Goal: Task Accomplishment & Management: Complete application form

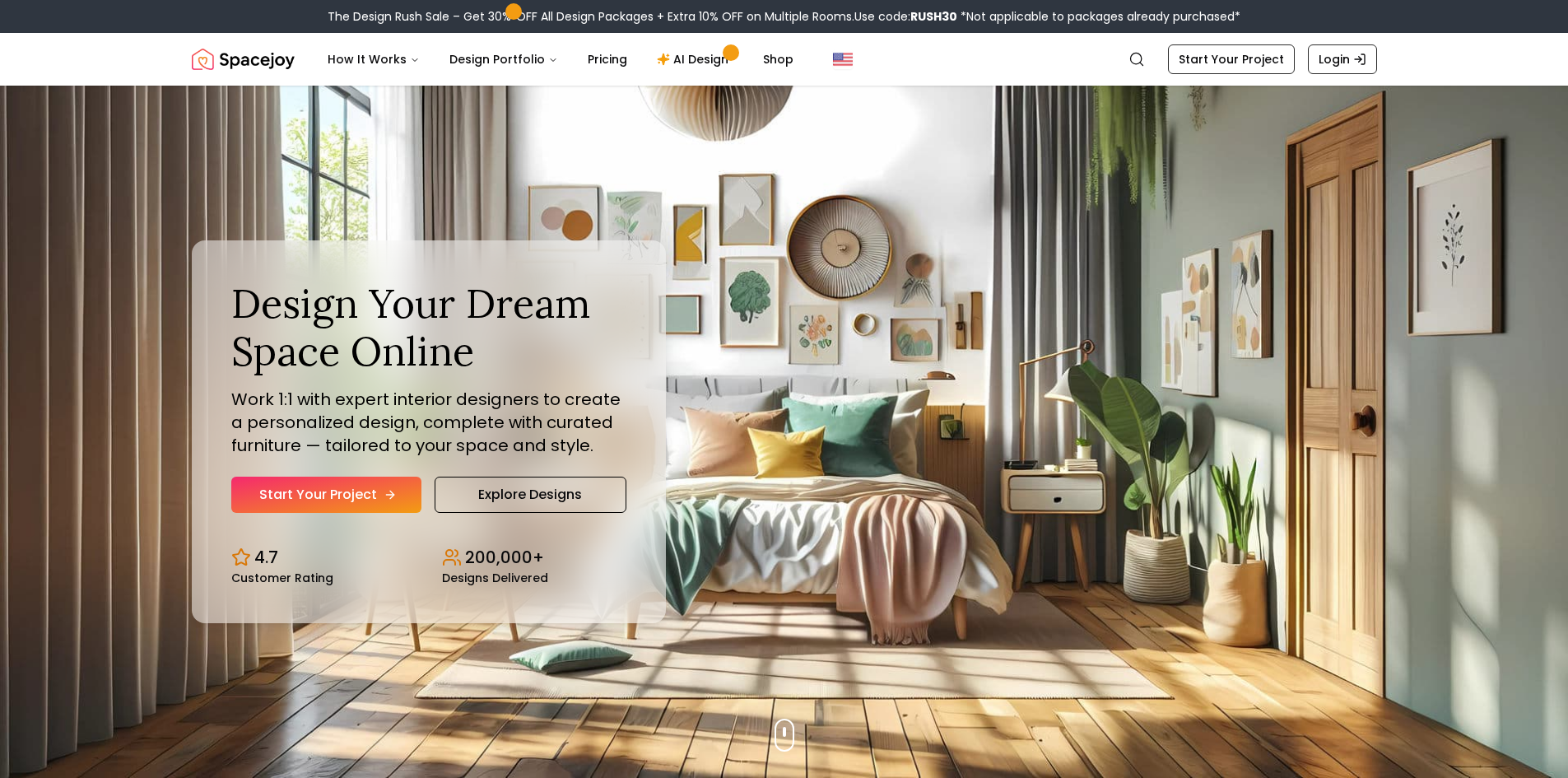
click at [363, 498] on link "Start Your Project" at bounding box center [327, 494] width 191 height 36
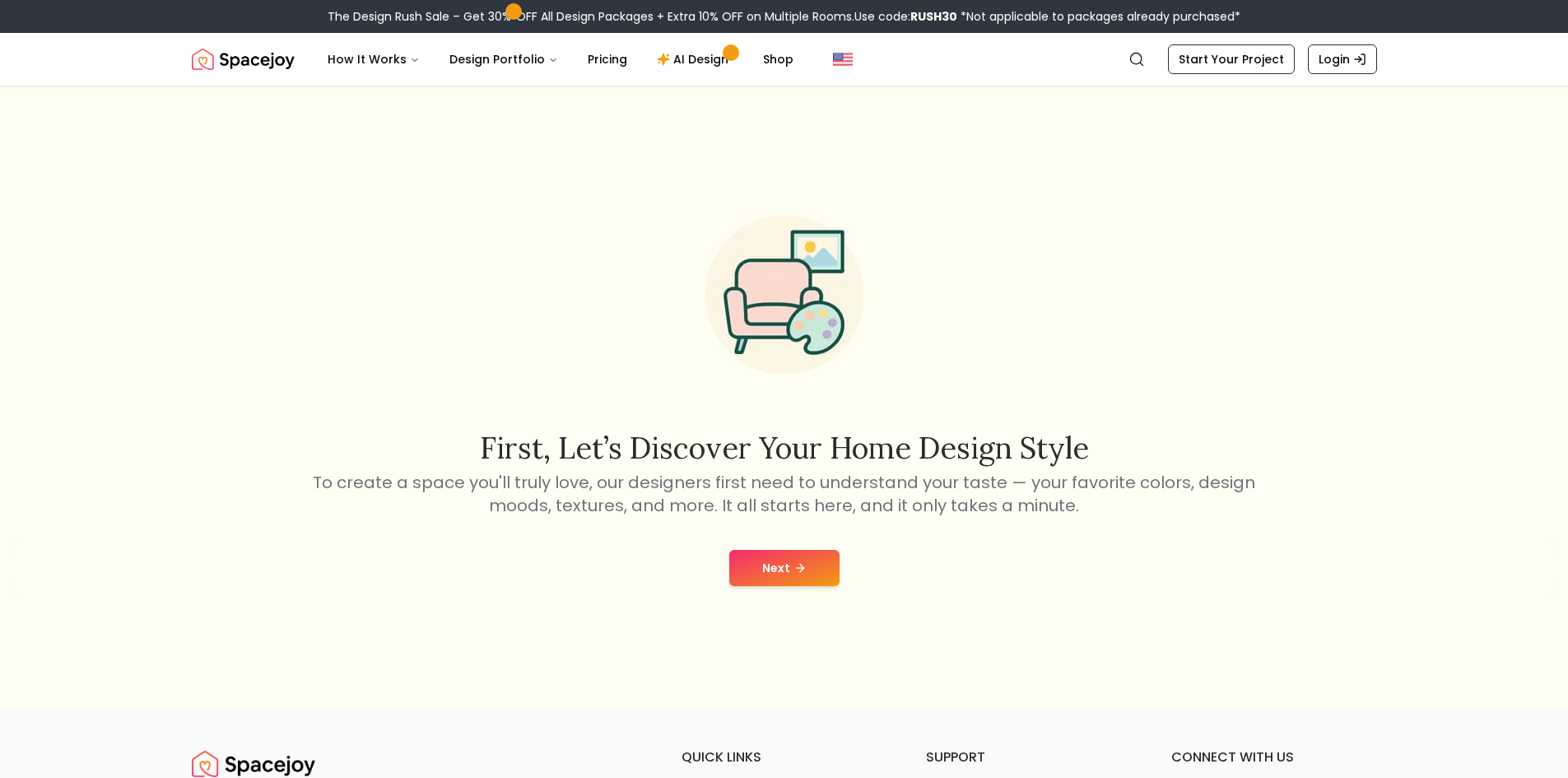
click at [772, 553] on button "Next" at bounding box center [784, 567] width 110 height 36
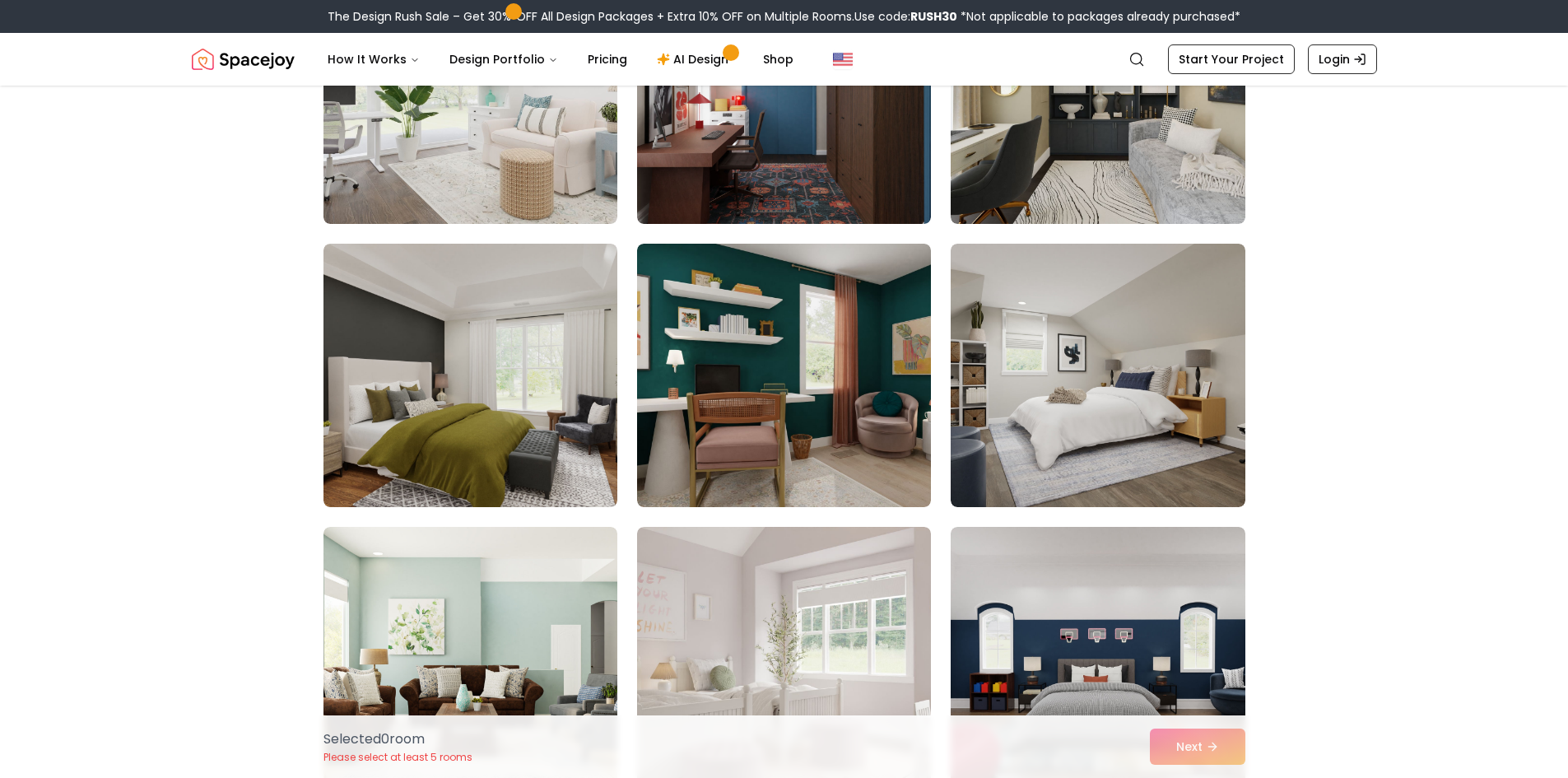
scroll to position [329, 0]
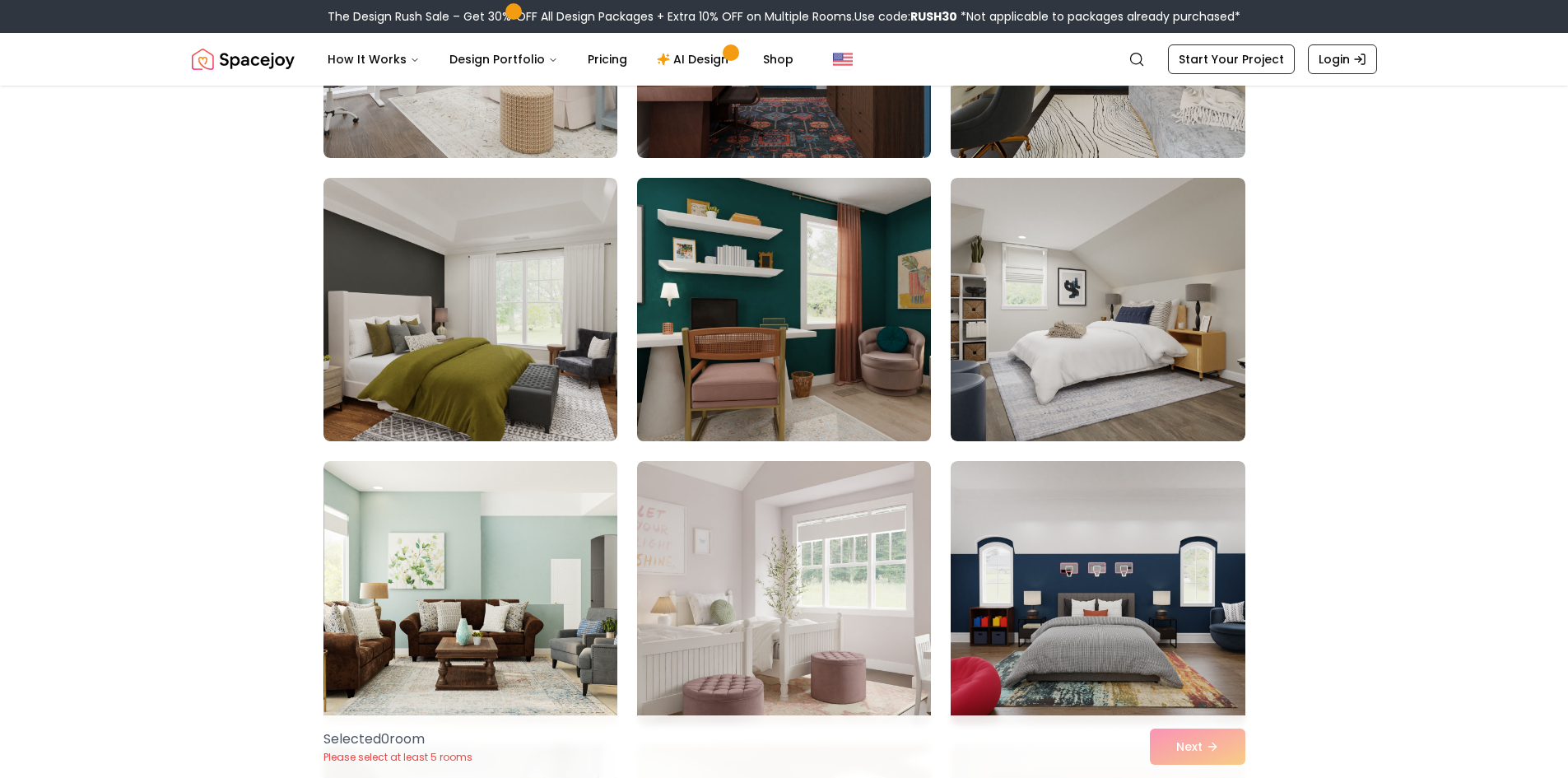
click at [816, 319] on img at bounding box center [784, 309] width 309 height 277
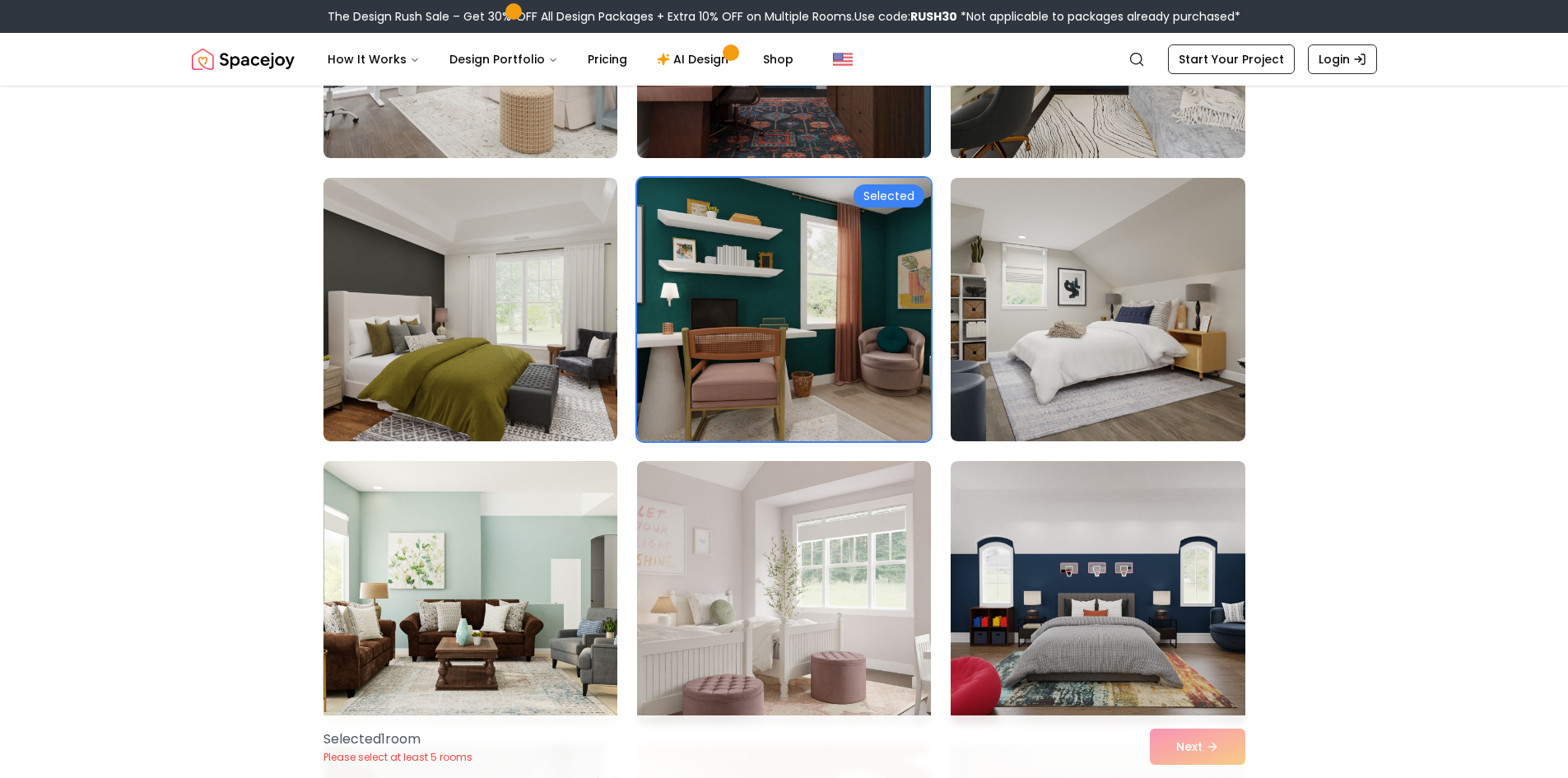
click at [806, 354] on img at bounding box center [784, 309] width 309 height 277
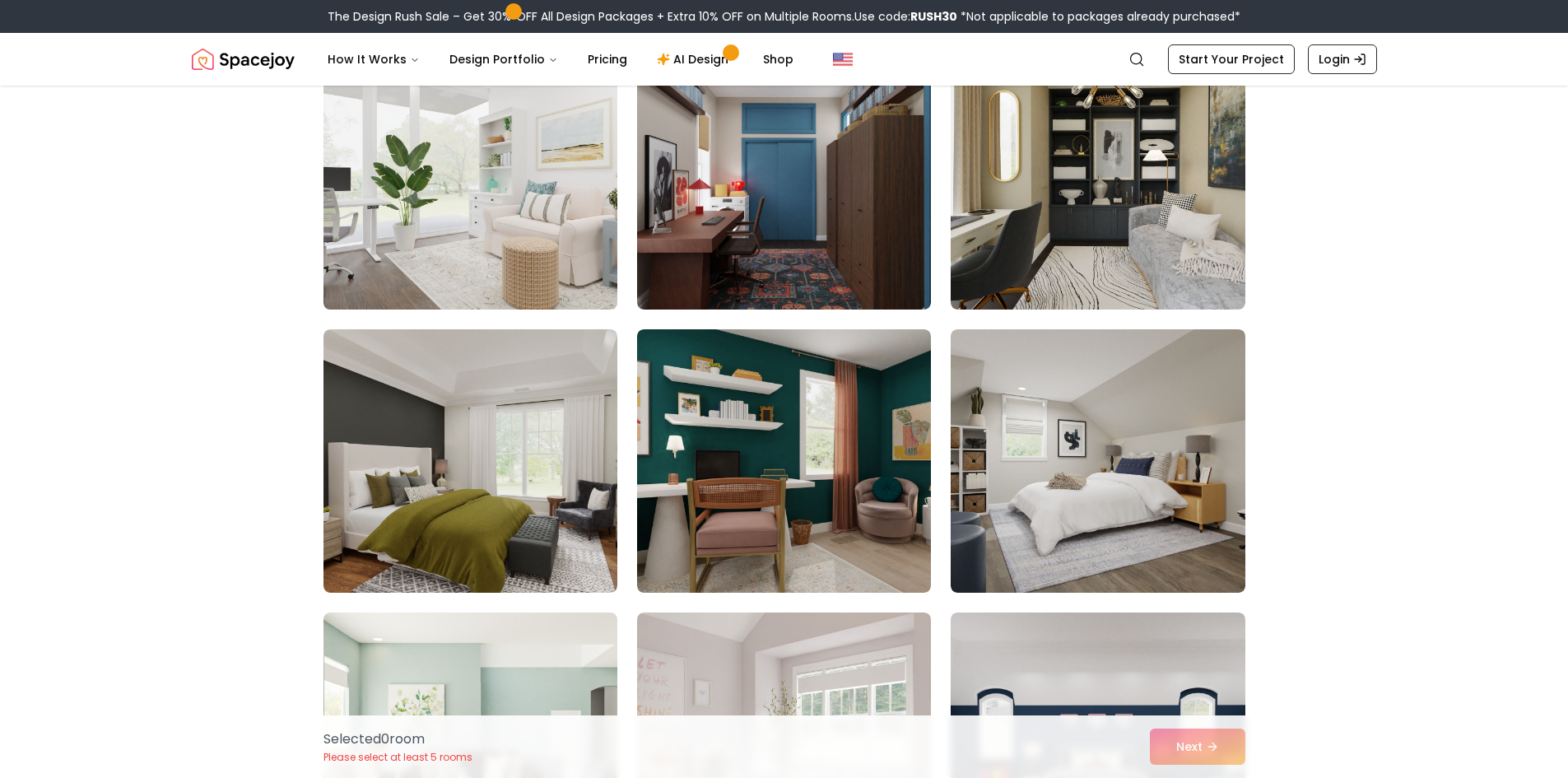
scroll to position [0, 0]
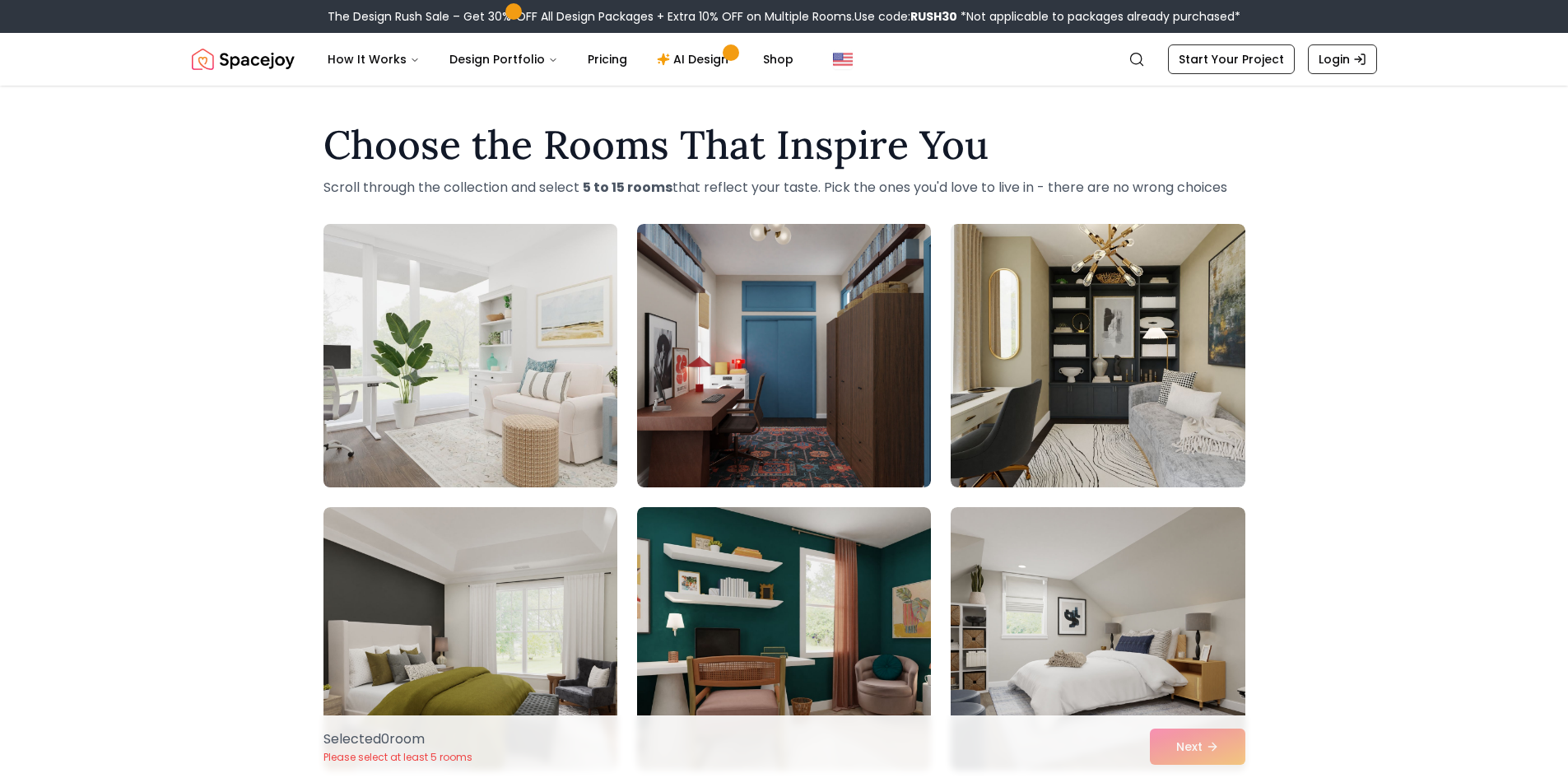
click at [534, 301] on img at bounding box center [471, 355] width 309 height 277
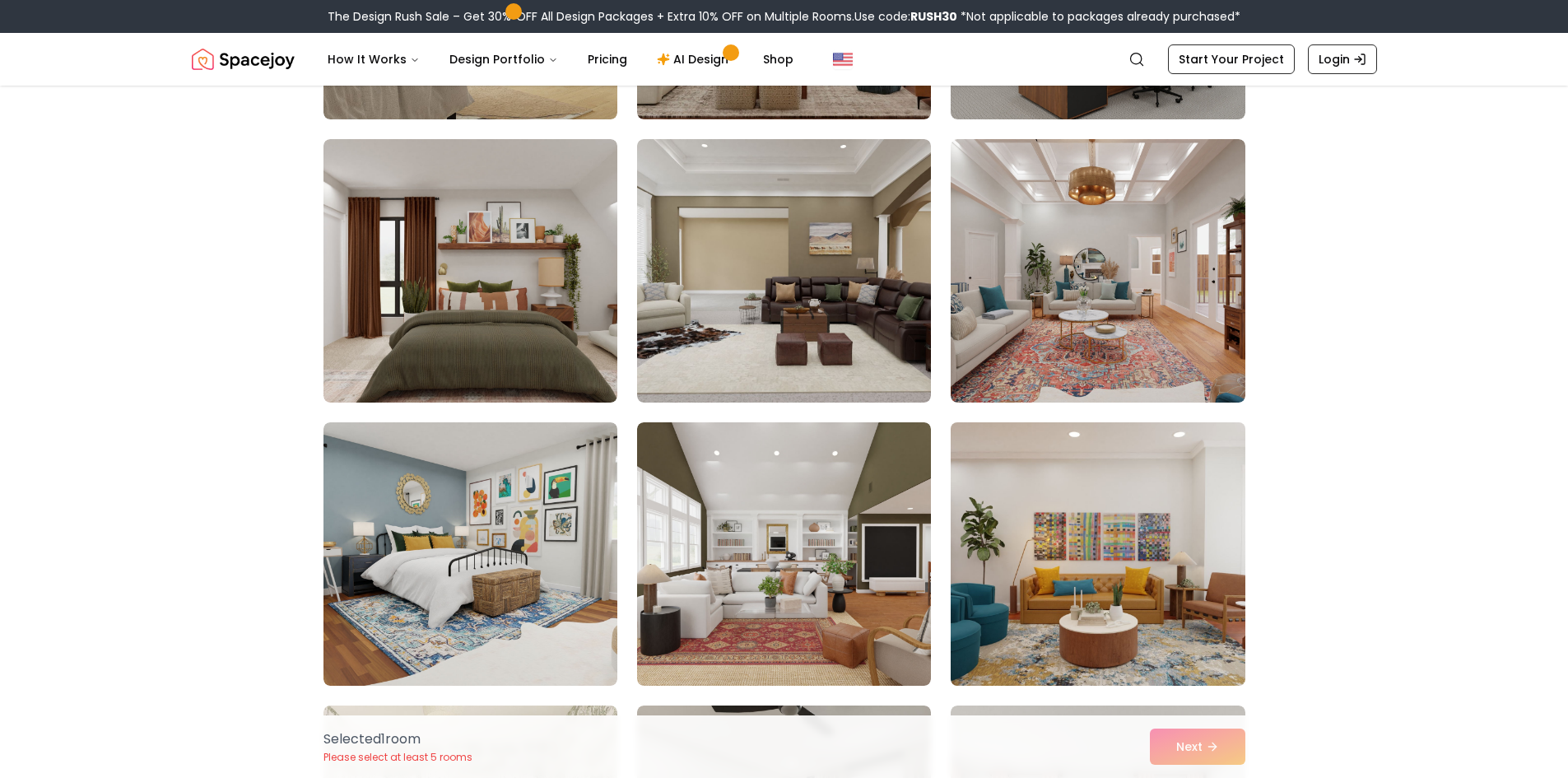
scroll to position [2387, 0]
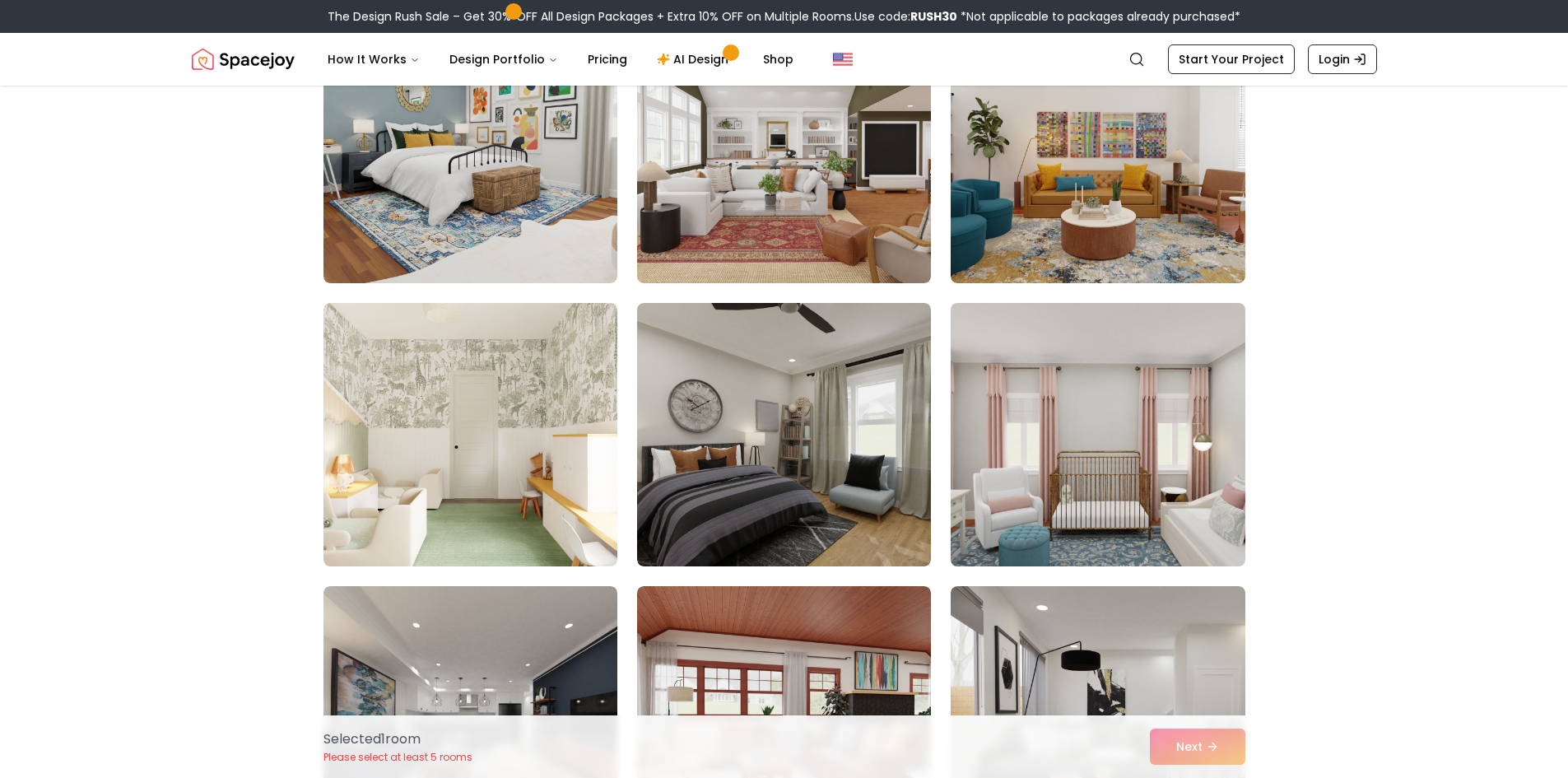
drag, startPoint x: 1087, startPoint y: 500, endPoint x: 1079, endPoint y: 494, distance: 10.0
click at [1086, 500] on img at bounding box center [1098, 434] width 309 height 277
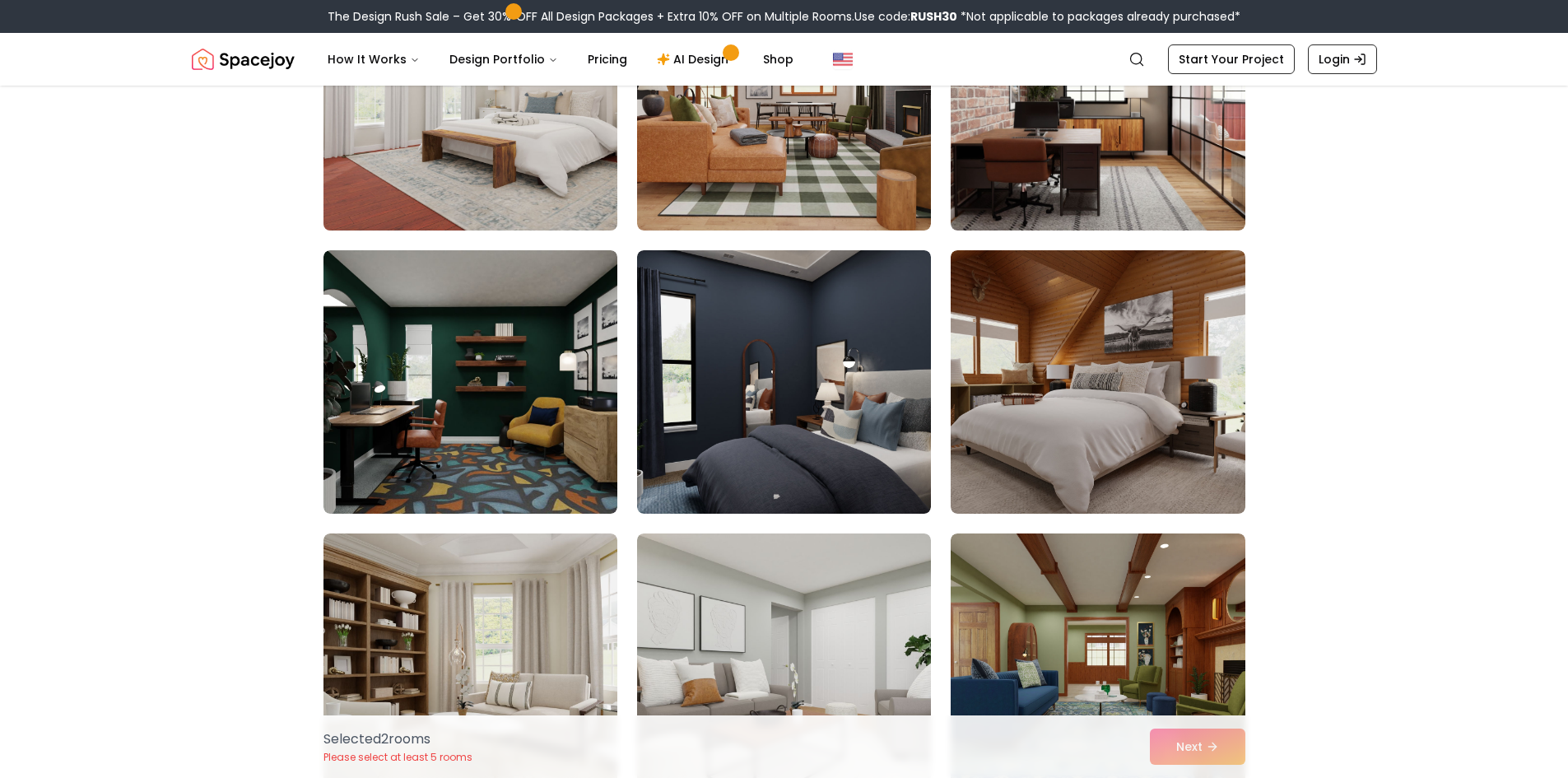
scroll to position [3786, 0]
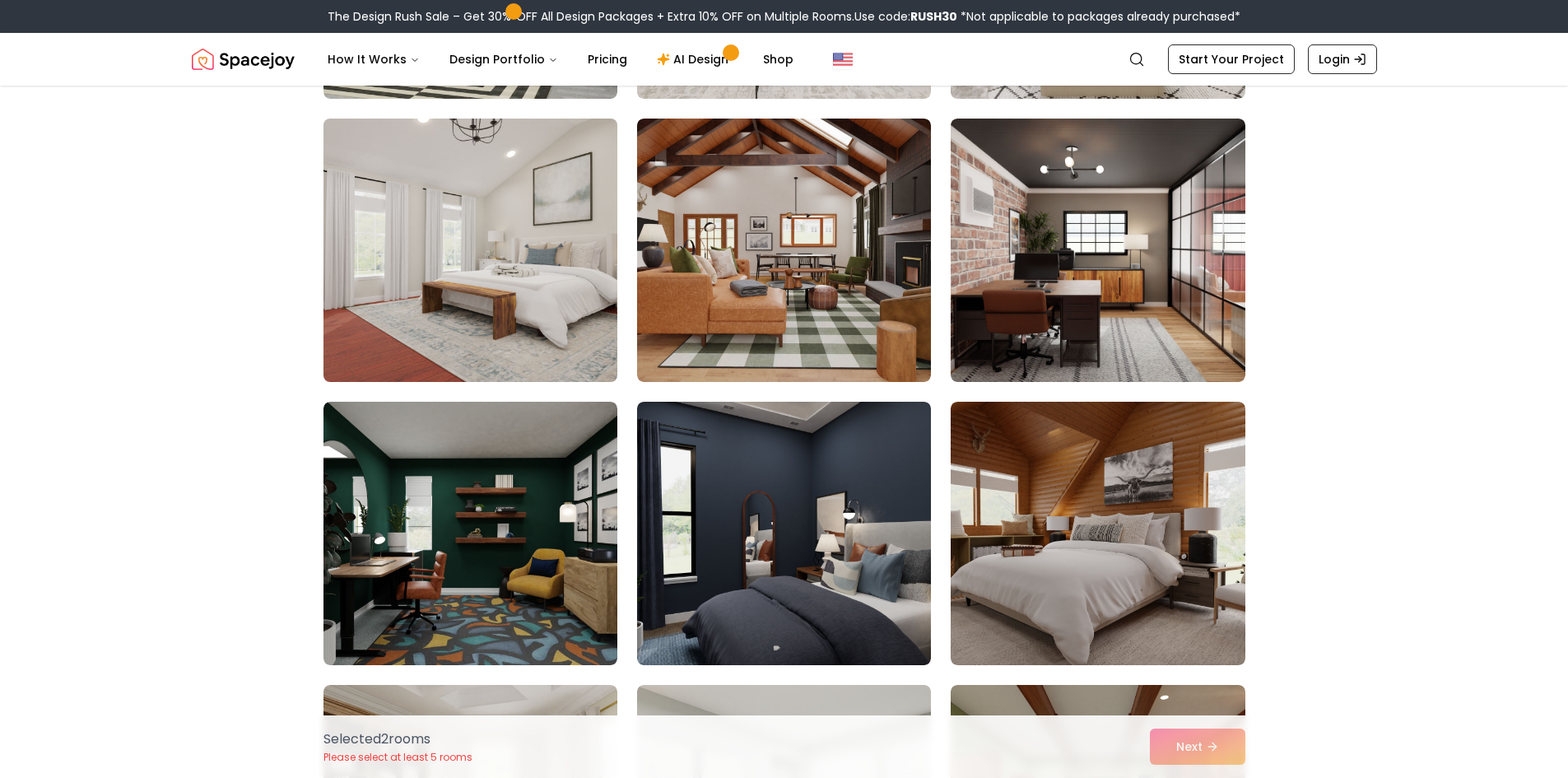
click at [537, 327] on img at bounding box center [471, 250] width 309 height 277
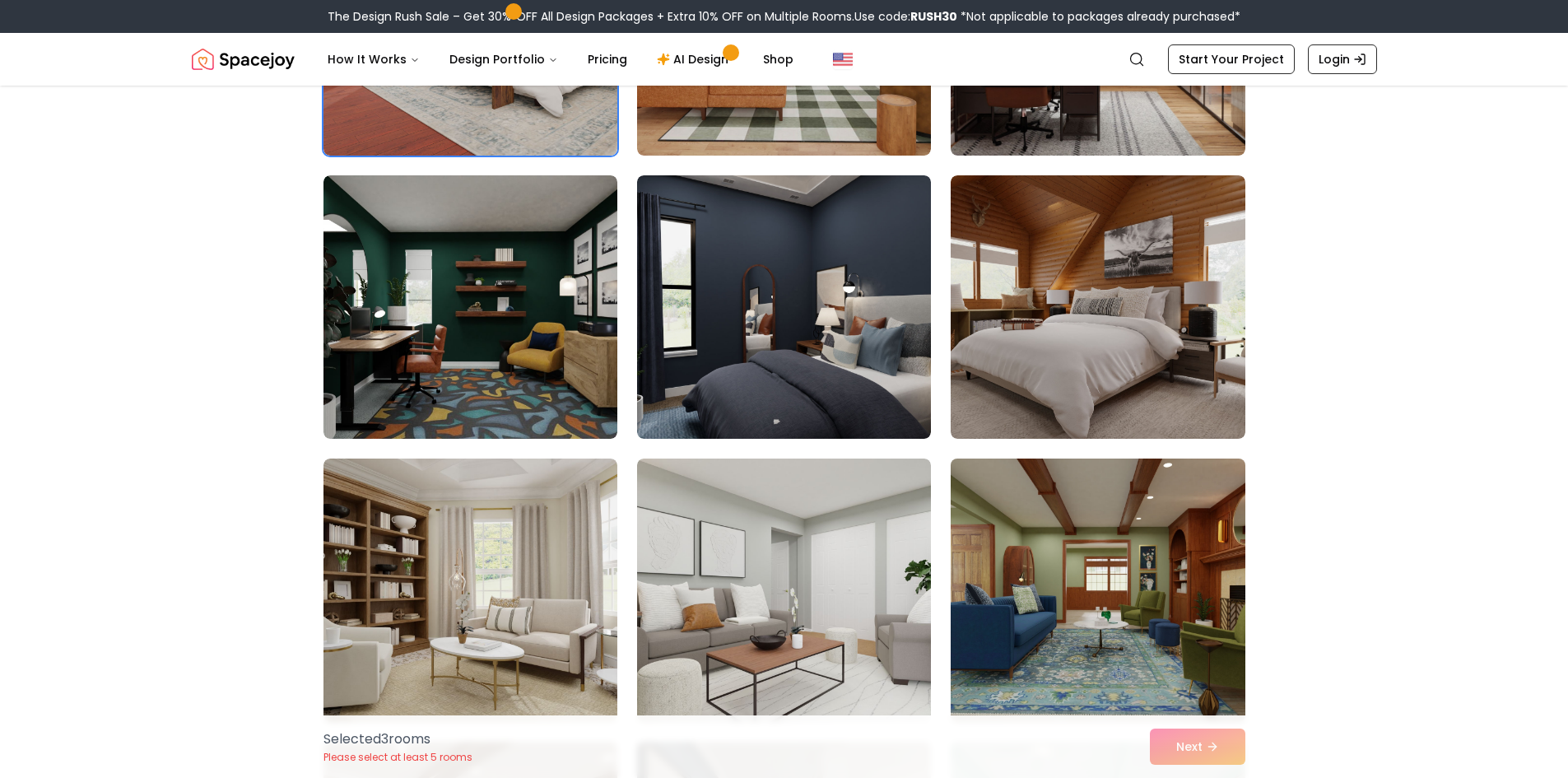
scroll to position [4362, 0]
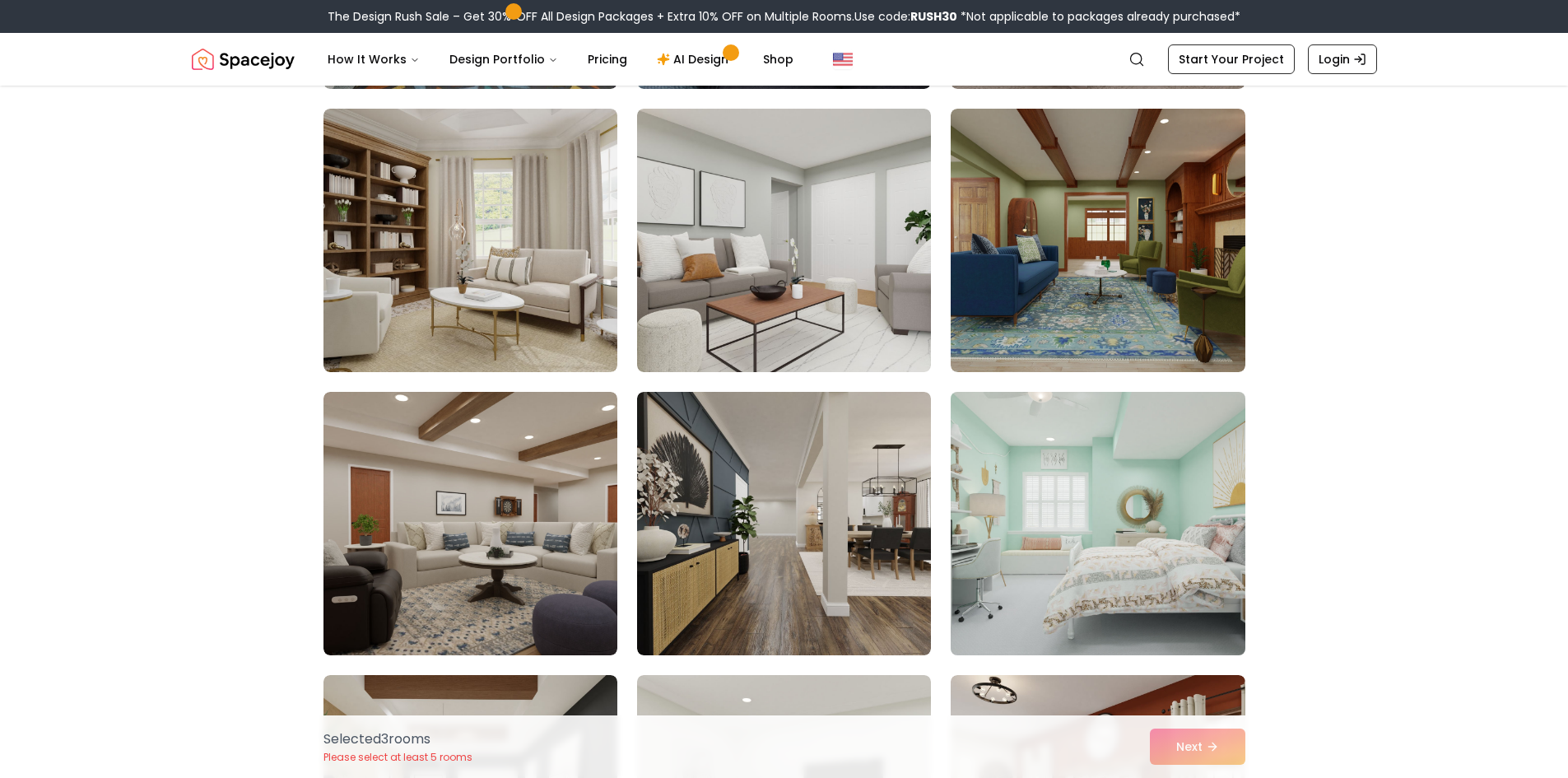
click at [1070, 426] on img at bounding box center [1098, 523] width 309 height 277
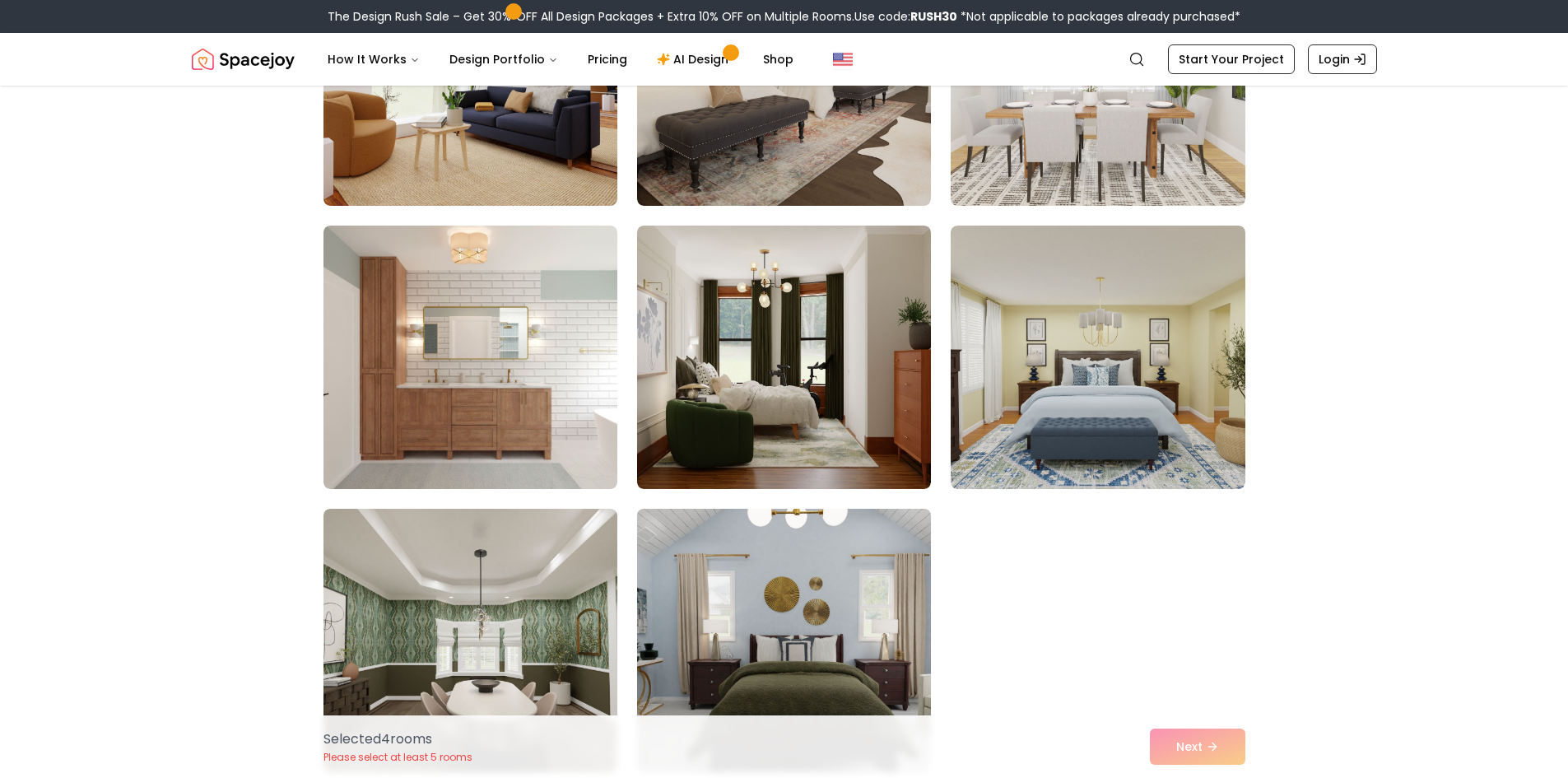
scroll to position [7243, 0]
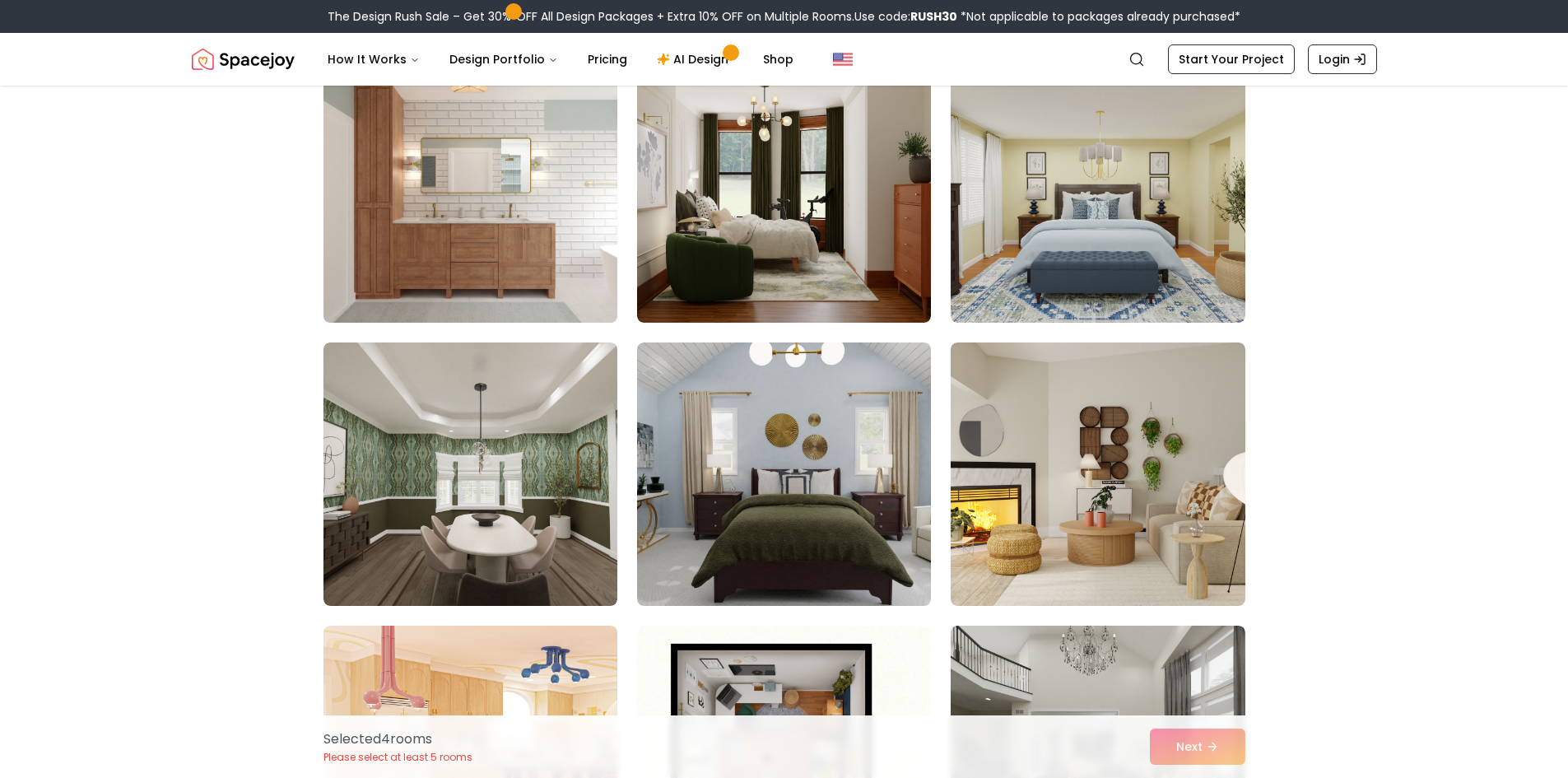
click at [419, 179] on img at bounding box center [471, 191] width 309 height 277
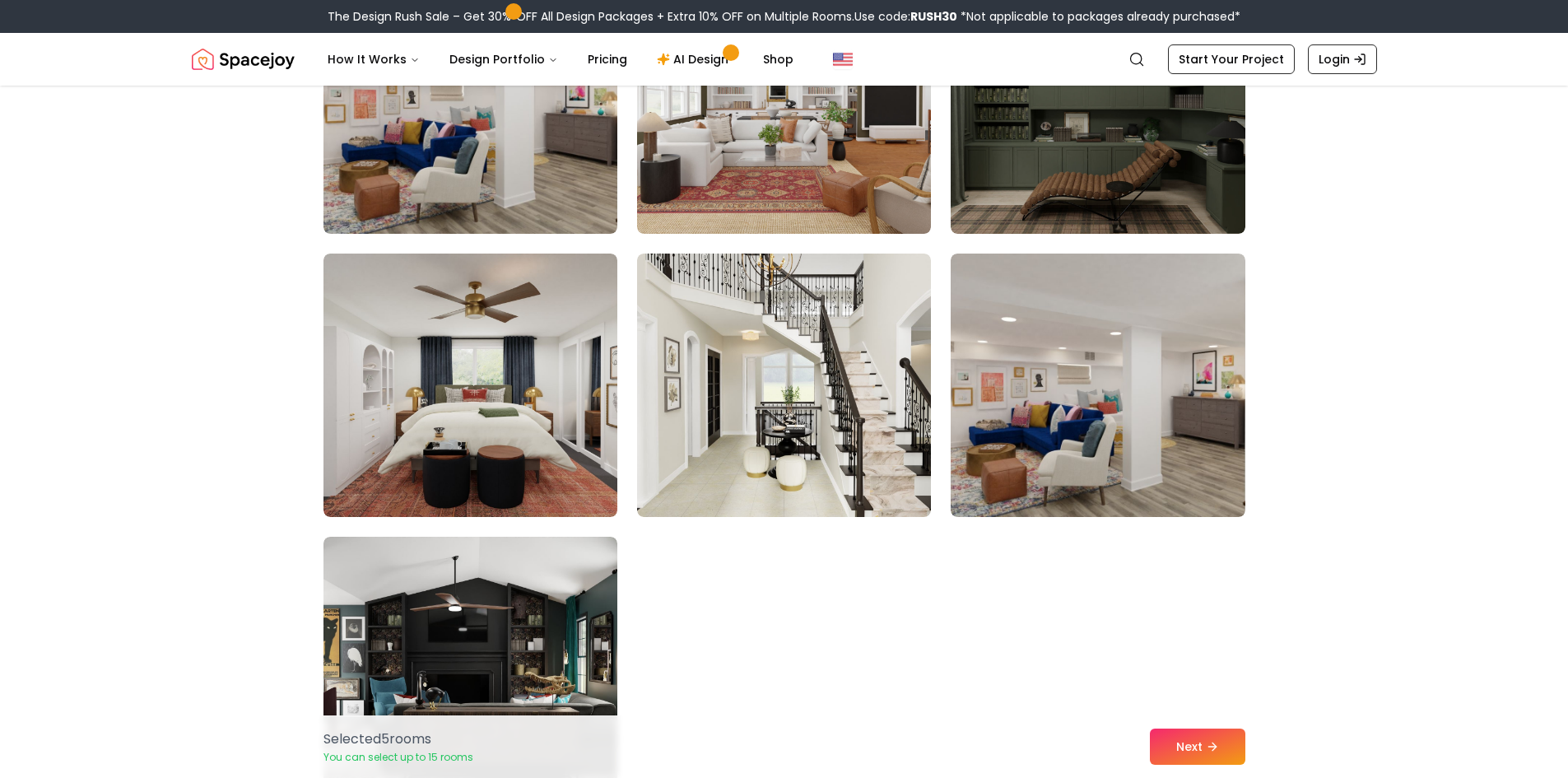
scroll to position [9383, 0]
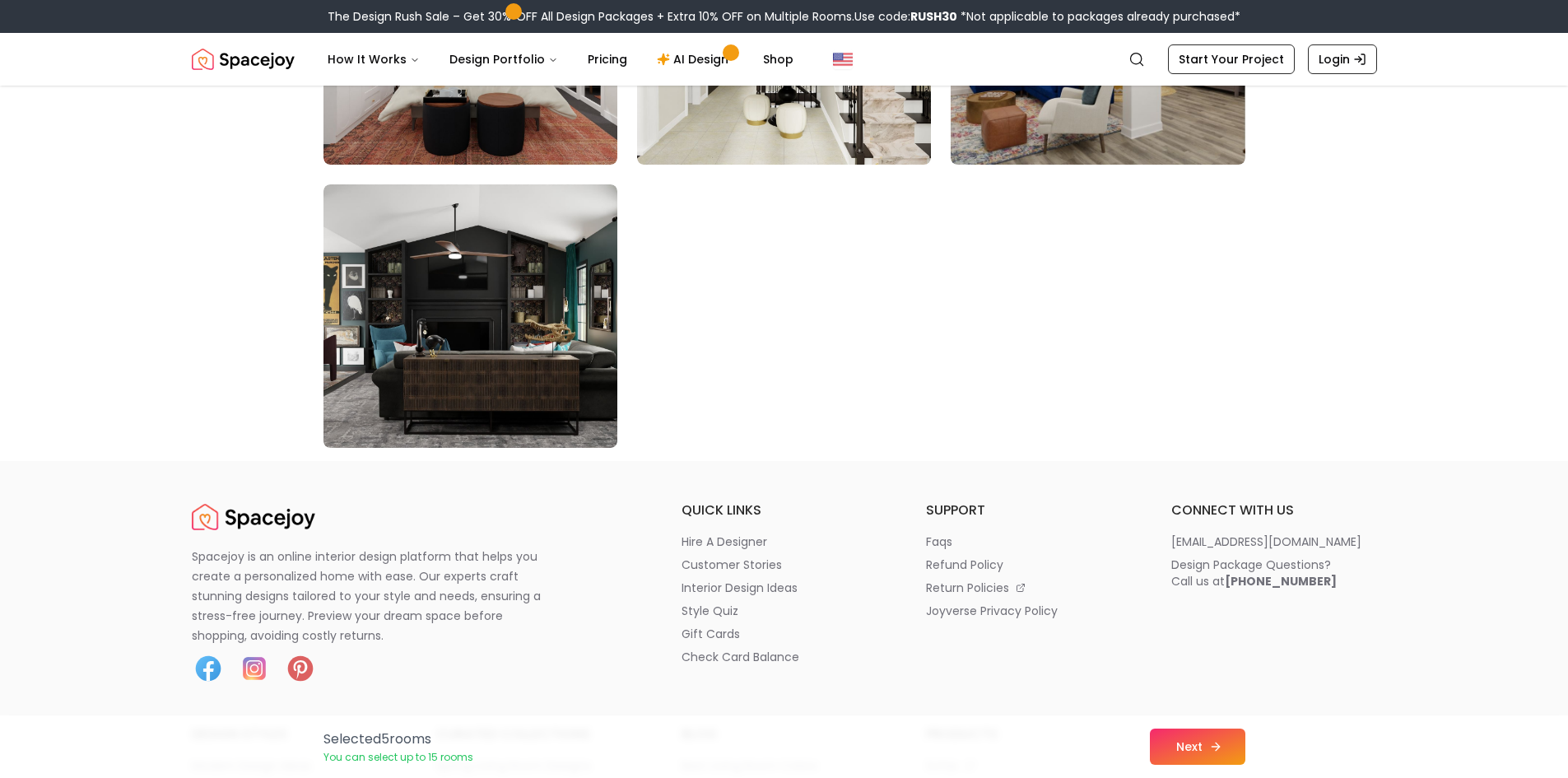
click at [1213, 747] on icon at bounding box center [1216, 747] width 13 height 13
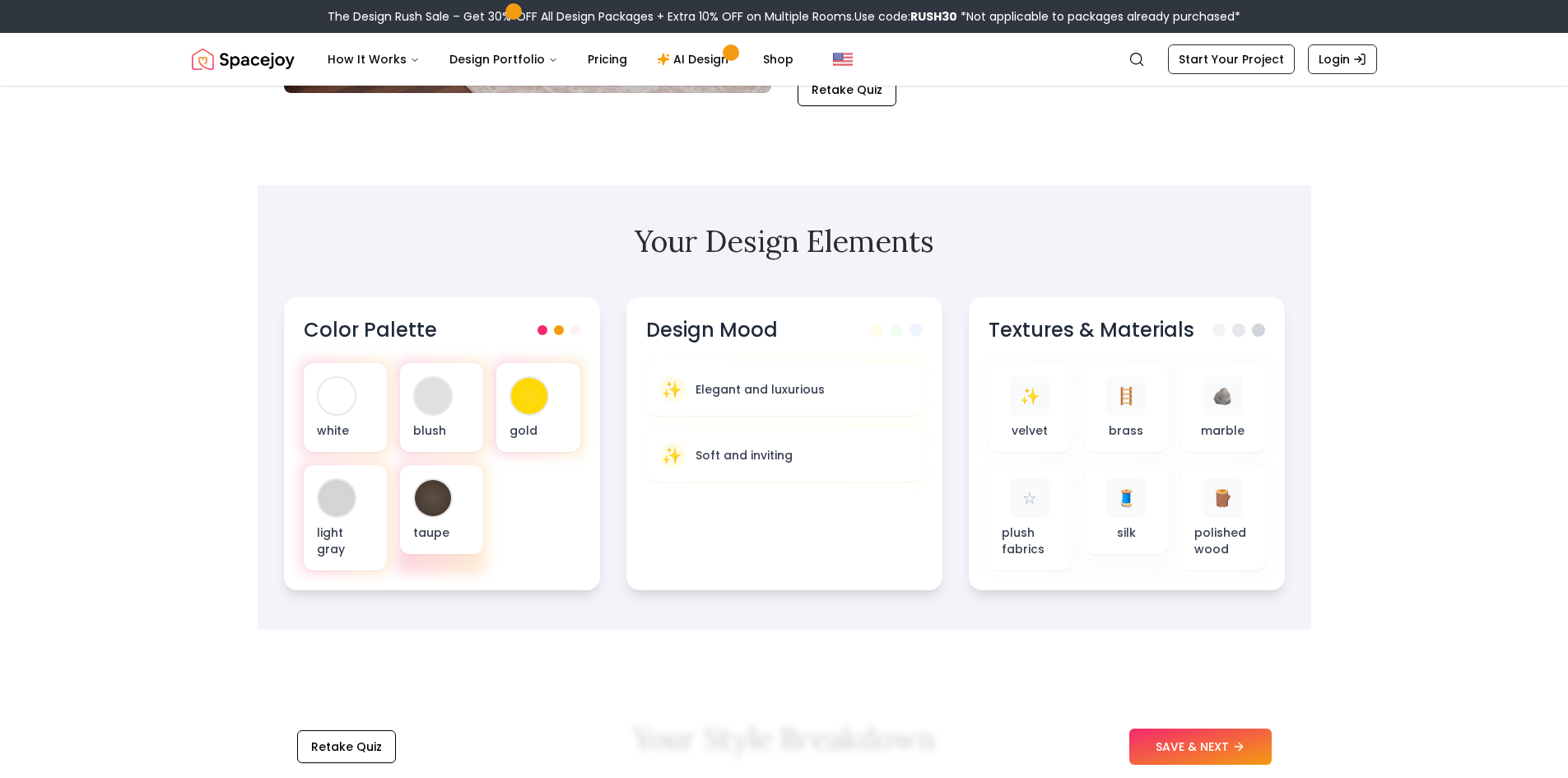
scroll to position [412, 0]
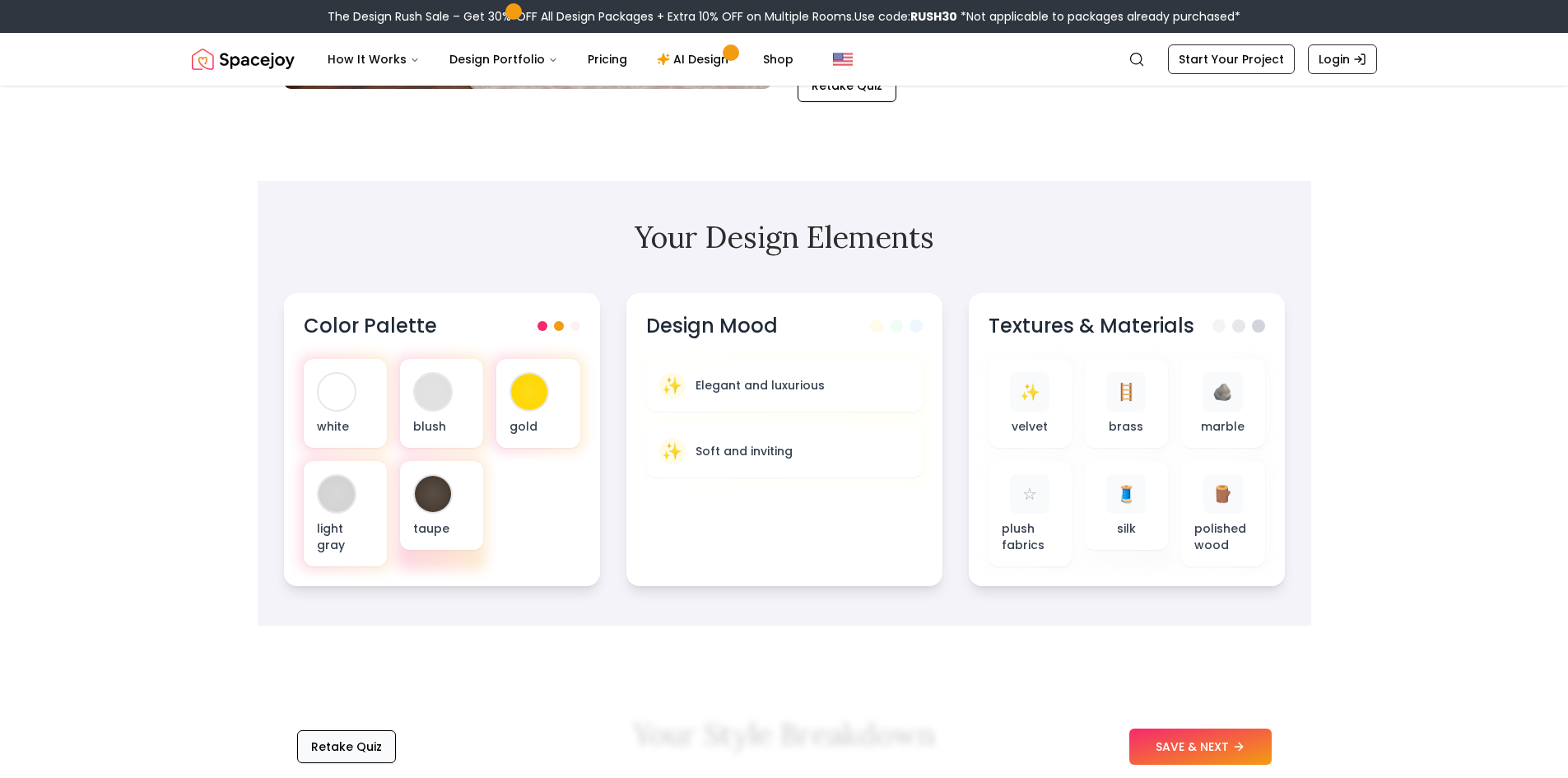
click at [346, 747] on button "Retake Quiz" at bounding box center [346, 747] width 99 height 33
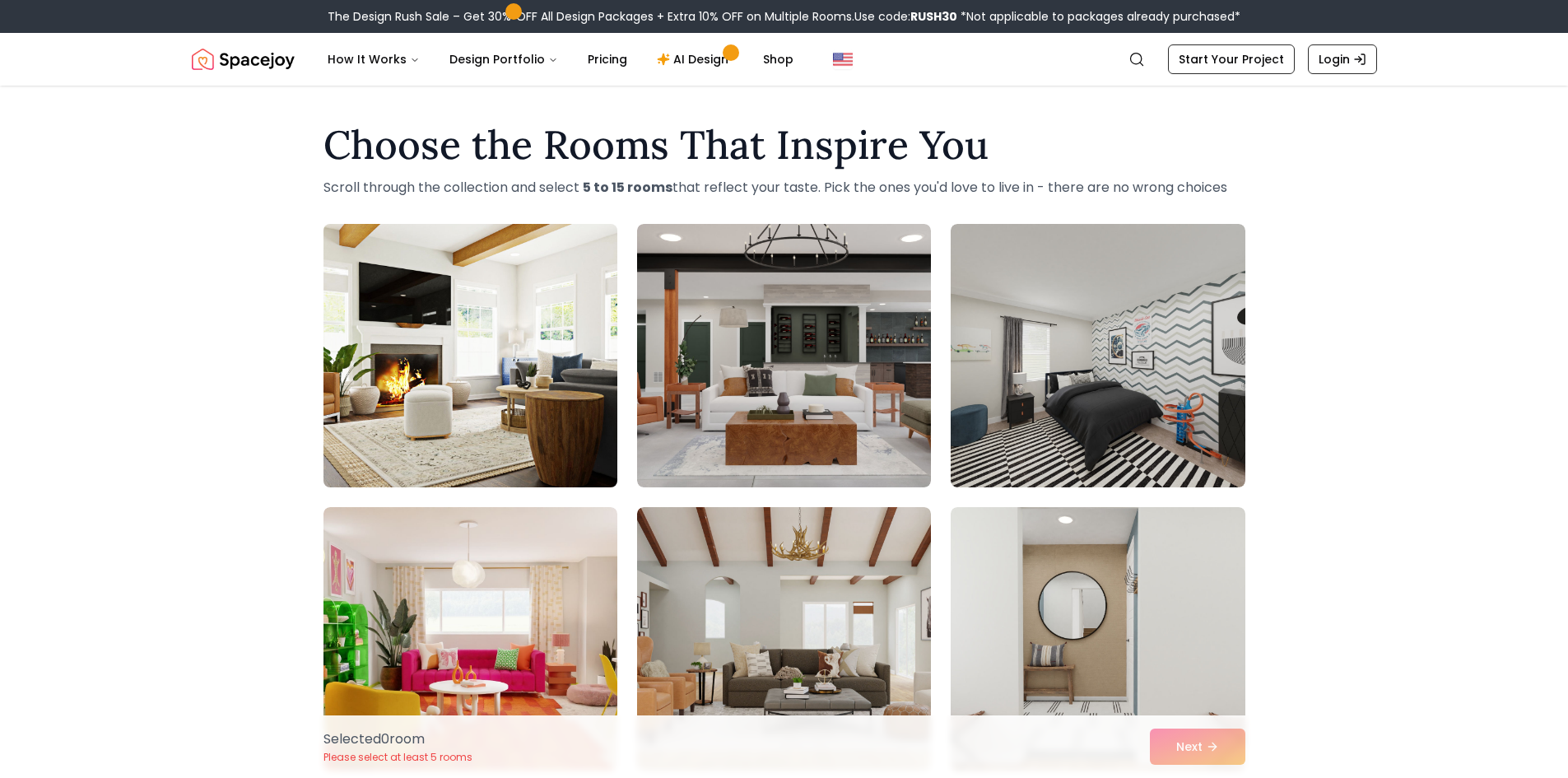
click at [542, 330] on img at bounding box center [471, 355] width 309 height 277
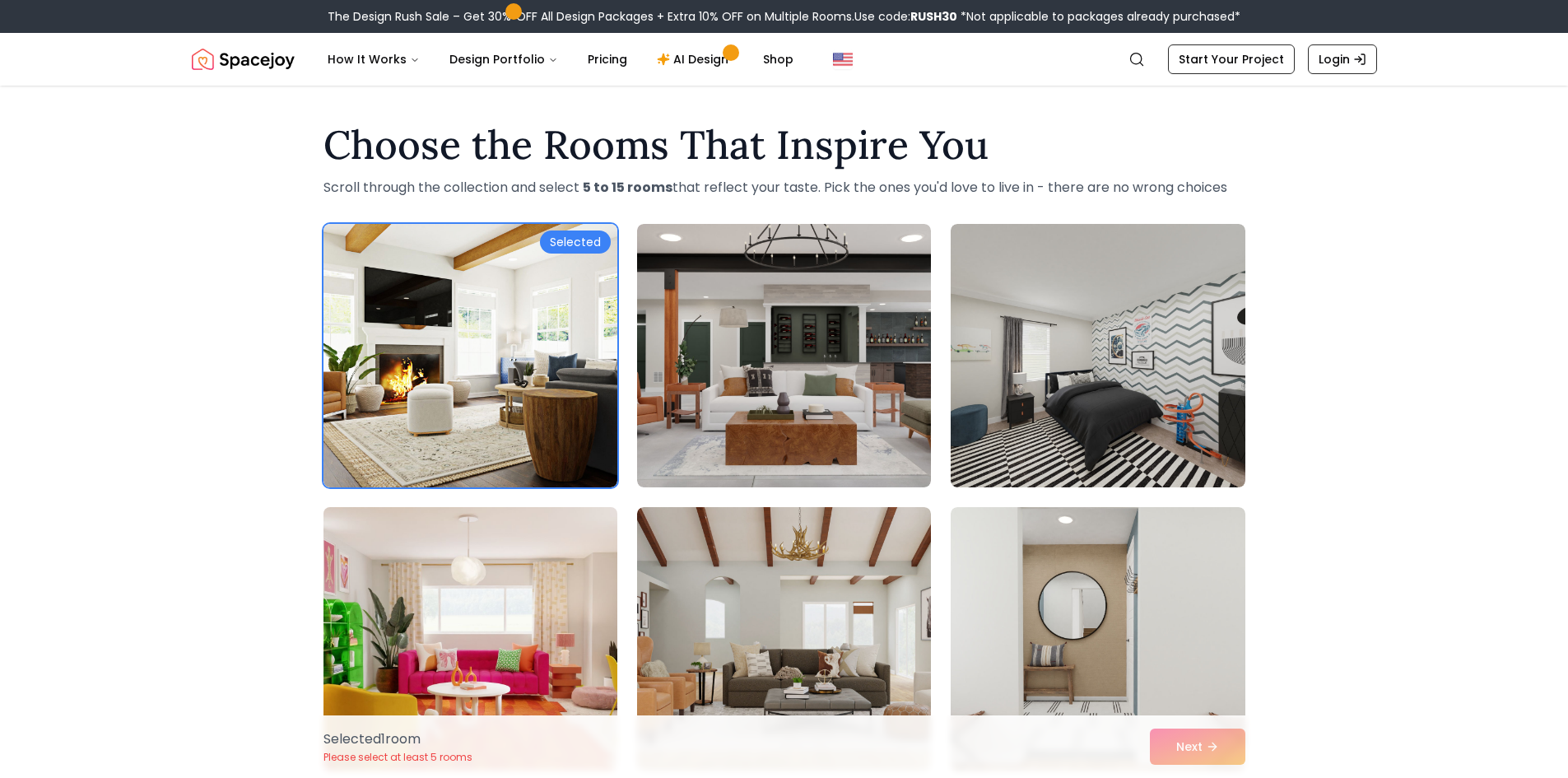
click at [571, 575] on img at bounding box center [471, 638] width 309 height 277
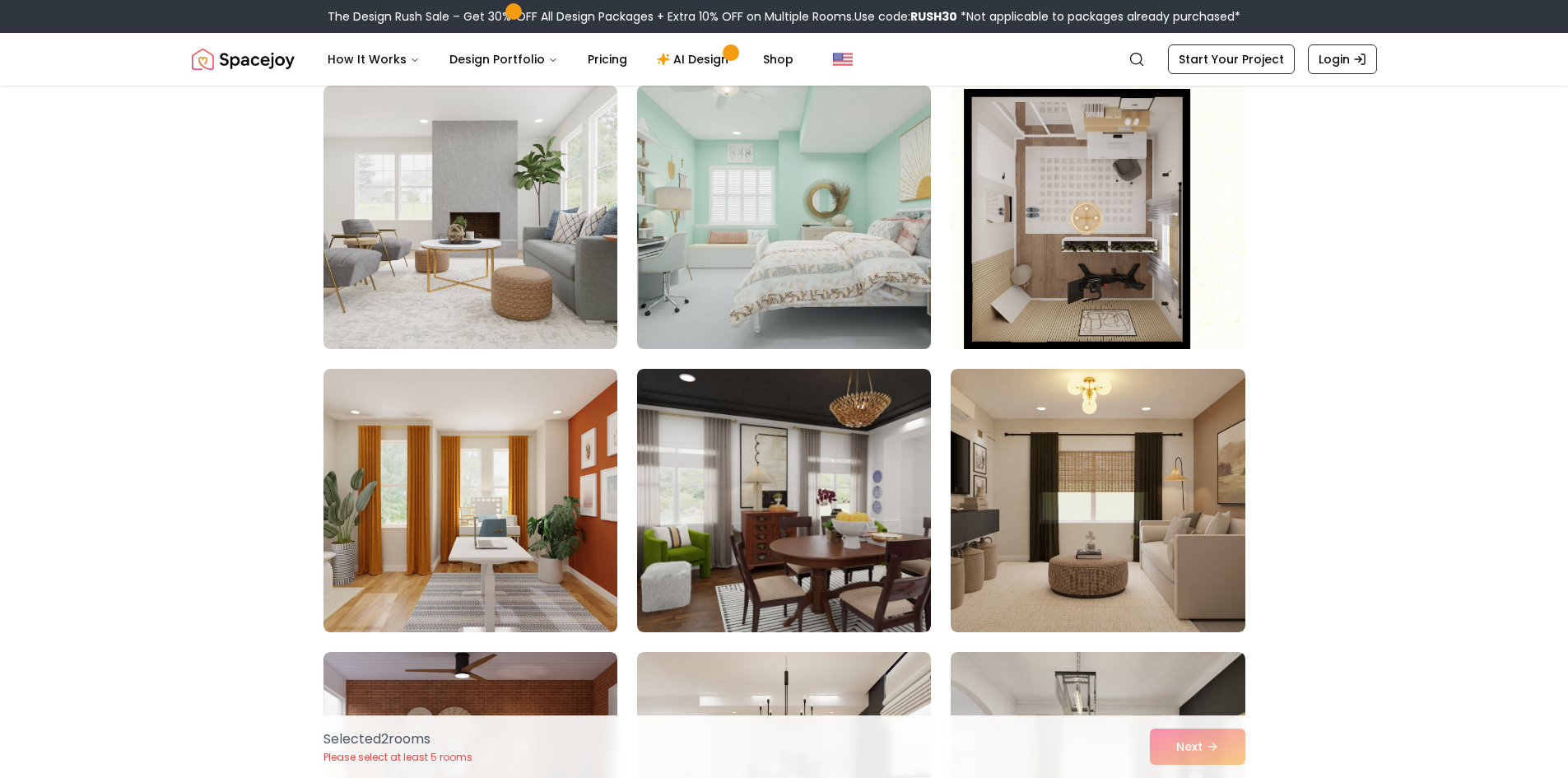
click at [779, 208] on img at bounding box center [784, 216] width 309 height 277
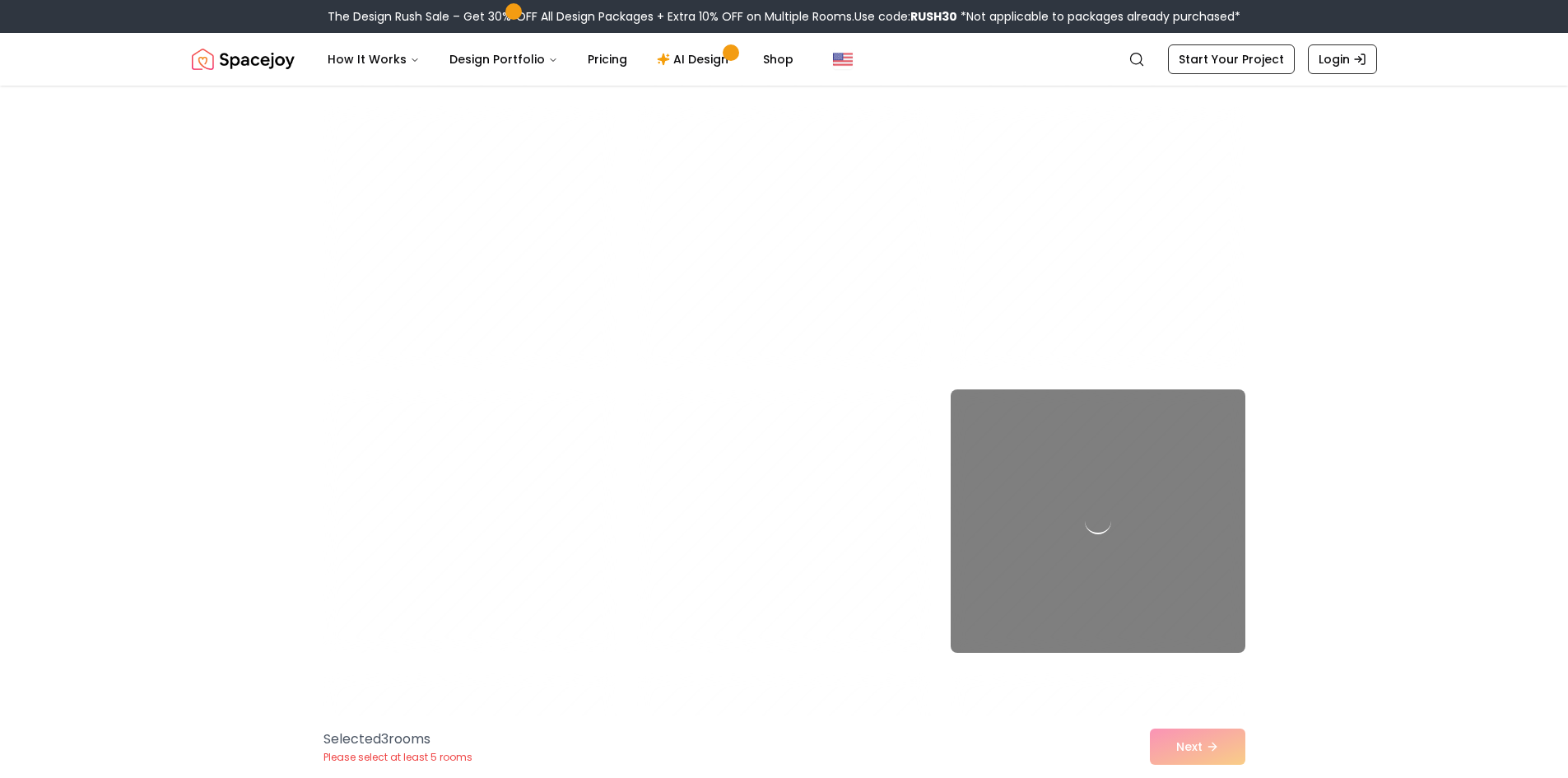
scroll to position [4938, 0]
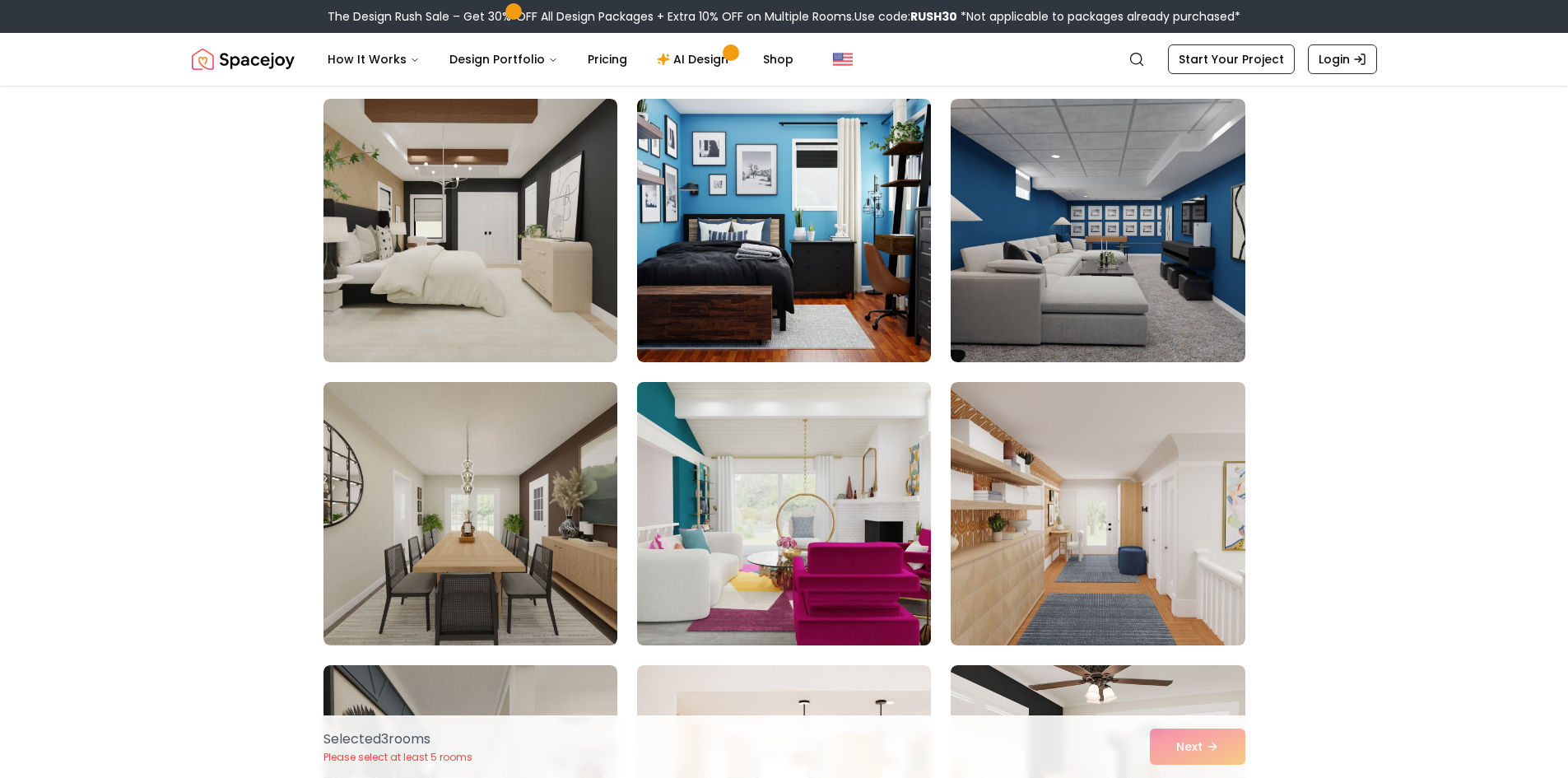
click at [766, 463] on img at bounding box center [784, 513] width 309 height 277
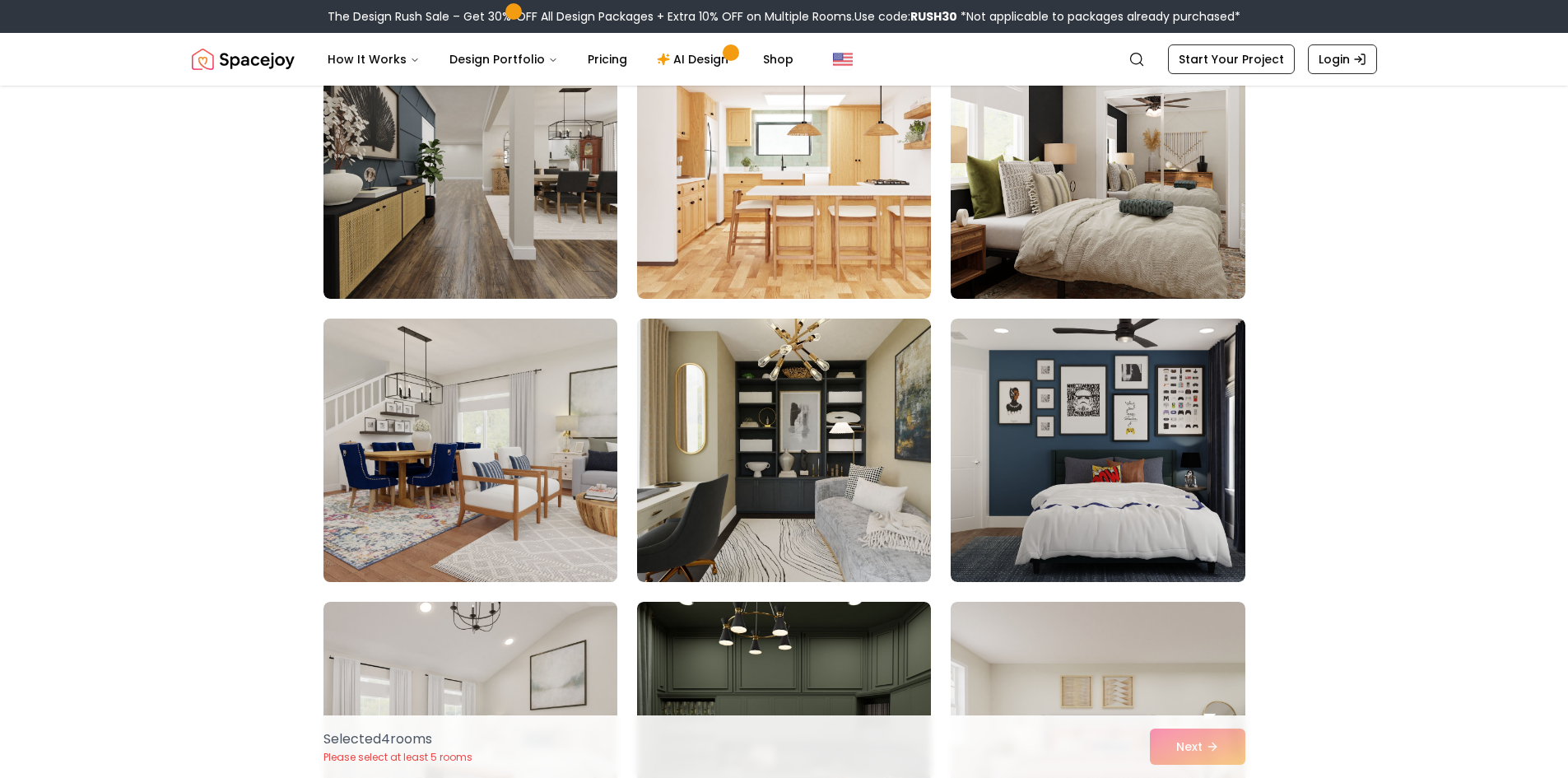
scroll to position [5597, 0]
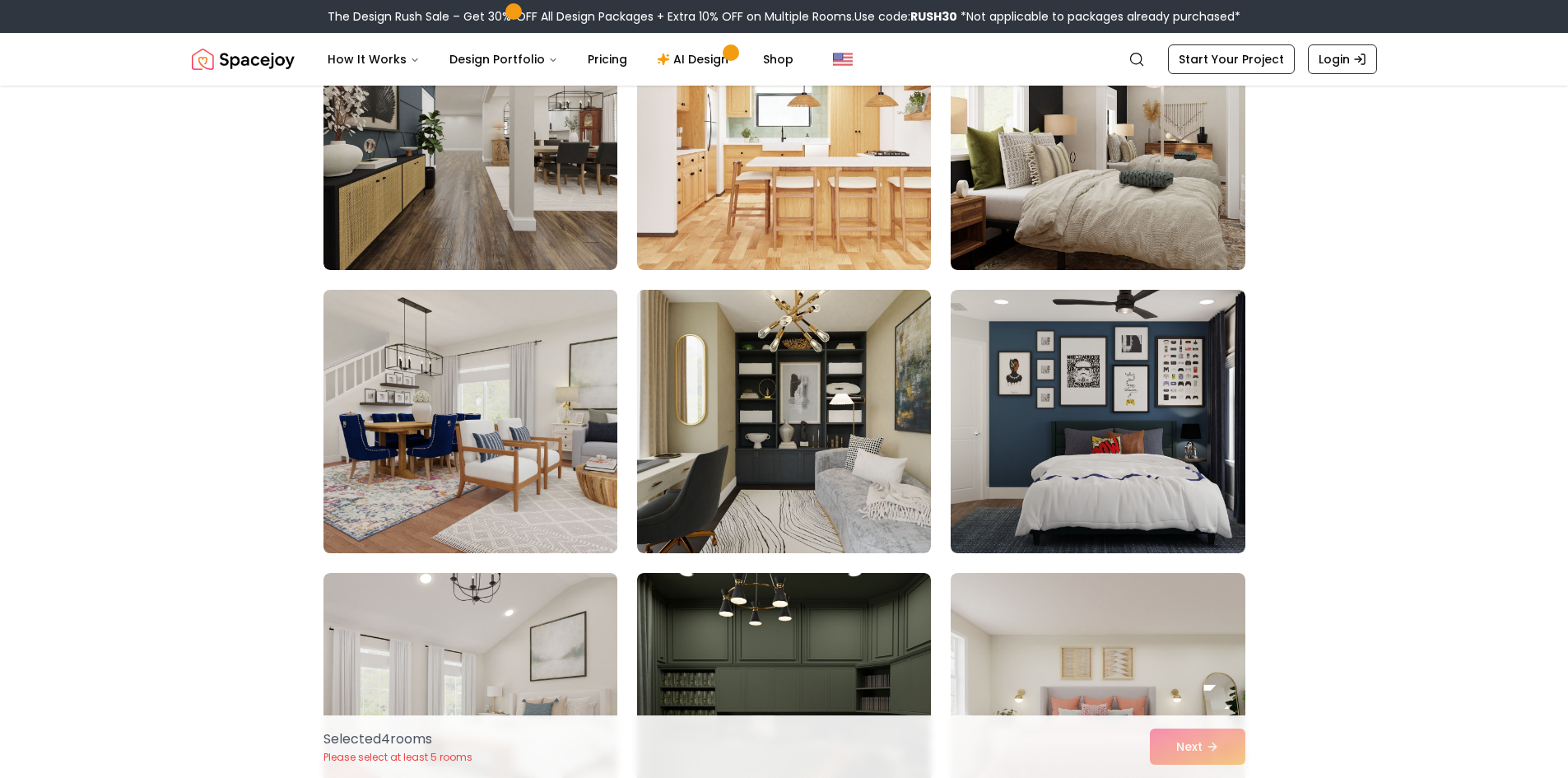
click at [534, 483] on img at bounding box center [471, 421] width 309 height 277
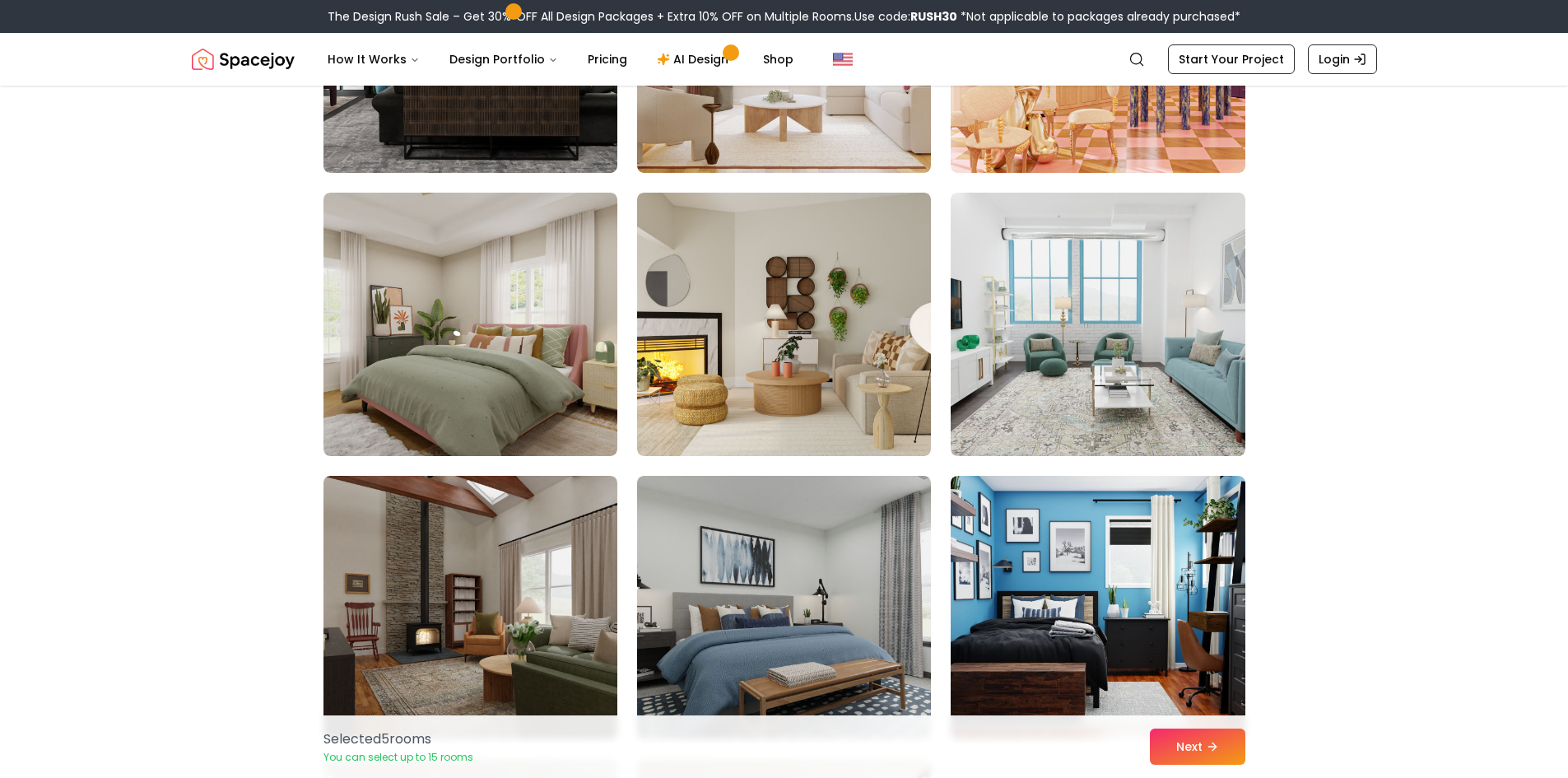
scroll to position [6832, 0]
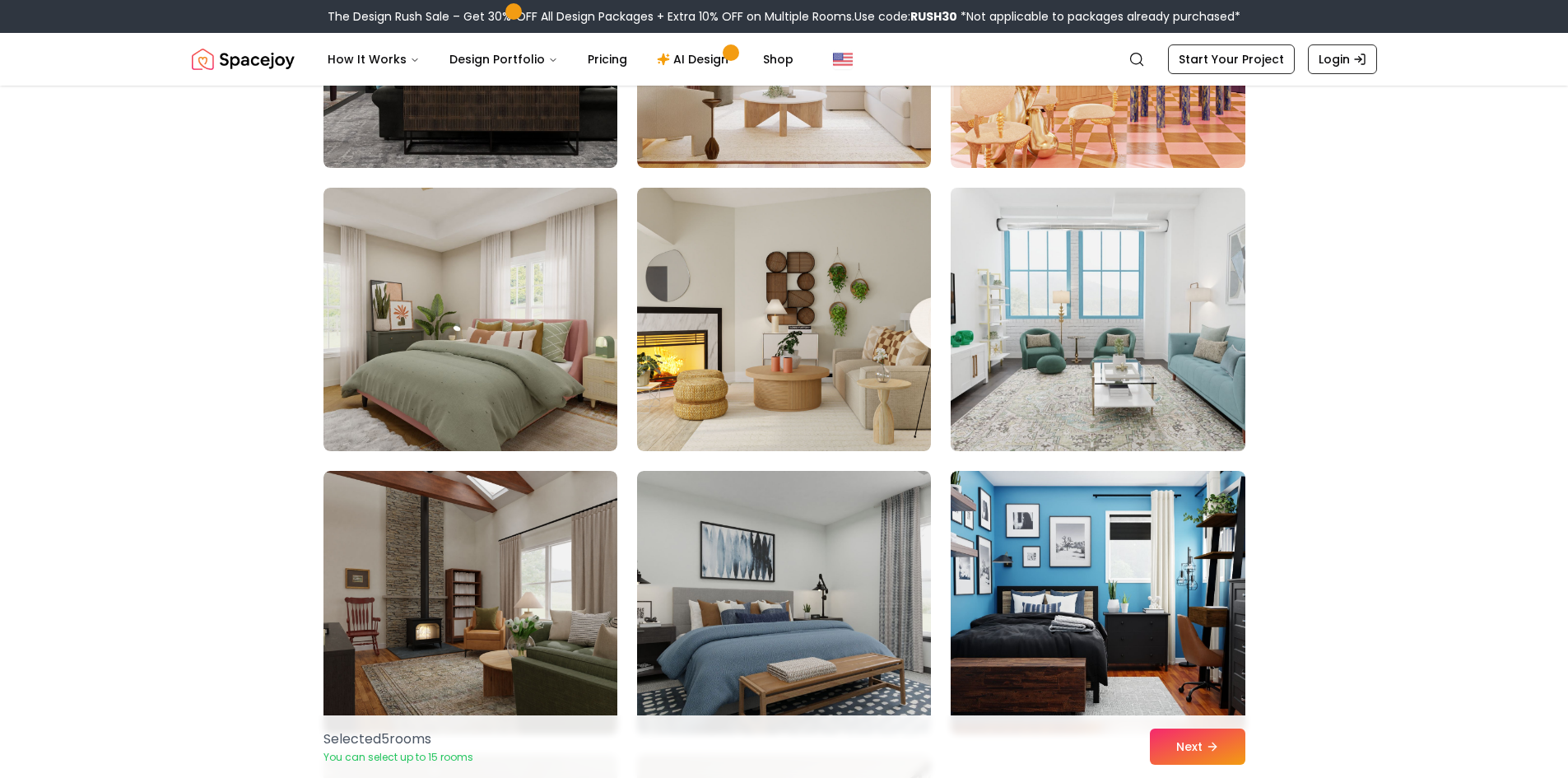
click at [1073, 345] on img at bounding box center [1098, 319] width 309 height 277
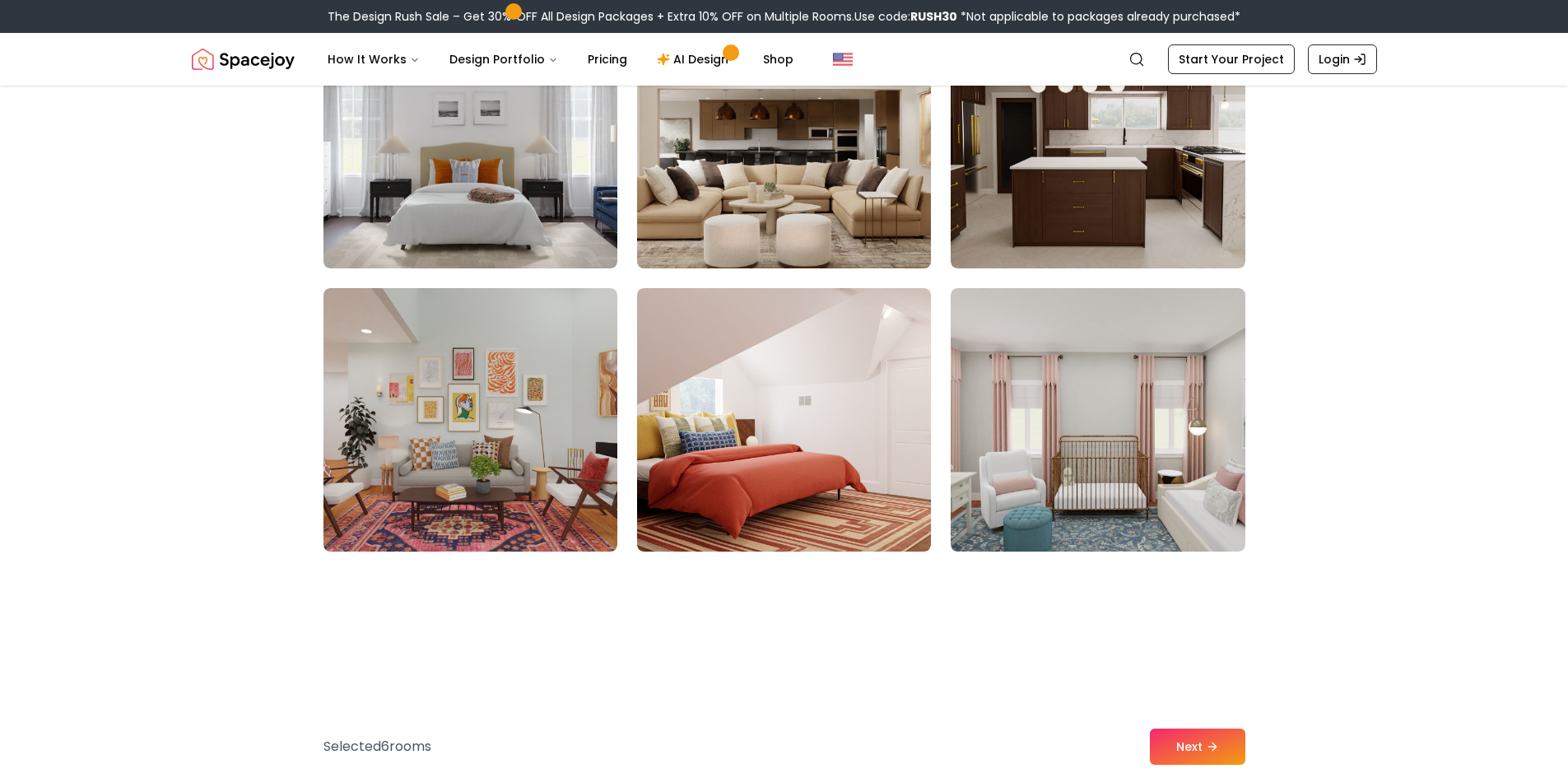
scroll to position [8148, 0]
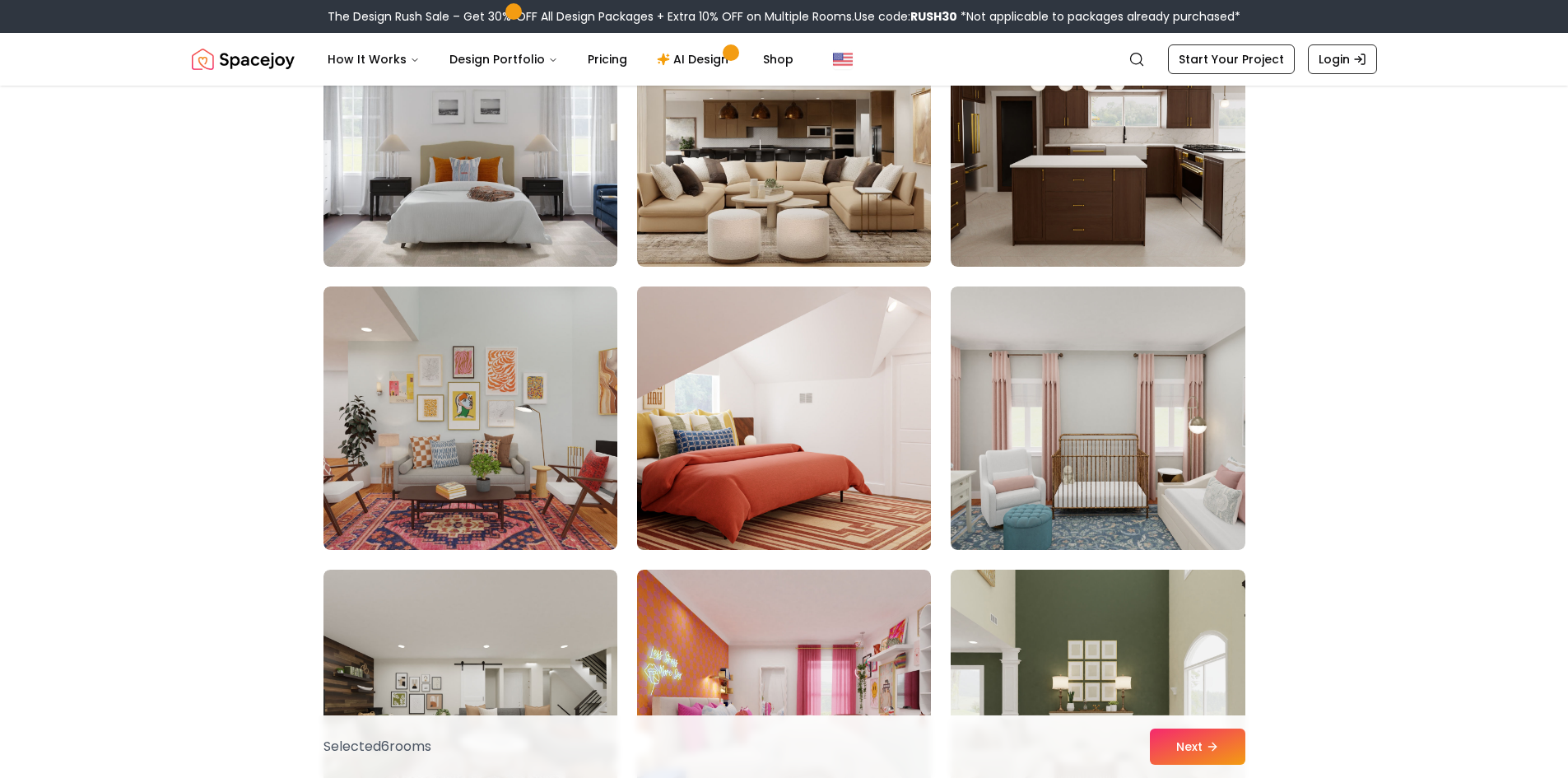
click at [874, 387] on img at bounding box center [784, 418] width 309 height 277
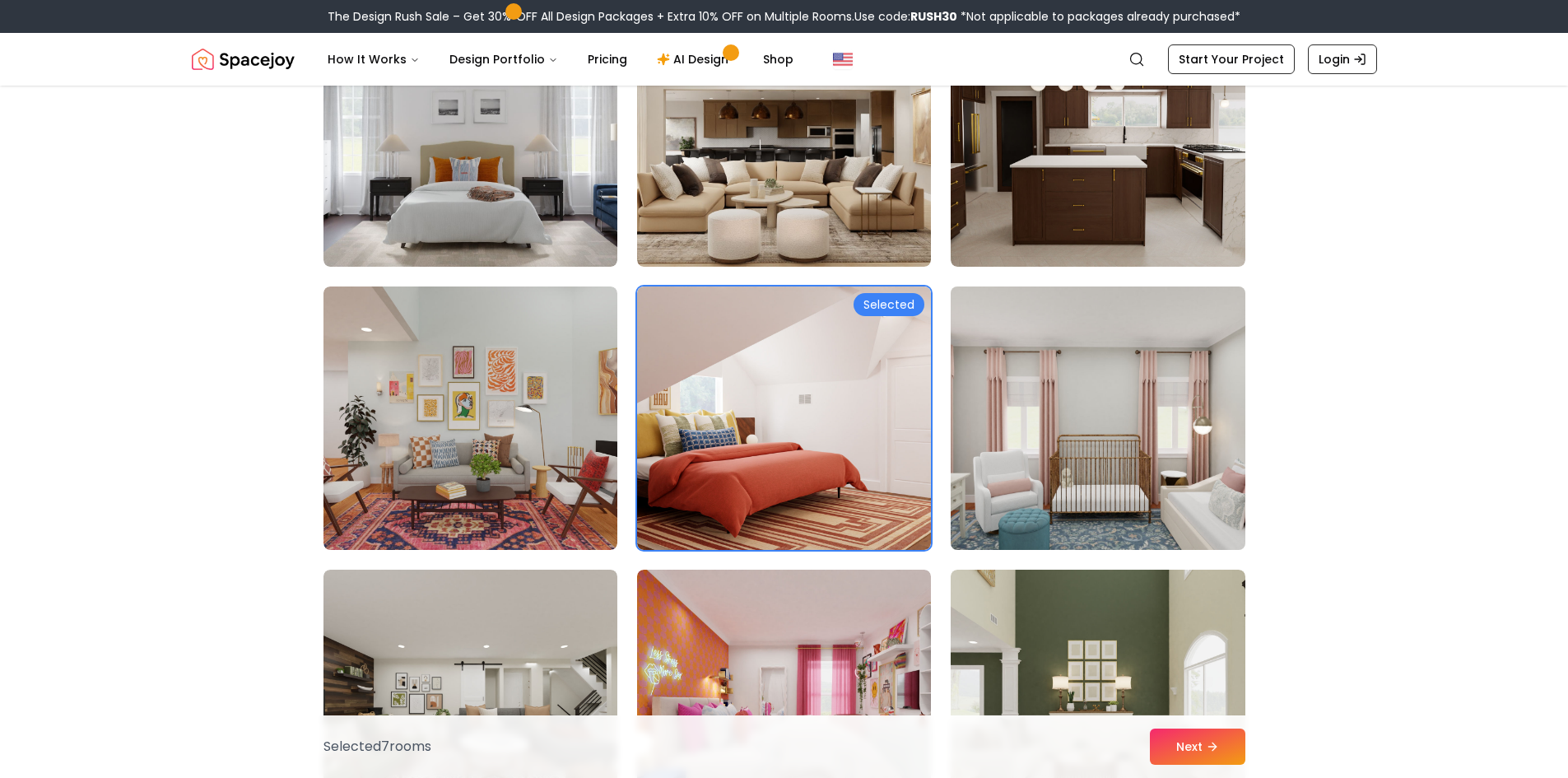
click at [1043, 408] on img at bounding box center [1098, 418] width 309 height 277
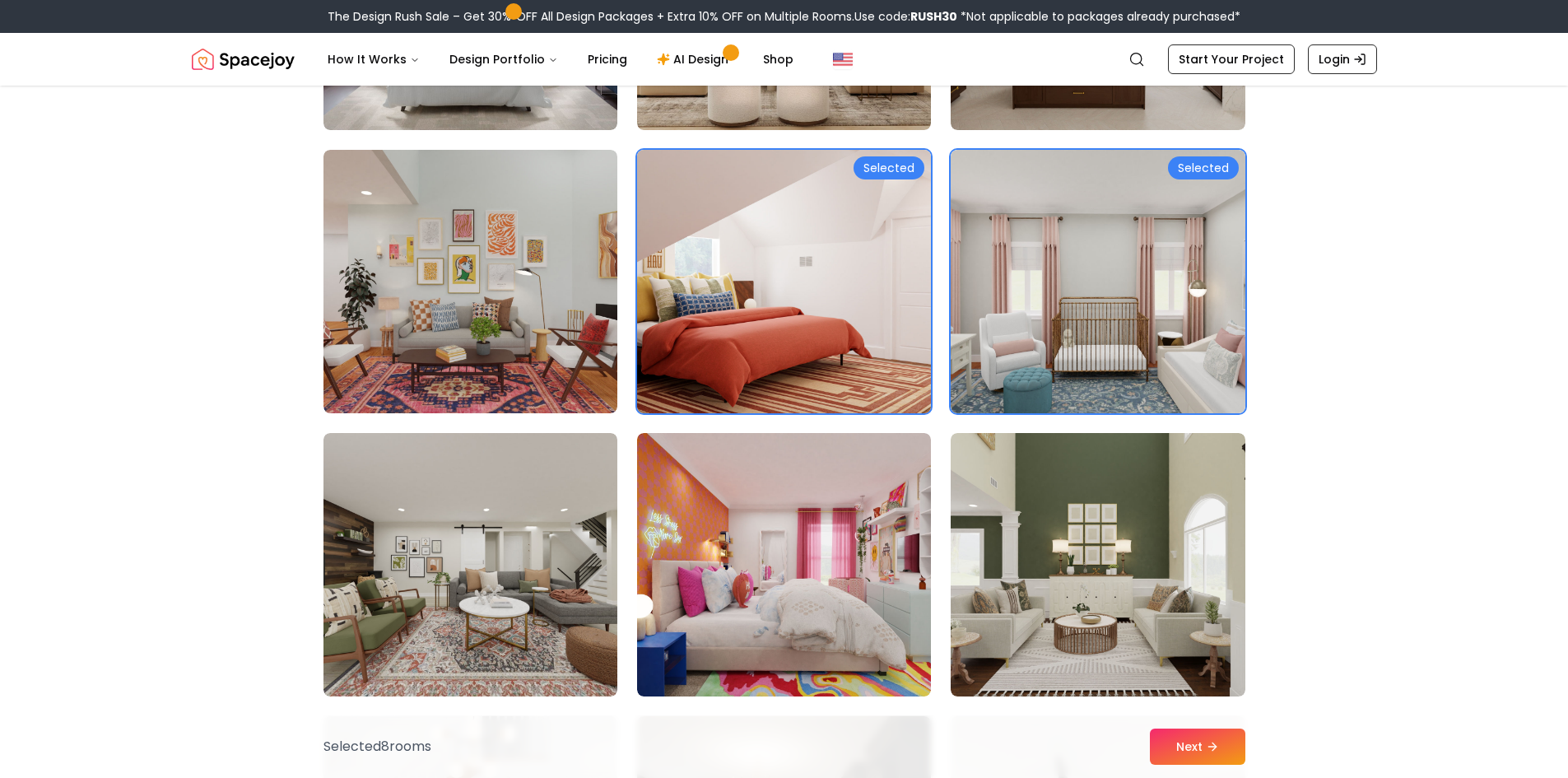
scroll to position [8313, 0]
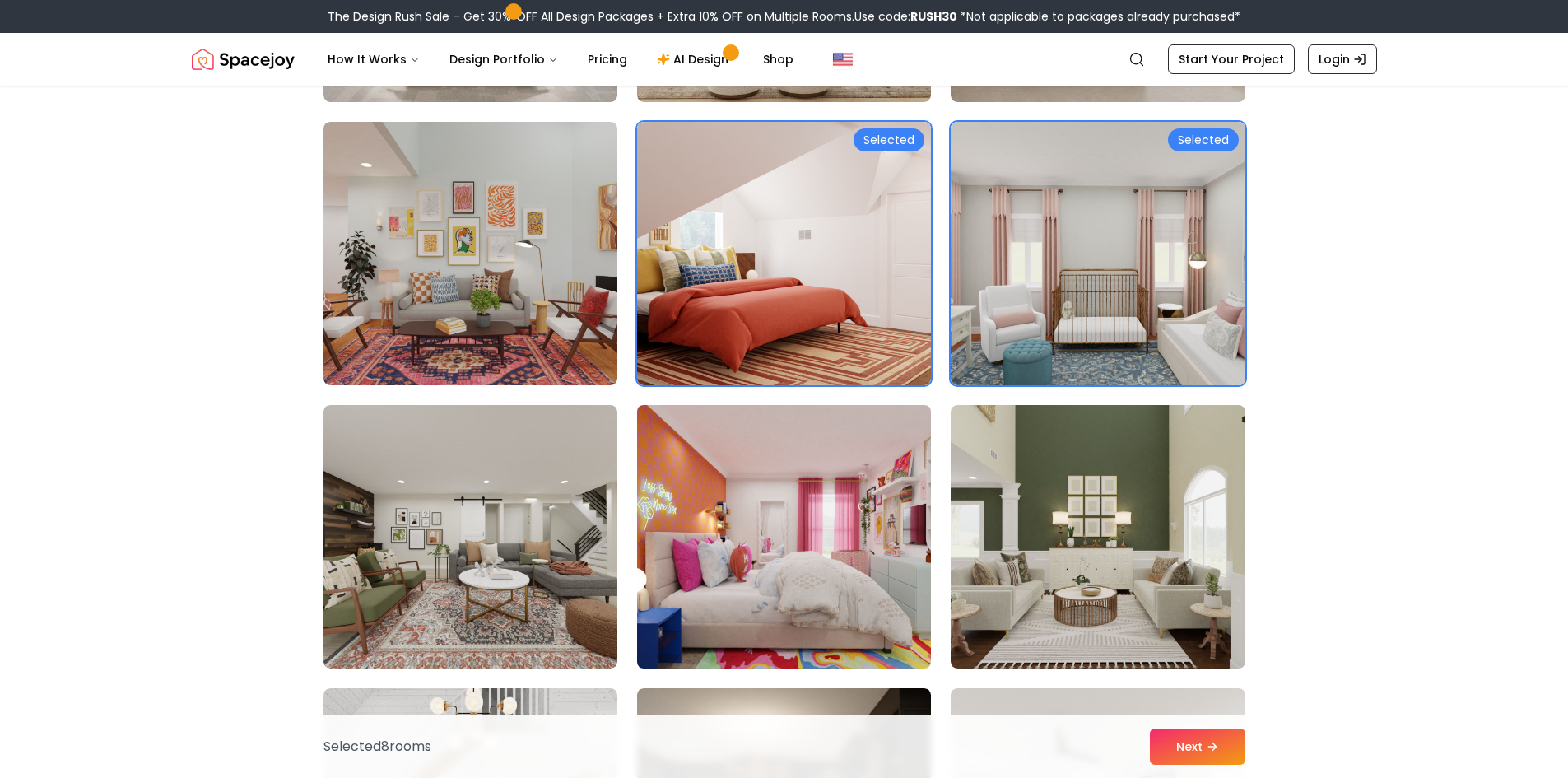
click at [846, 531] on img at bounding box center [784, 537] width 309 height 277
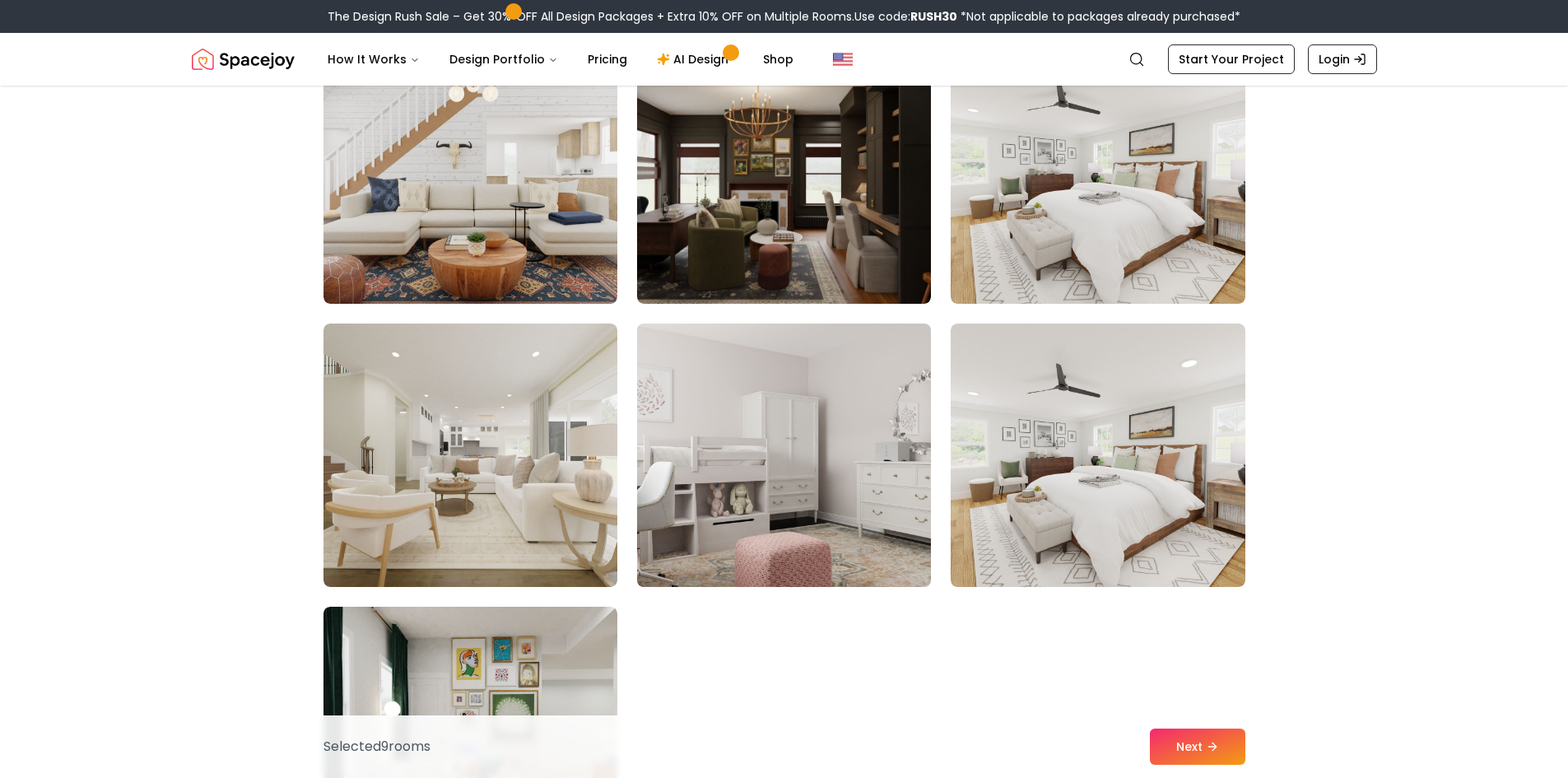
scroll to position [8972, 0]
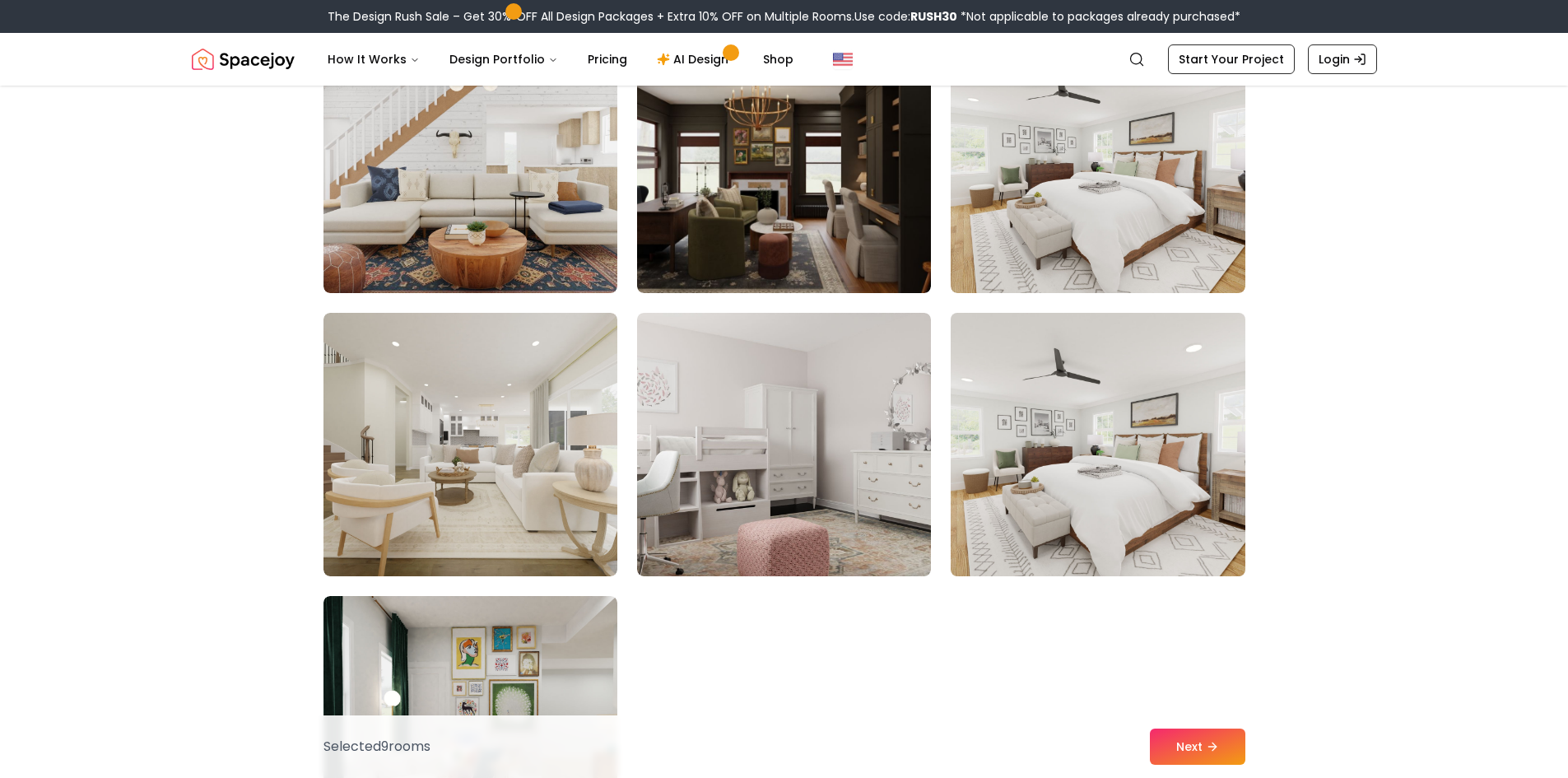
click at [1071, 468] on img at bounding box center [1098, 444] width 309 height 277
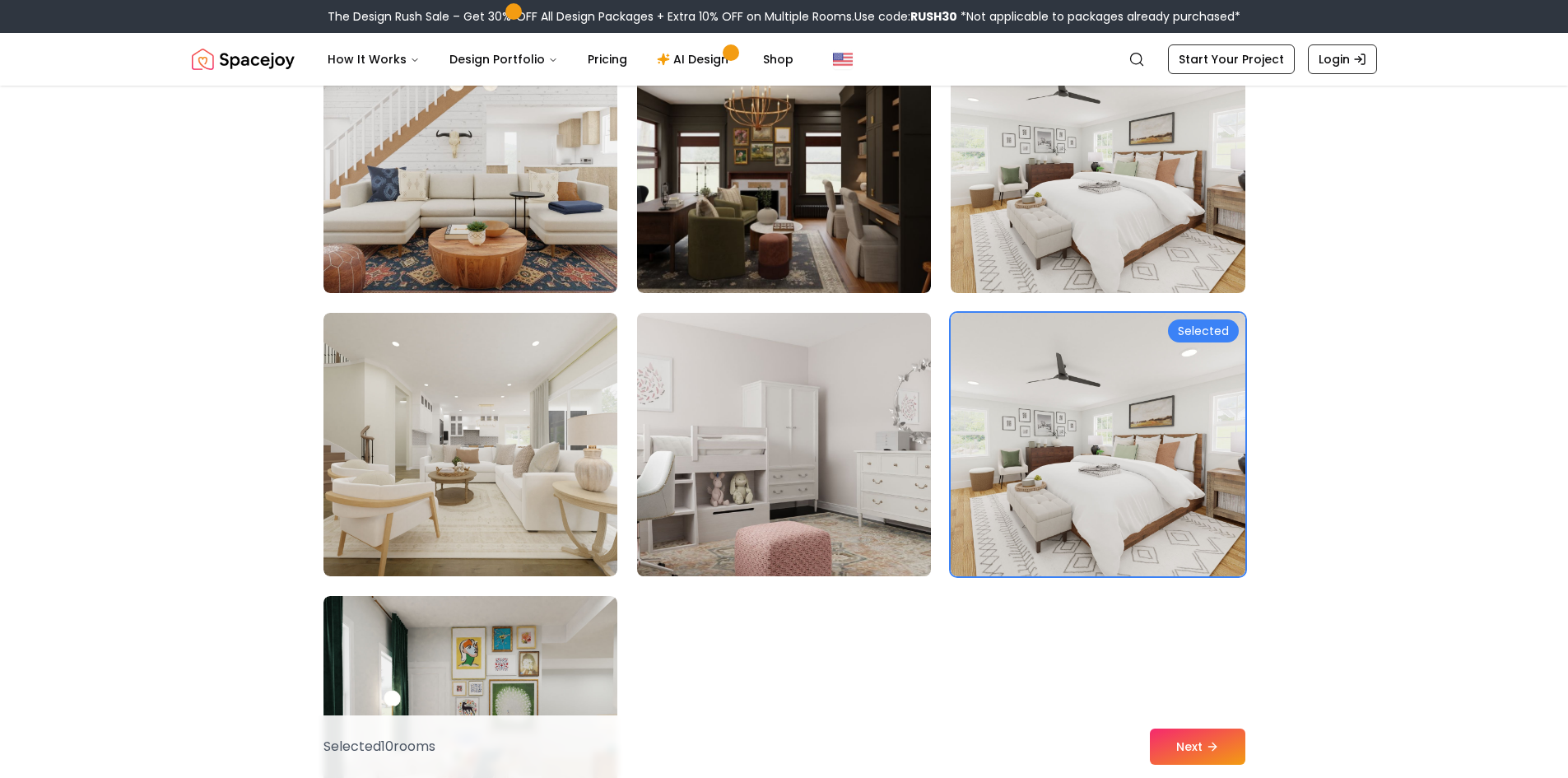
click at [719, 508] on img at bounding box center [784, 444] width 309 height 277
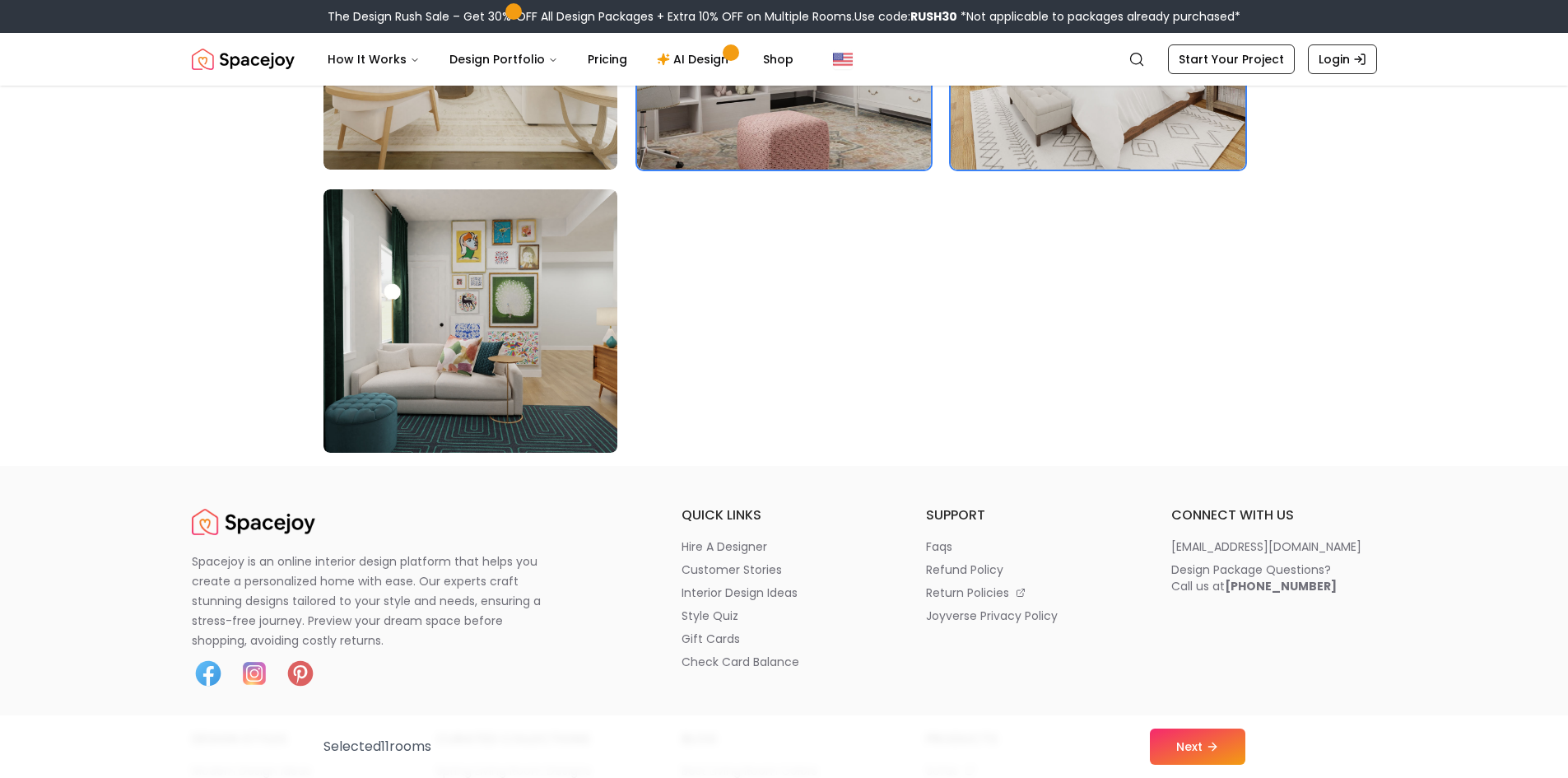
scroll to position [9383, 0]
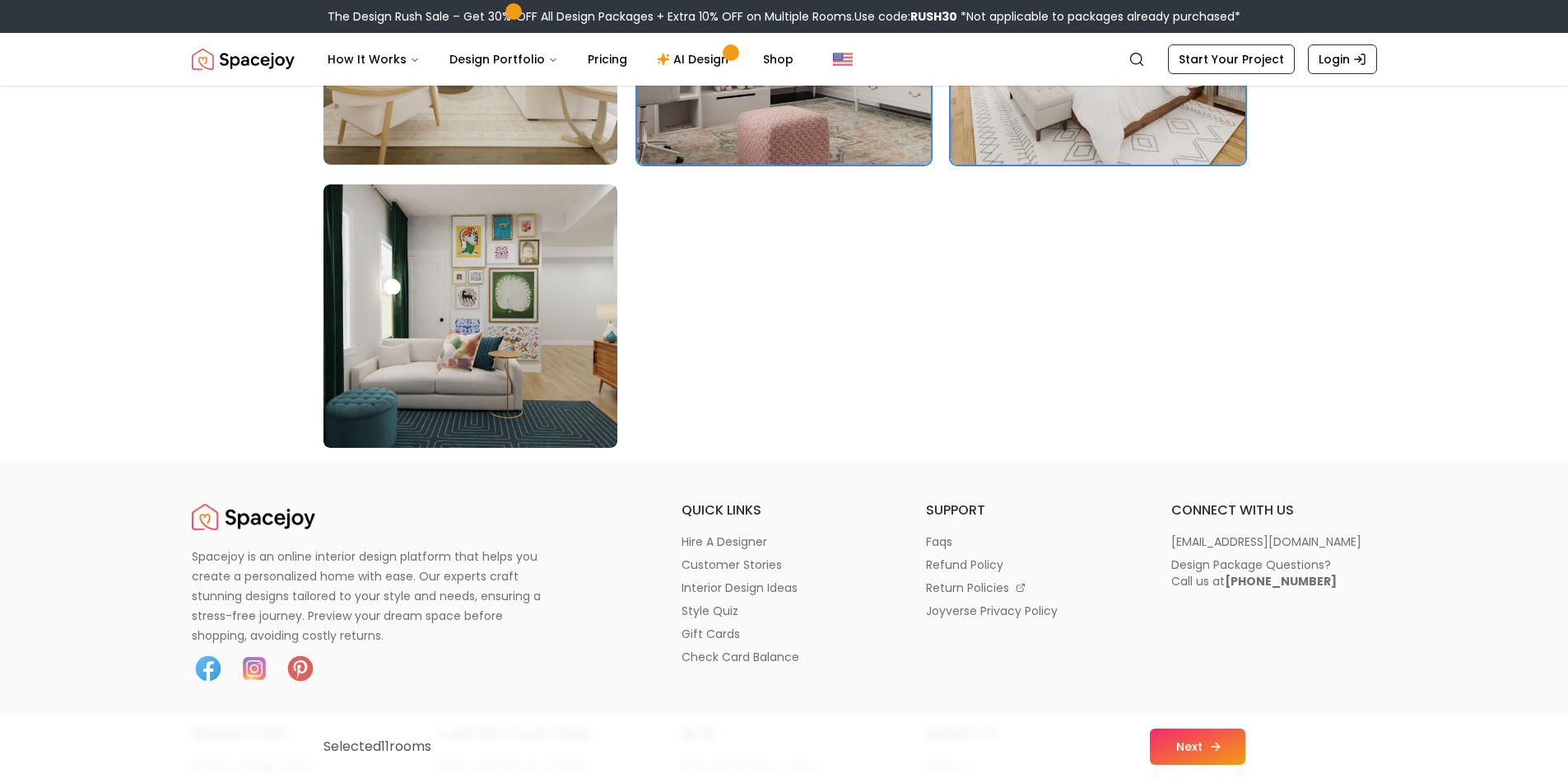
click at [1197, 747] on button "Next" at bounding box center [1197, 746] width 95 height 36
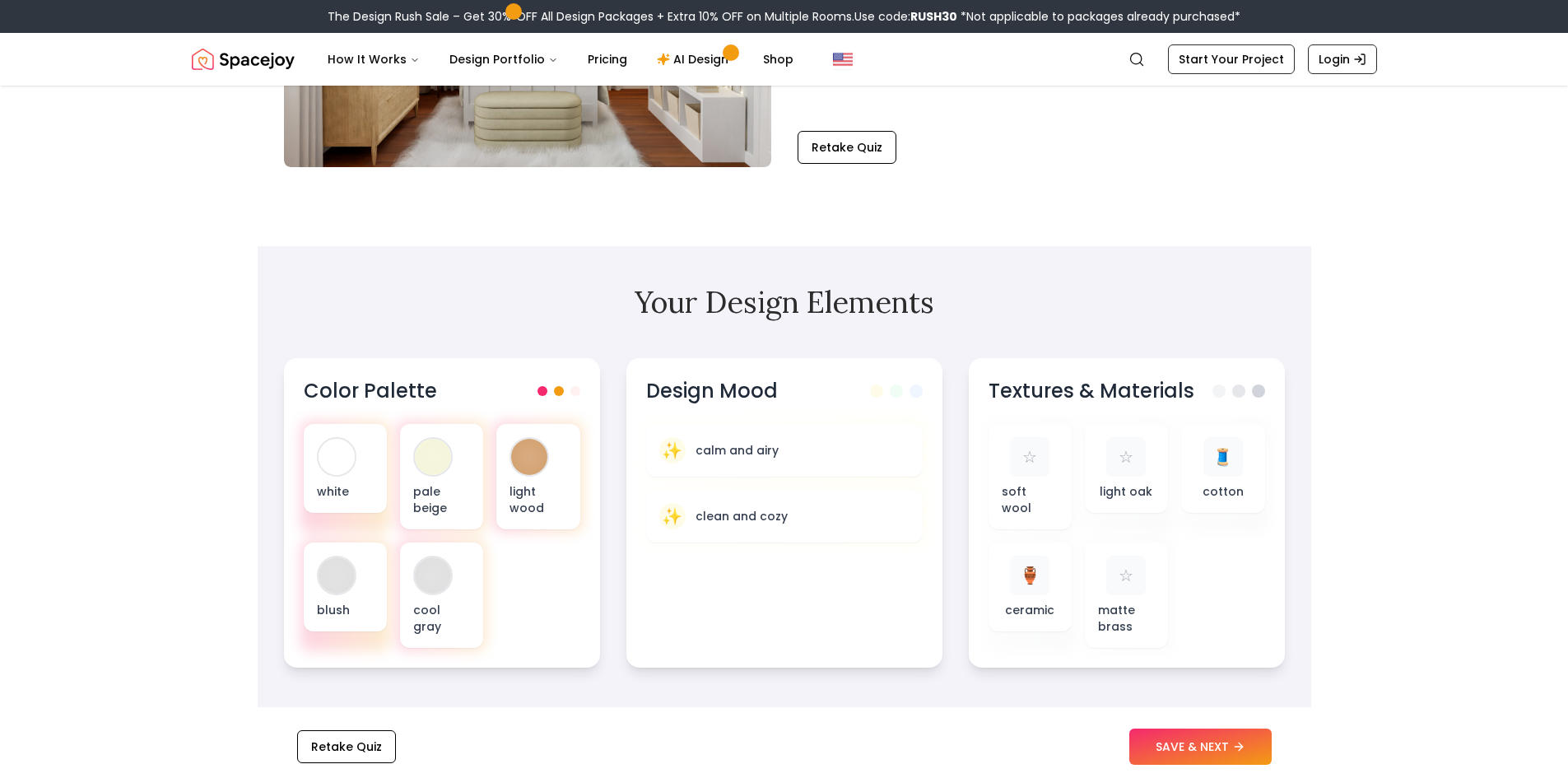
scroll to position [576, 0]
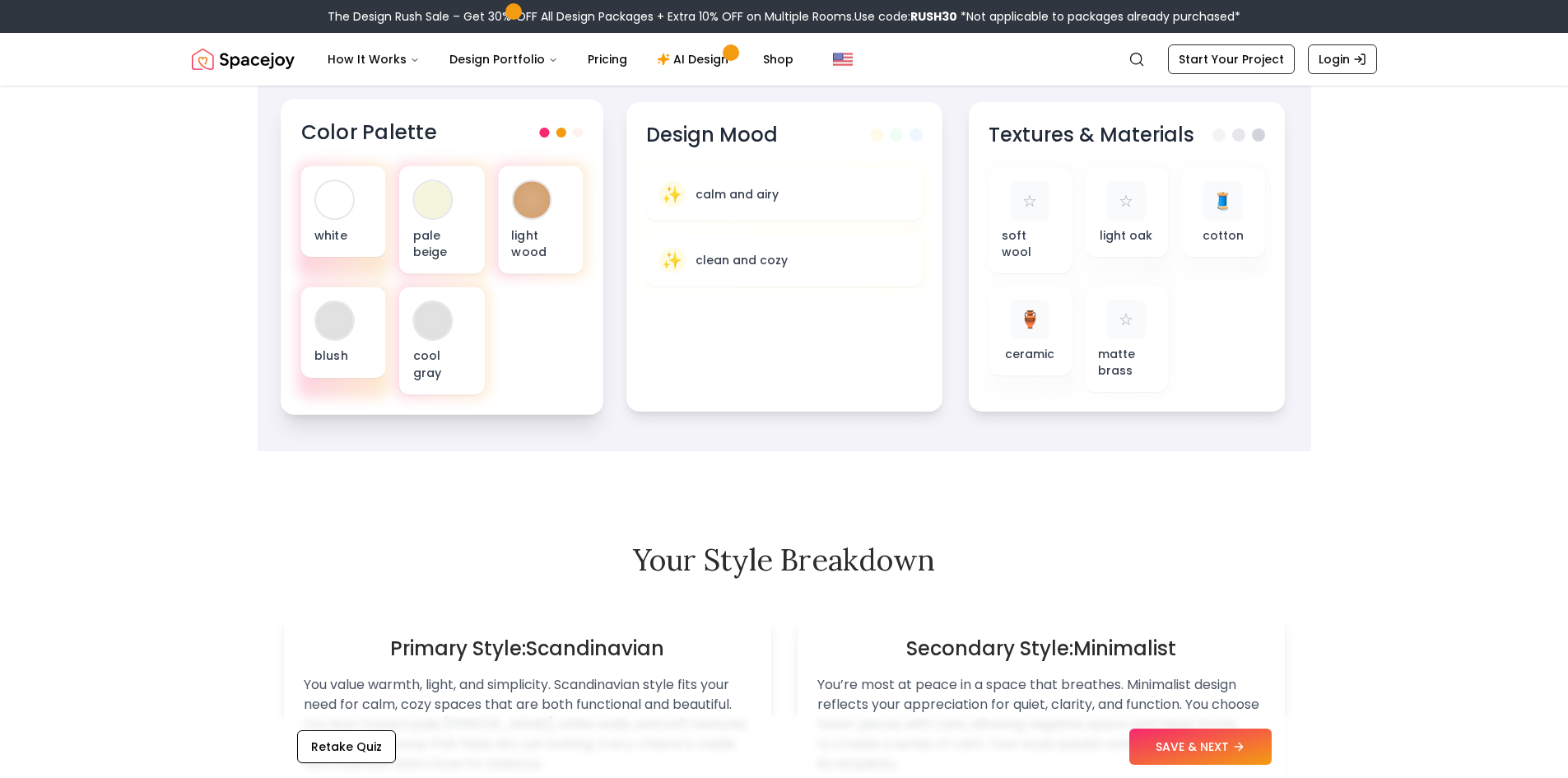
click at [572, 130] on div at bounding box center [561, 132] width 43 height 10
click at [562, 133] on span at bounding box center [561, 132] width 10 height 10
click at [550, 133] on div at bounding box center [561, 132] width 43 height 10
click at [817, 193] on div "✨ calm and airy" at bounding box center [784, 192] width 255 height 27
click at [536, 213] on div at bounding box center [531, 200] width 37 height 37
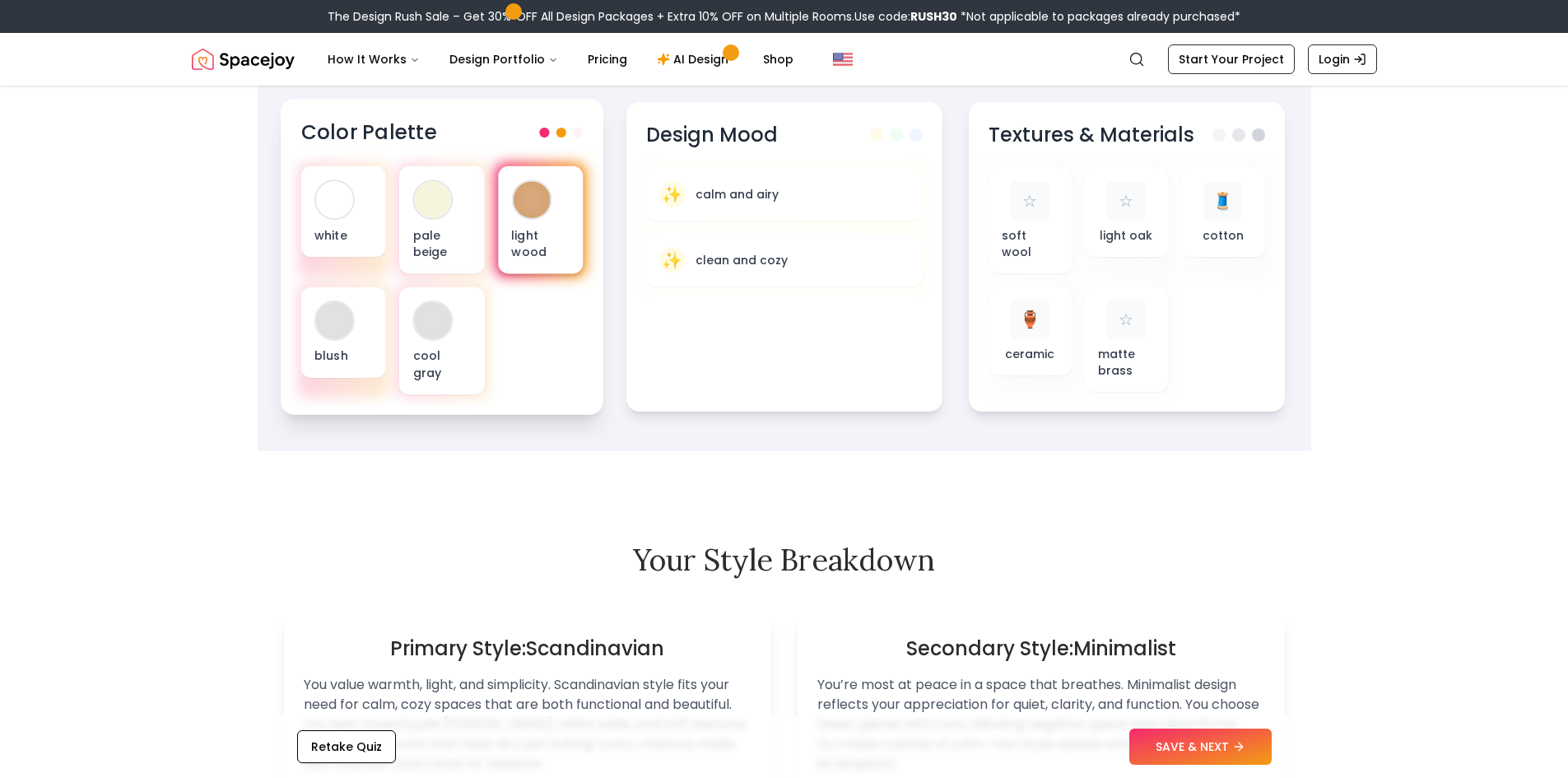
click at [535, 213] on div at bounding box center [531, 200] width 37 height 37
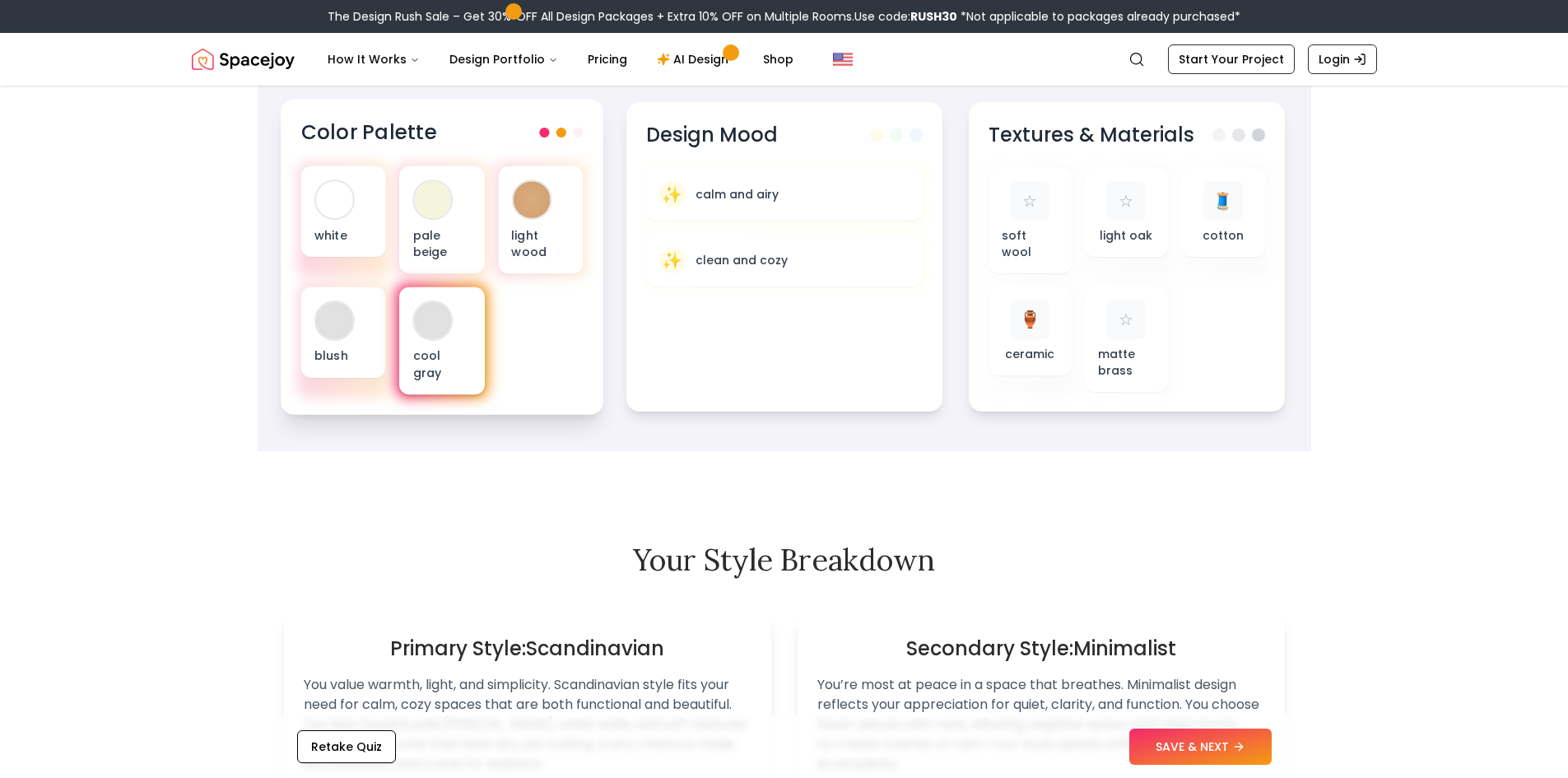
click at [459, 290] on div "cool gray" at bounding box center [442, 341] width 85 height 108
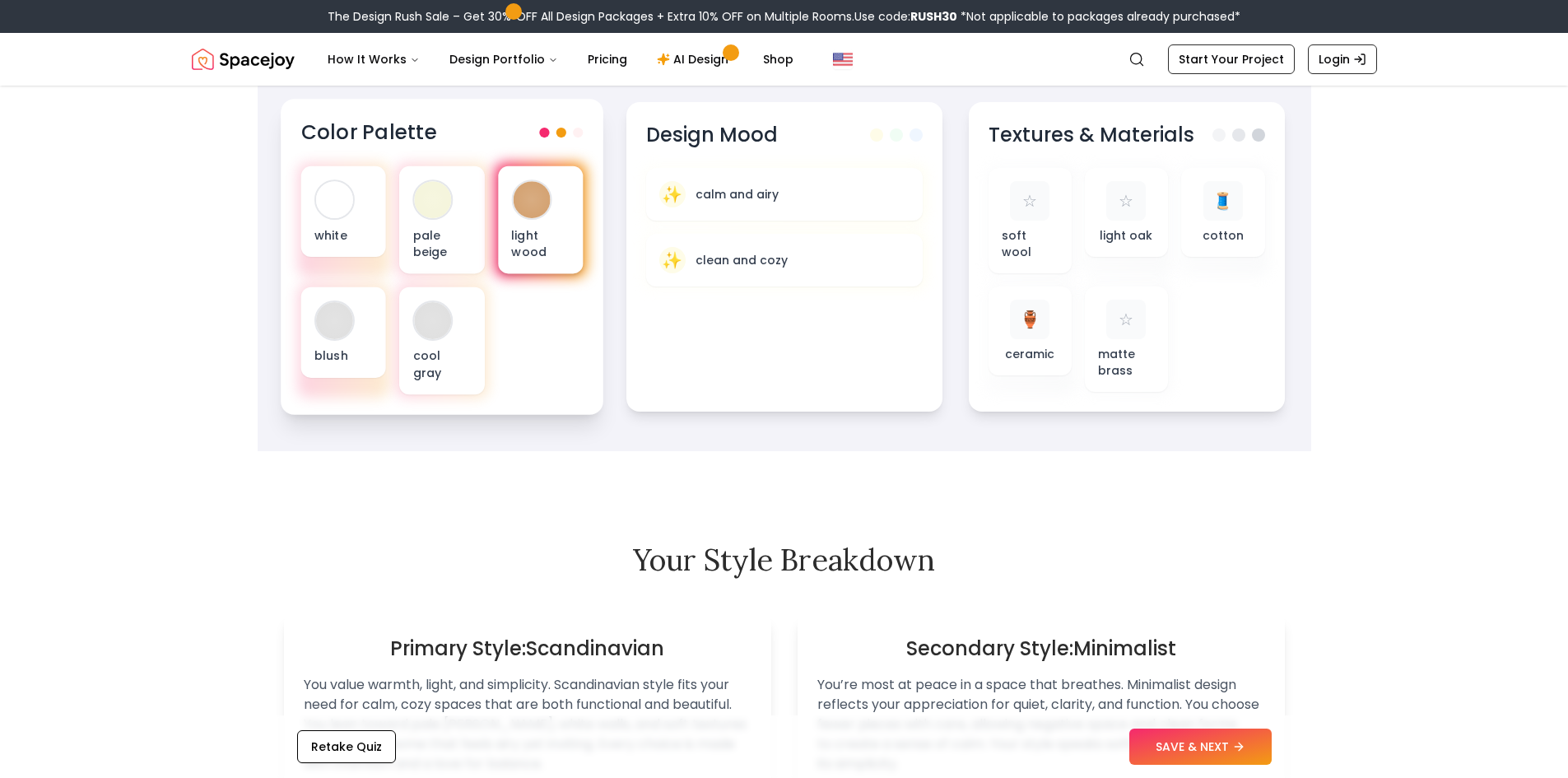
click at [503, 230] on div "light wood" at bounding box center [539, 220] width 85 height 108
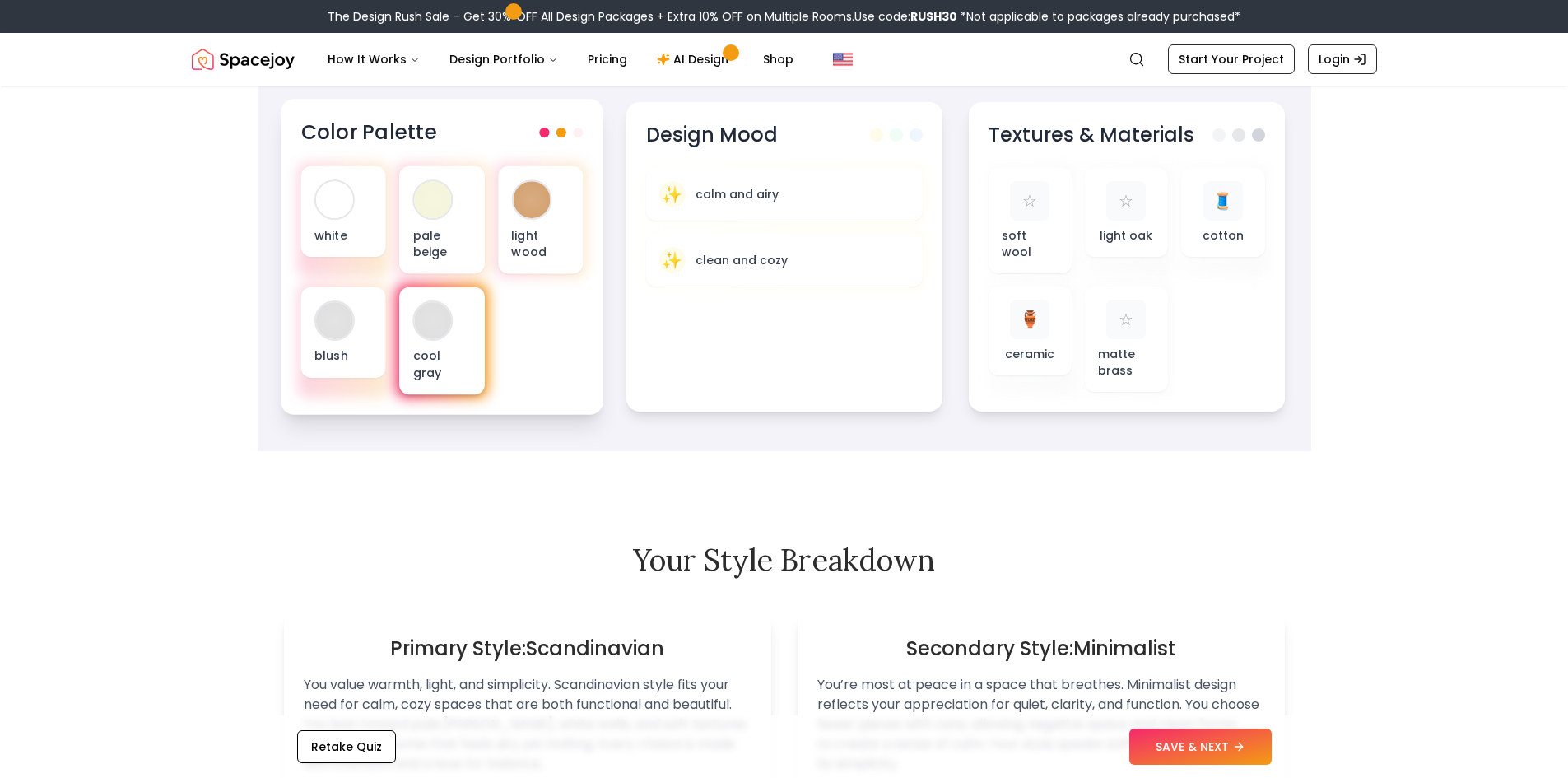
click at [474, 315] on div "cool gray" at bounding box center [442, 341] width 85 height 108
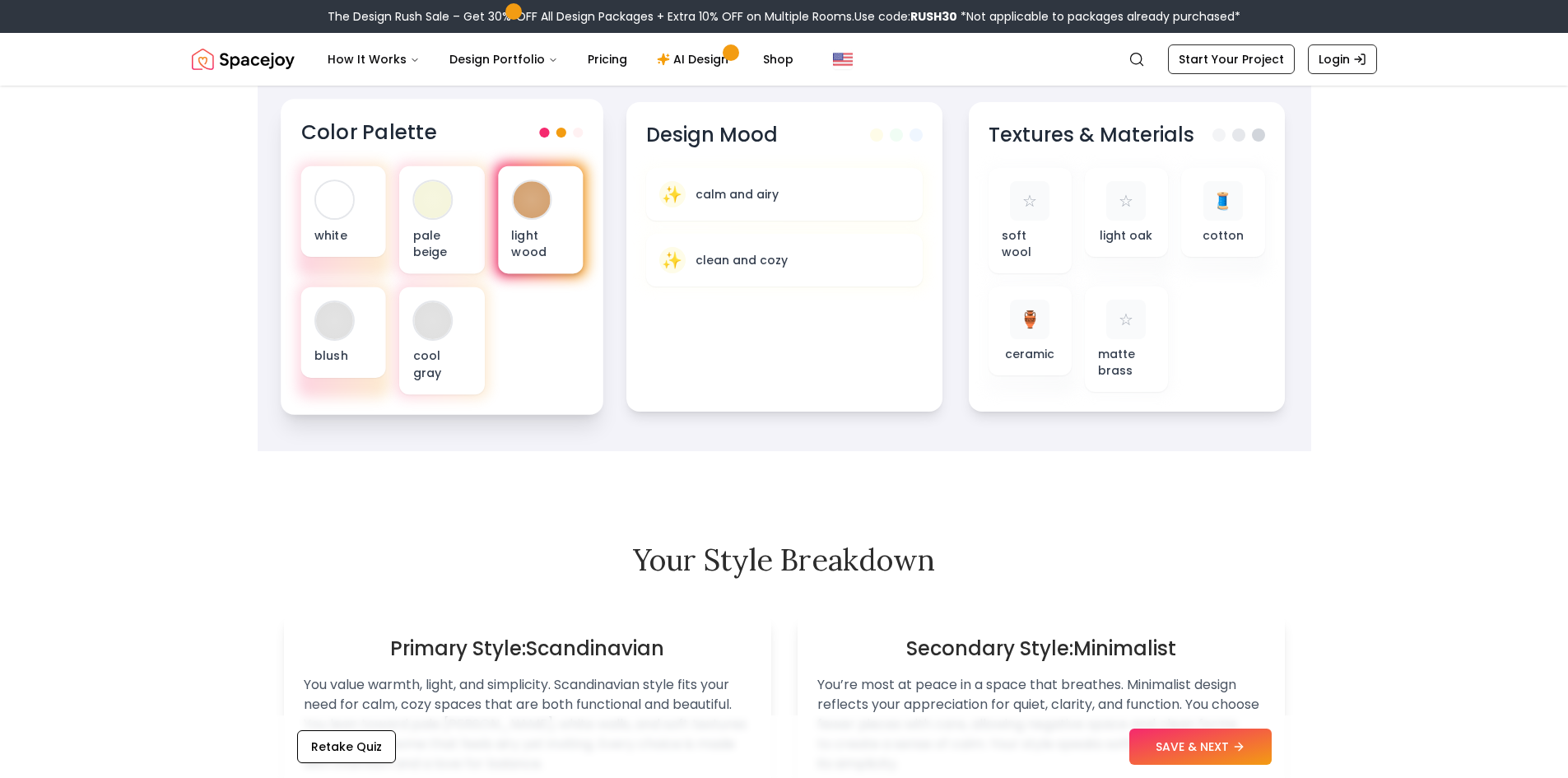
click at [532, 246] on p "light wood" at bounding box center [540, 243] width 58 height 33
click at [535, 233] on p "light wood" at bounding box center [540, 243] width 58 height 33
click at [393, 224] on div "white pale beige light wood blush cool gray" at bounding box center [441, 280] width 282 height 228
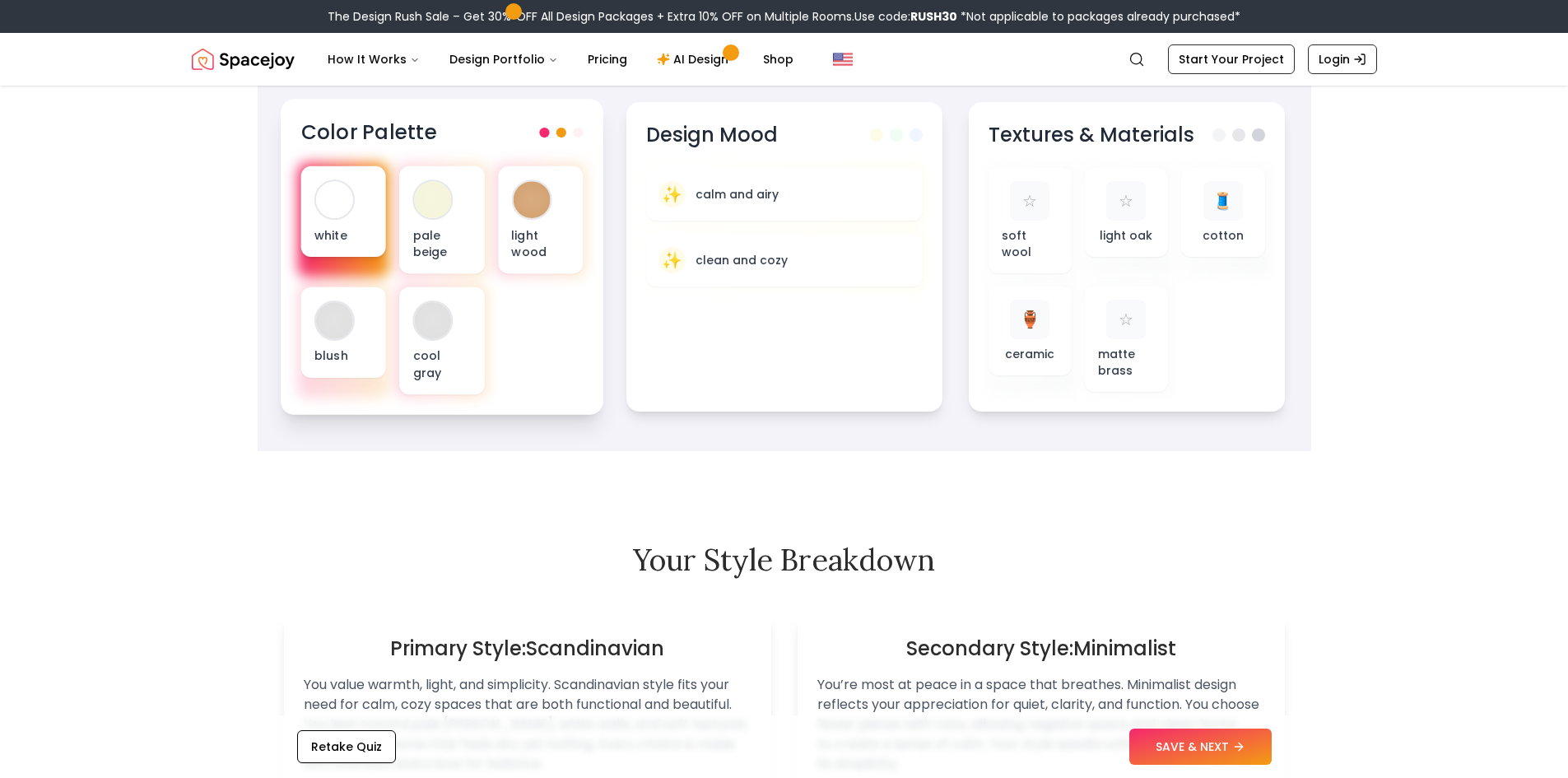
click at [357, 221] on div "white" at bounding box center [343, 212] width 85 height 91
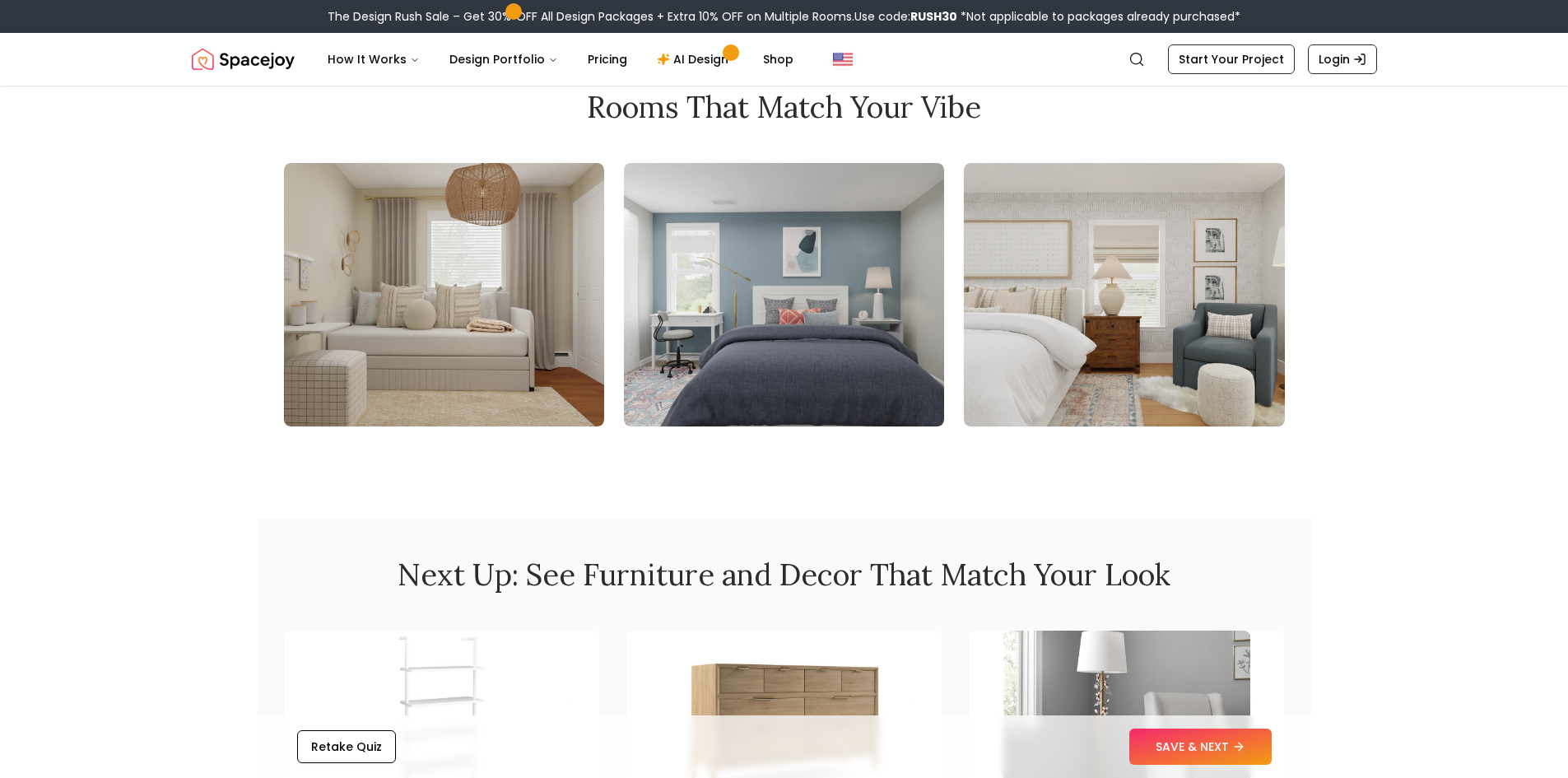
scroll to position [1563, 0]
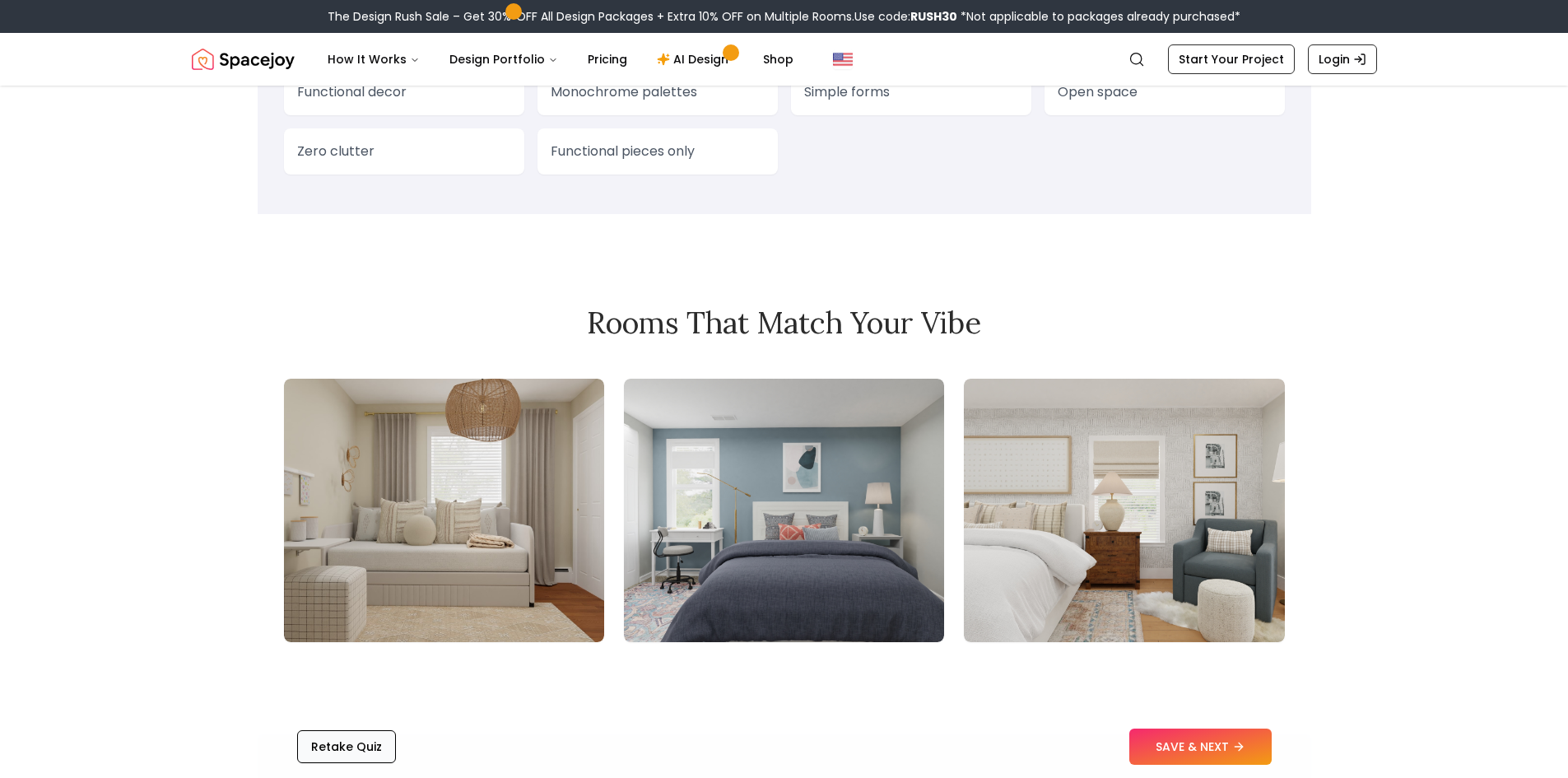
click at [375, 749] on button "Retake Quiz" at bounding box center [346, 747] width 99 height 33
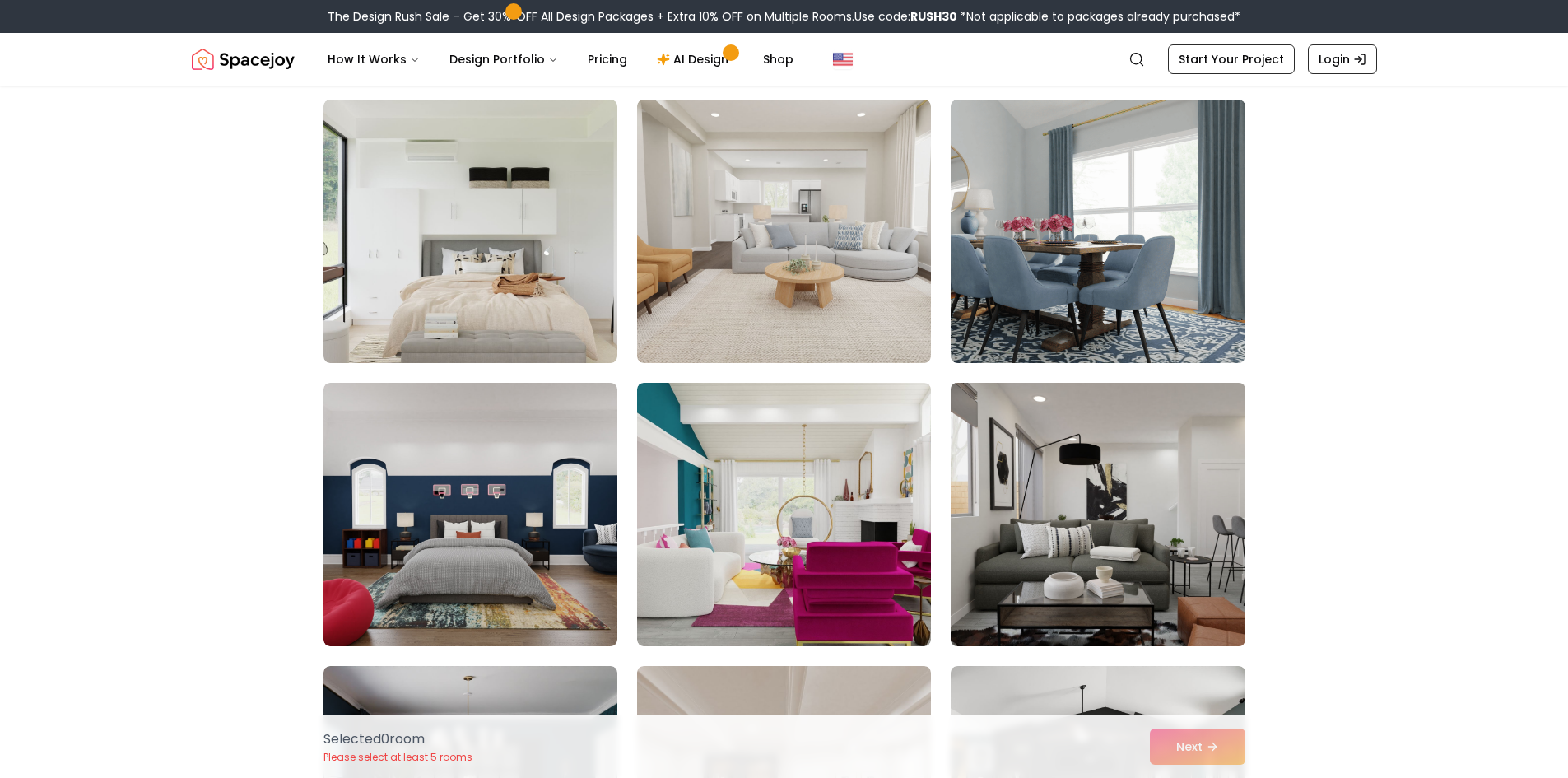
scroll to position [988, 0]
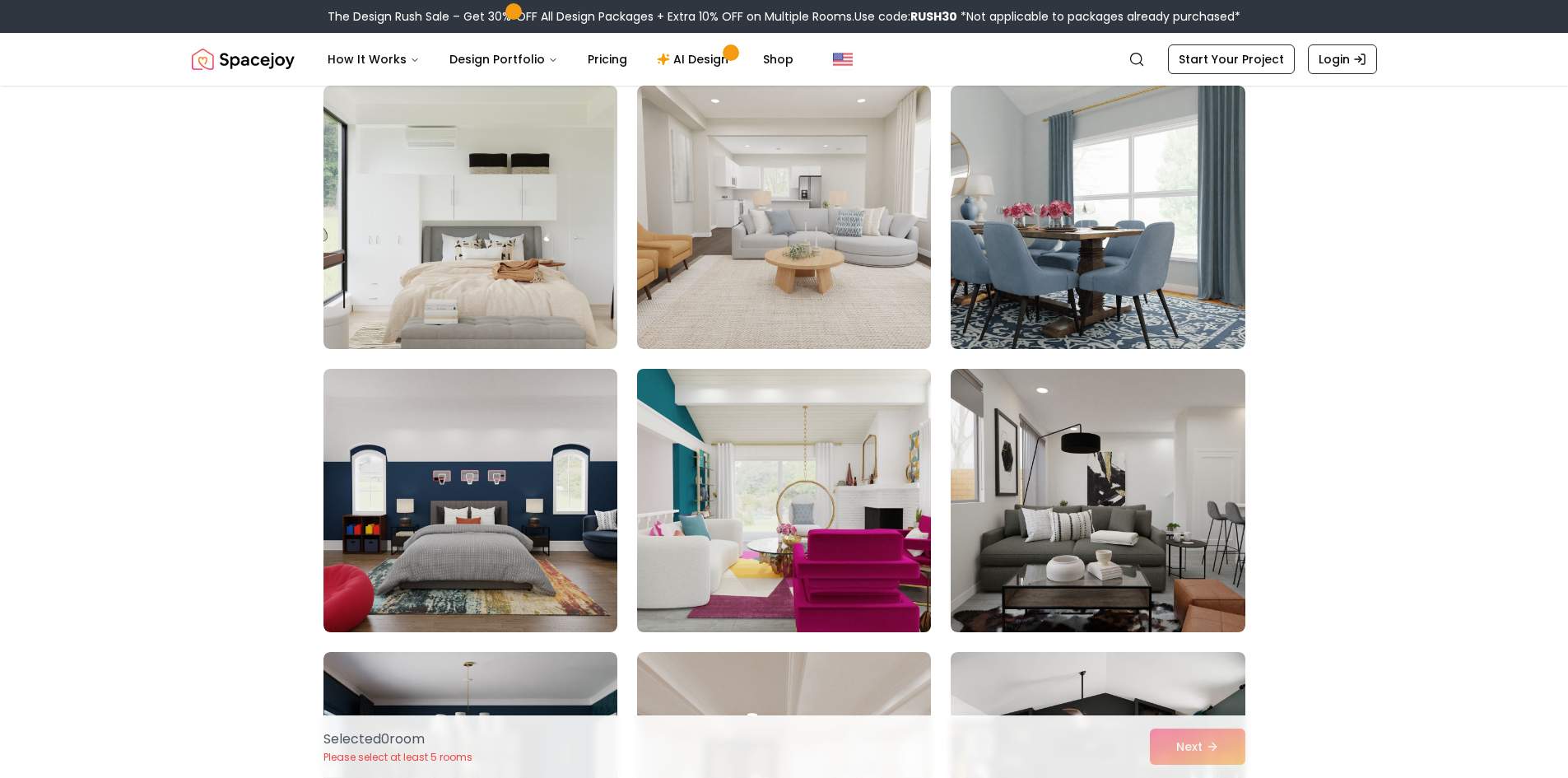
click at [843, 526] on img at bounding box center [784, 500] width 309 height 277
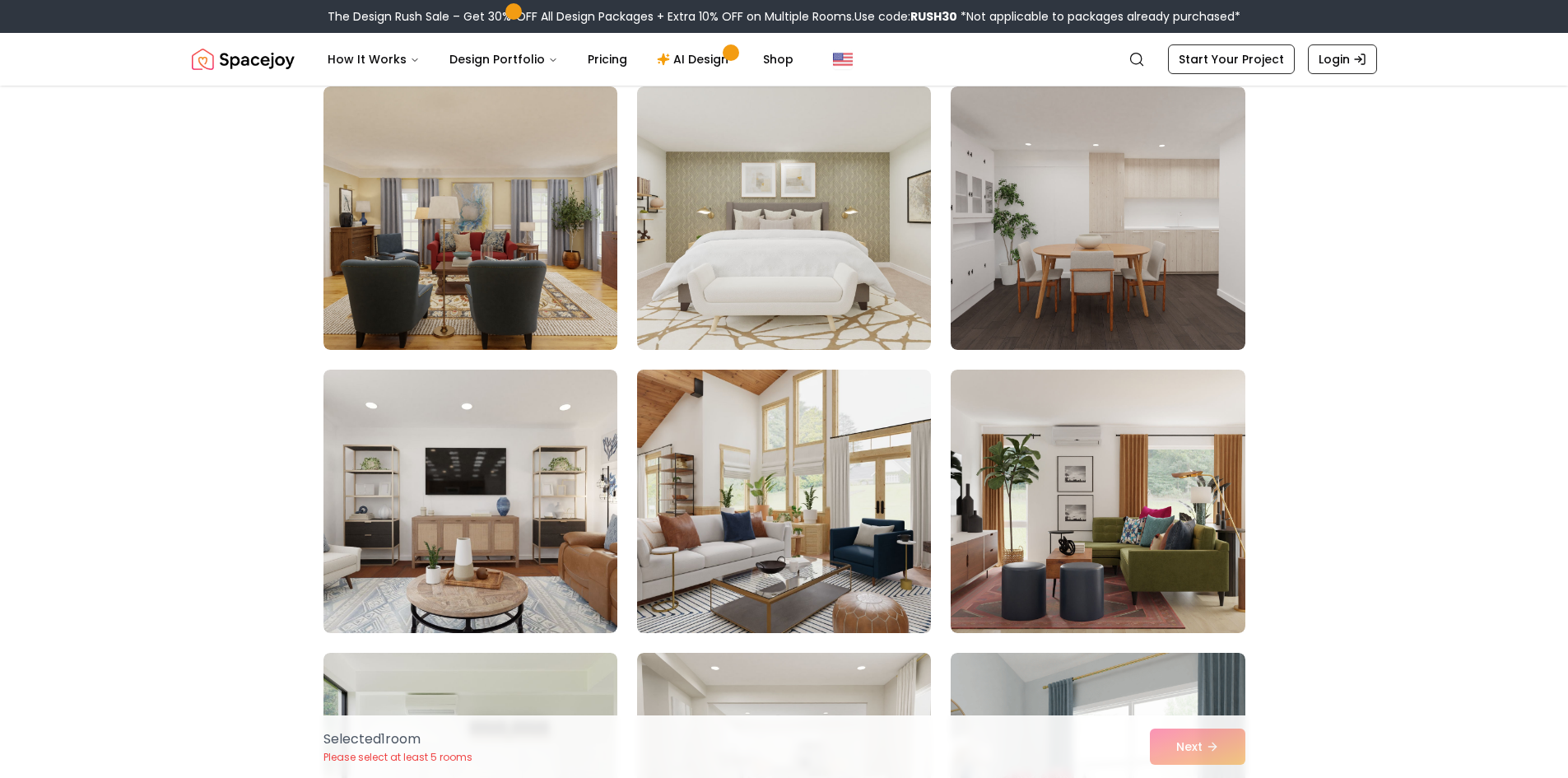
scroll to position [823, 0]
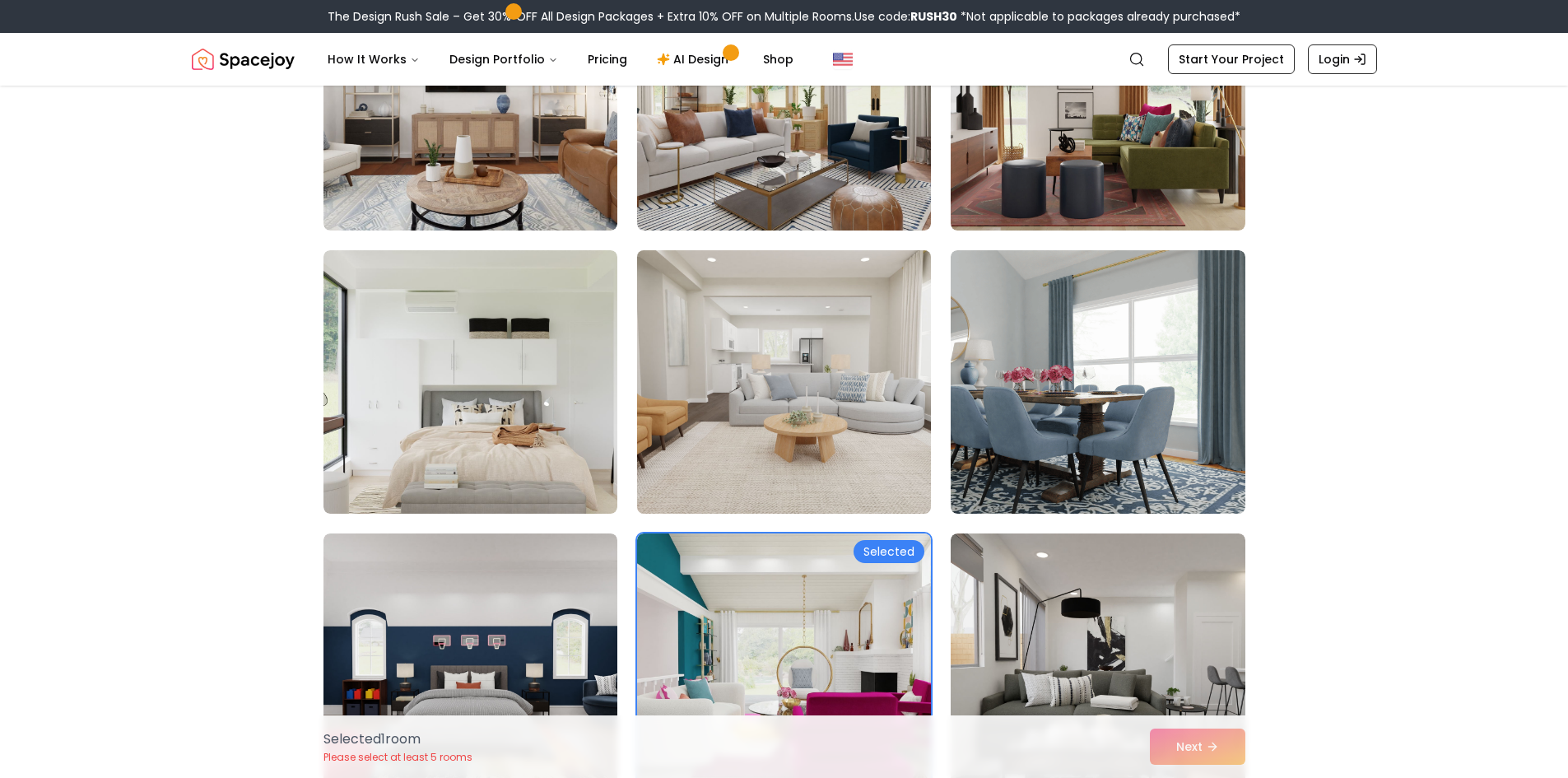
click at [871, 408] on img at bounding box center [784, 381] width 309 height 277
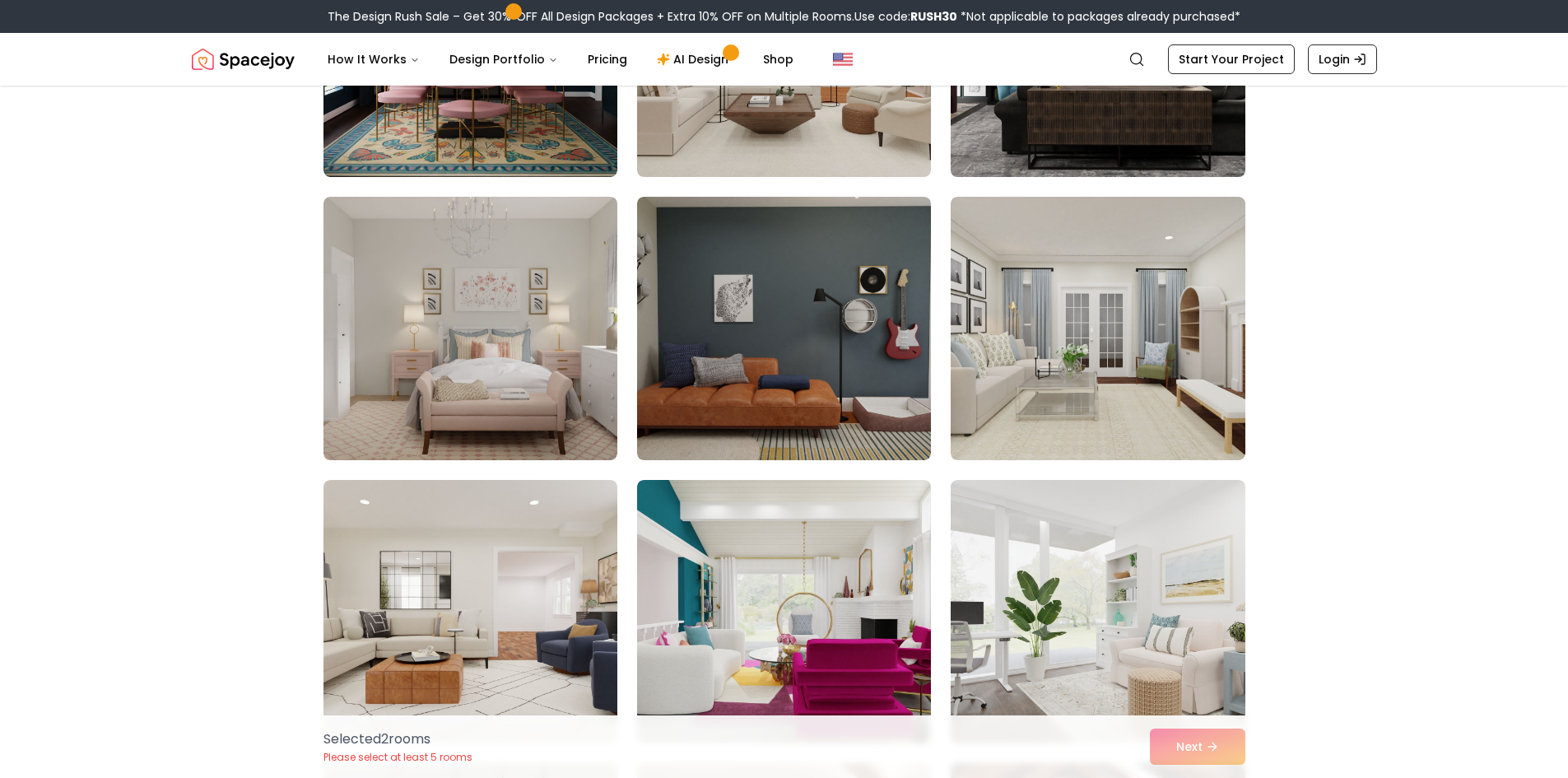
scroll to position [1975, 0]
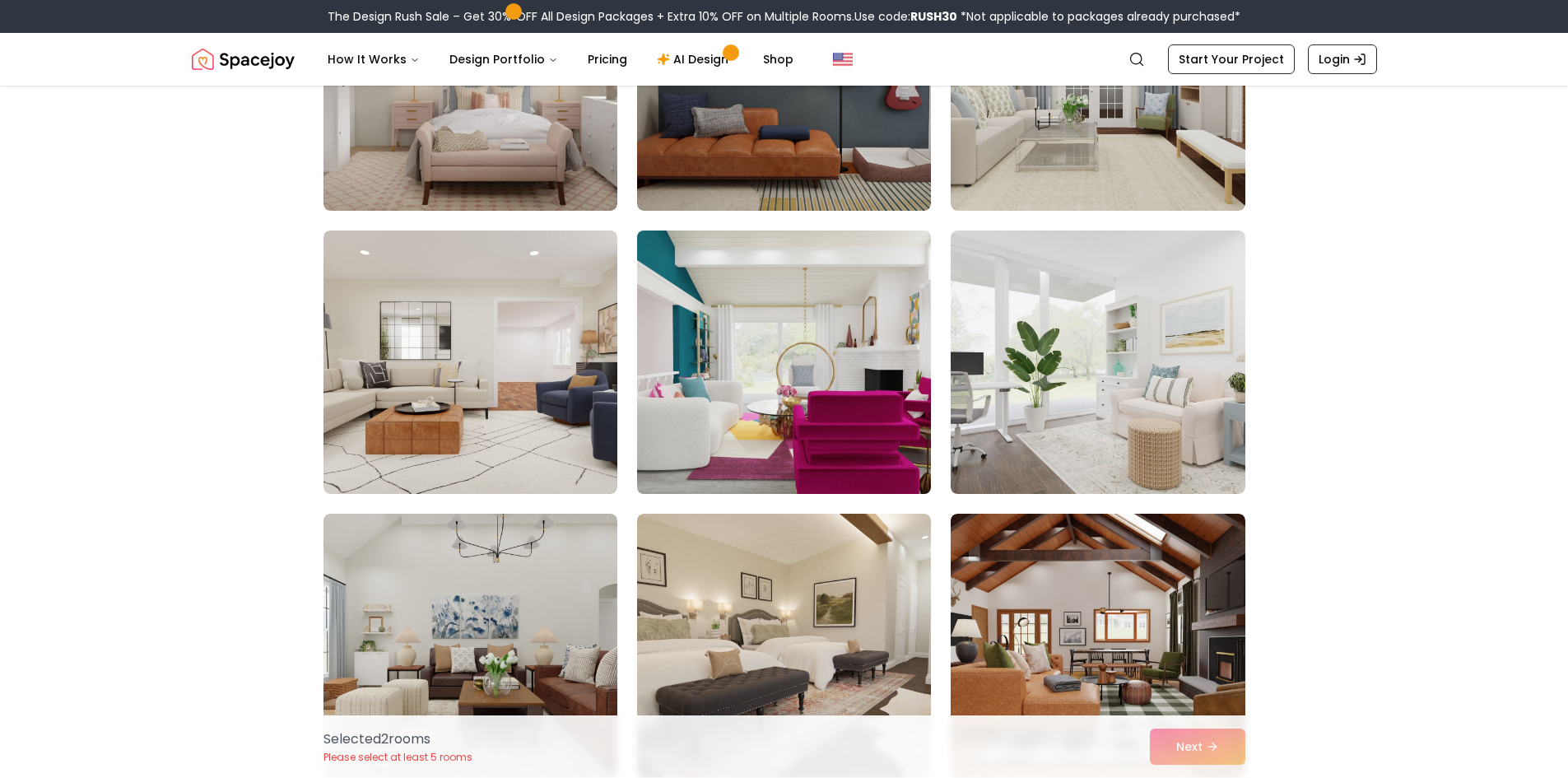
click at [858, 340] on img at bounding box center [784, 362] width 309 height 277
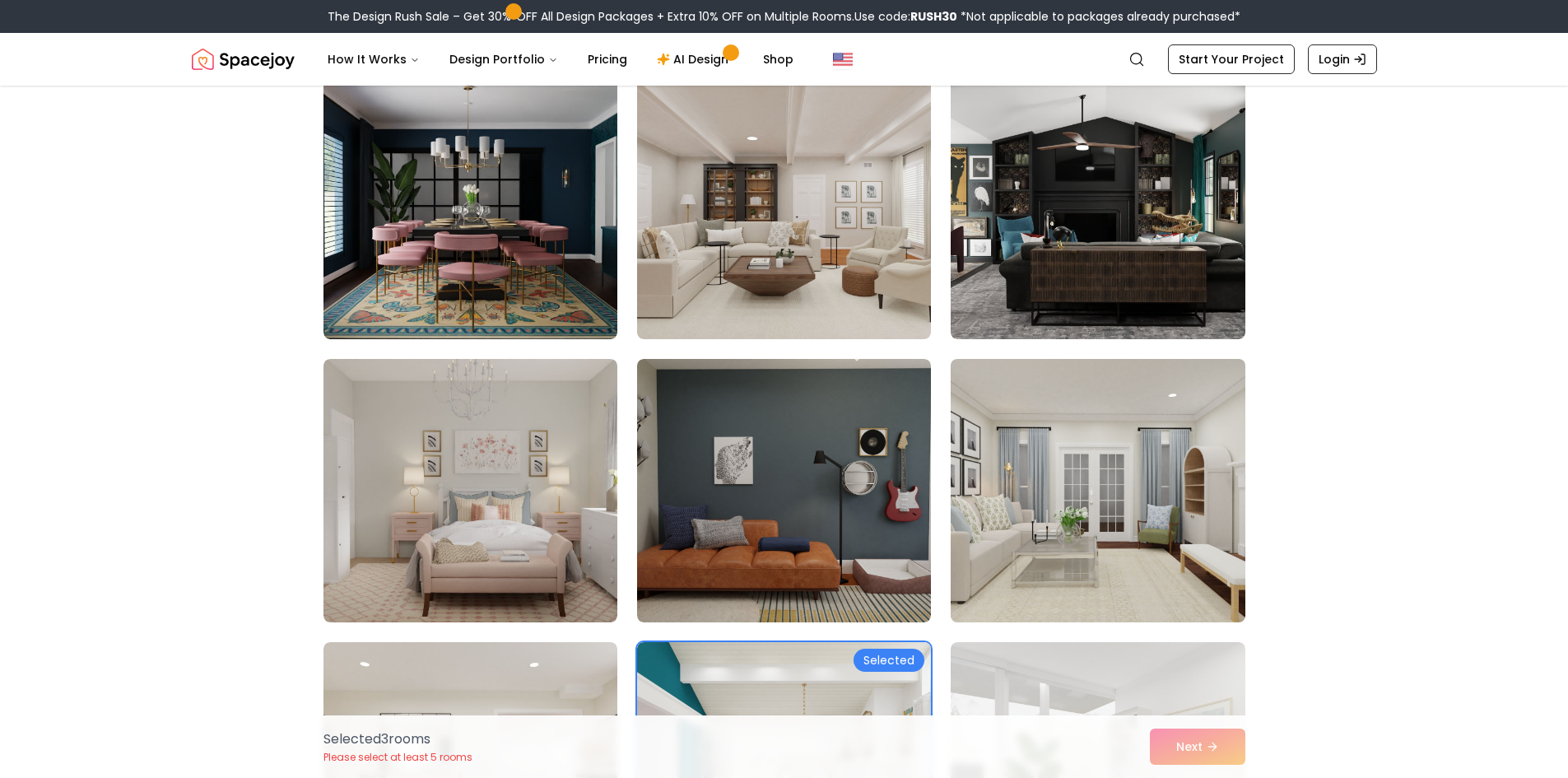
scroll to position [1893, 0]
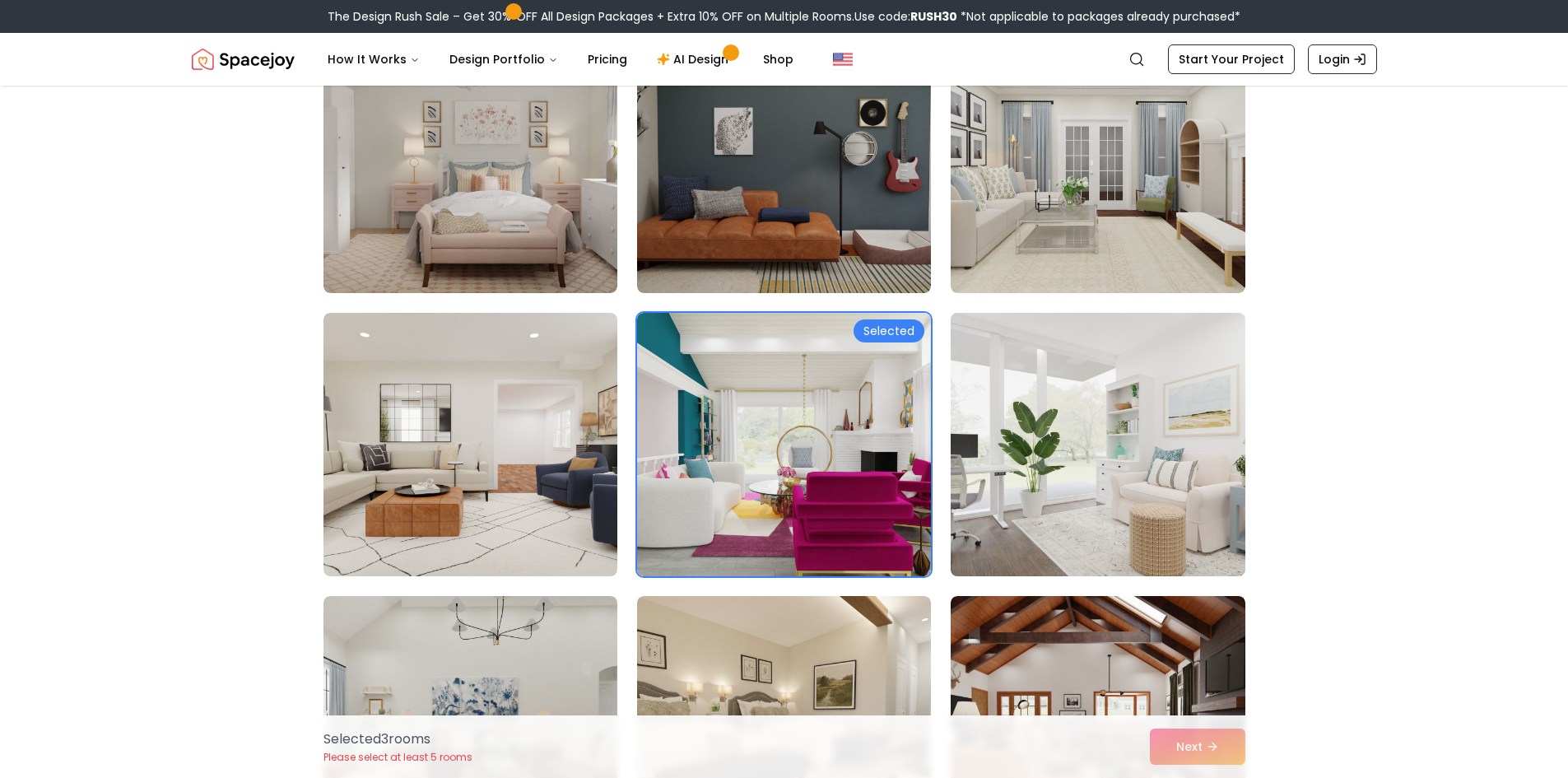
click at [1142, 419] on img at bounding box center [1098, 444] width 309 height 277
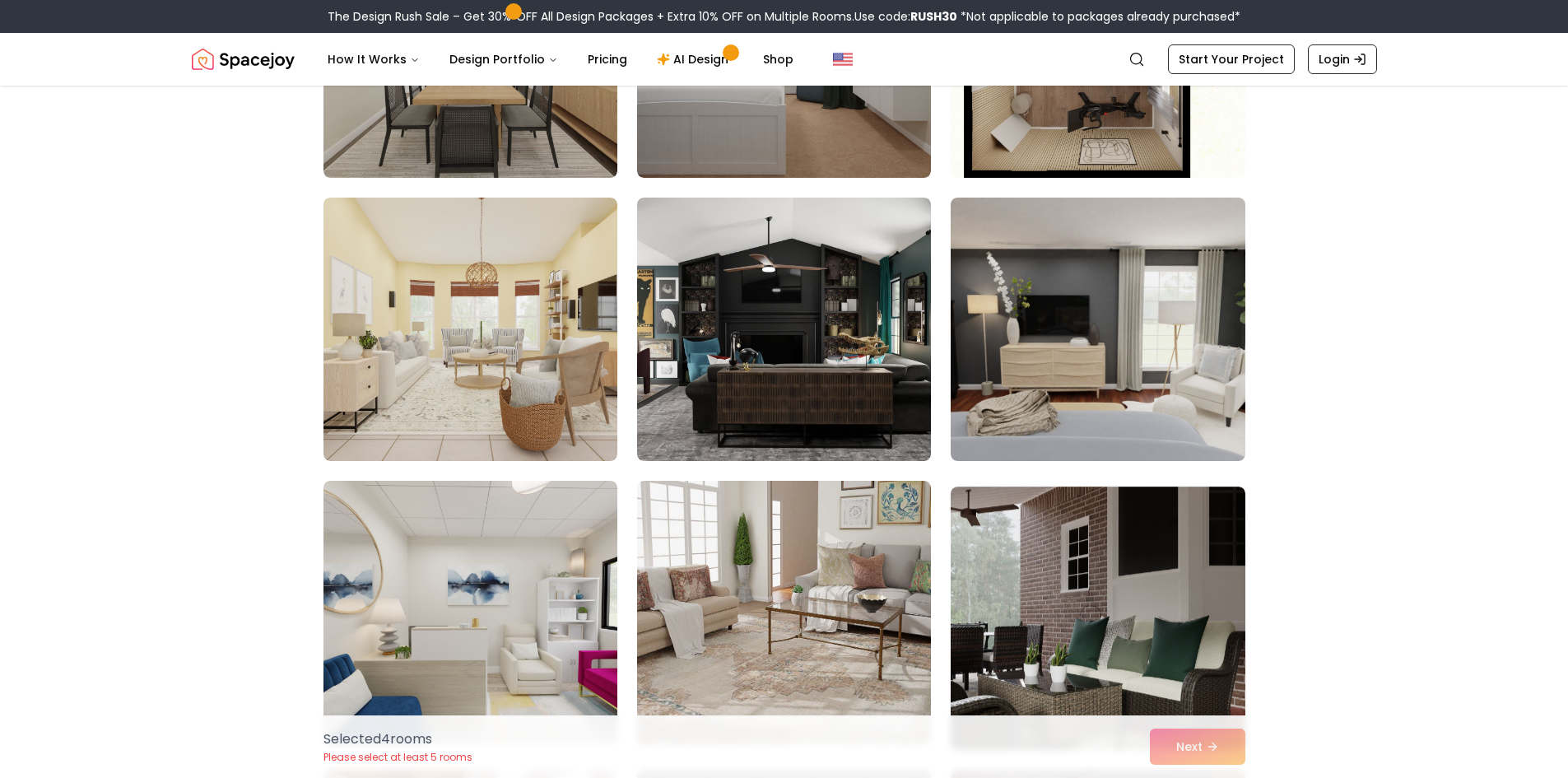
scroll to position [4279, 0]
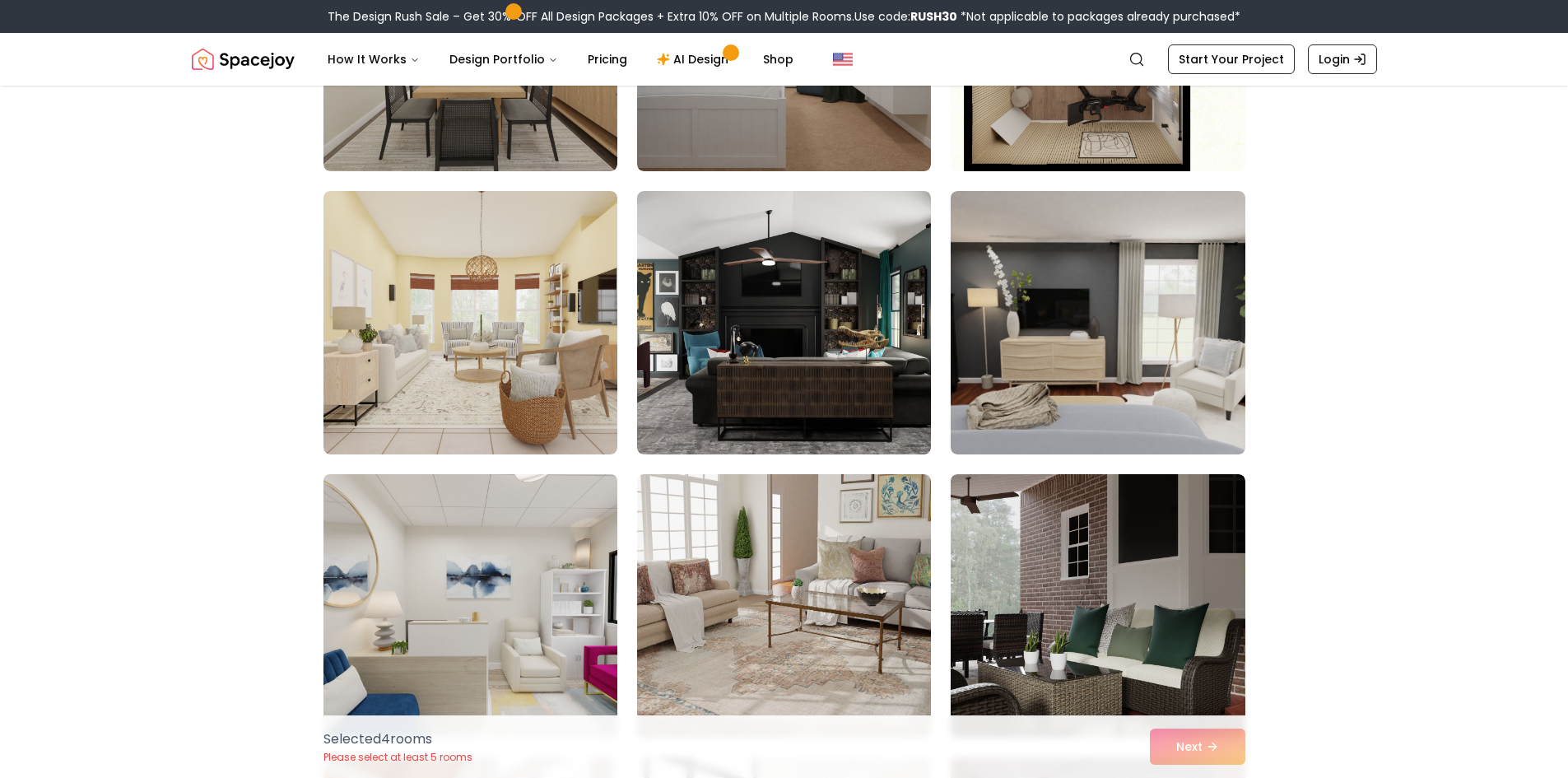
click at [574, 624] on img at bounding box center [471, 605] width 309 height 277
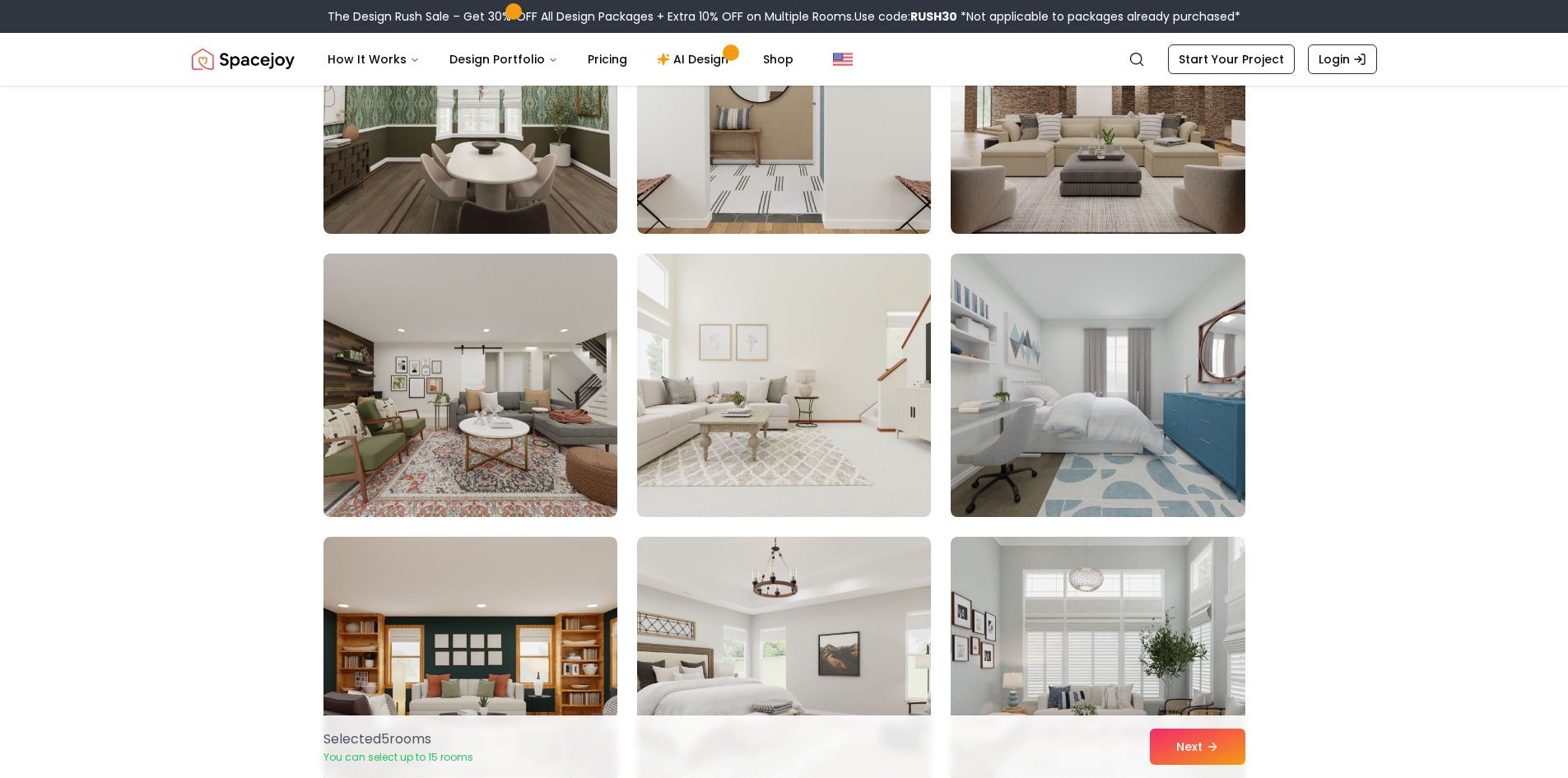
click at [1063, 381] on img at bounding box center [1098, 385] width 309 height 277
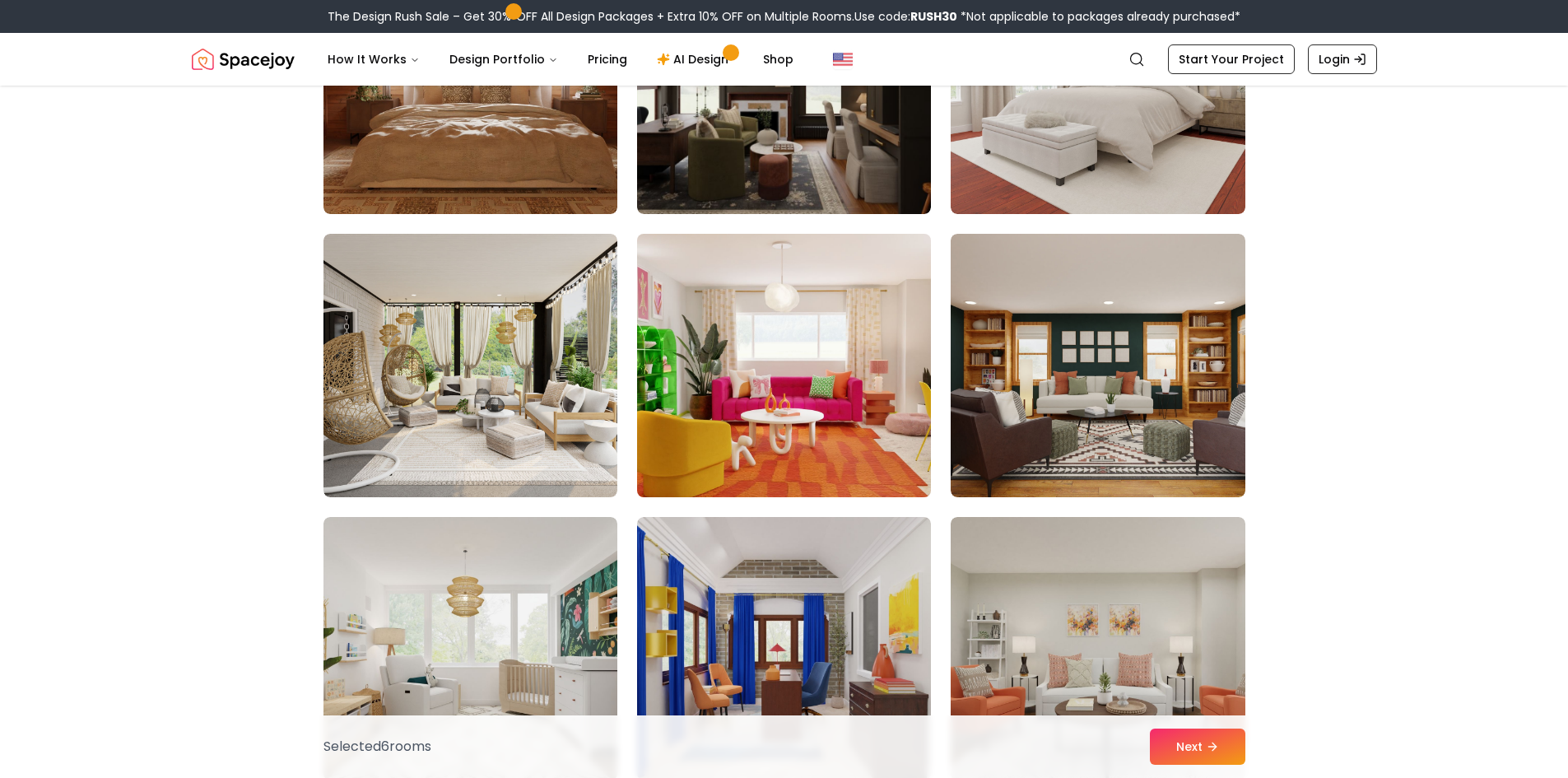
scroll to position [6832, 0]
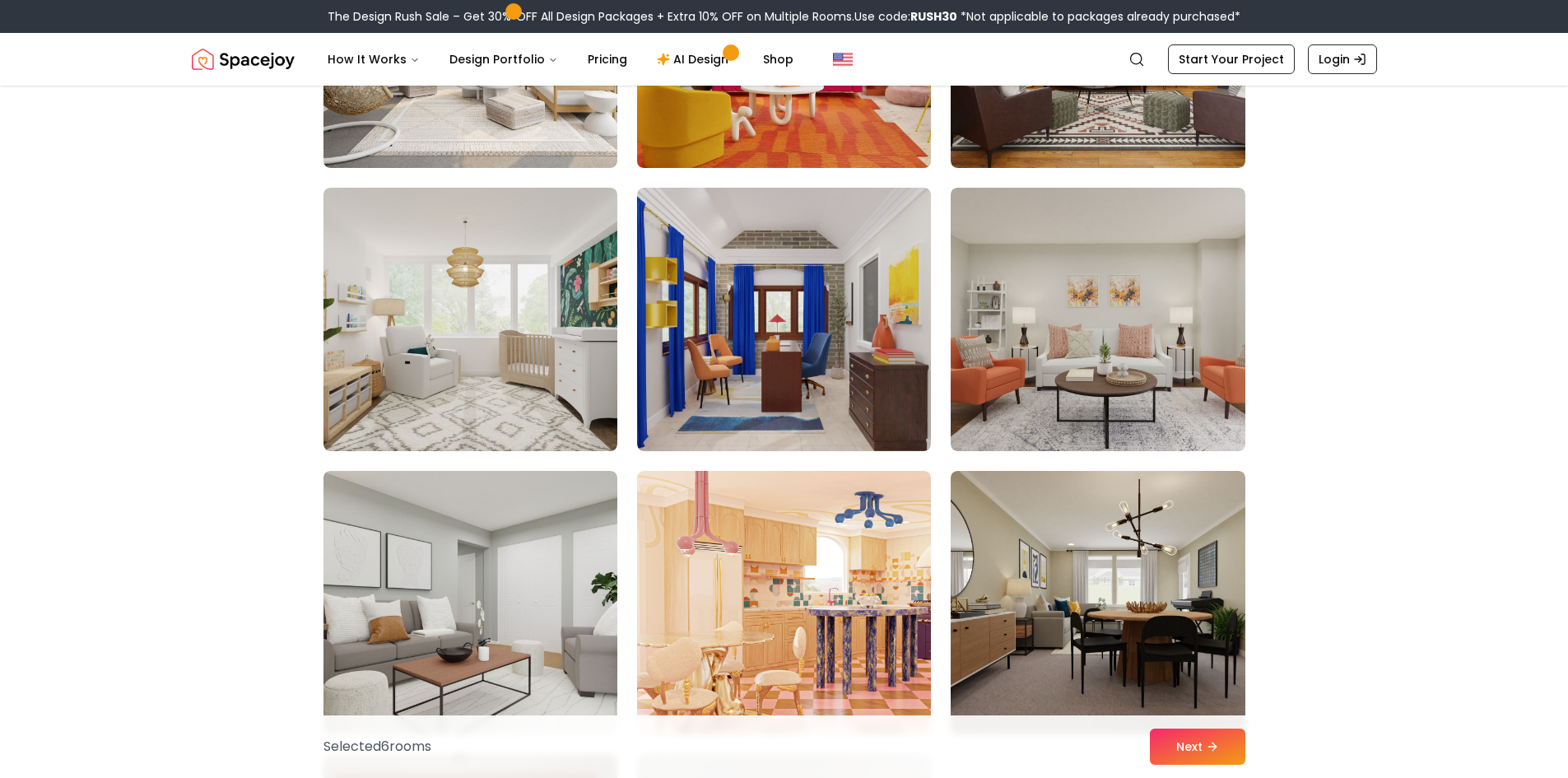
click at [803, 140] on img at bounding box center [784, 36] width 309 height 277
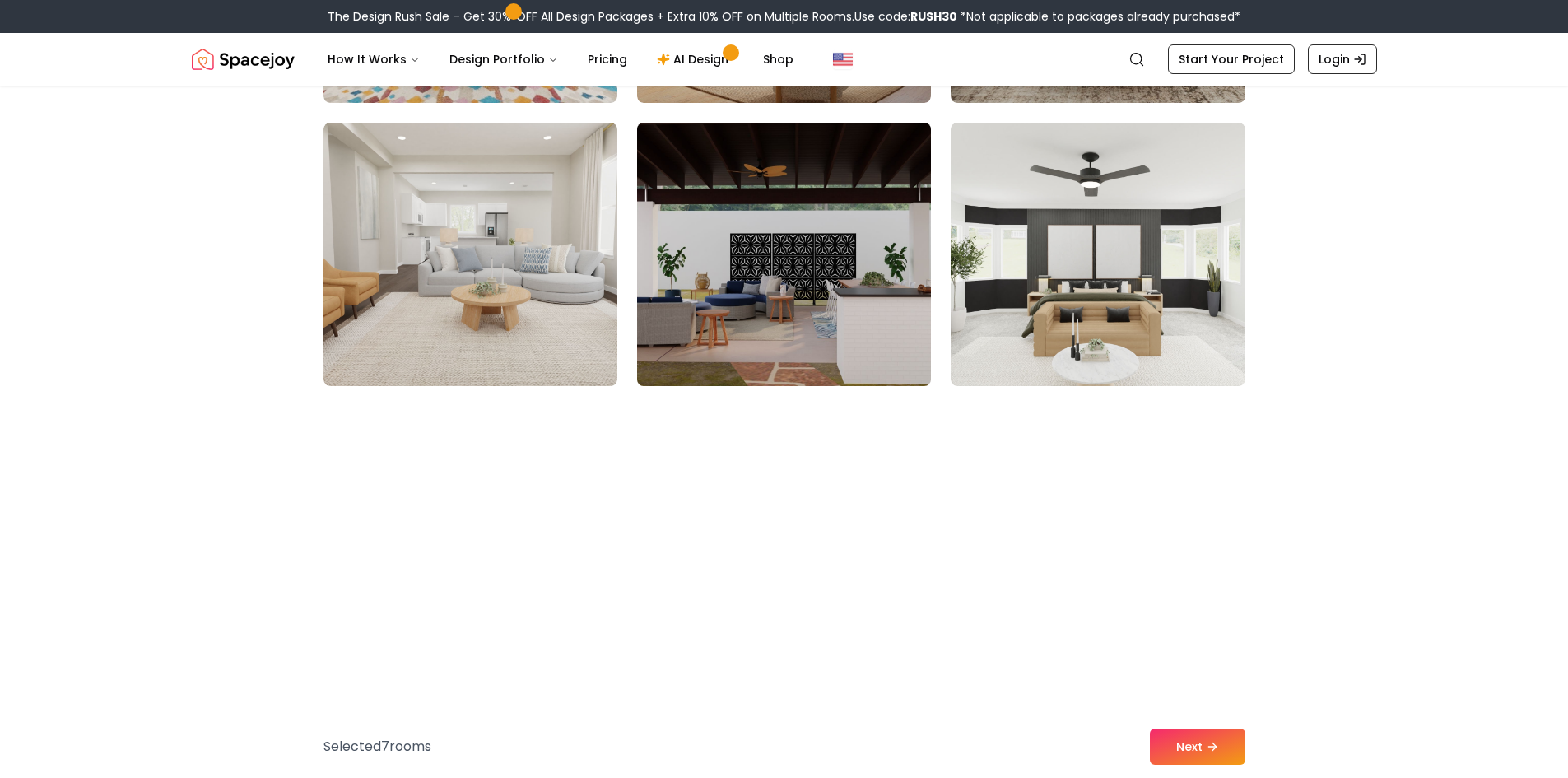
scroll to position [8313, 0]
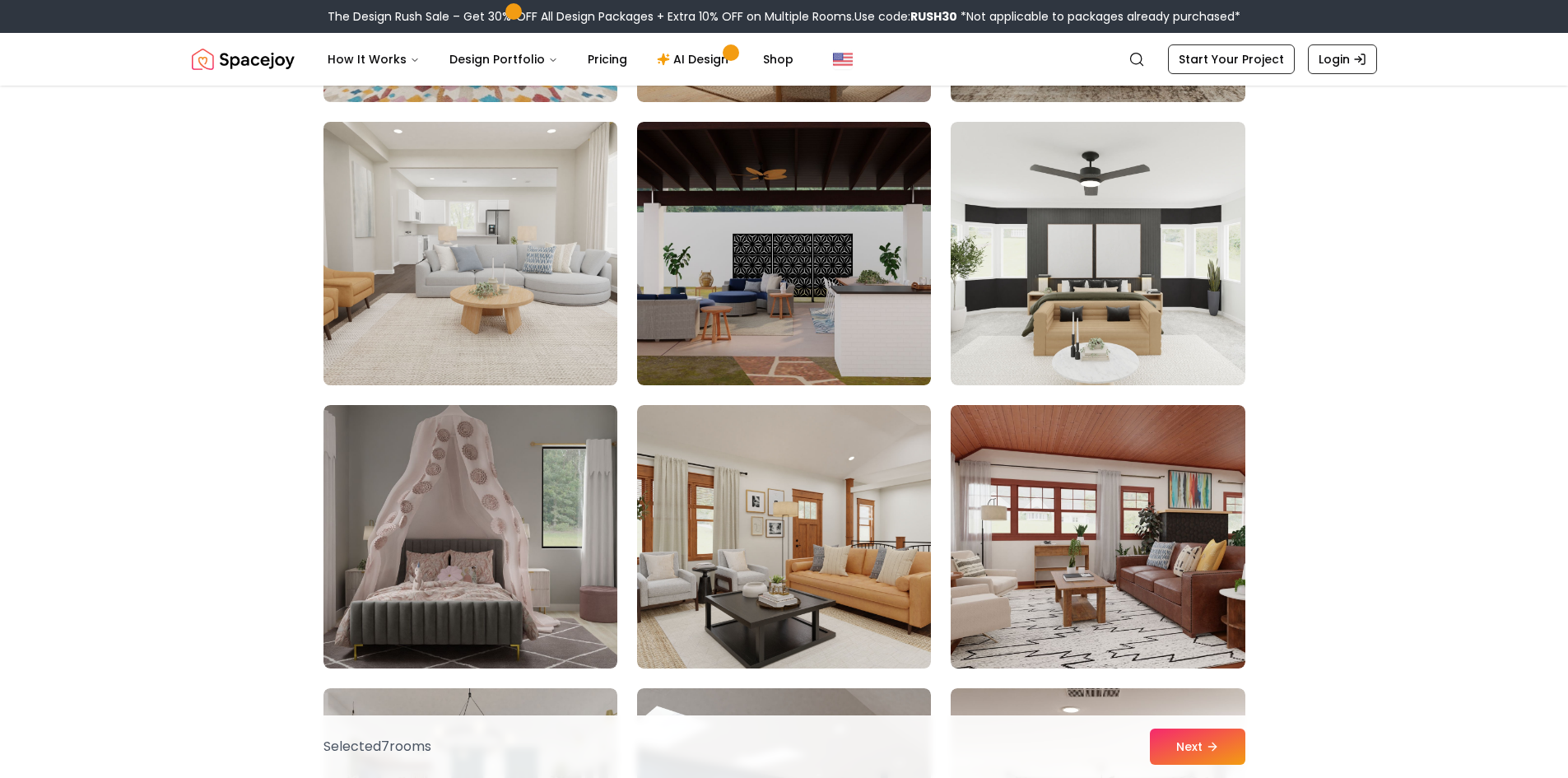
click at [522, 275] on img at bounding box center [471, 253] width 309 height 277
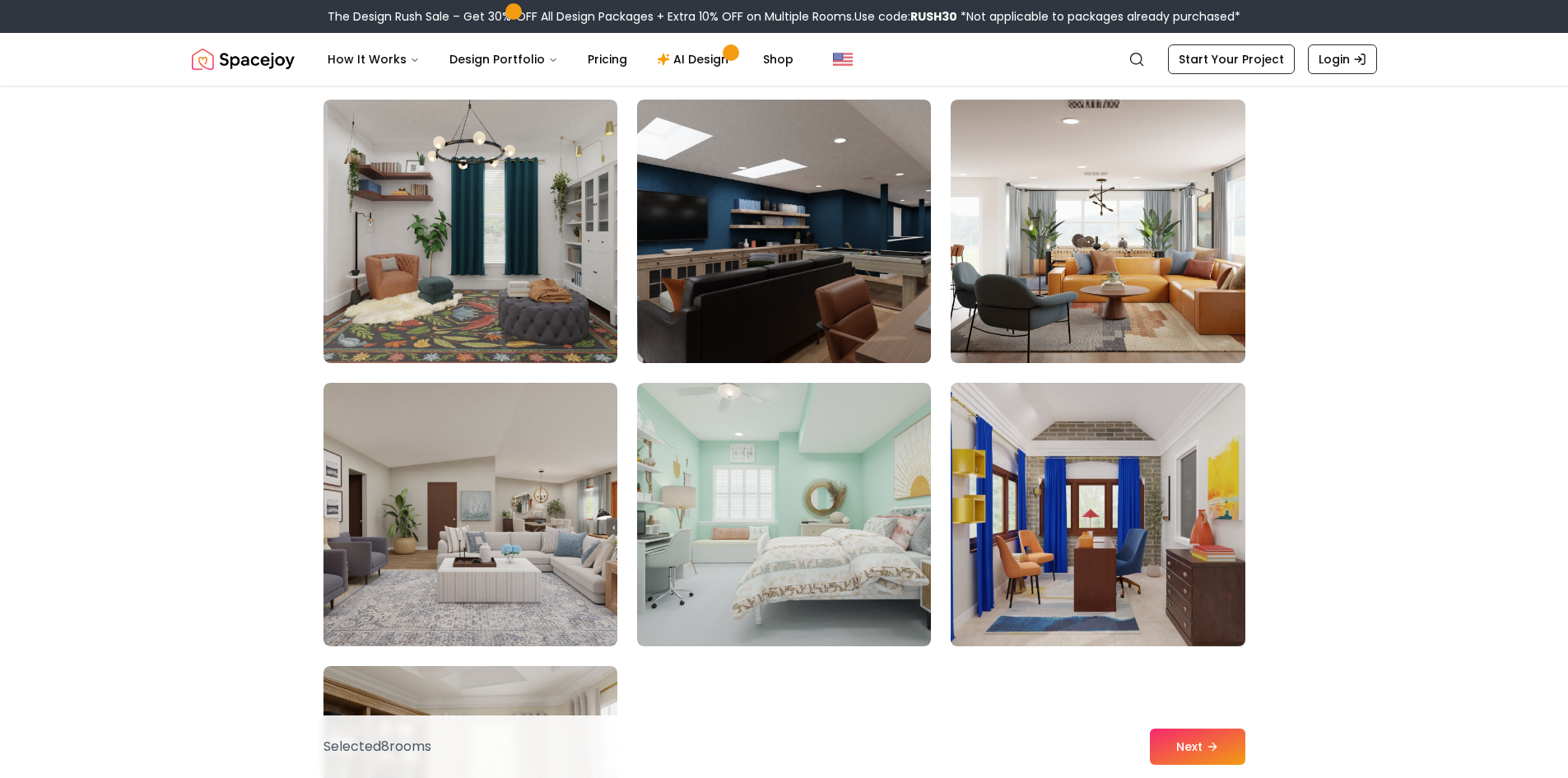
scroll to position [8972, 0]
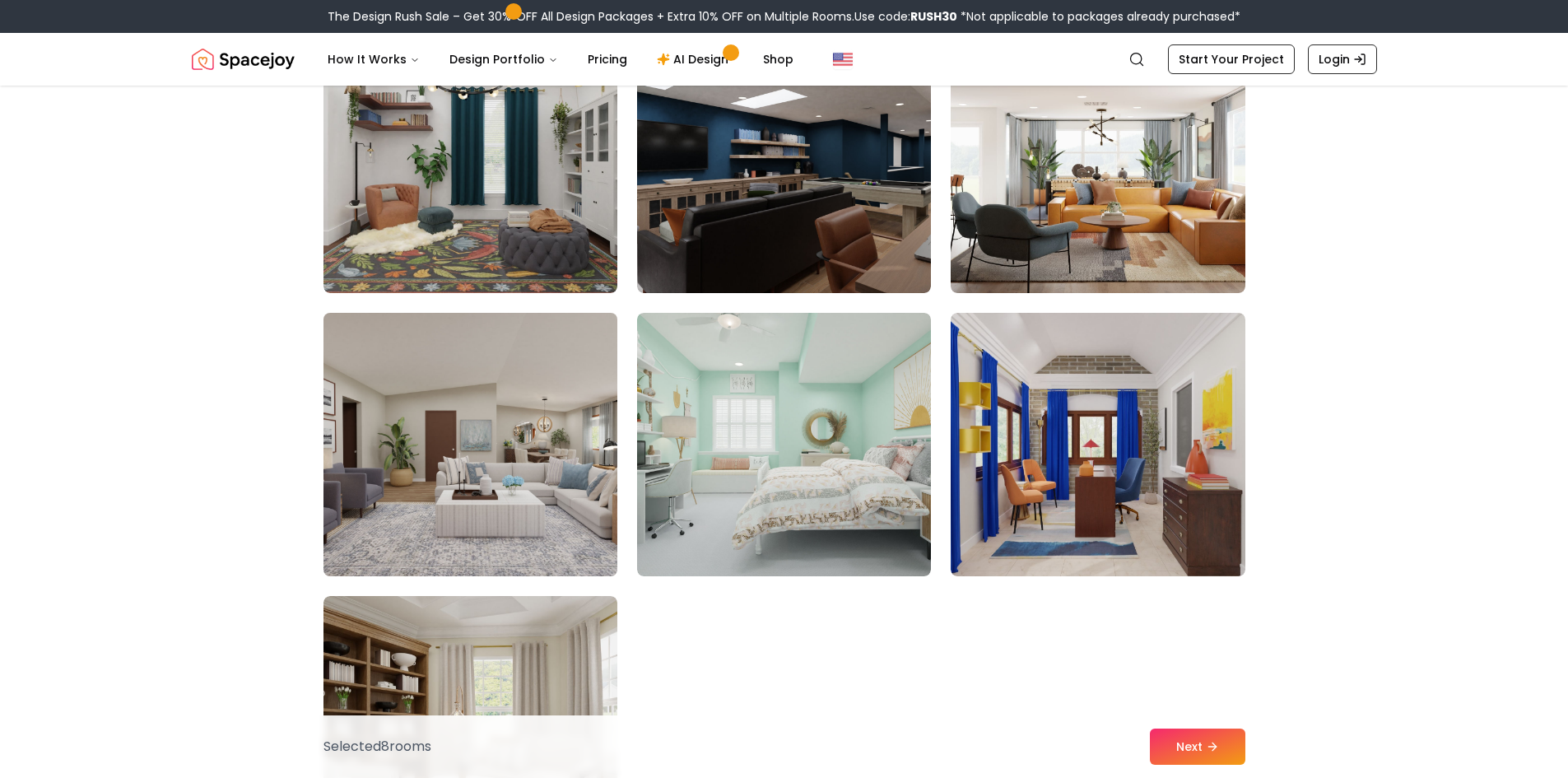
drag, startPoint x: 506, startPoint y: 475, endPoint x: 513, endPoint y: 471, distance: 8.1
click at [506, 475] on img at bounding box center [471, 444] width 309 height 277
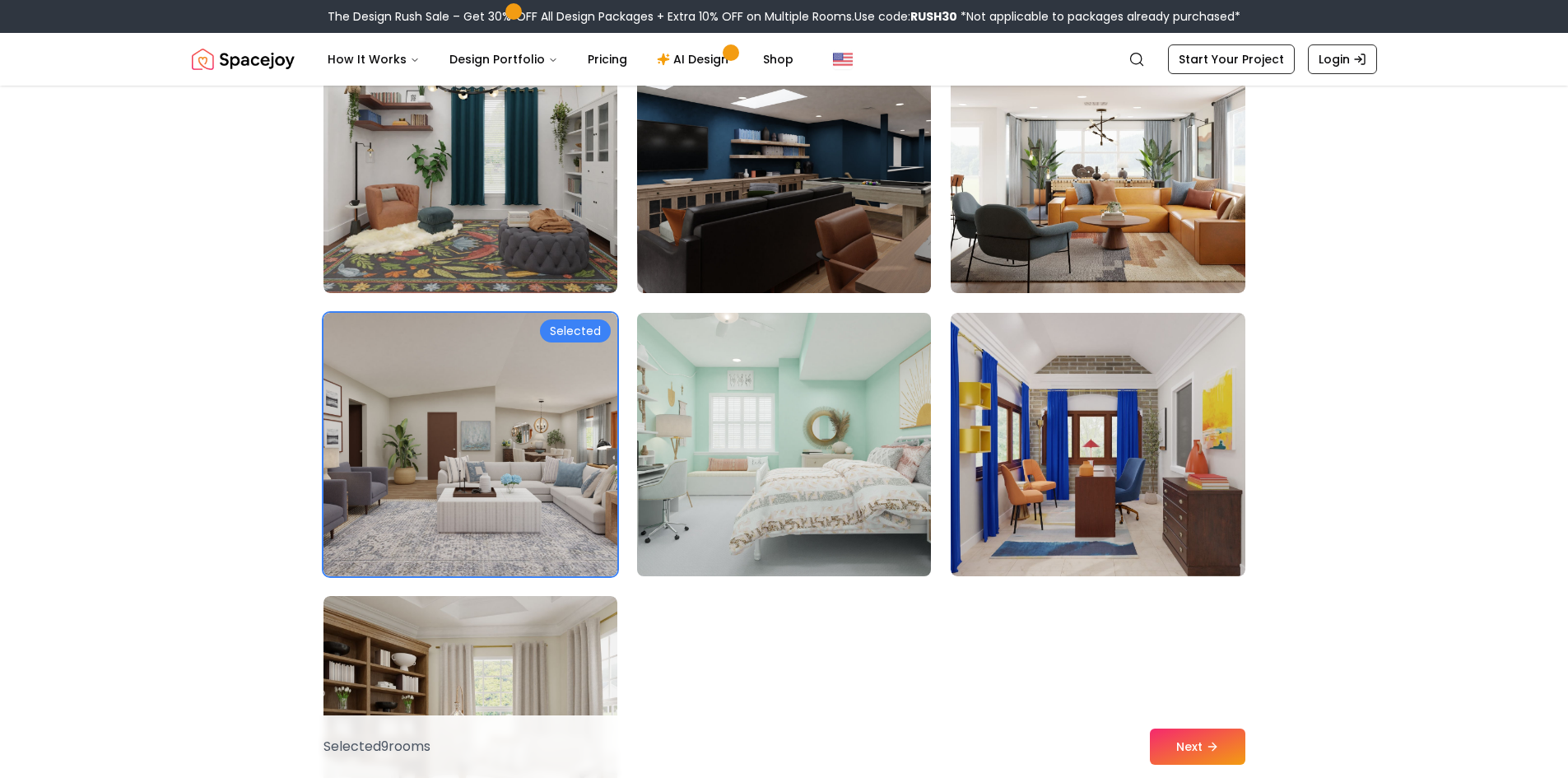
click at [780, 413] on img at bounding box center [784, 444] width 309 height 277
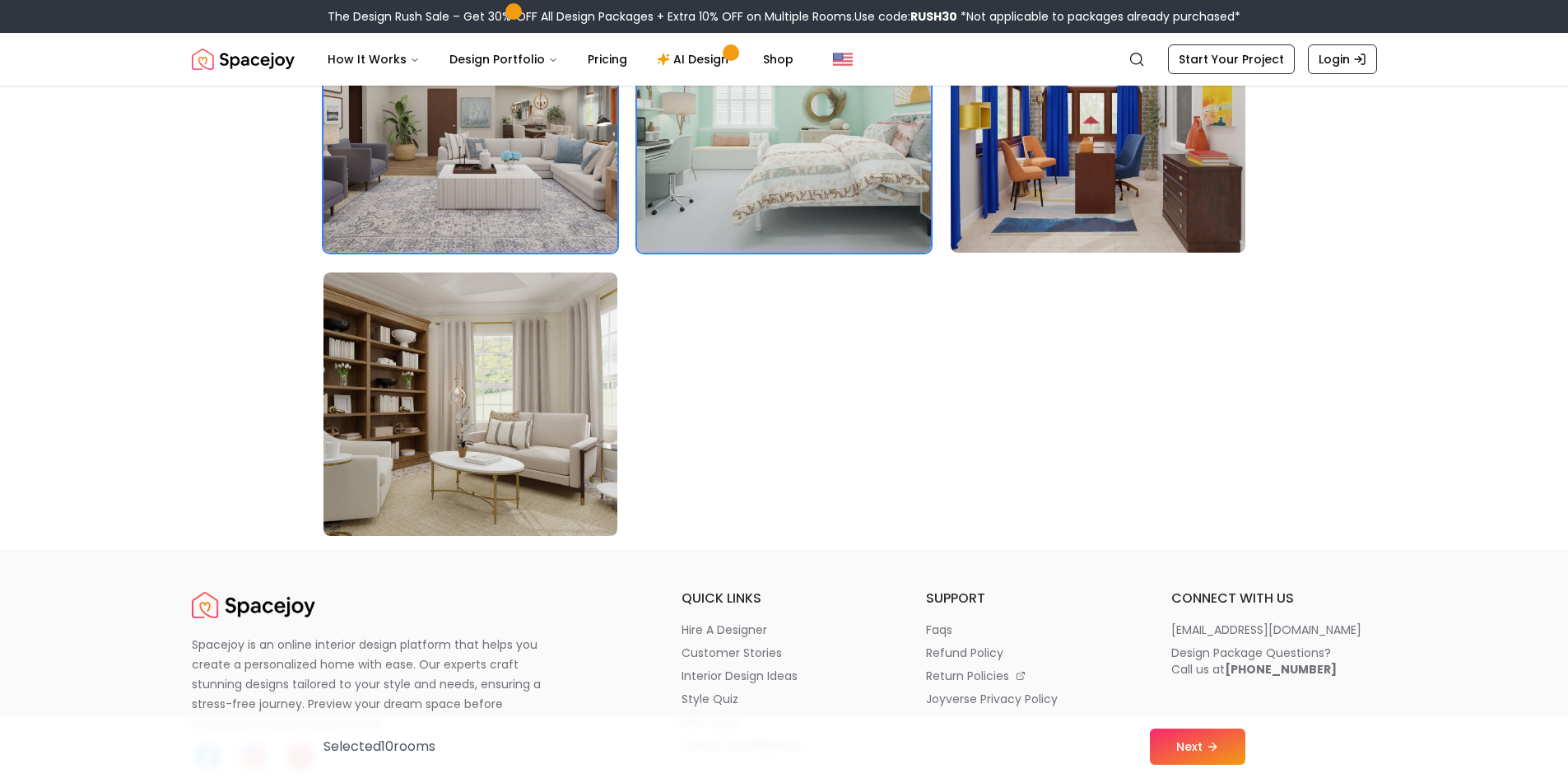
scroll to position [9301, 0]
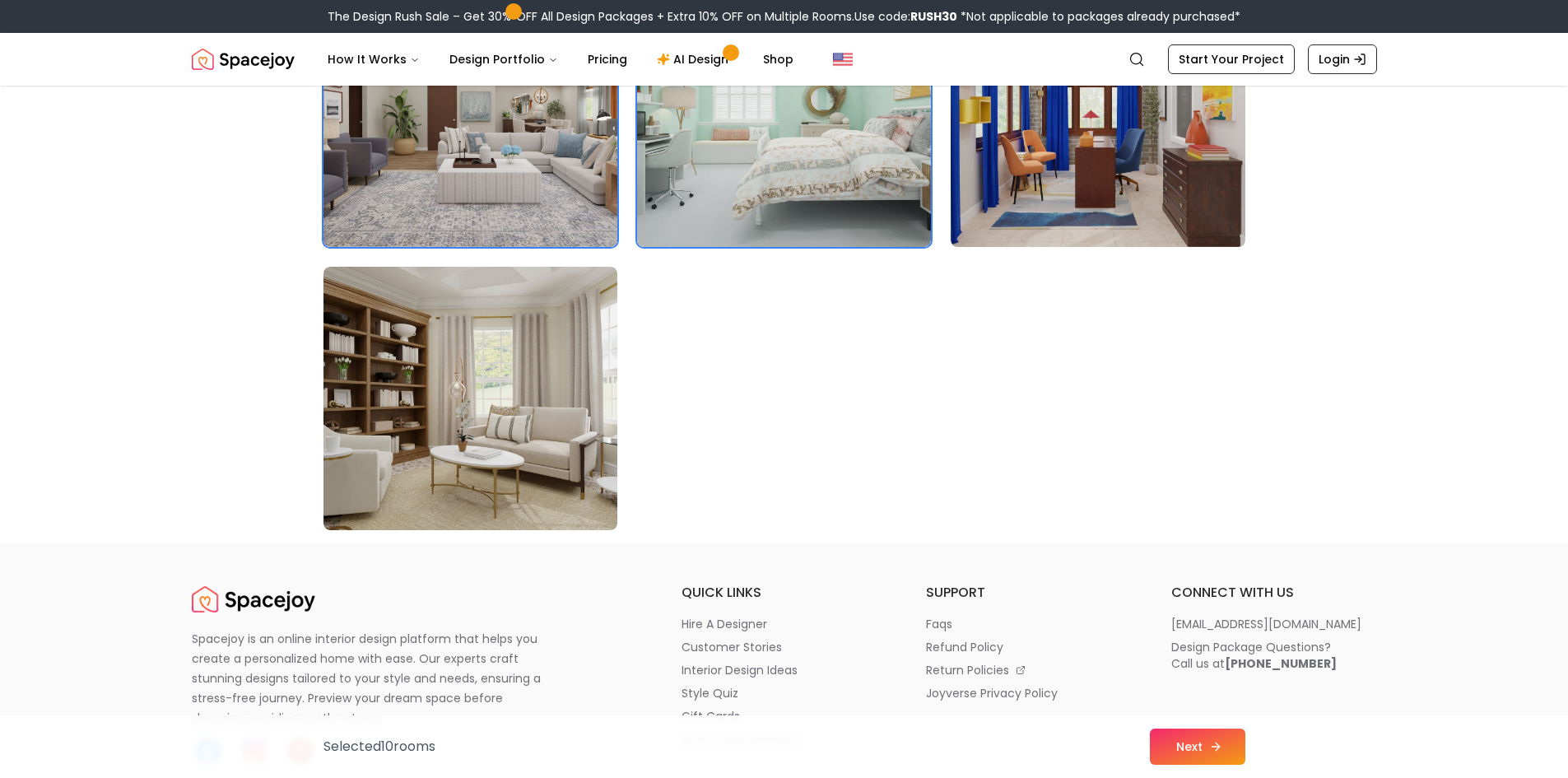
click at [1174, 731] on button "Next" at bounding box center [1197, 746] width 95 height 36
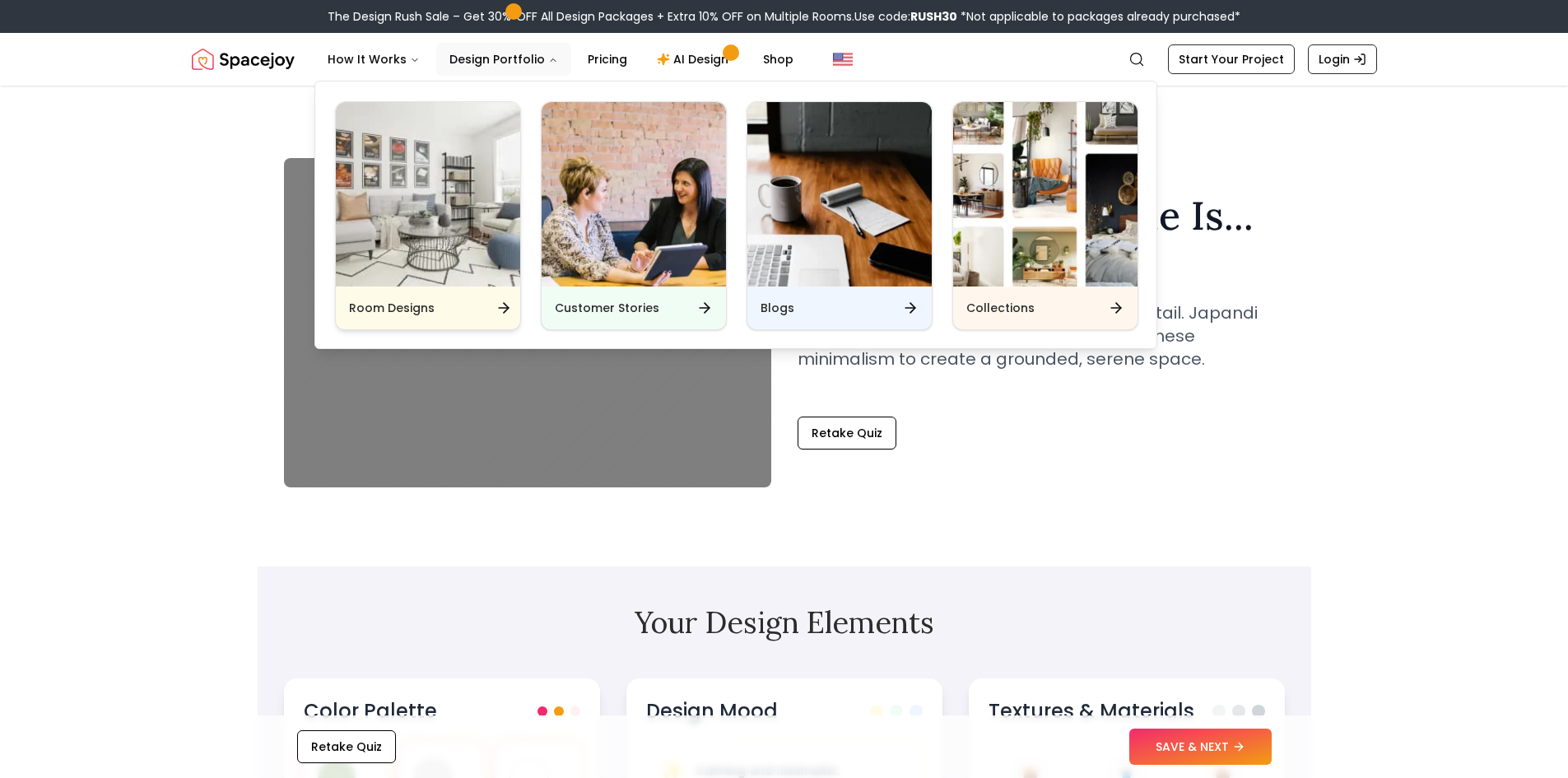
click at [428, 263] on img "Main" at bounding box center [427, 193] width 184 height 184
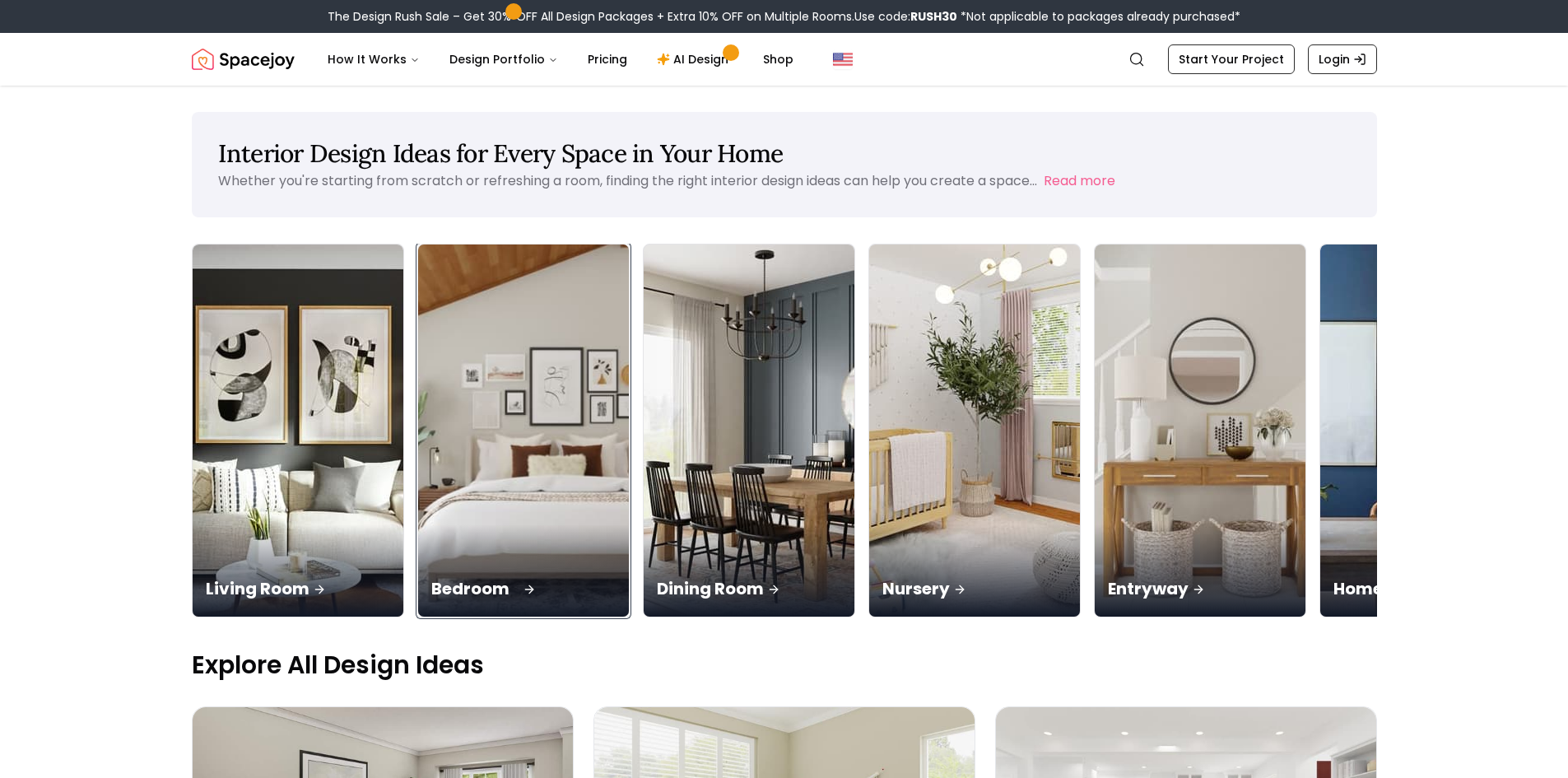
click at [451, 463] on img at bounding box center [523, 430] width 221 height 391
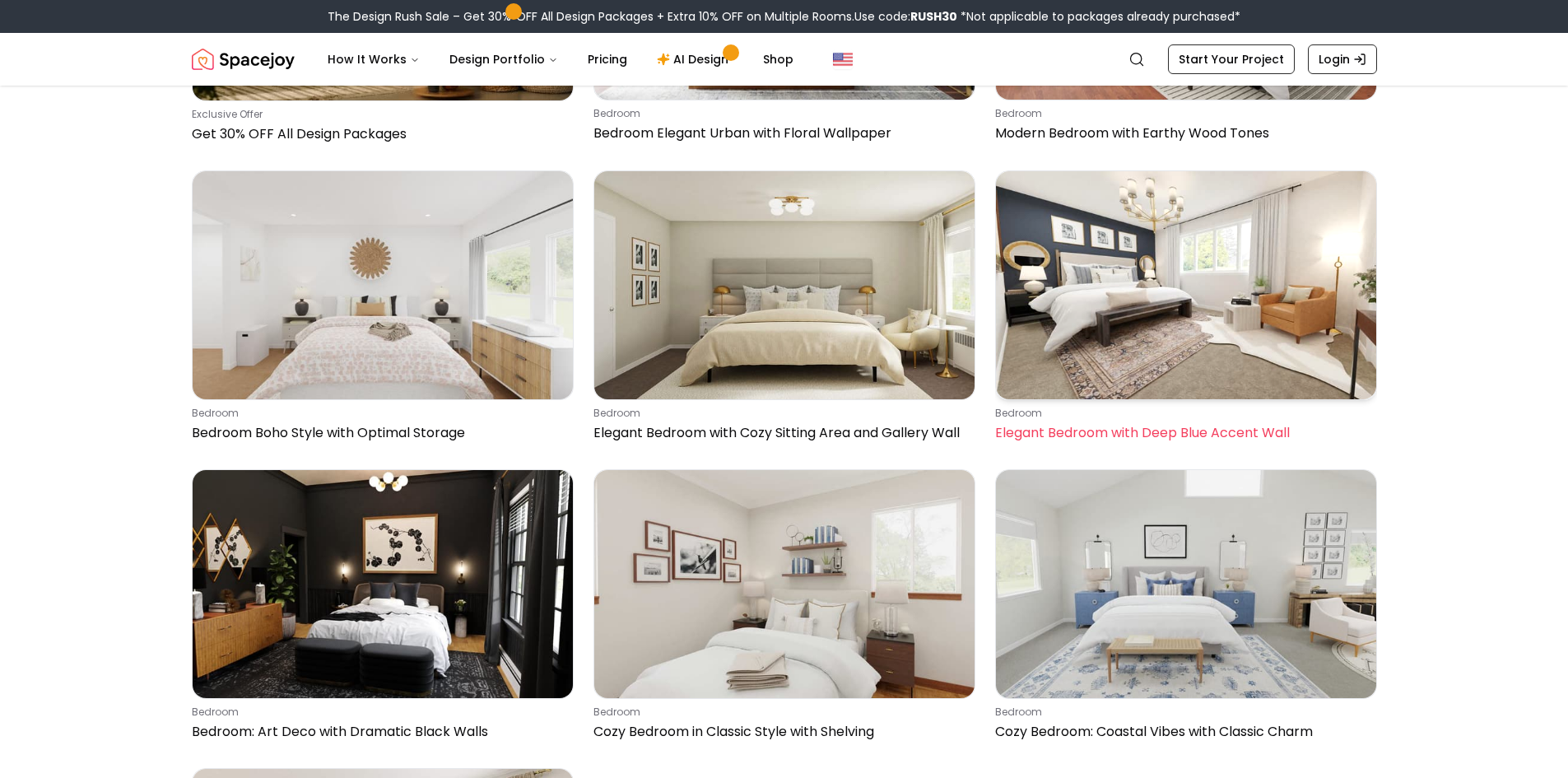
scroll to position [659, 0]
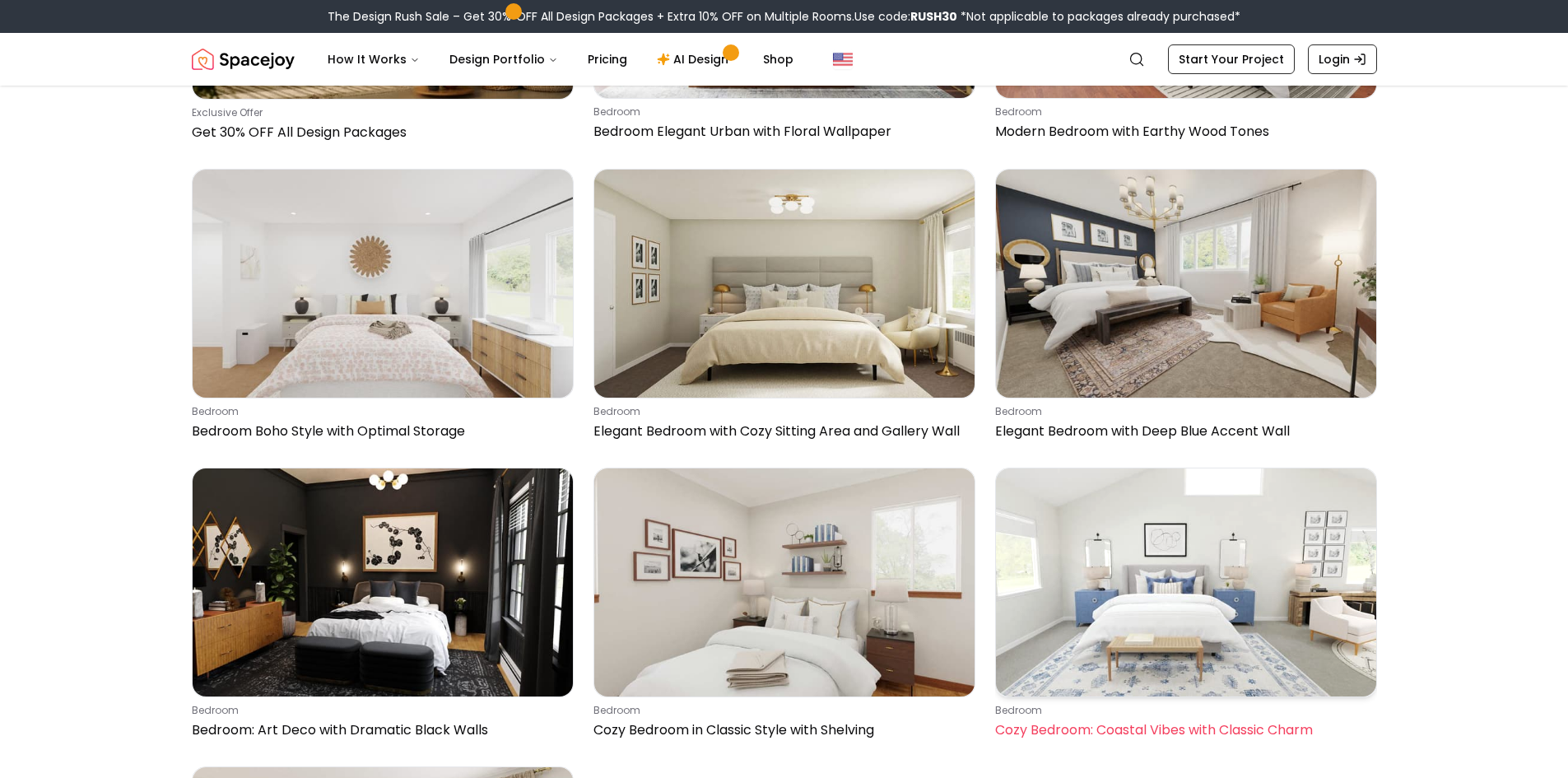
click at [1118, 542] on img at bounding box center [1186, 582] width 380 height 228
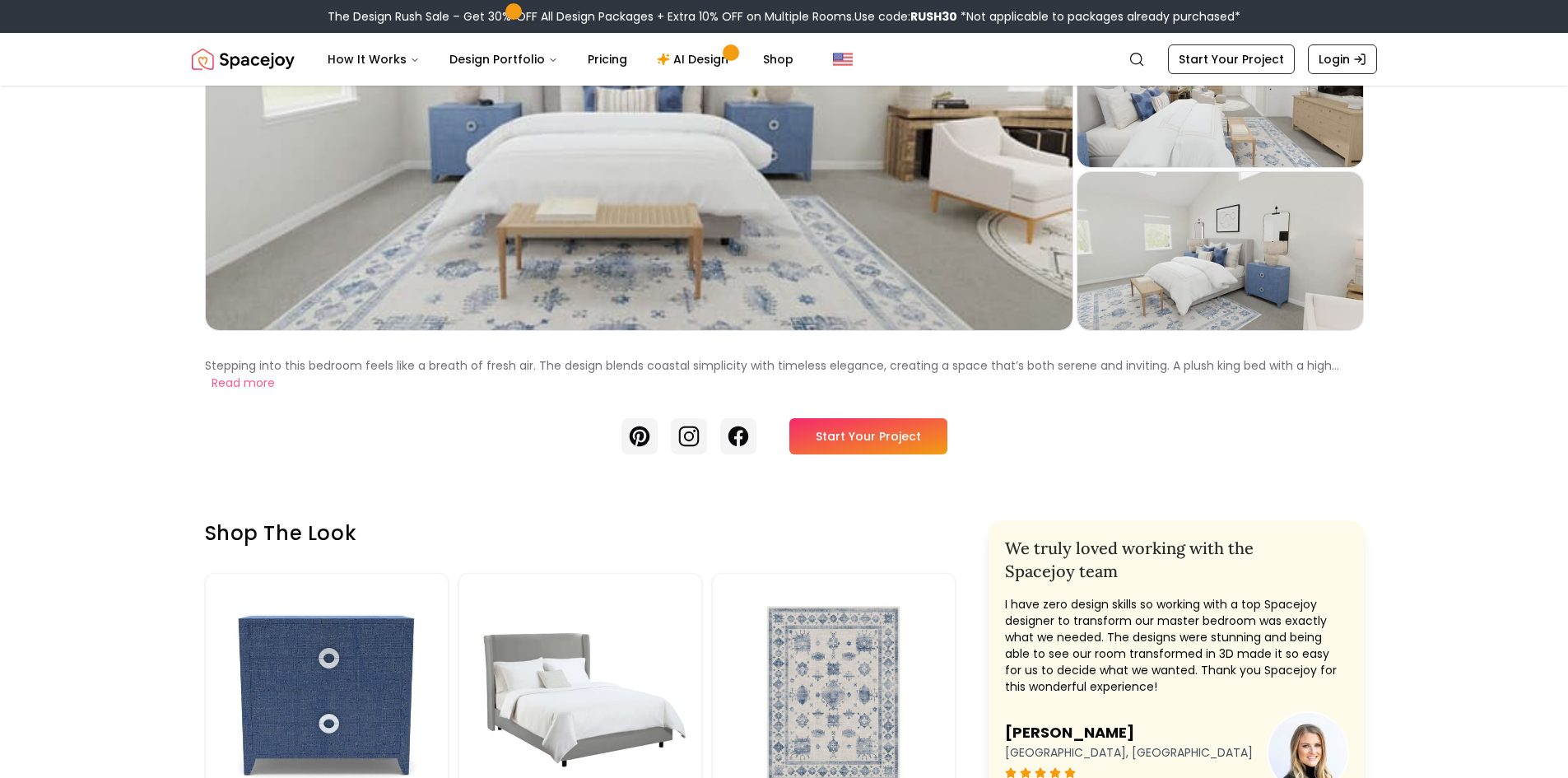
scroll to position [329, 0]
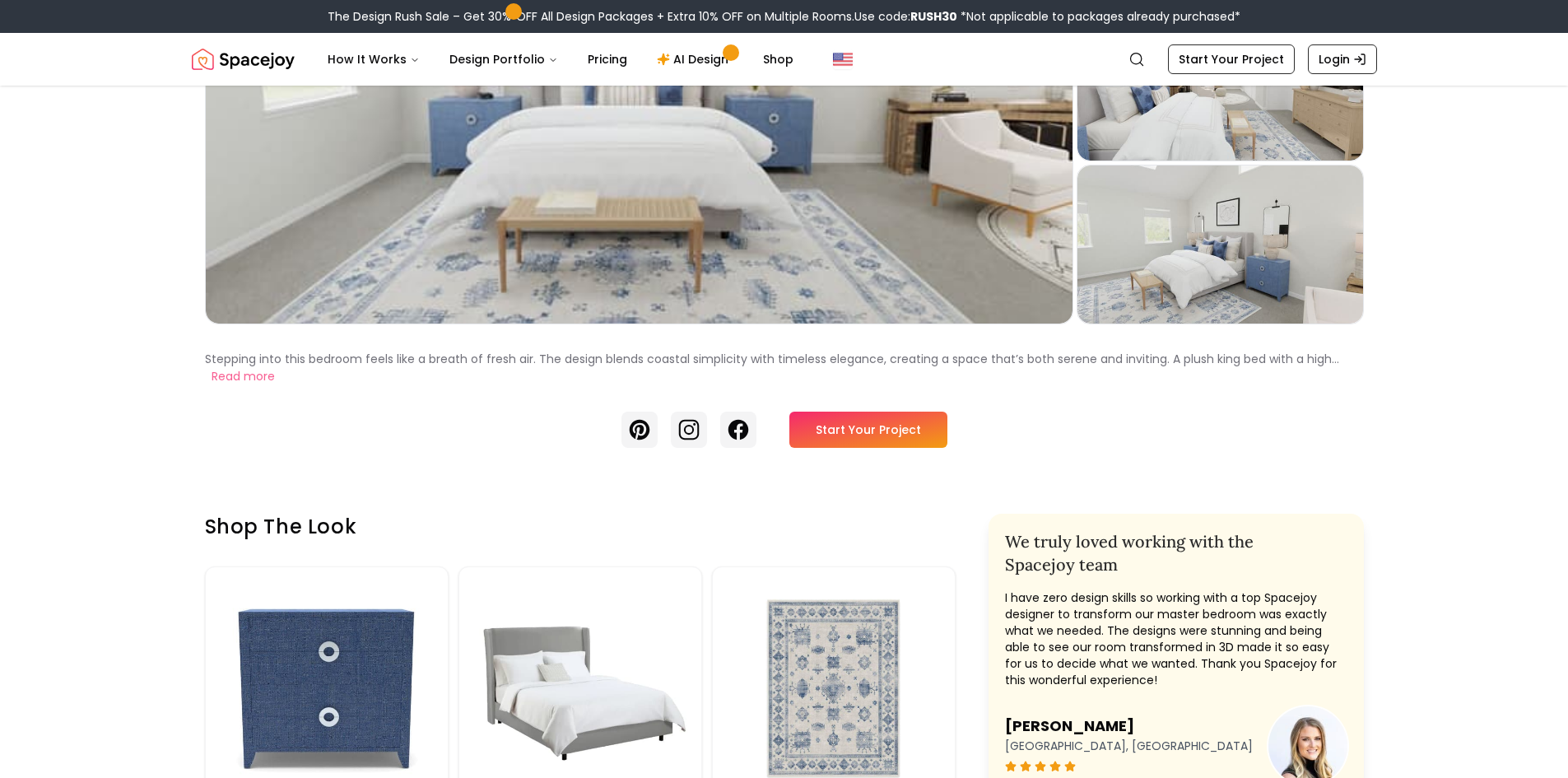
click at [889, 429] on link "Start Your Project" at bounding box center [868, 429] width 158 height 36
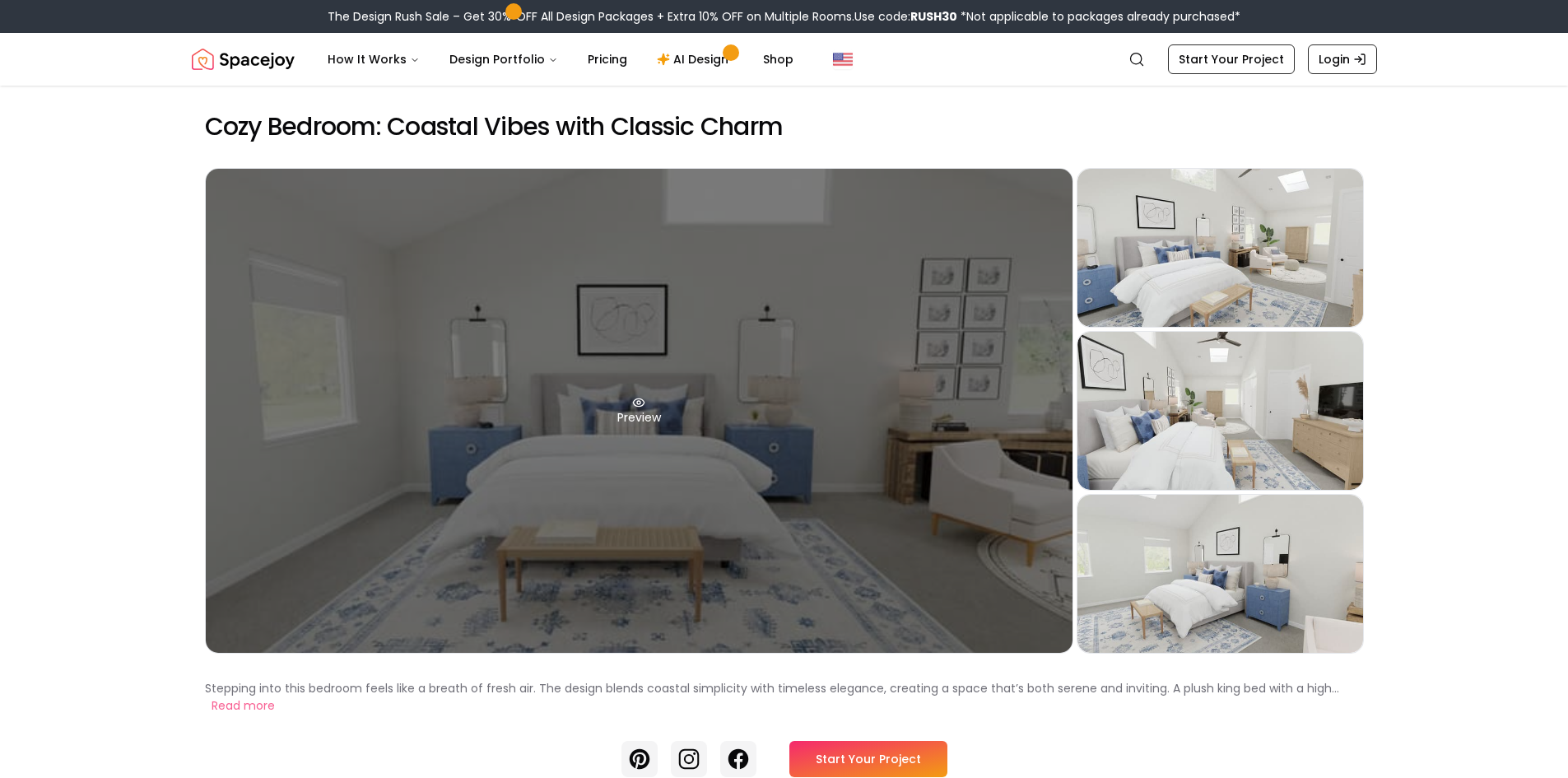
drag, startPoint x: 1377, startPoint y: 699, endPoint x: 983, endPoint y: 277, distance: 577.3
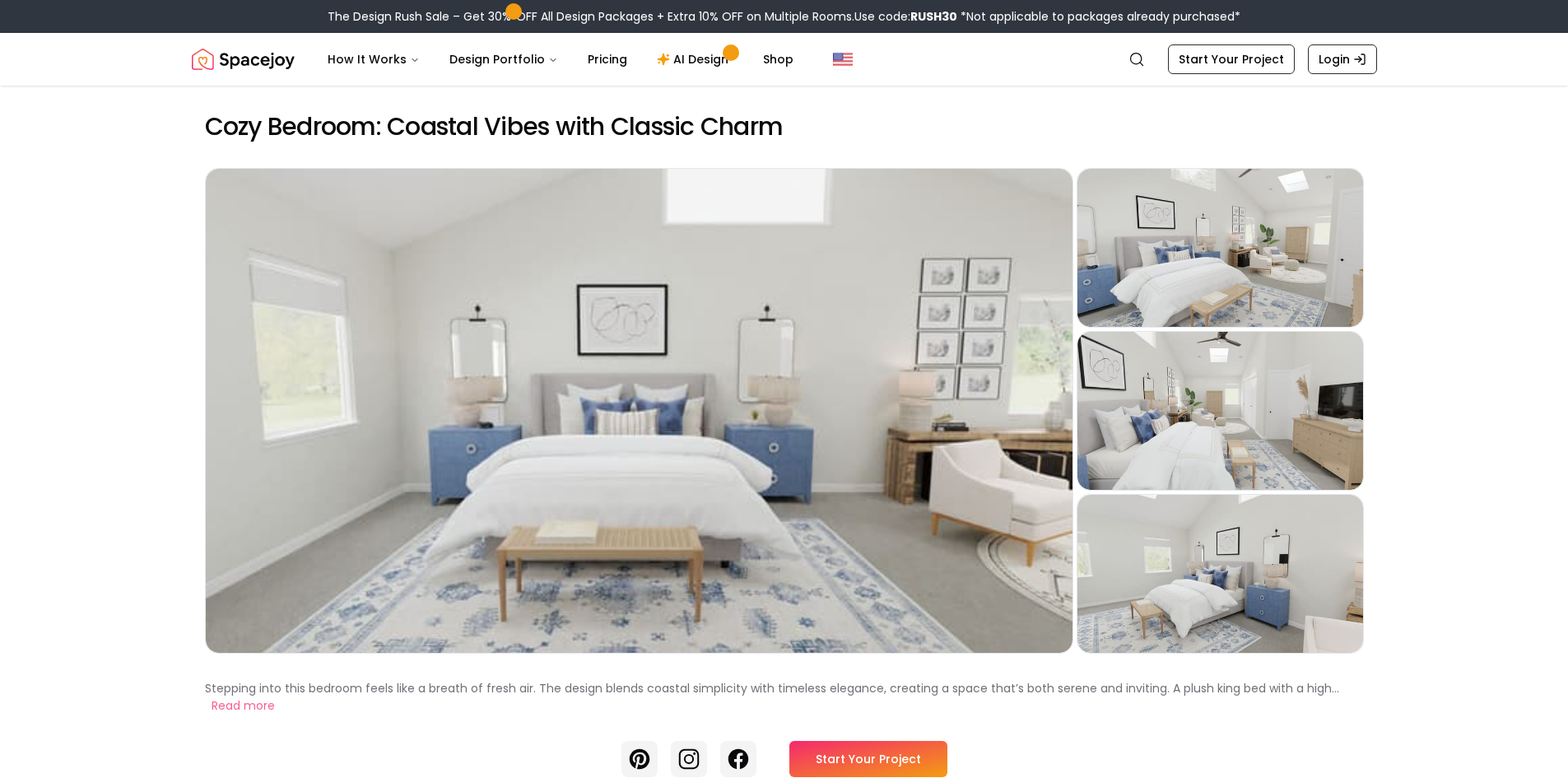
click at [875, 757] on link "Start Your Project" at bounding box center [868, 759] width 158 height 36
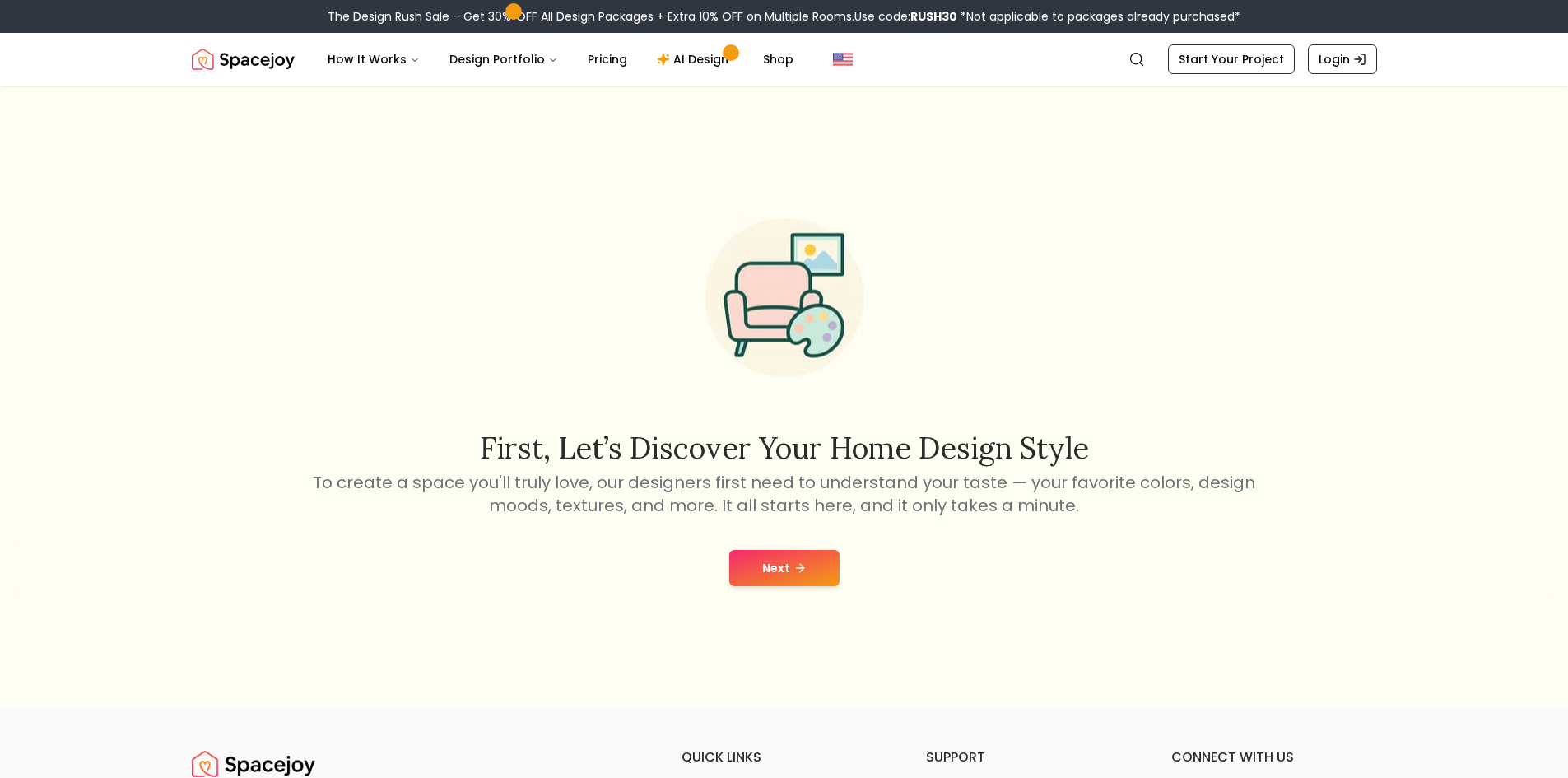
click at [809, 559] on button "Next" at bounding box center [784, 567] width 110 height 36
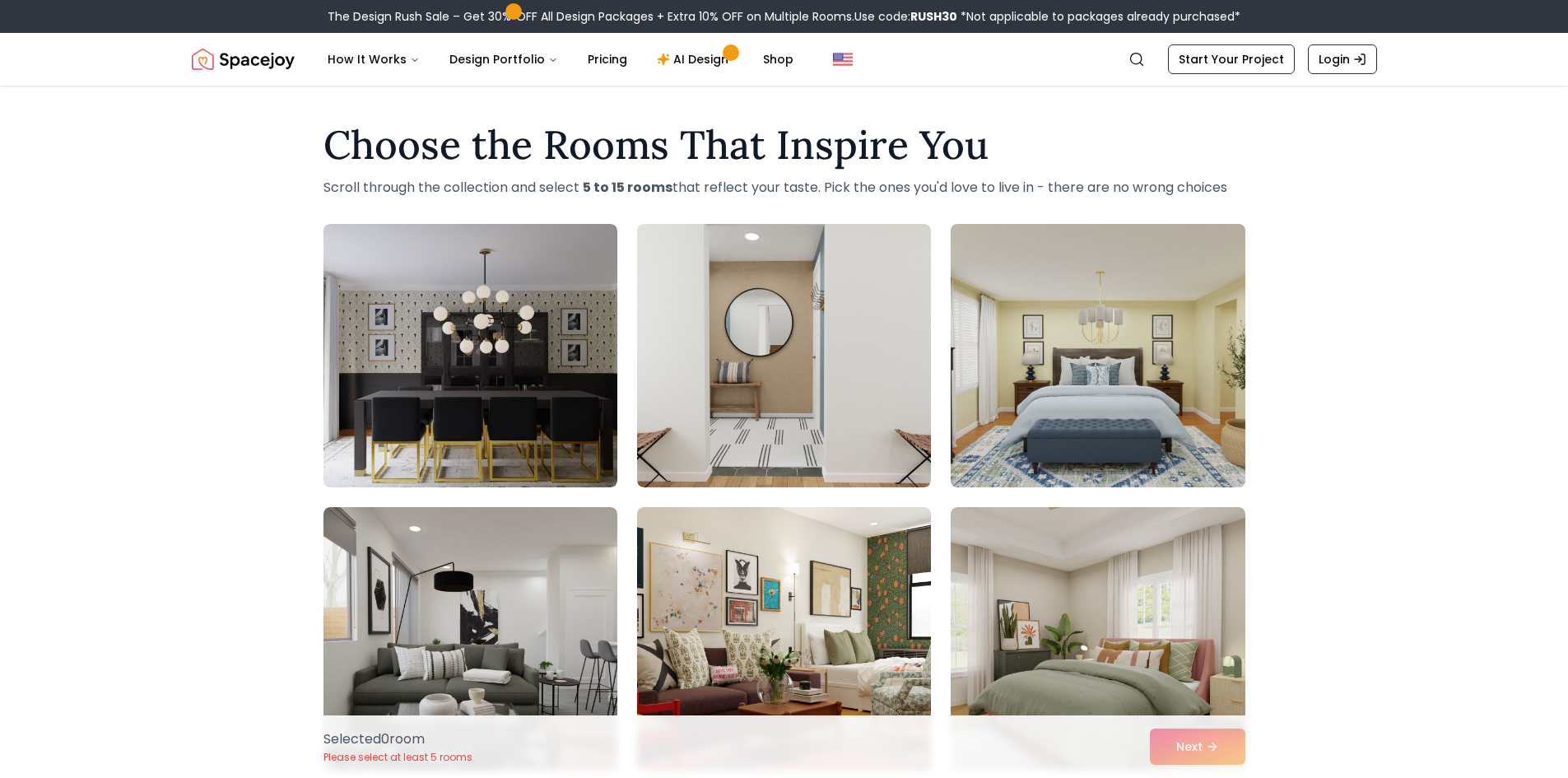
click at [1049, 416] on img at bounding box center [1098, 355] width 309 height 277
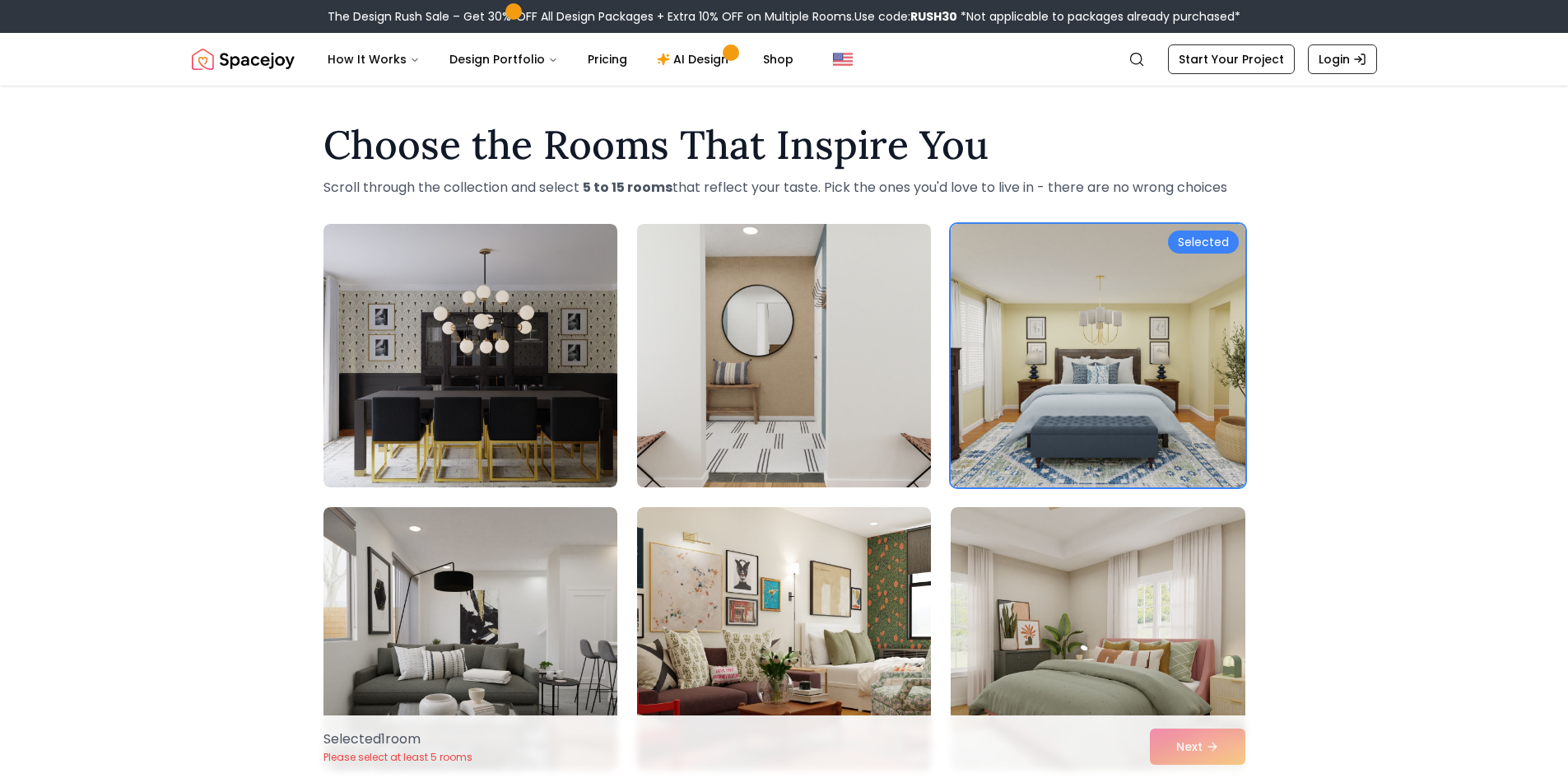
click at [809, 422] on img at bounding box center [784, 355] width 309 height 277
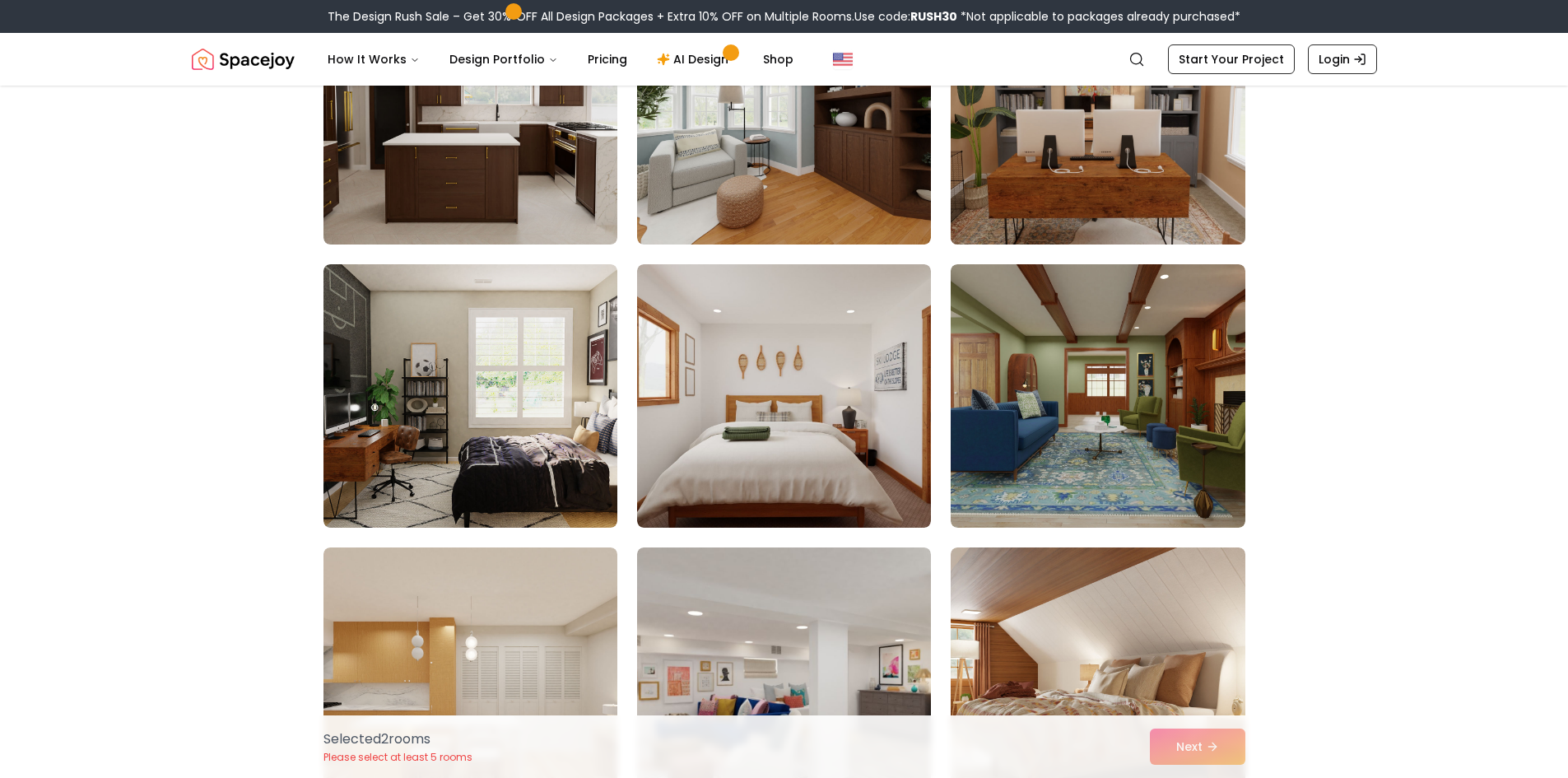
scroll to position [1070, 0]
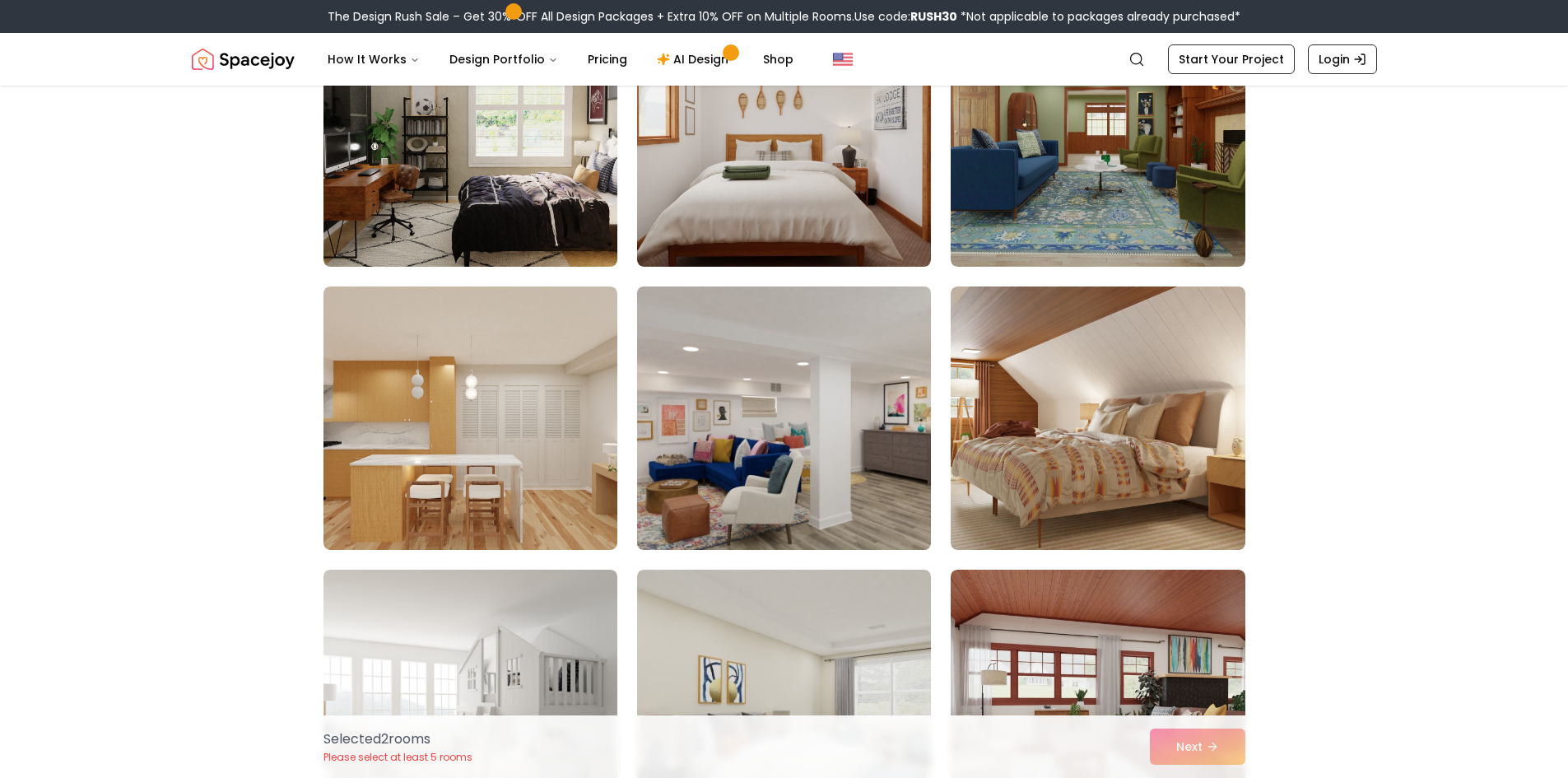
click at [784, 418] on img at bounding box center [784, 418] width 309 height 277
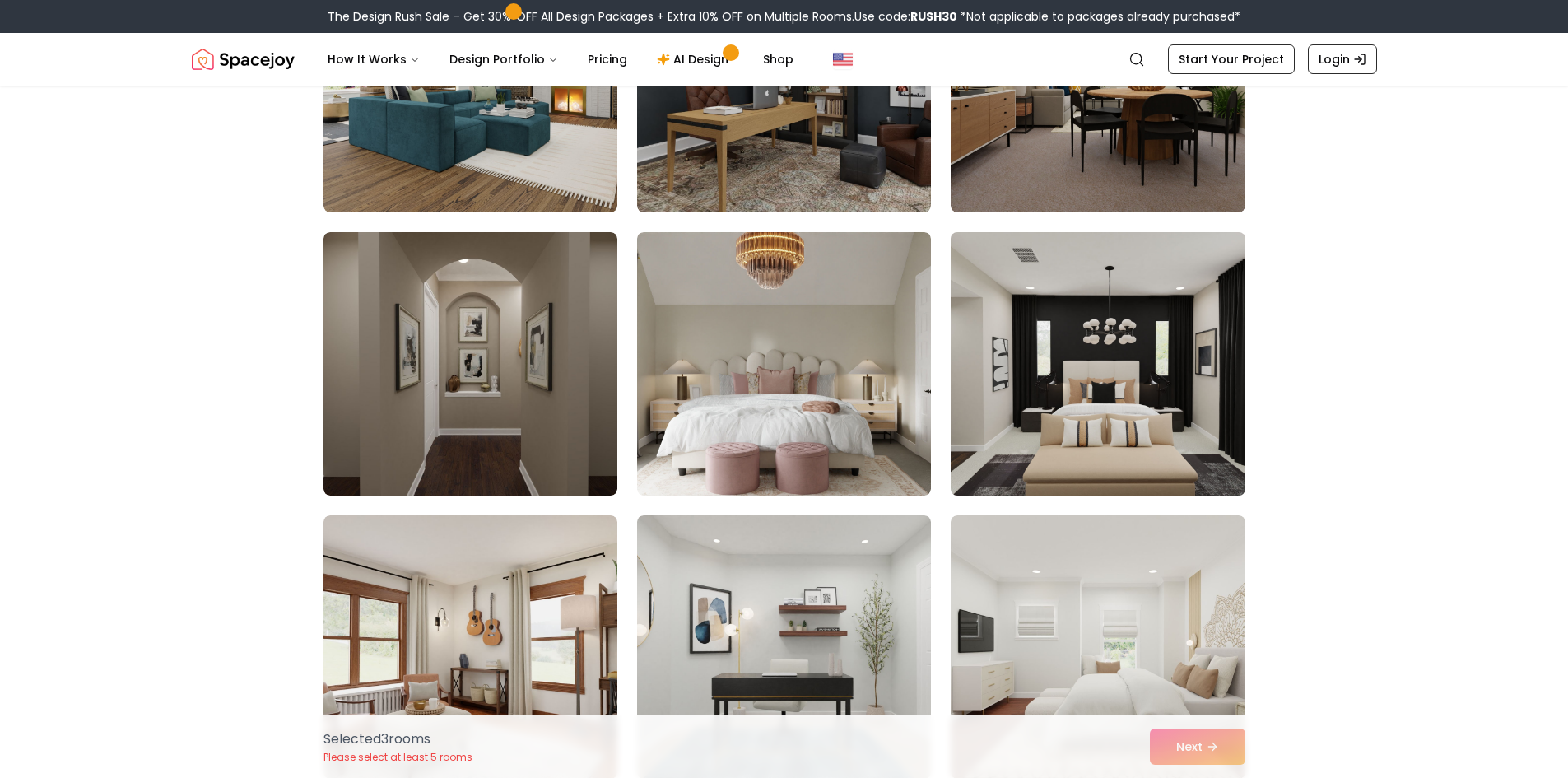
scroll to position [1975, 0]
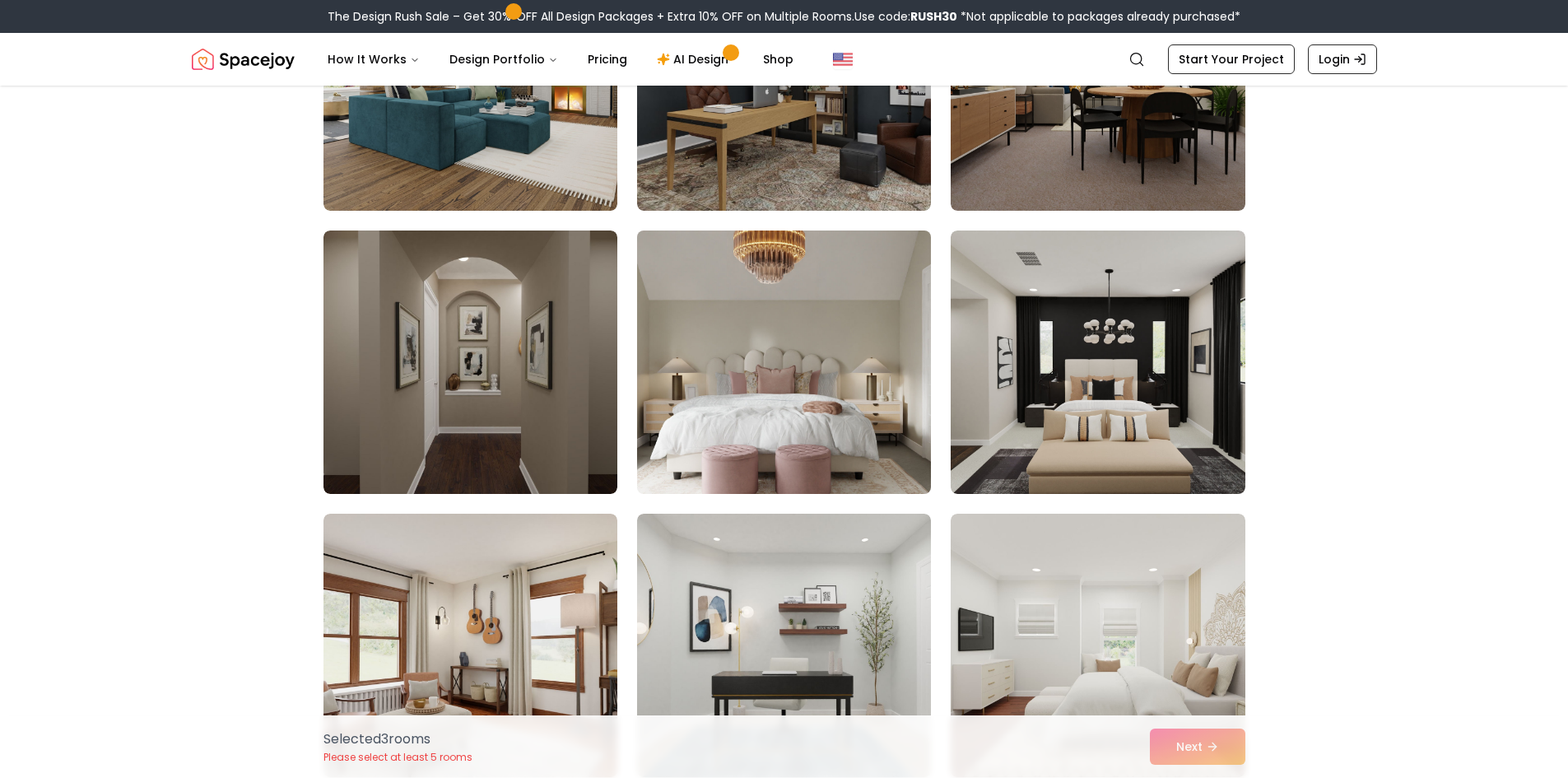
click at [882, 365] on img at bounding box center [784, 362] width 309 height 277
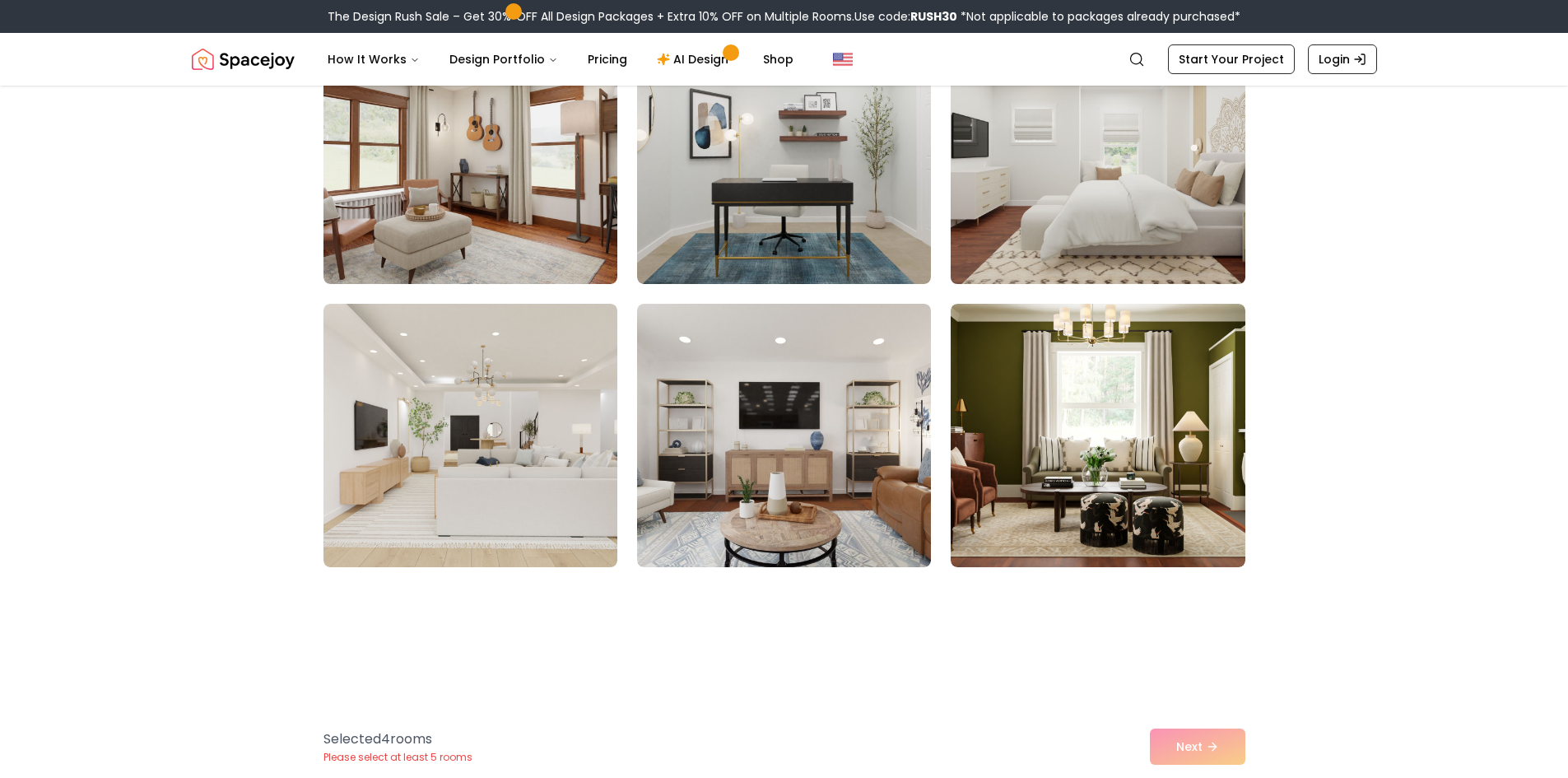
scroll to position [2469, 0]
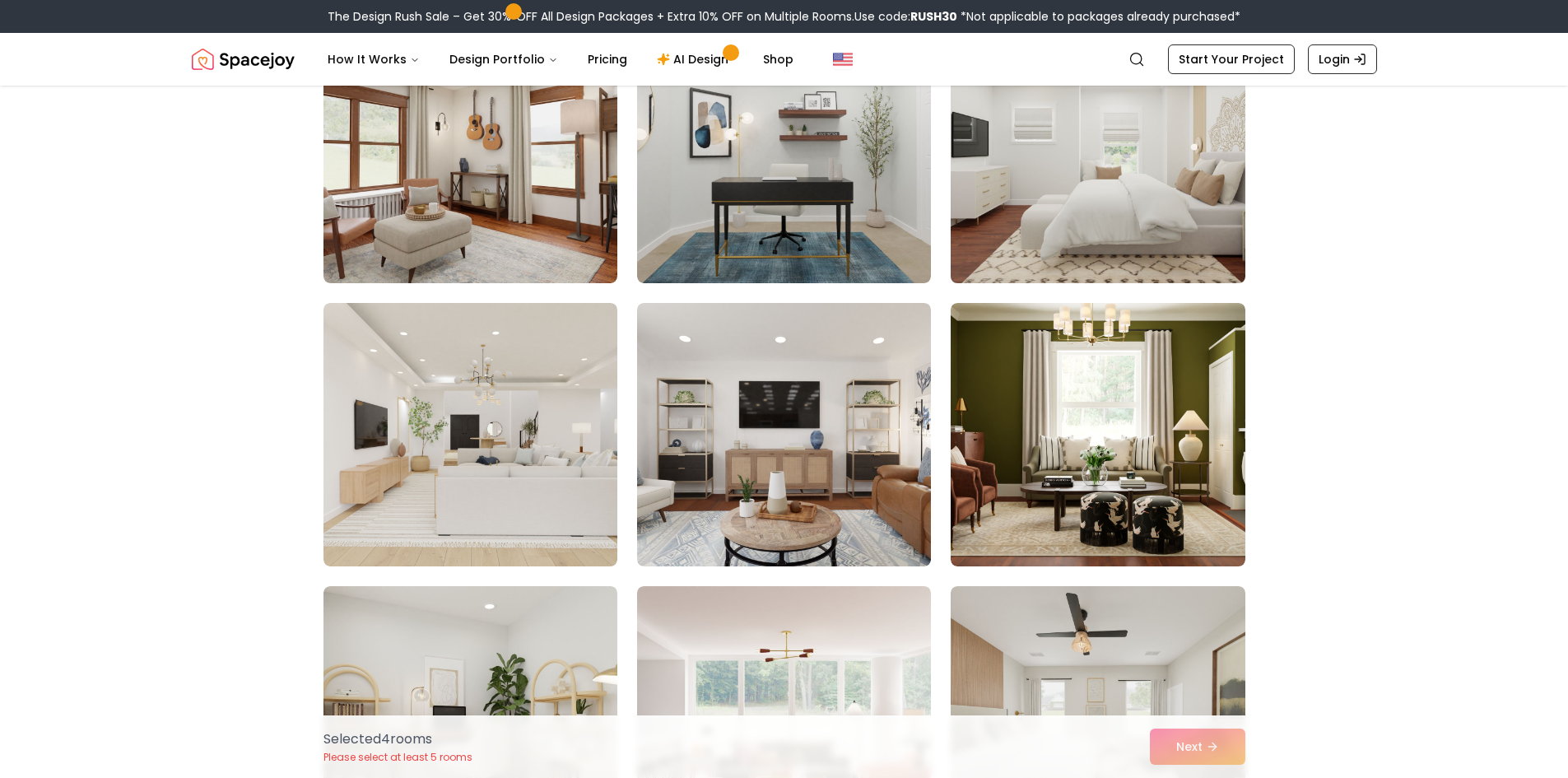
click at [1041, 142] on img at bounding box center [1098, 151] width 309 height 277
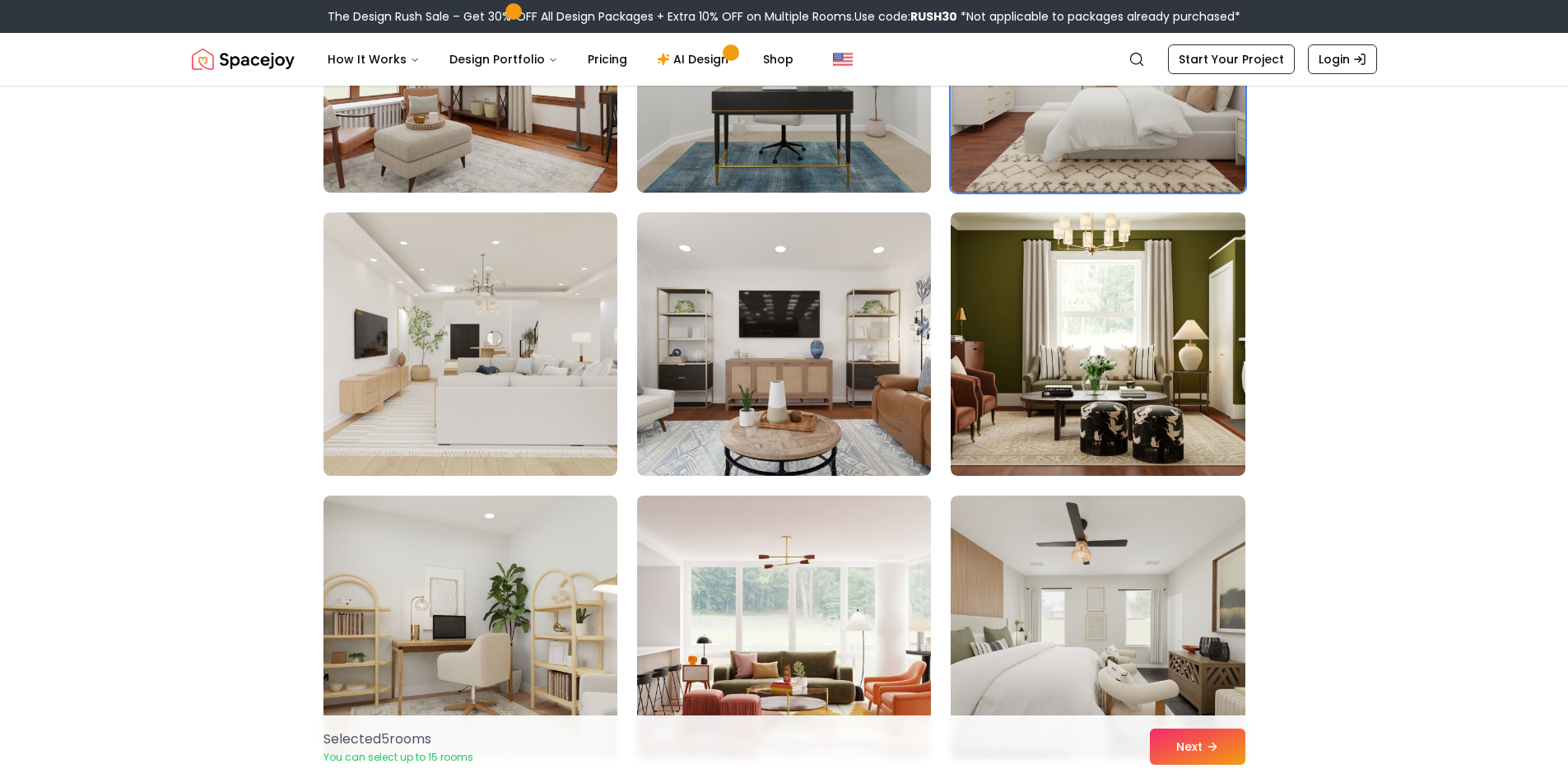
scroll to position [2716, 0]
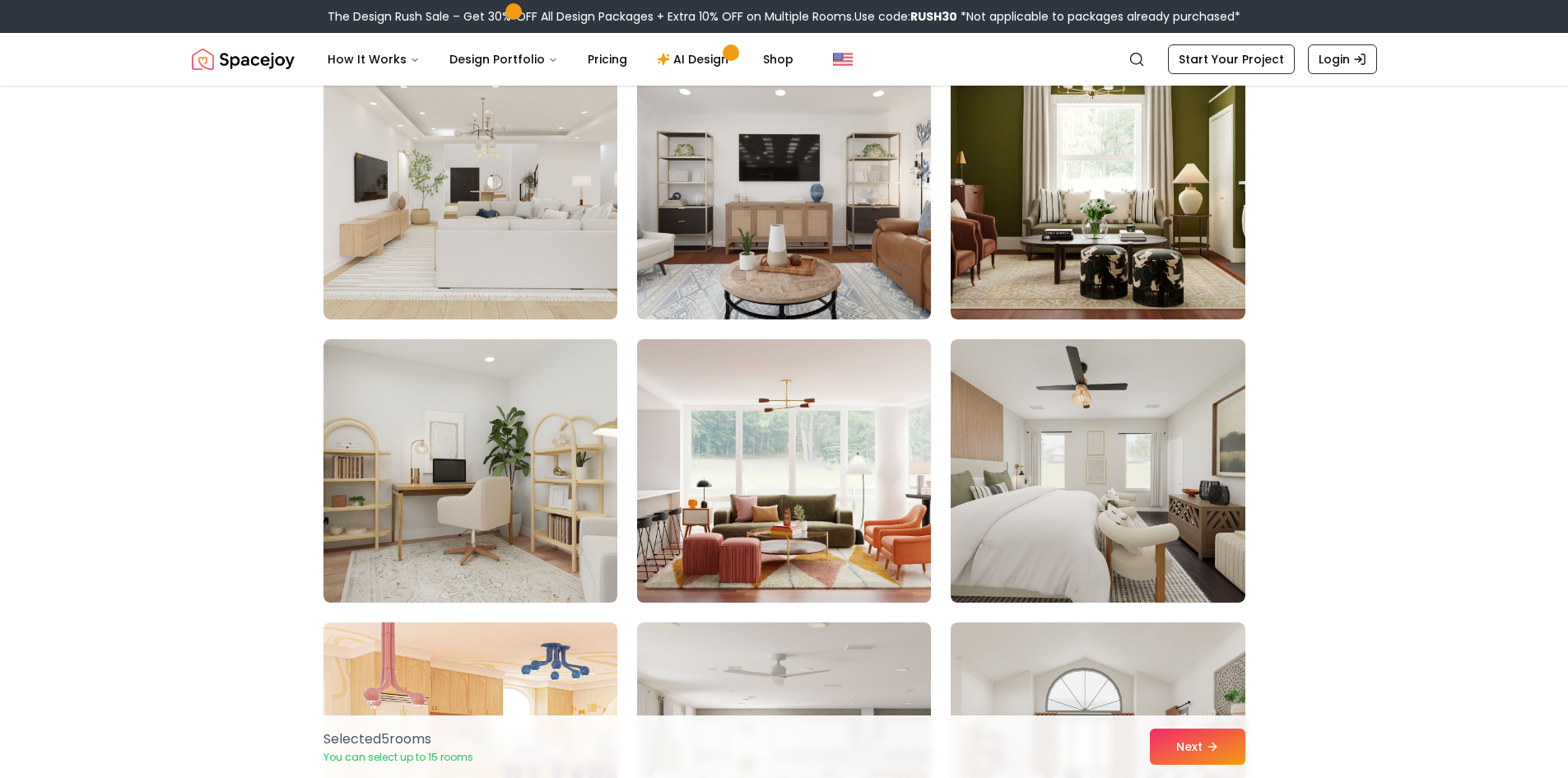
click at [745, 481] on img at bounding box center [784, 470] width 309 height 277
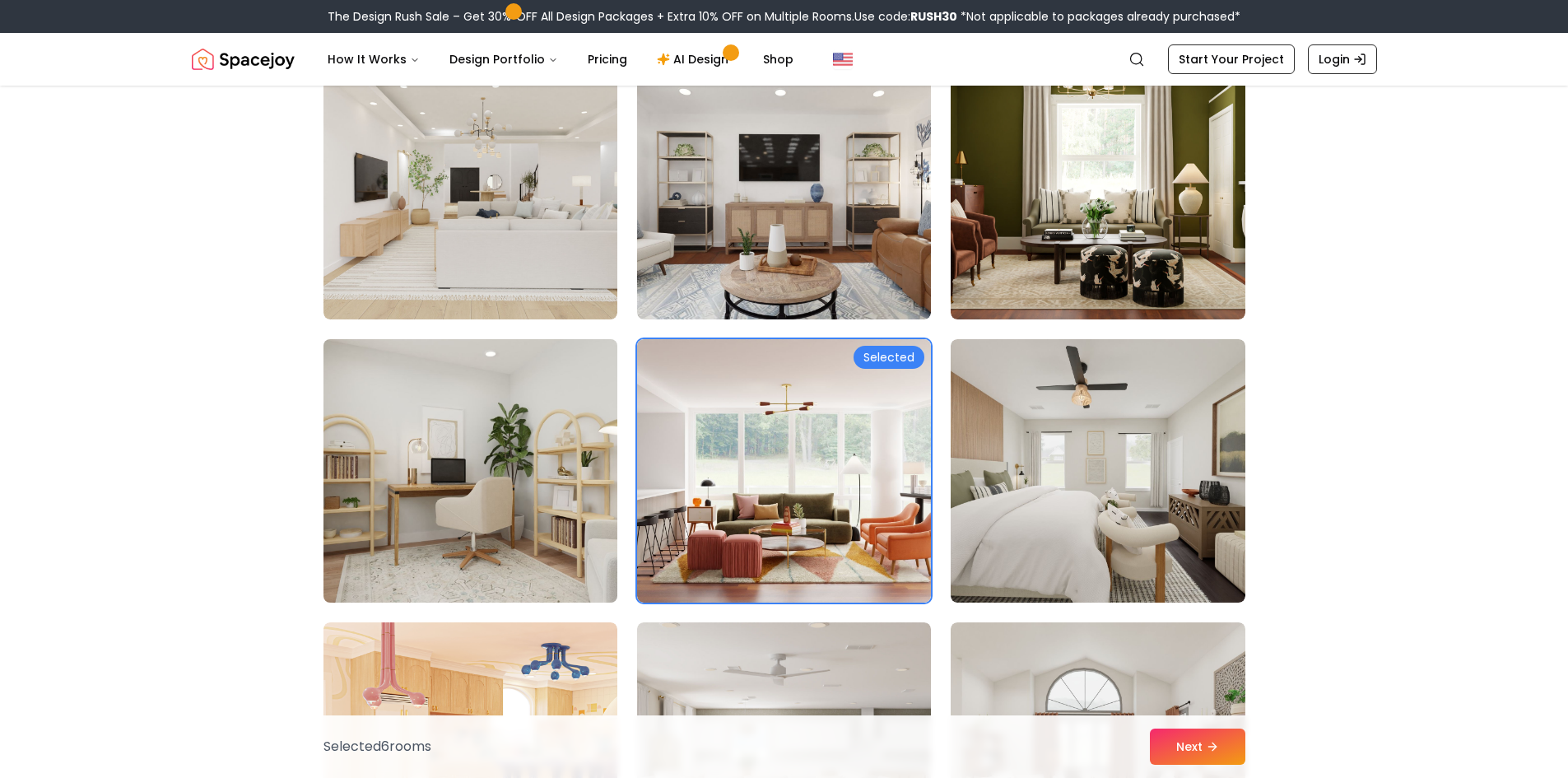
scroll to position [2963, 0]
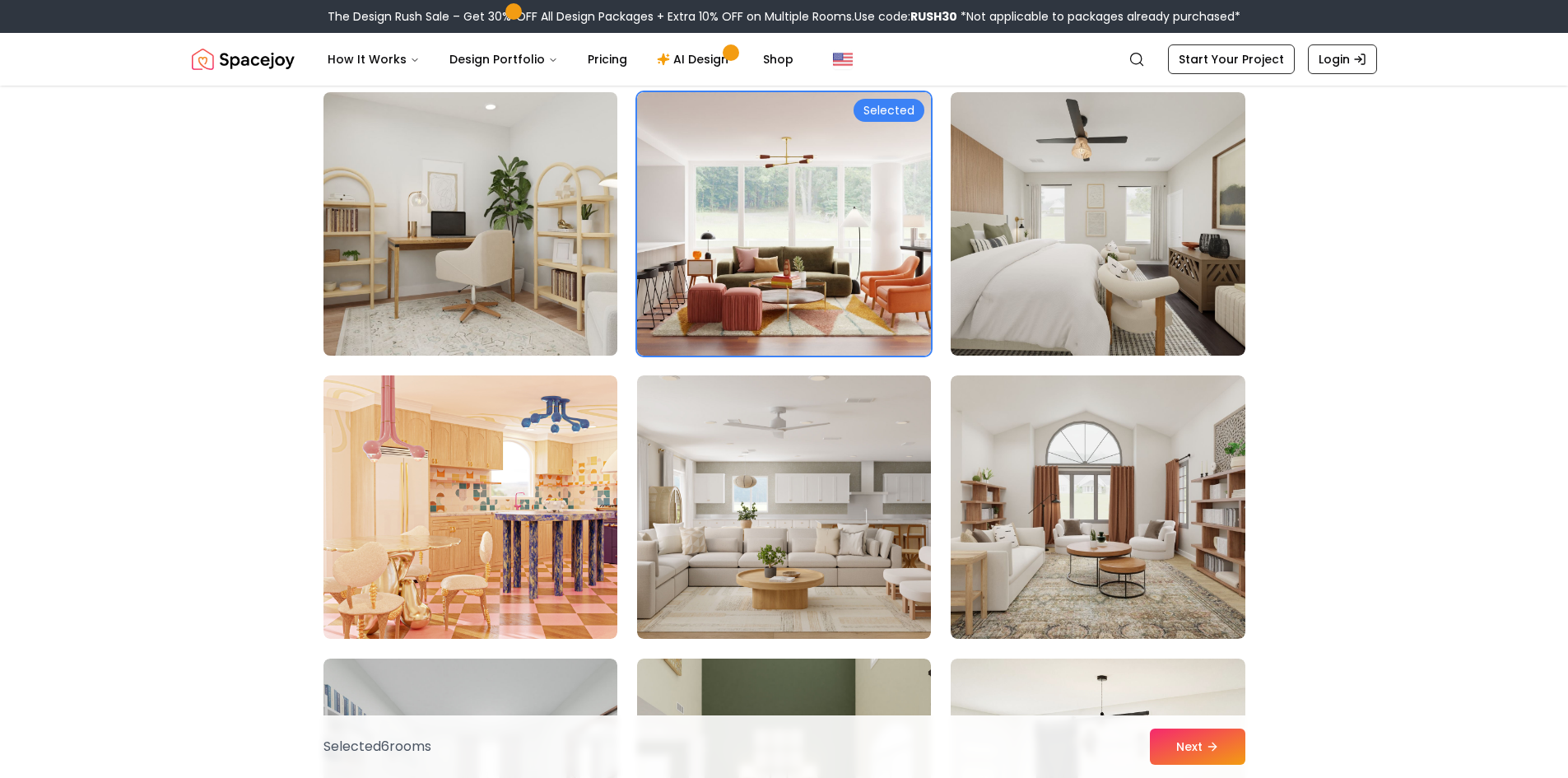
click at [530, 246] on img at bounding box center [471, 224] width 309 height 277
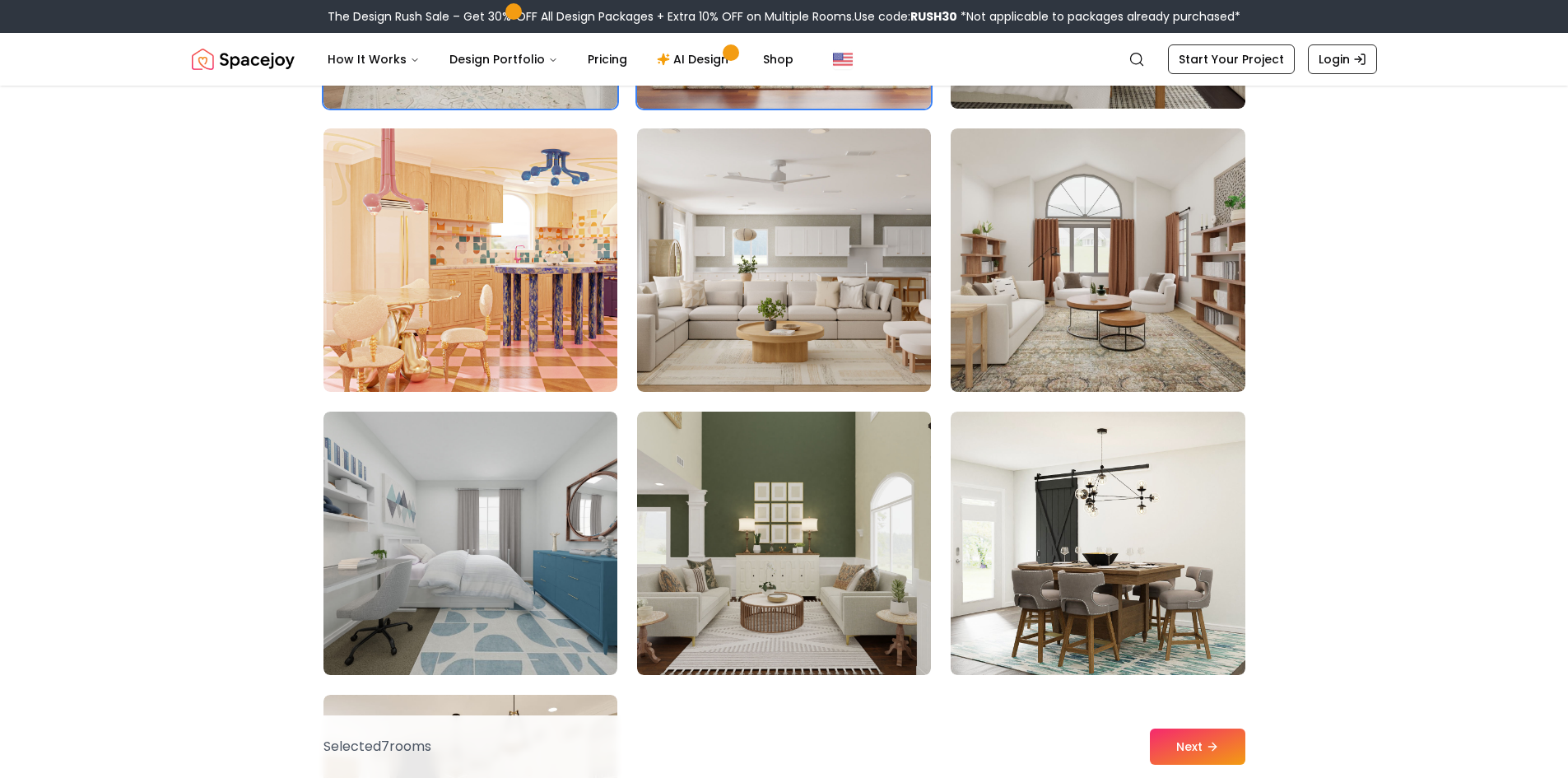
scroll to position [3539, 0]
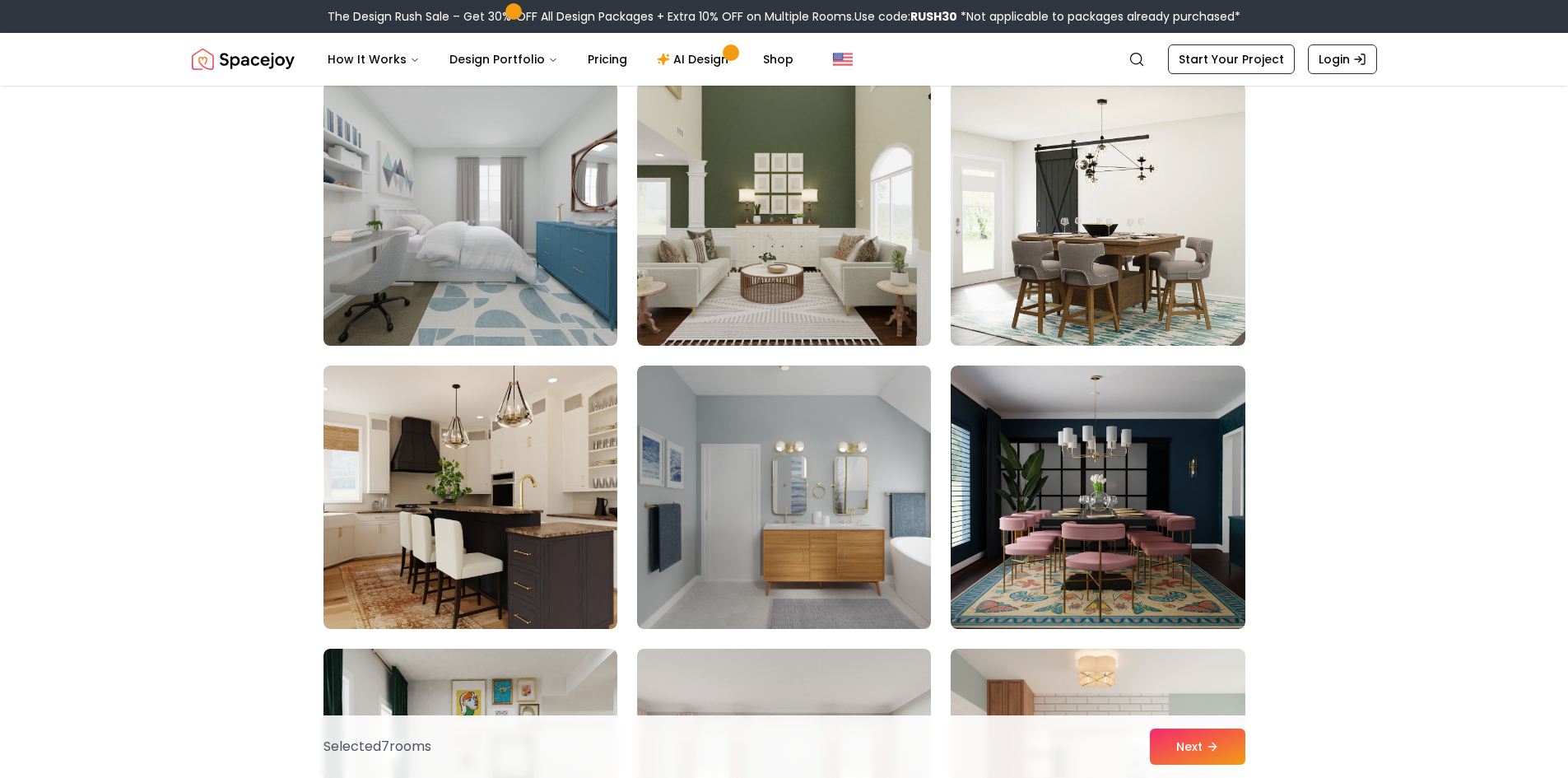
click at [515, 265] on img at bounding box center [471, 214] width 309 height 277
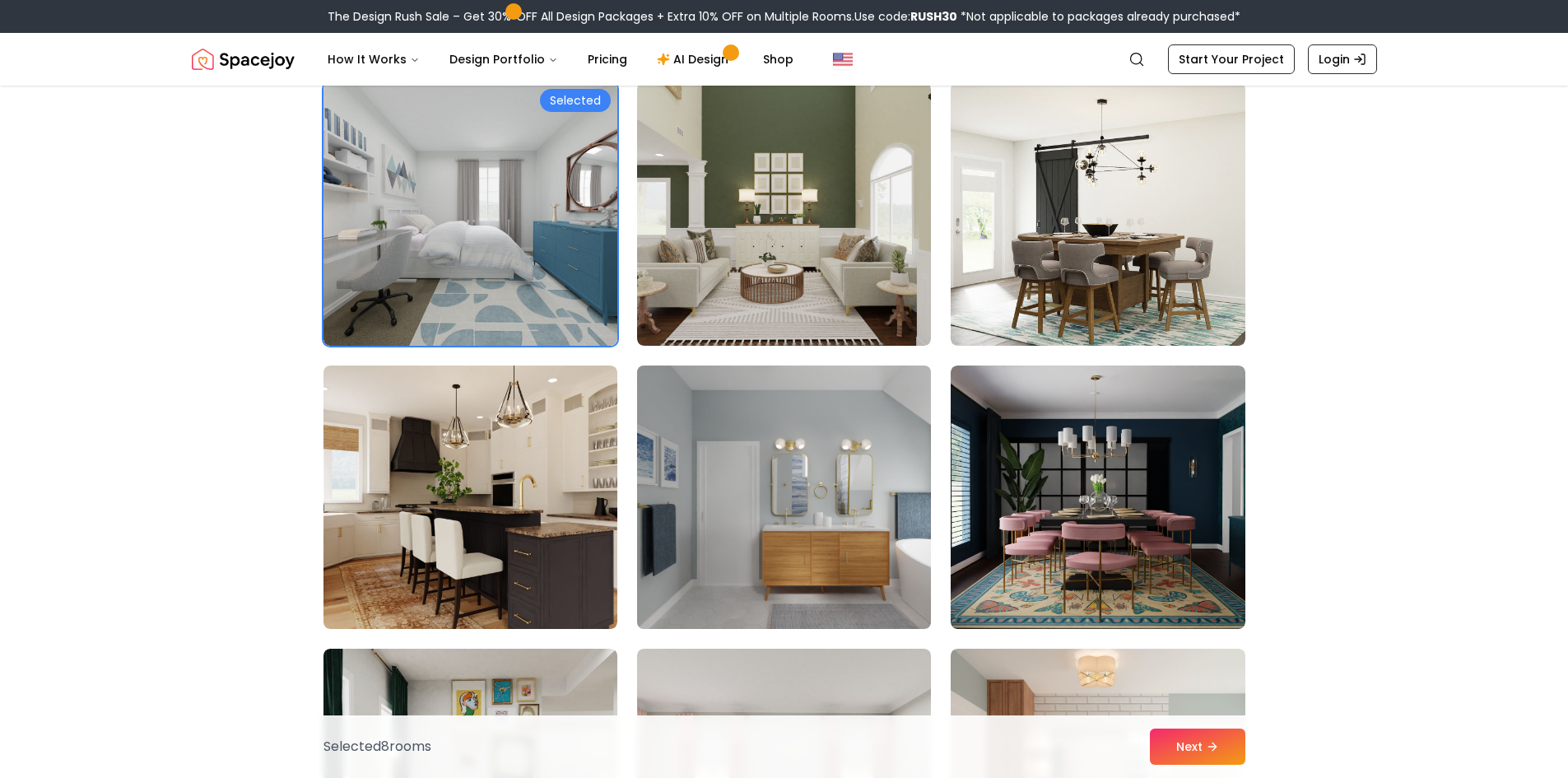
click at [778, 519] on img at bounding box center [784, 497] width 309 height 277
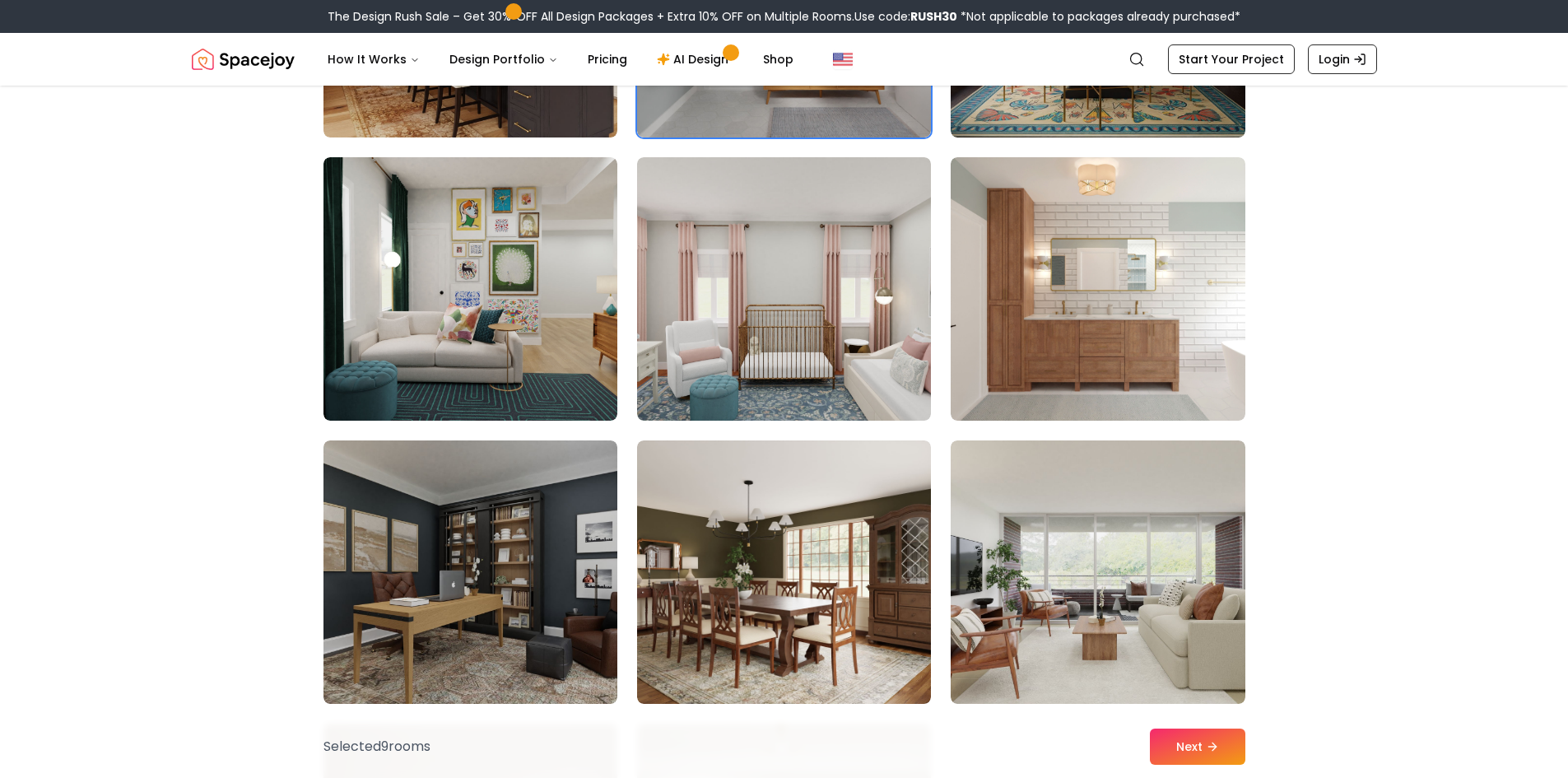
scroll to position [4033, 0]
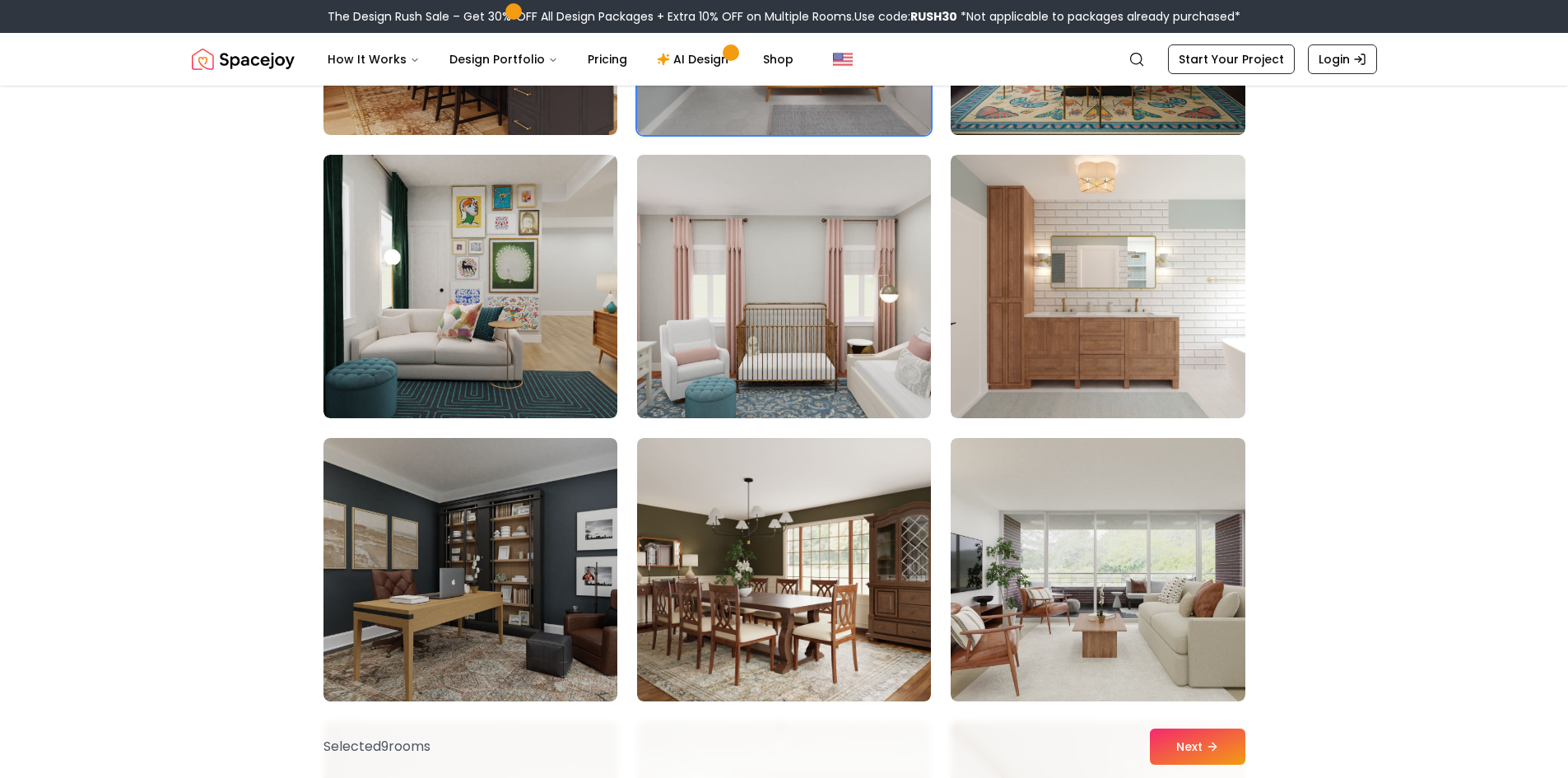
click at [796, 377] on img at bounding box center [784, 286] width 309 height 277
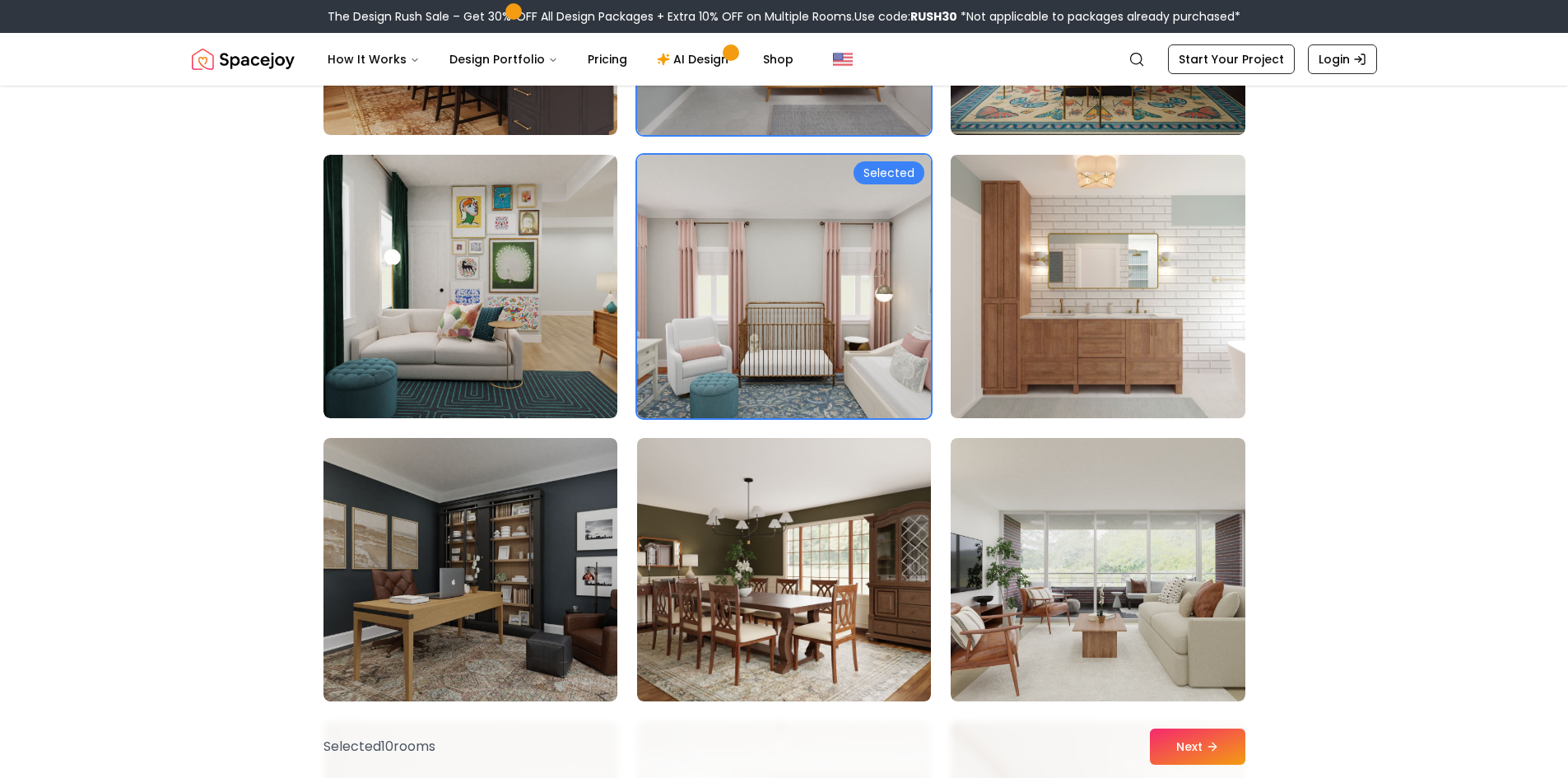
click at [1125, 326] on img at bounding box center [1098, 286] width 309 height 277
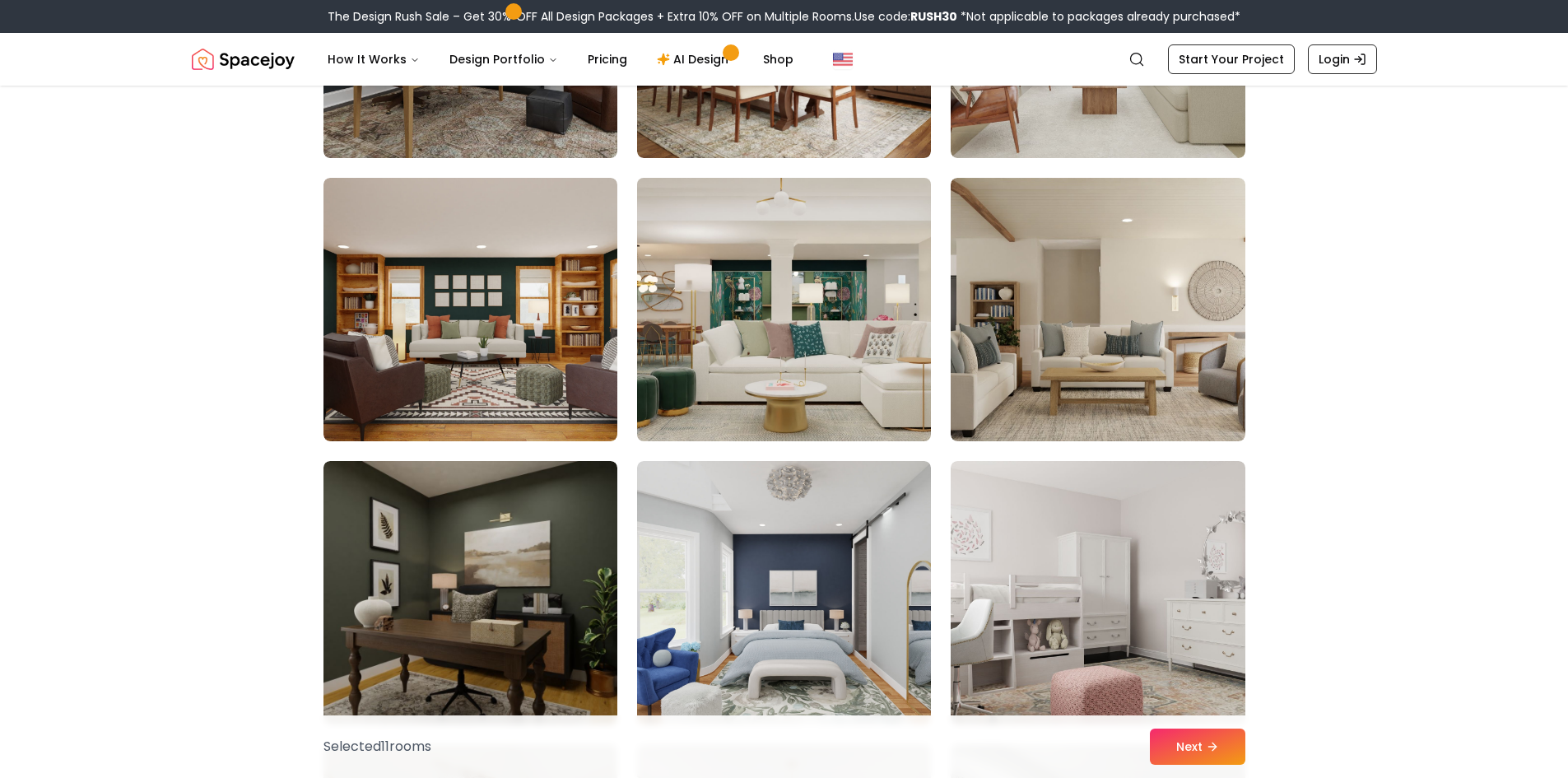
scroll to position [4773, 0]
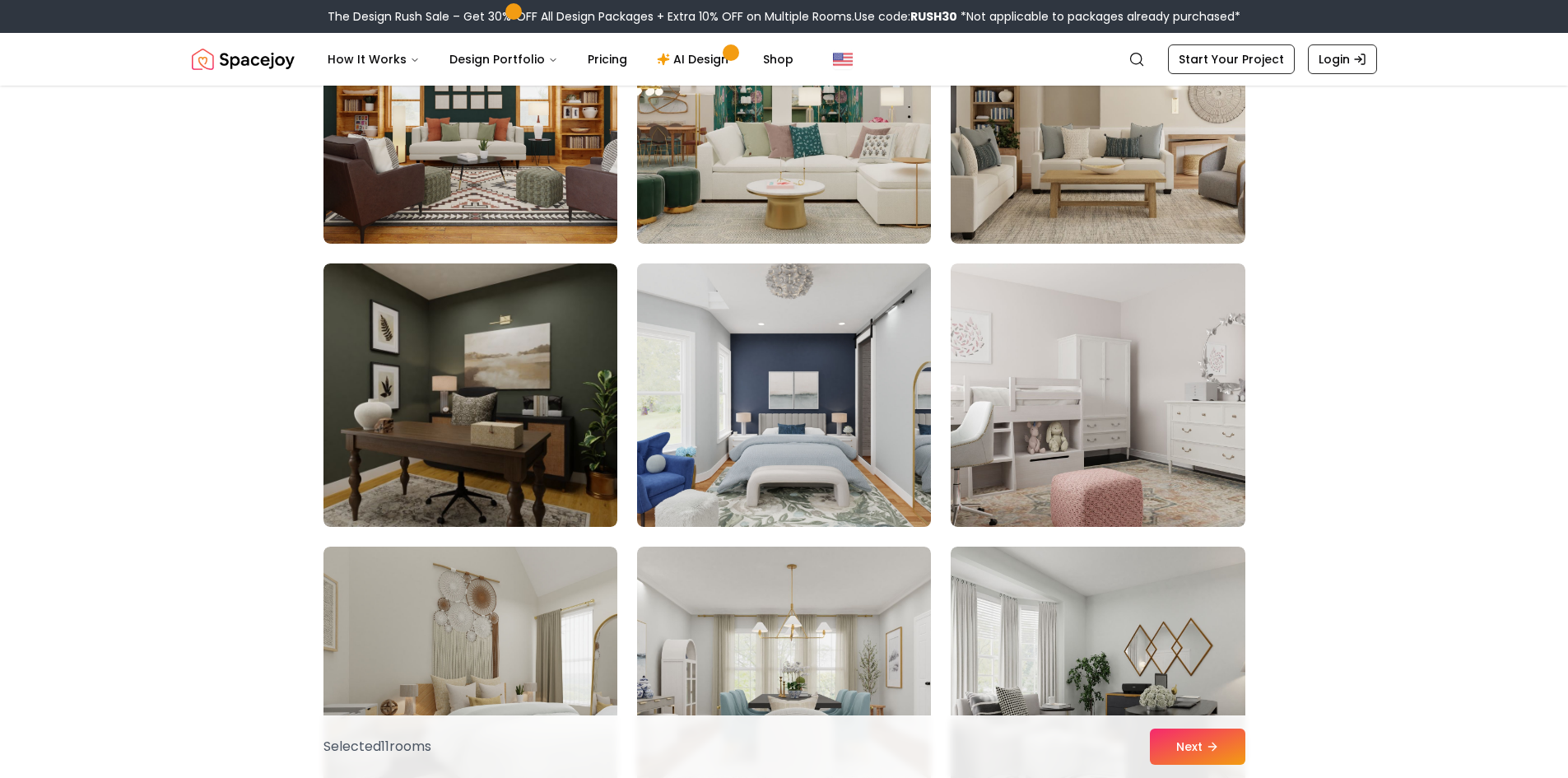
click at [902, 448] on img at bounding box center [784, 395] width 309 height 277
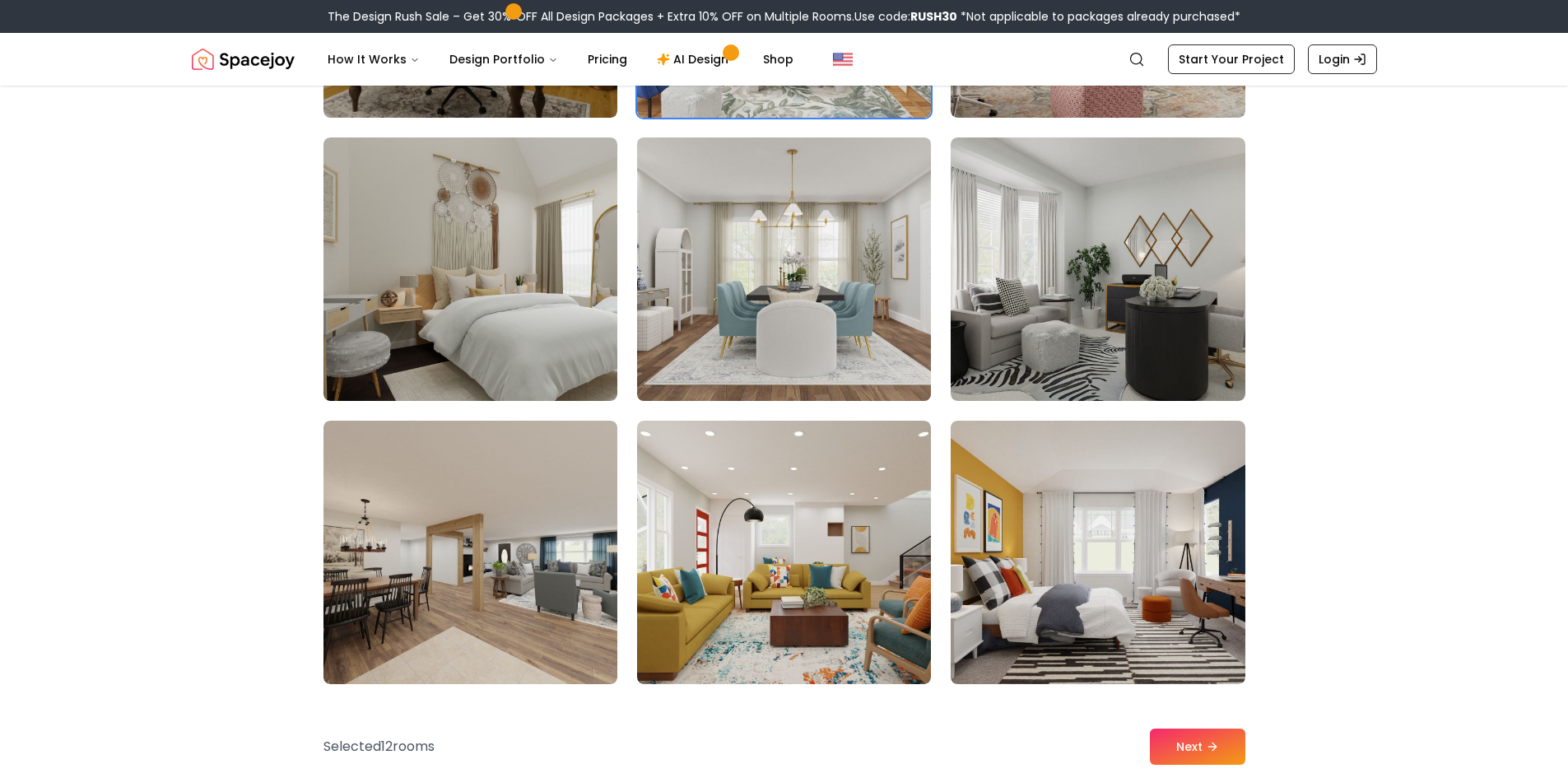
scroll to position [5185, 0]
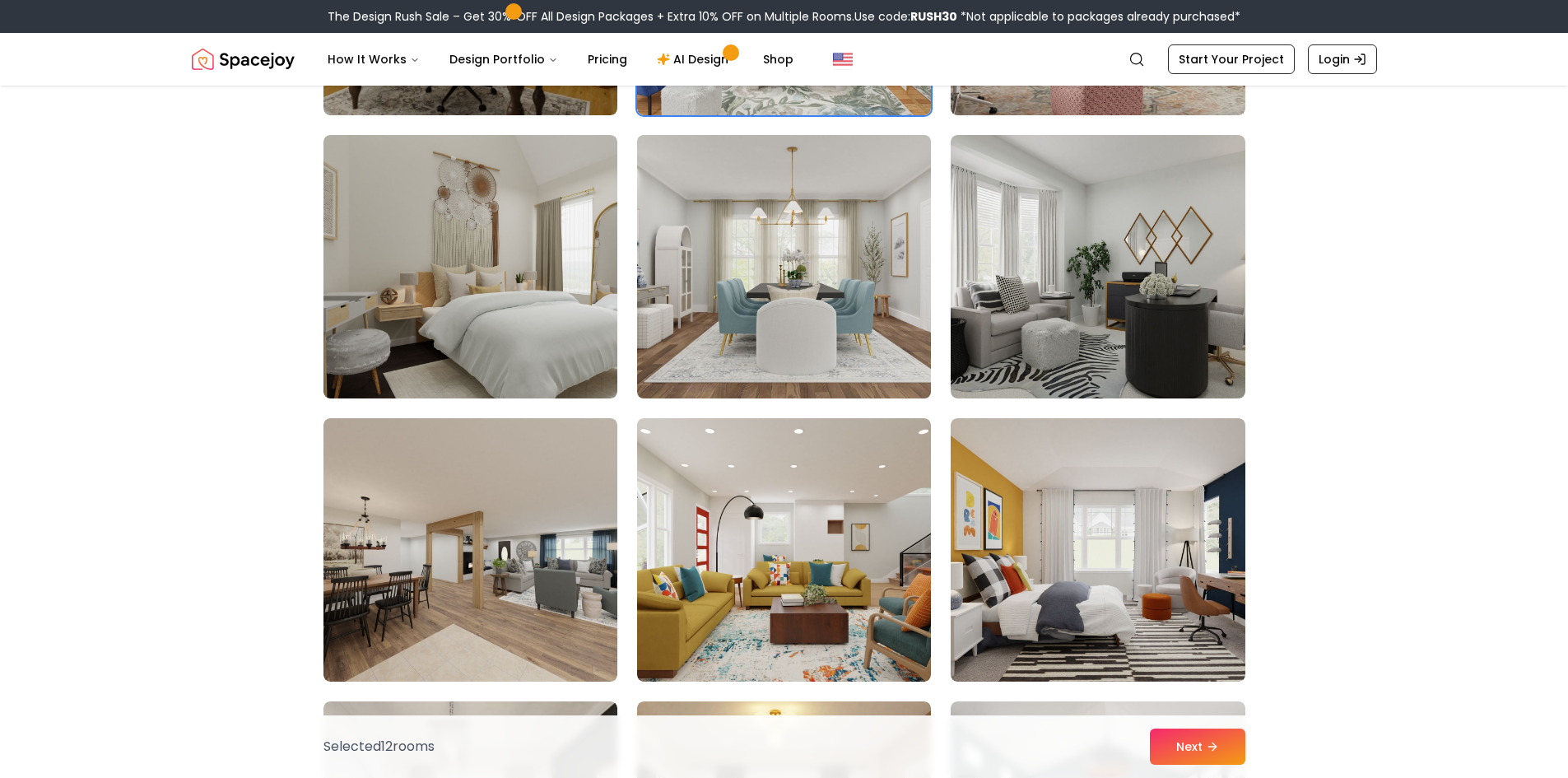
click at [872, 322] on img at bounding box center [784, 266] width 309 height 277
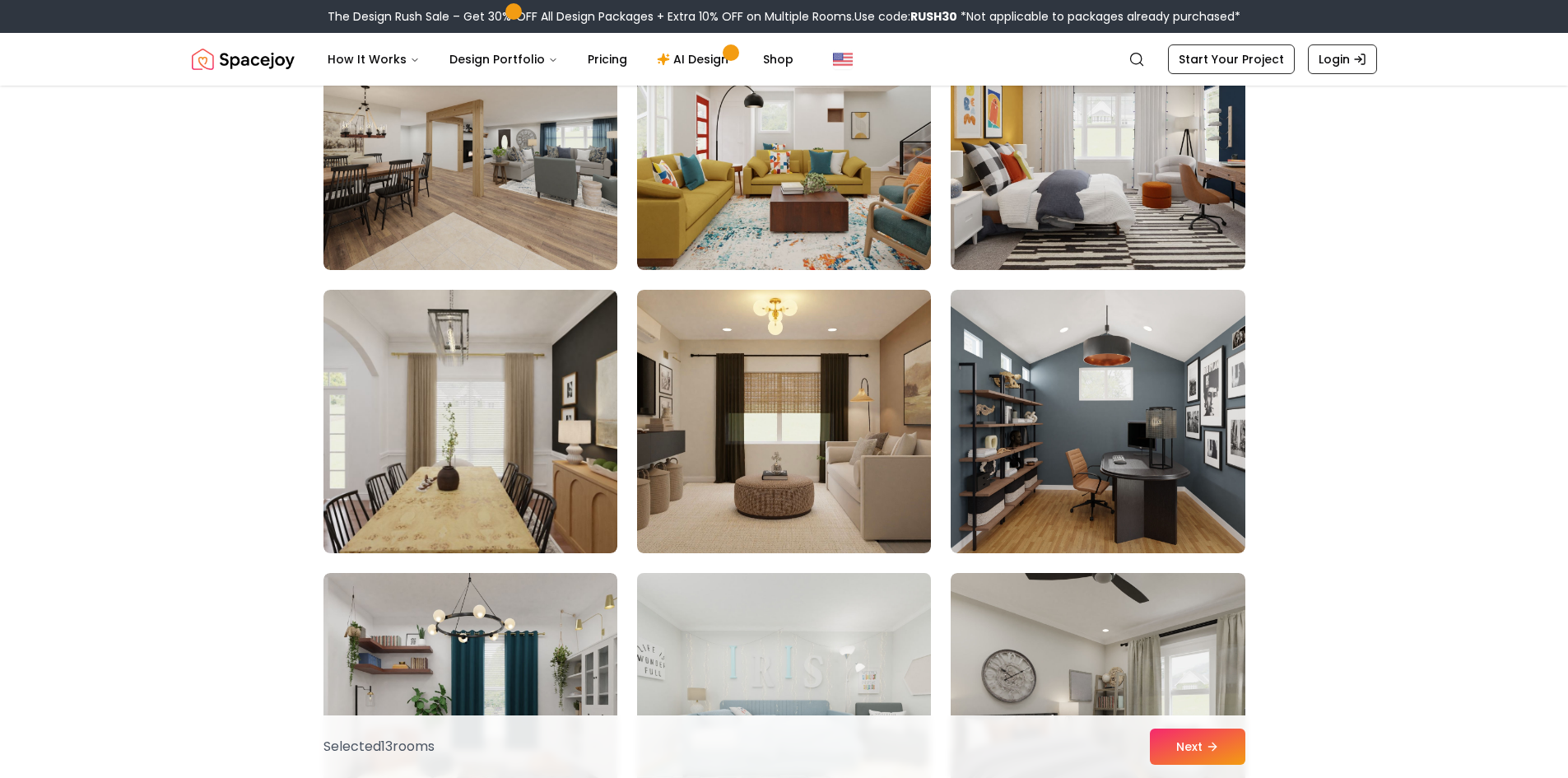
scroll to position [6091, 0]
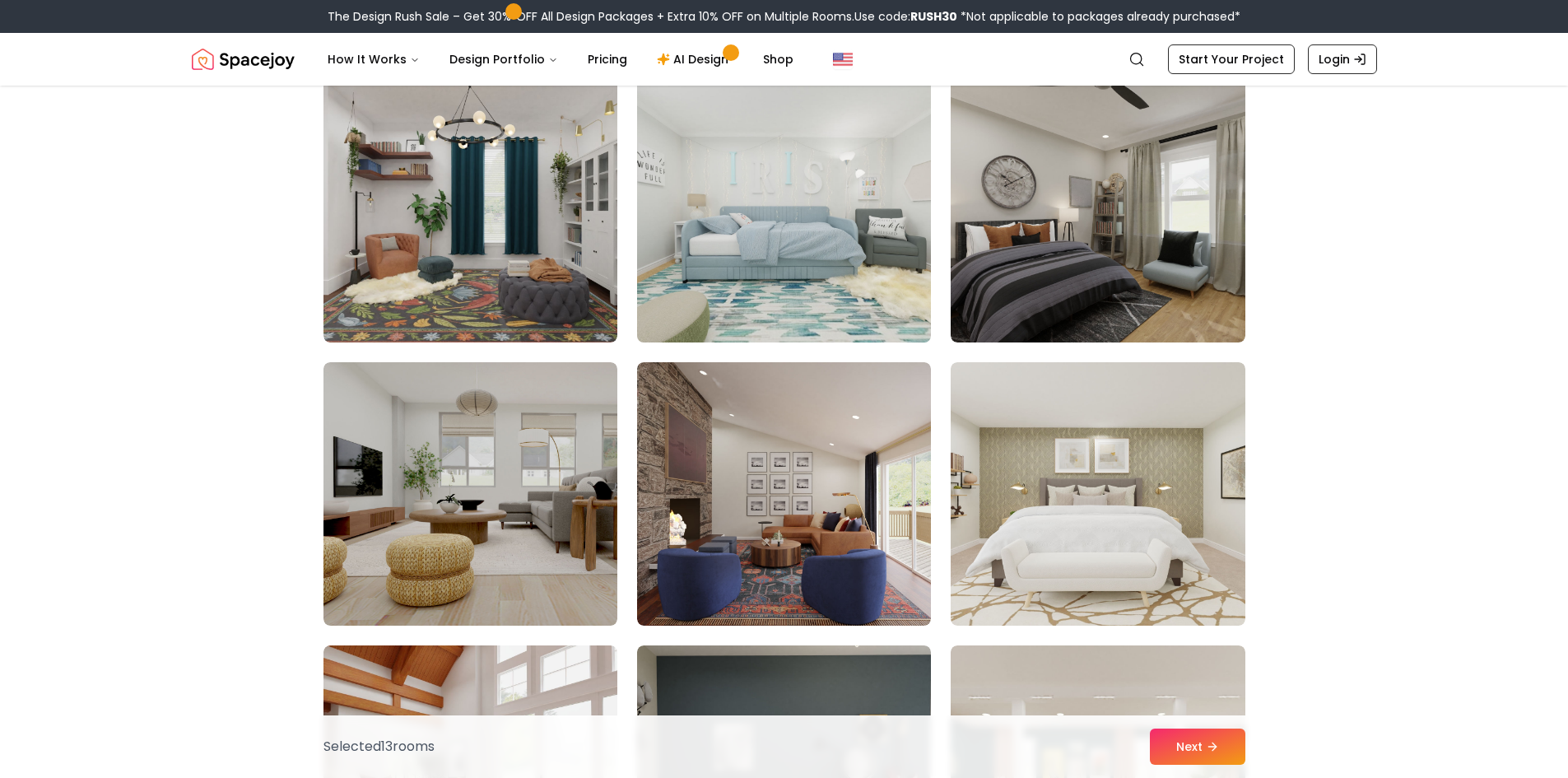
click at [829, 254] on img at bounding box center [784, 210] width 309 height 277
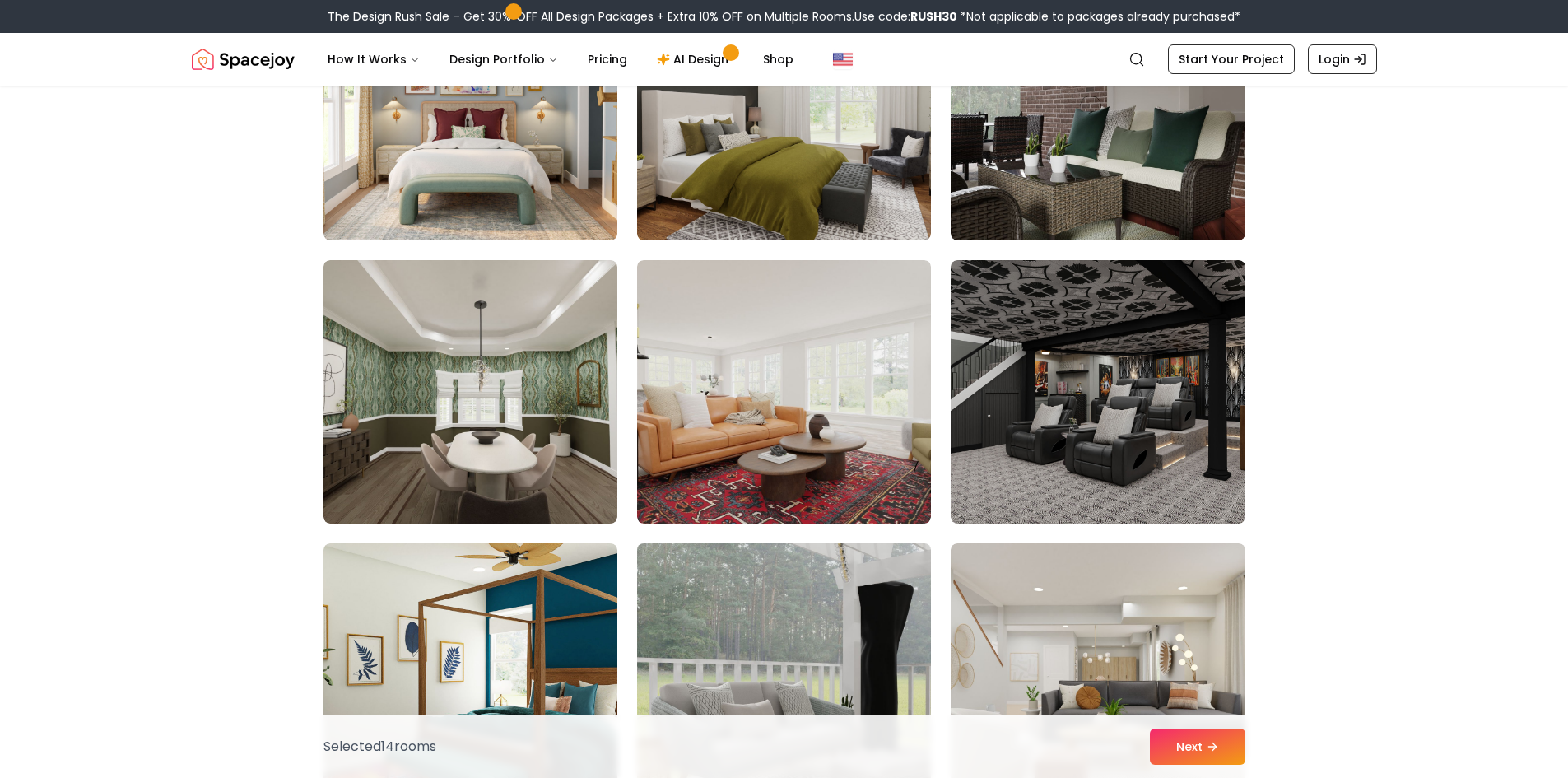
scroll to position [7654, 0]
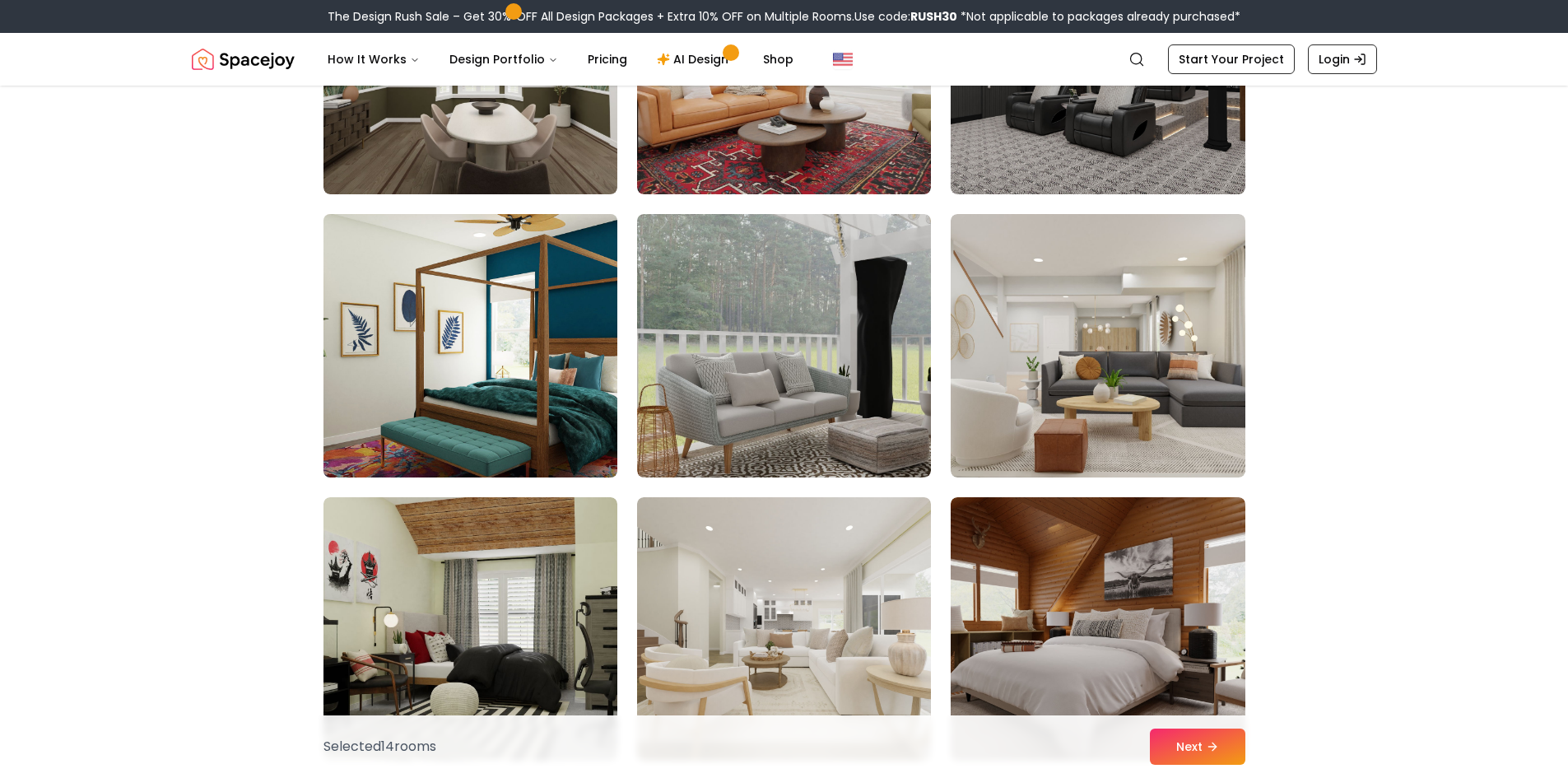
click at [421, 365] on img at bounding box center [471, 345] width 309 height 277
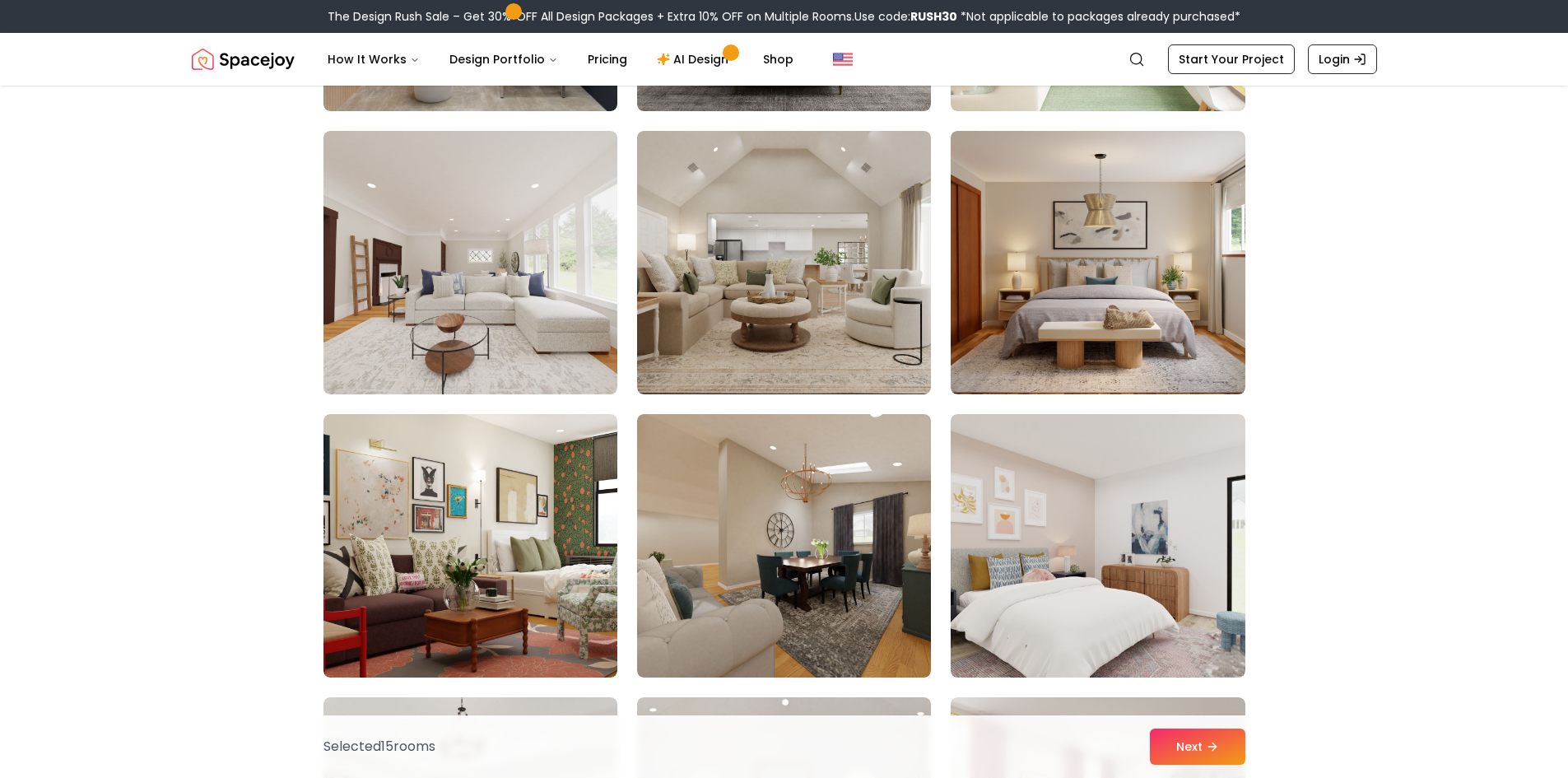
scroll to position [8889, 0]
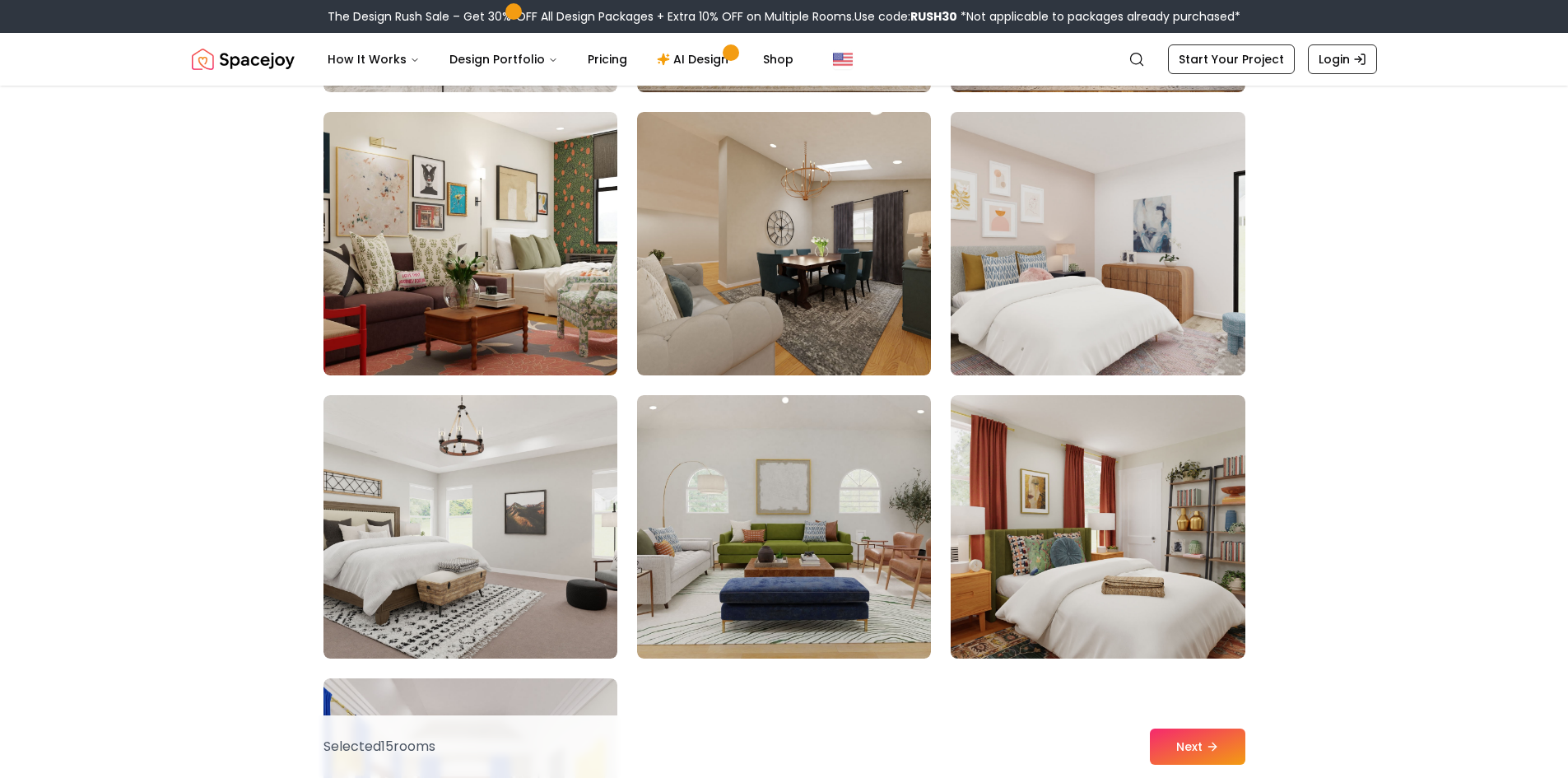
click at [1093, 242] on img at bounding box center [1098, 243] width 309 height 277
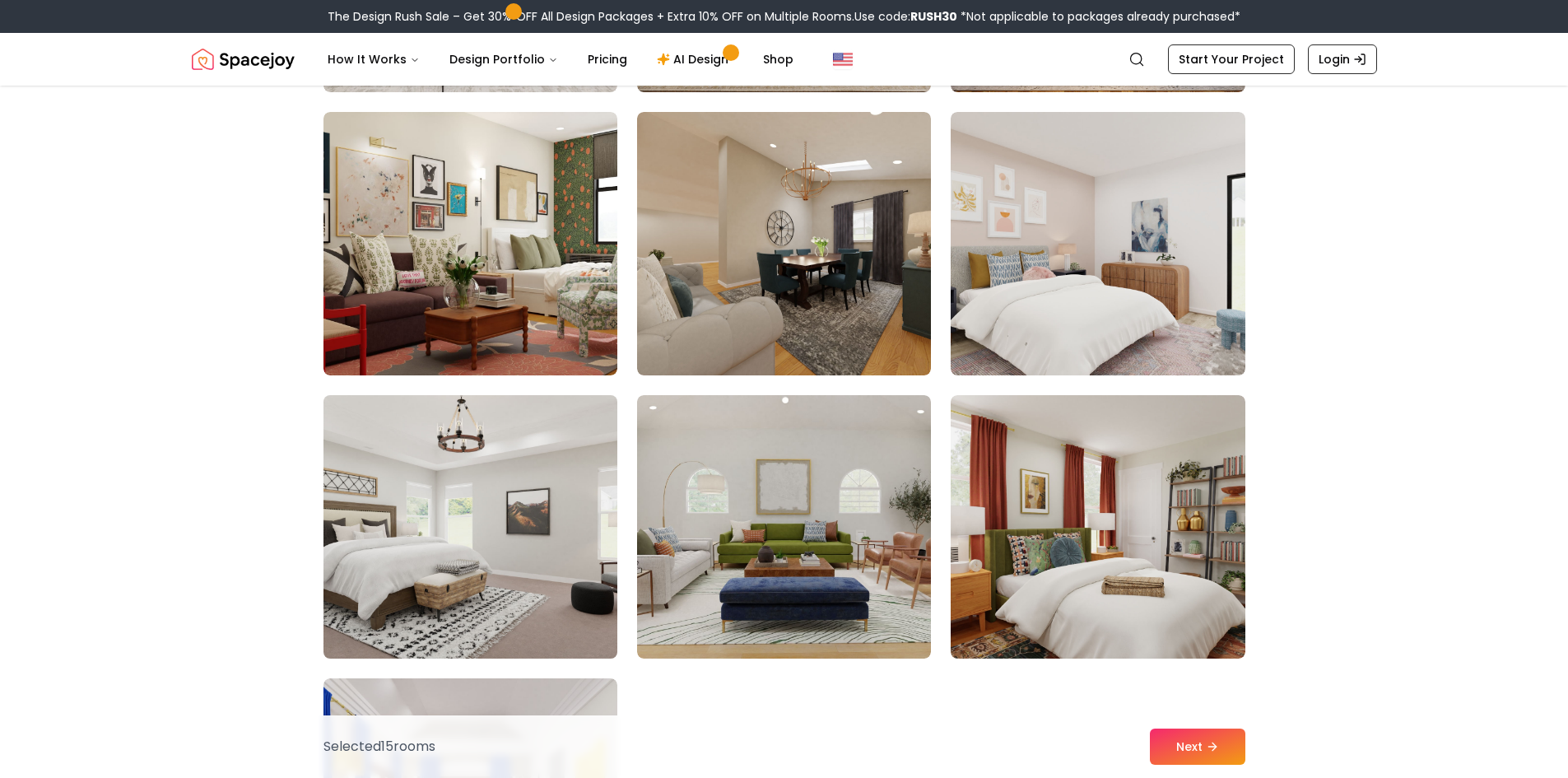
click at [449, 496] on img at bounding box center [471, 526] width 309 height 277
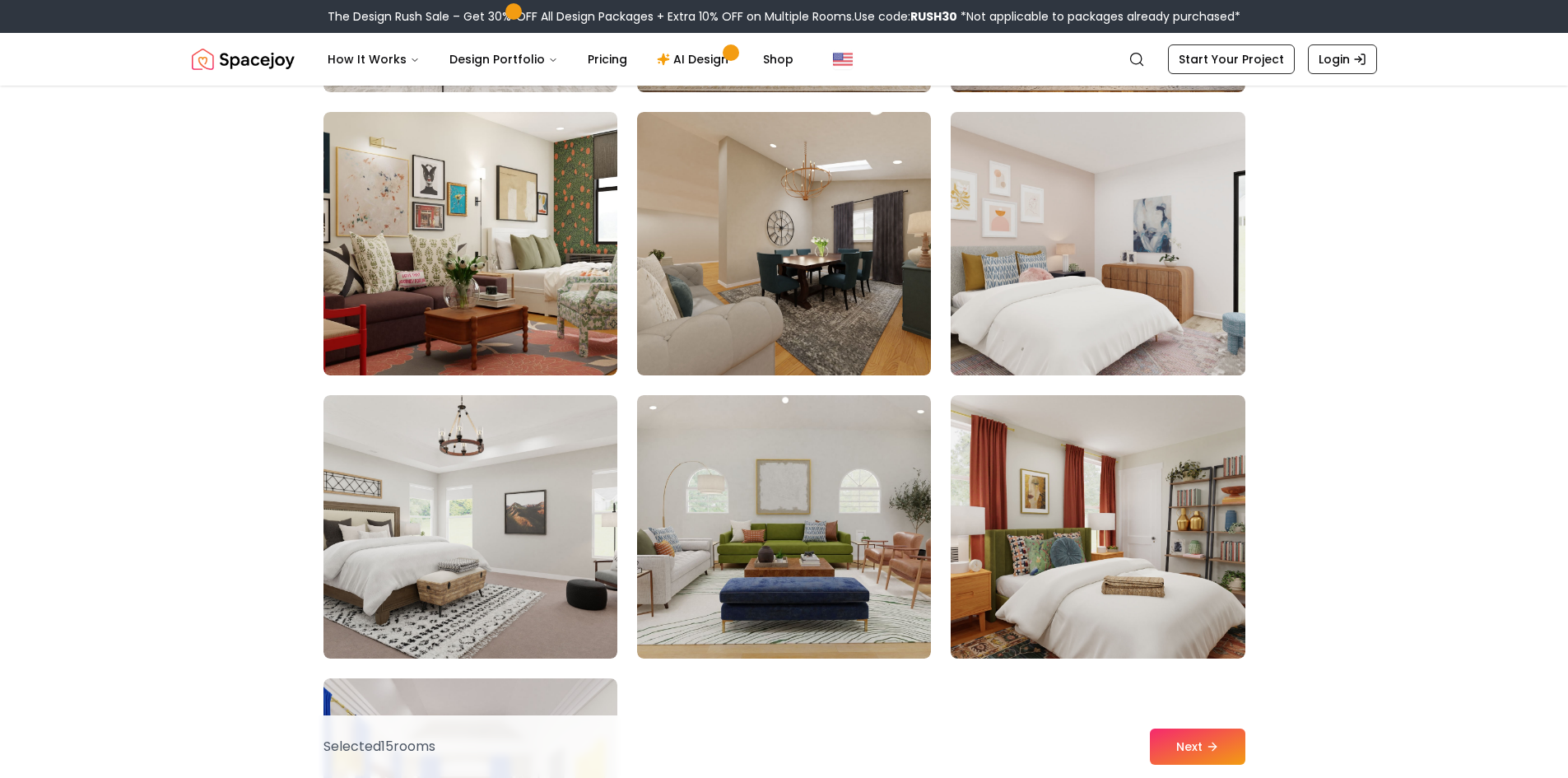
click at [1050, 328] on img at bounding box center [1098, 243] width 309 height 277
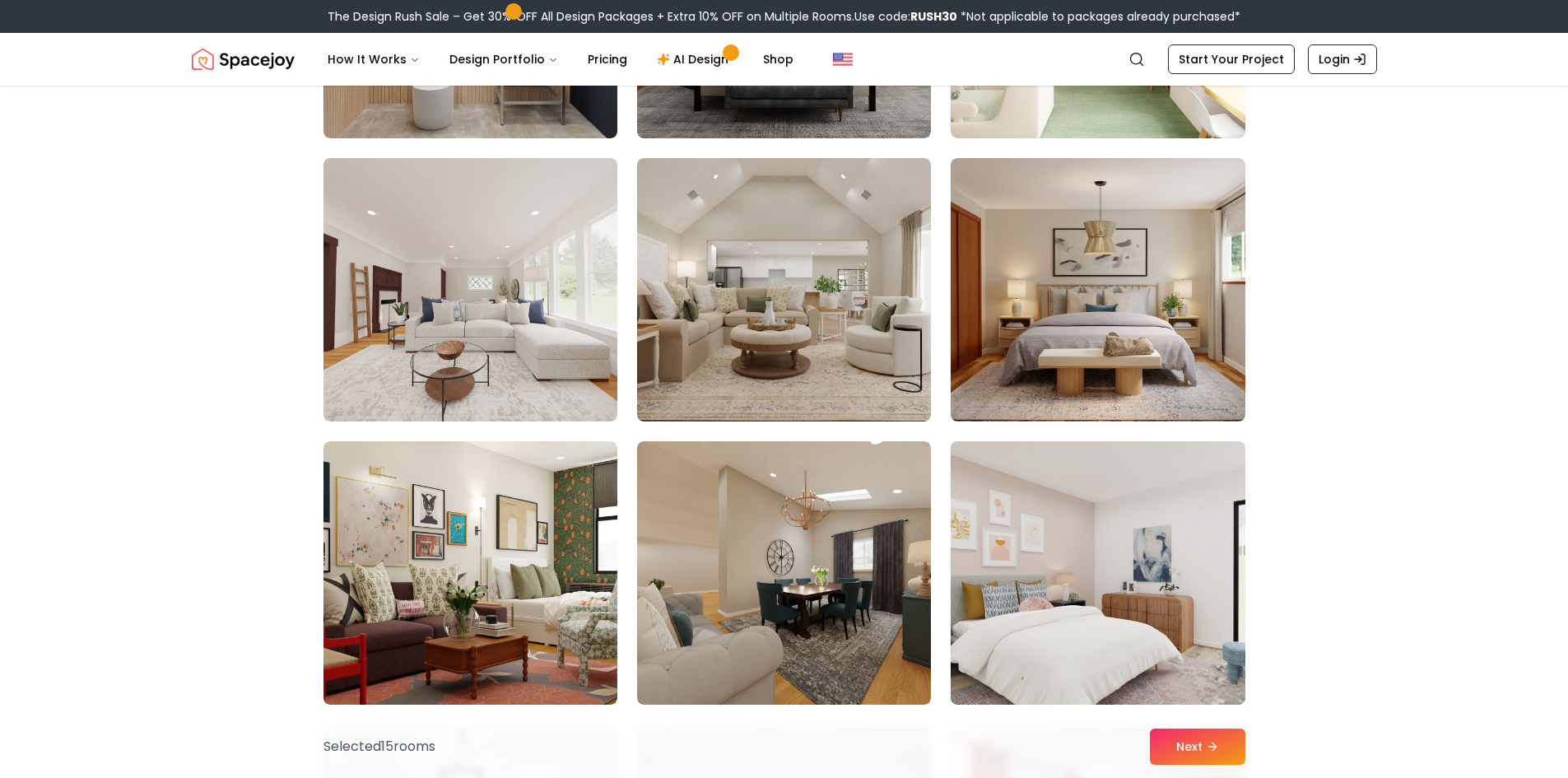
click at [1059, 666] on img at bounding box center [1098, 573] width 309 height 277
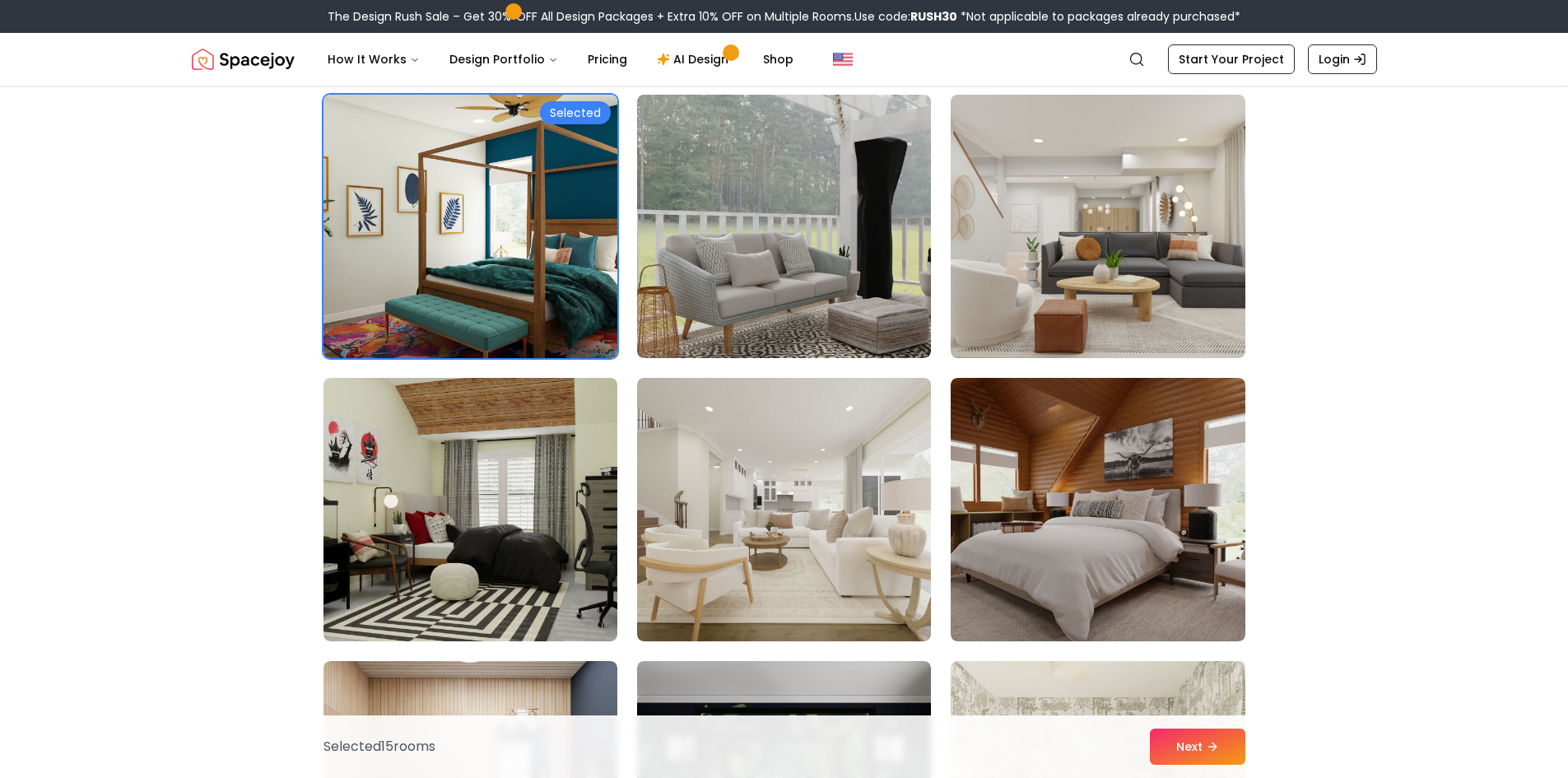
scroll to position [7654, 0]
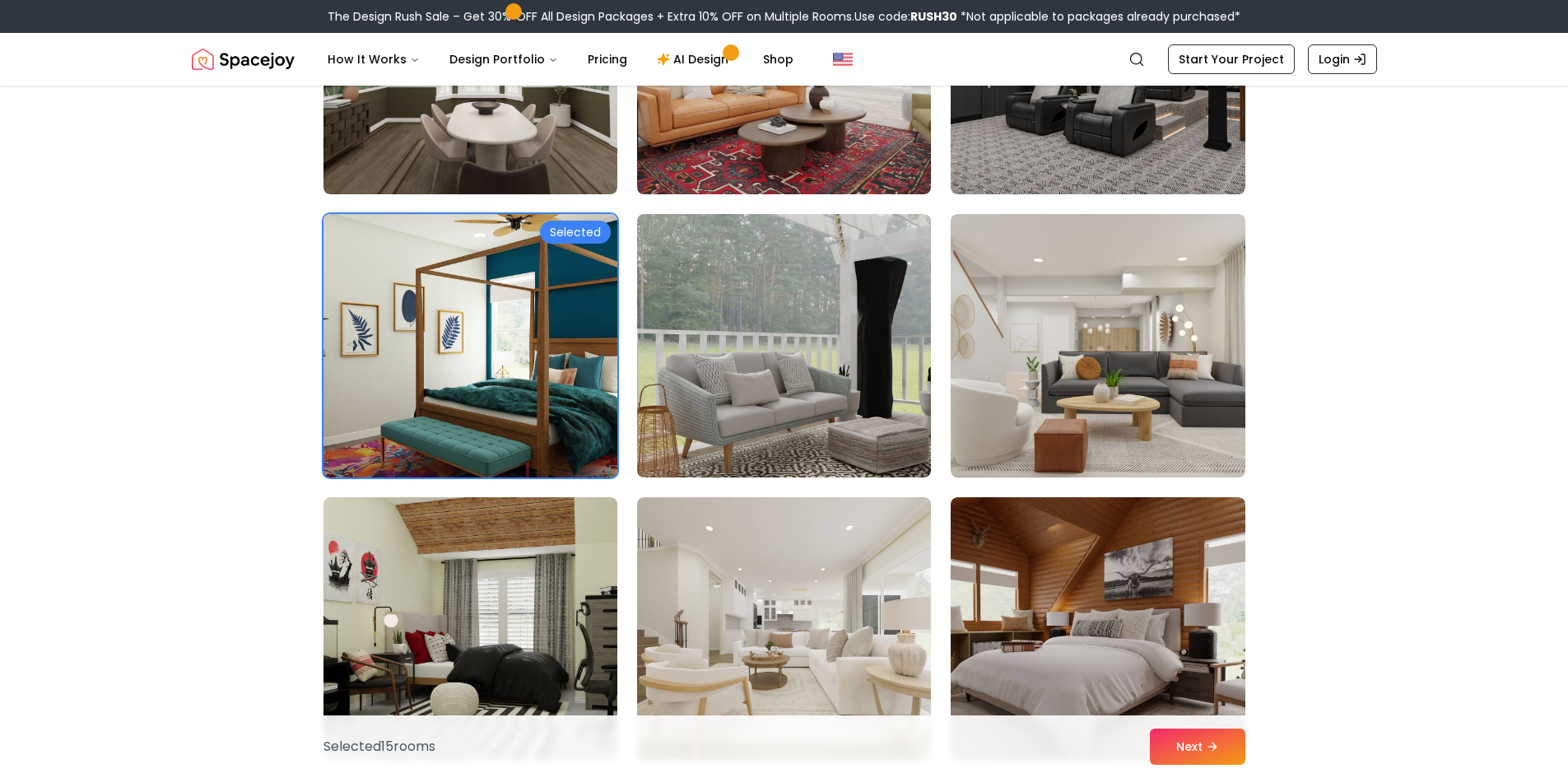
click at [383, 259] on img at bounding box center [471, 345] width 309 height 277
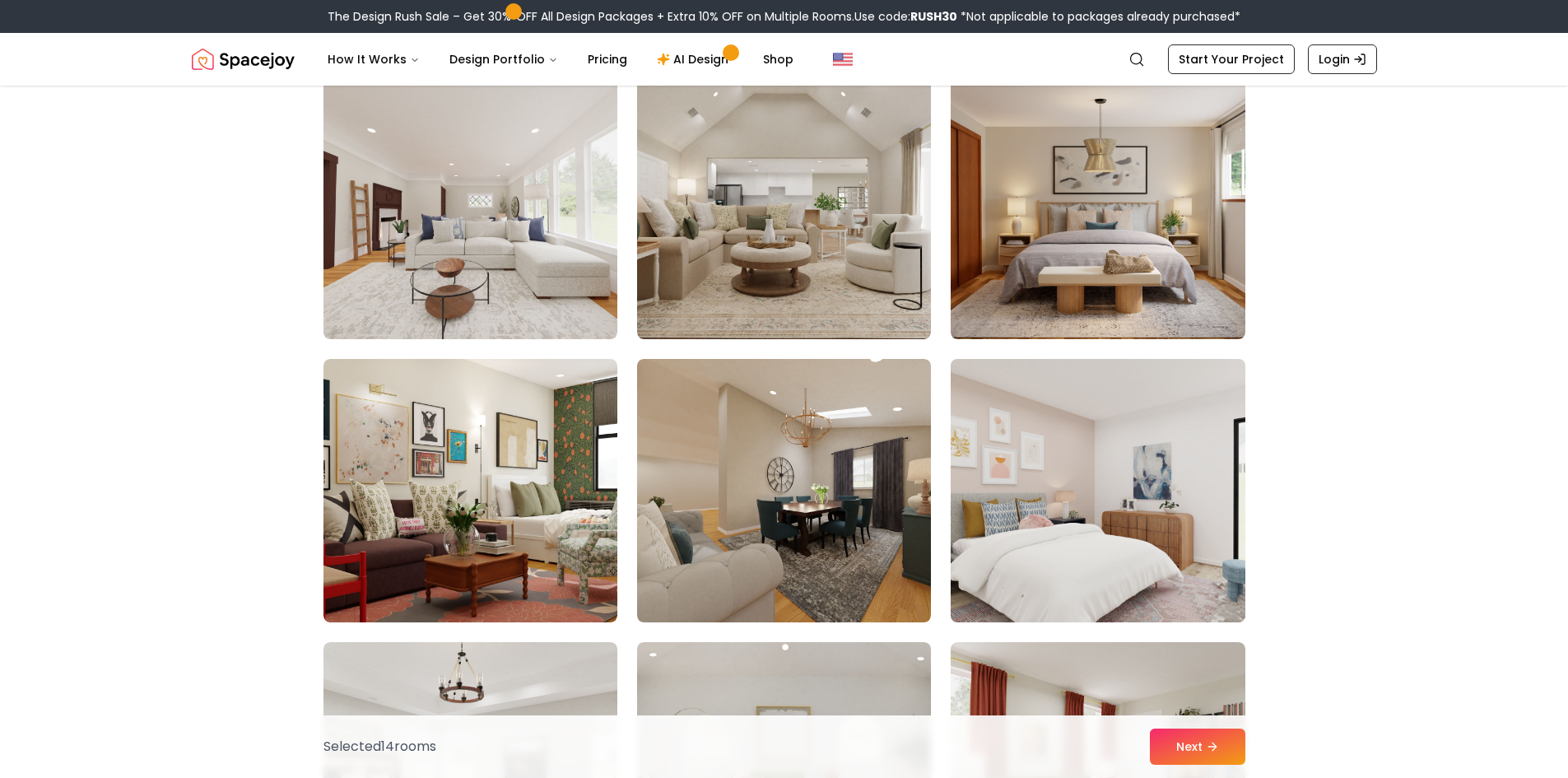
click at [1101, 404] on img at bounding box center [1098, 490] width 309 height 277
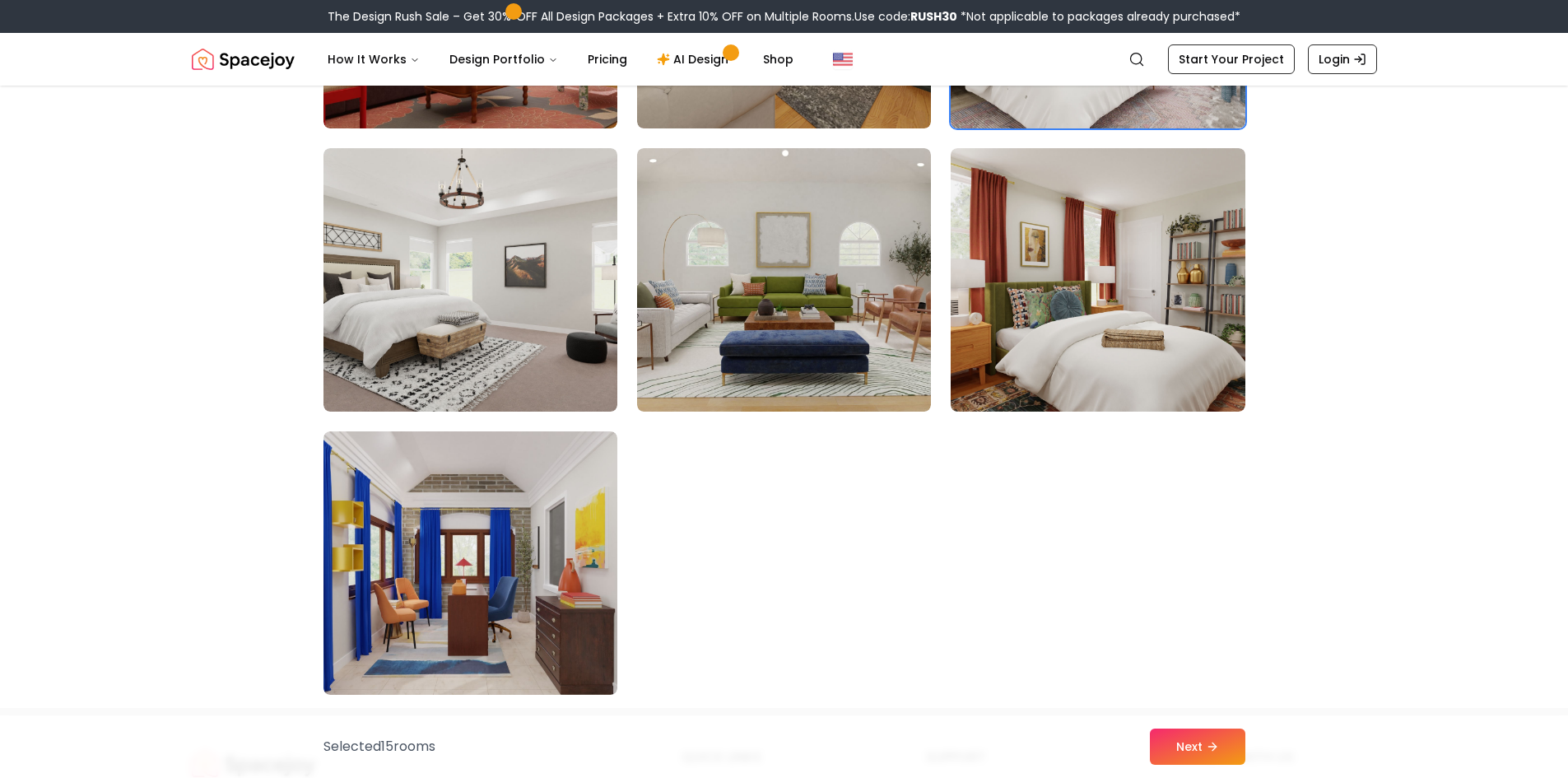
scroll to position [9548, 0]
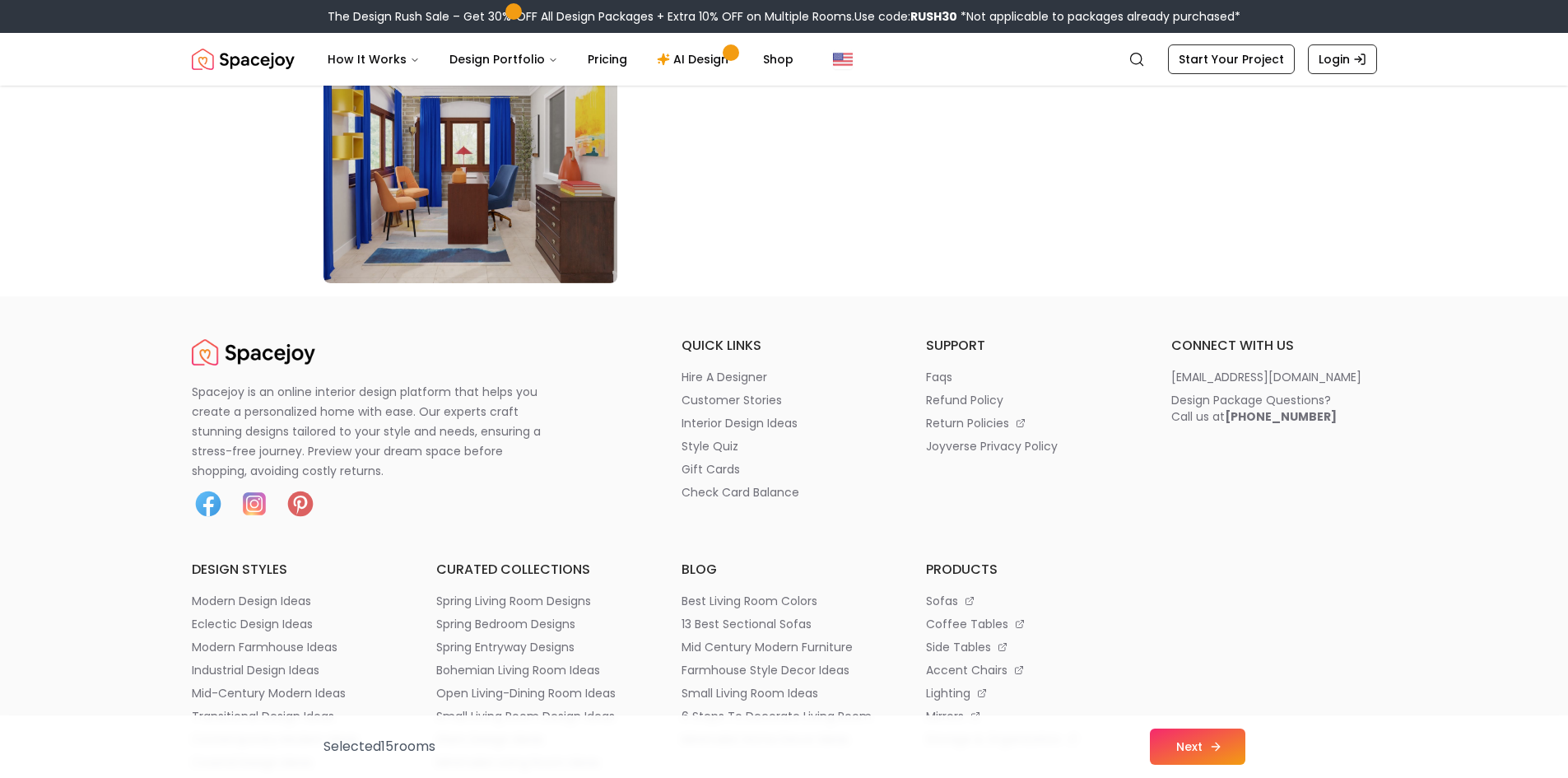
click at [1175, 738] on button "Next" at bounding box center [1197, 746] width 95 height 36
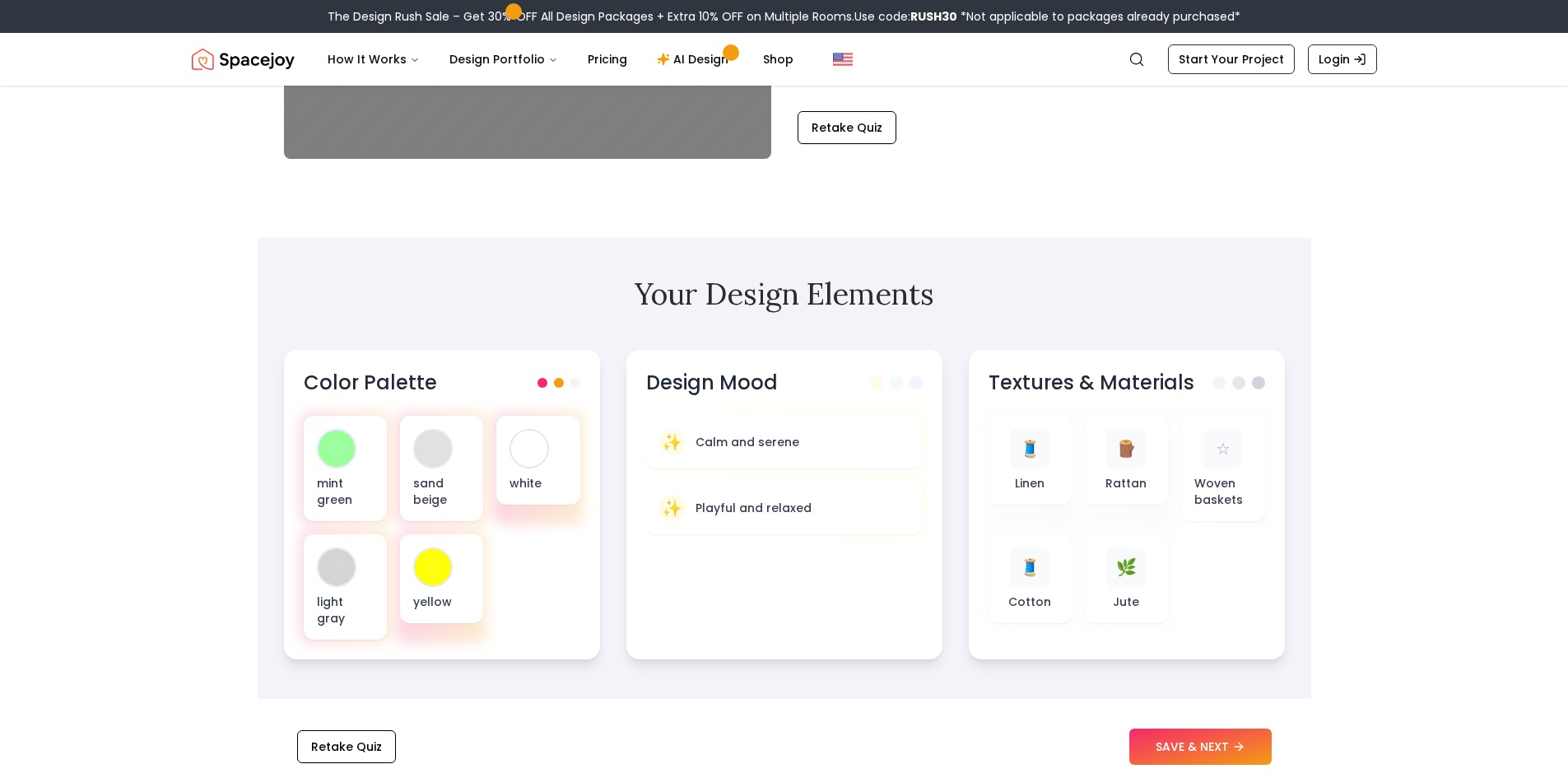
scroll to position [329, 0]
click at [546, 580] on div "mint green sand beige white light gray yellow" at bounding box center [441, 527] width 282 height 228
click at [1062, 131] on div "Retake Quiz" at bounding box center [1041, 127] width 488 height 33
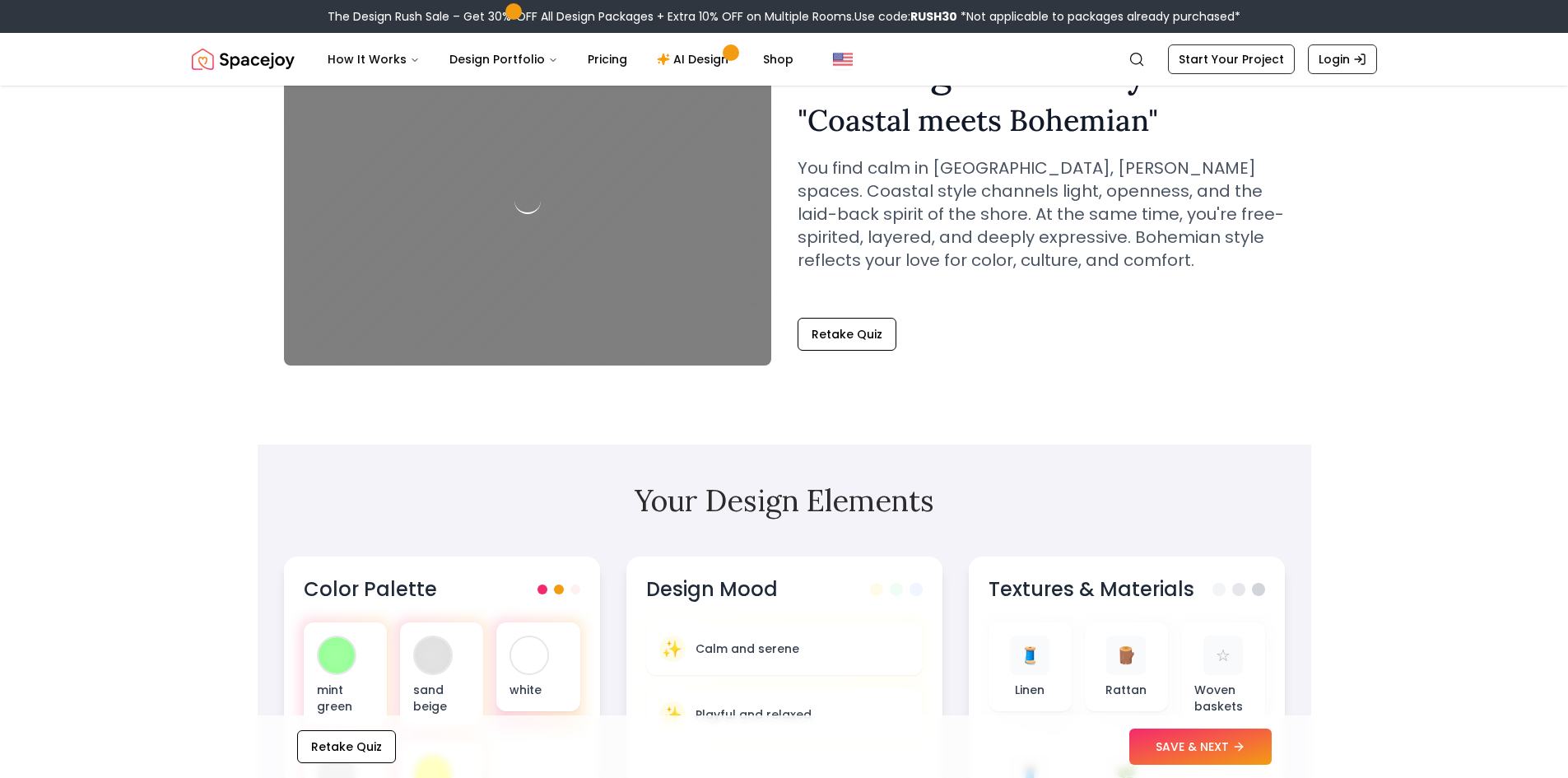
scroll to position [0, 0]
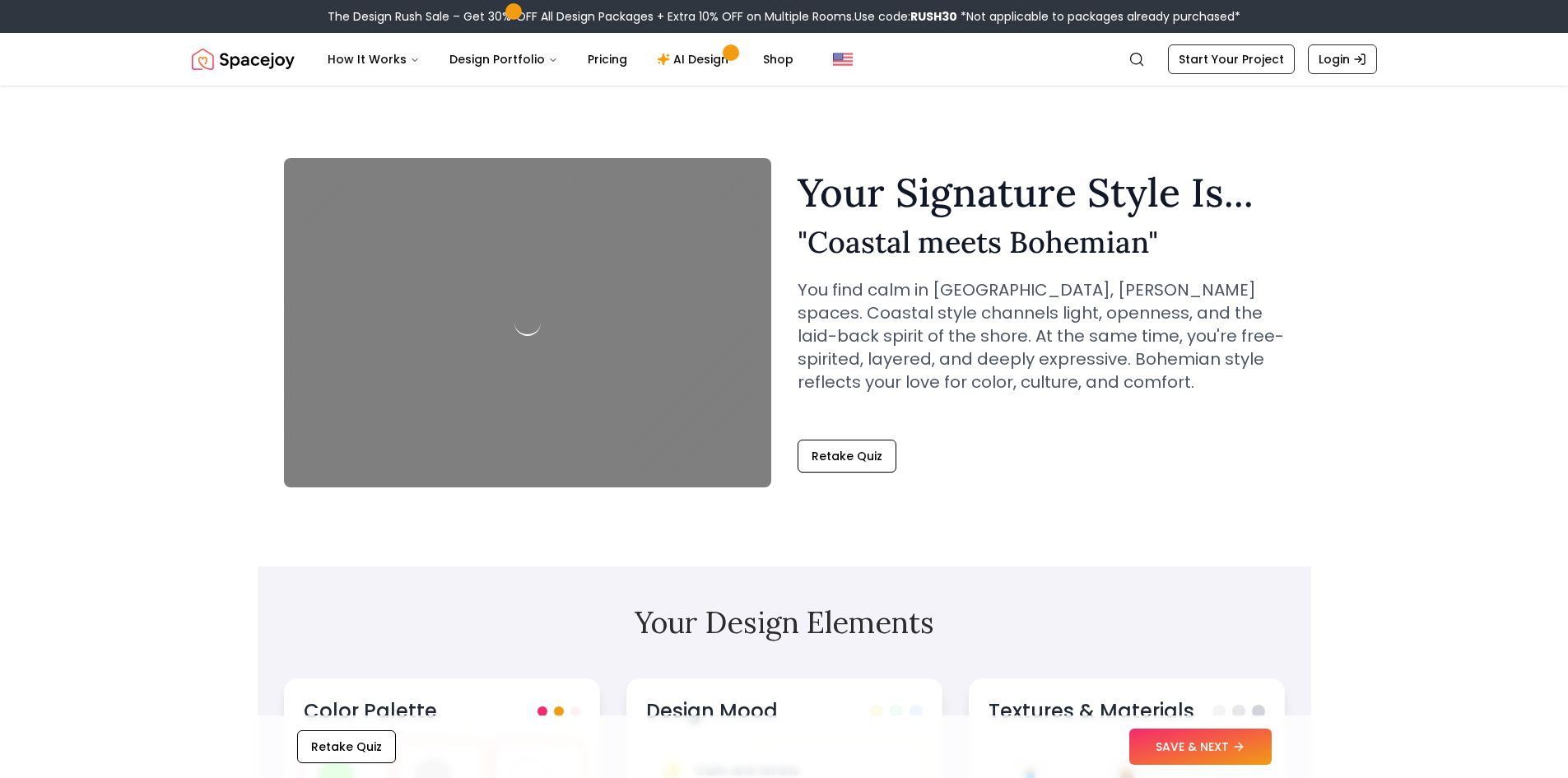
click at [612, 354] on div at bounding box center [527, 323] width 488 height 329
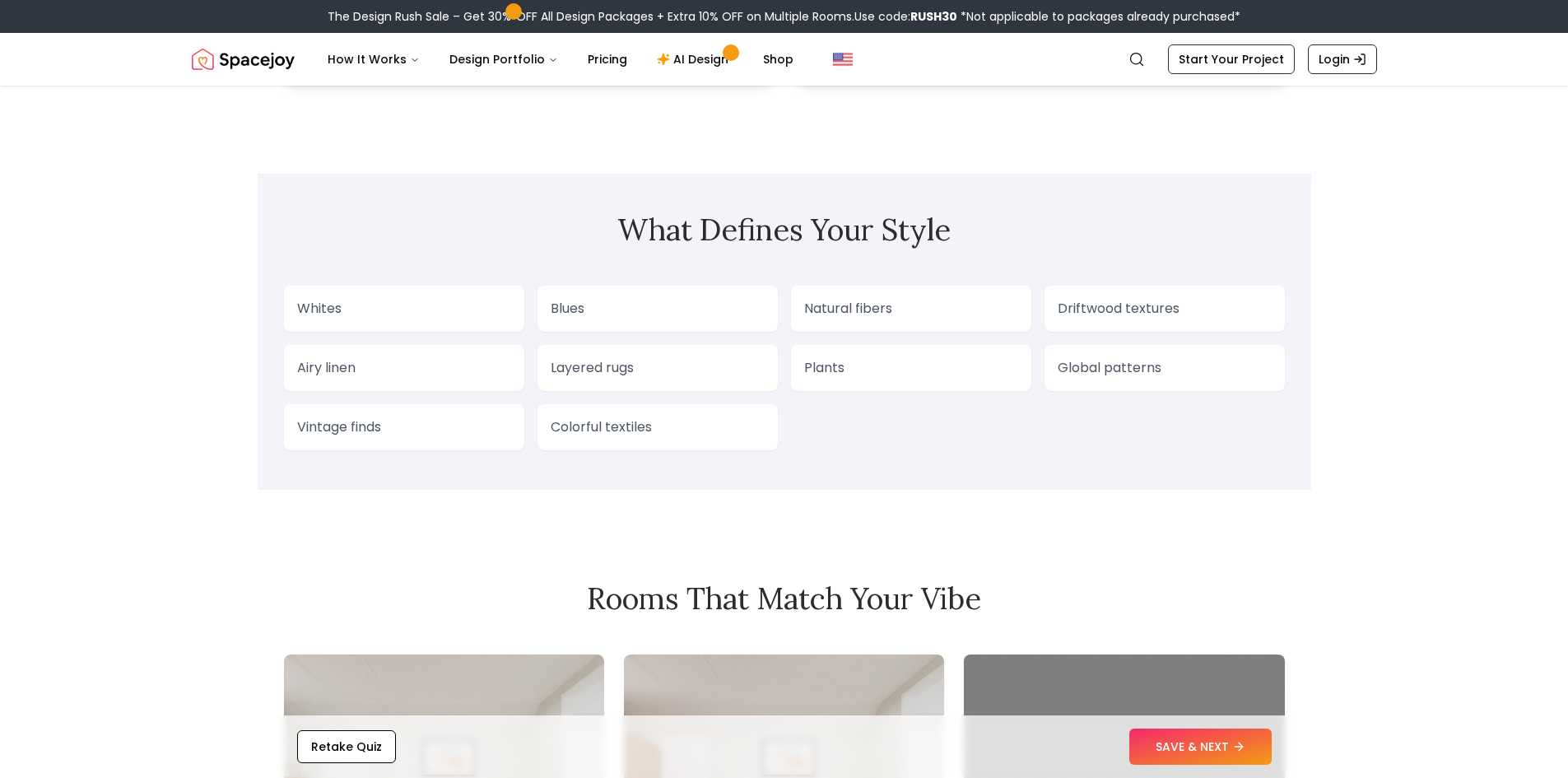
scroll to position [1317, 0]
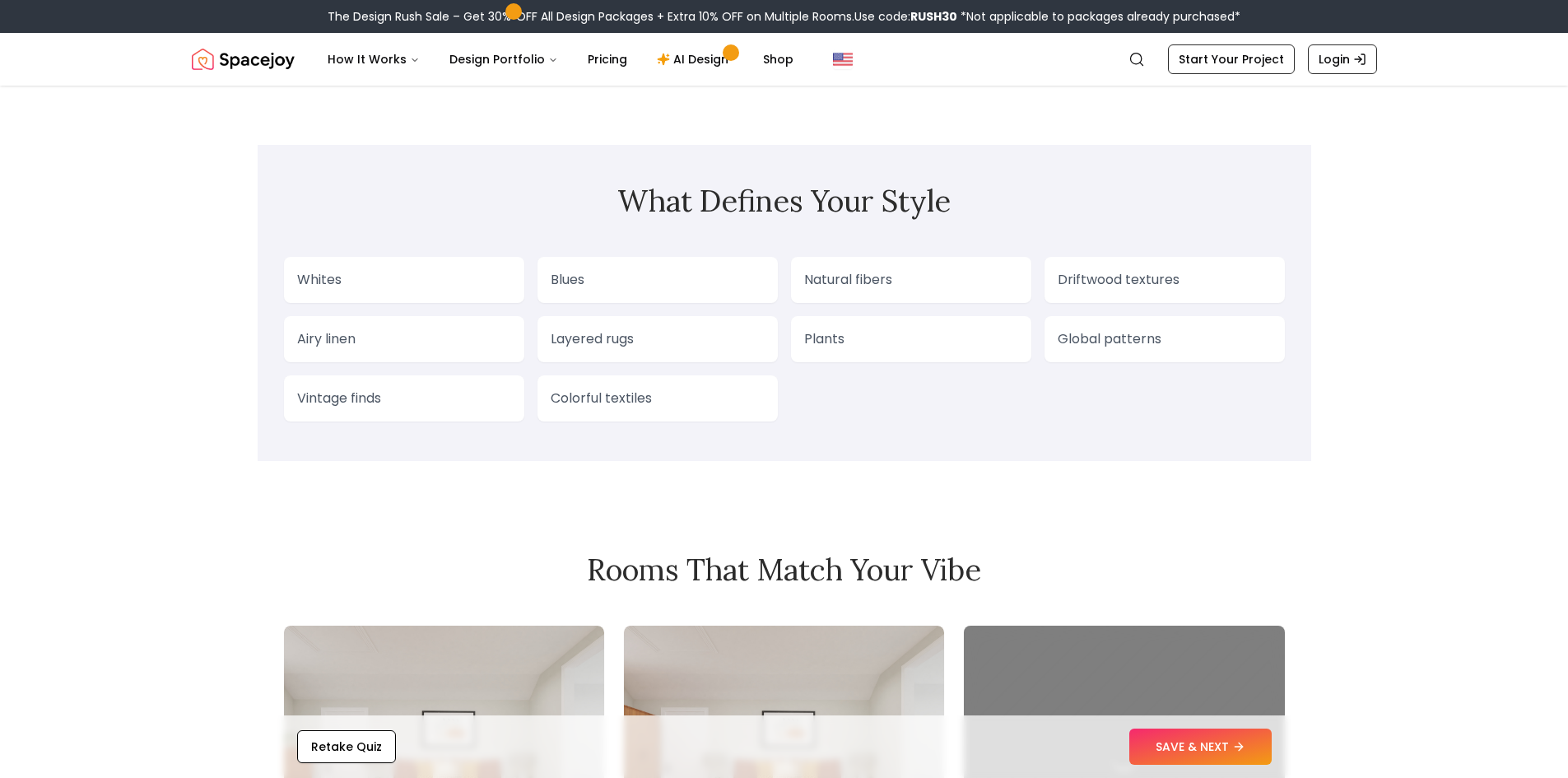
click at [636, 283] on div "Blues" at bounding box center [658, 280] width 241 height 46
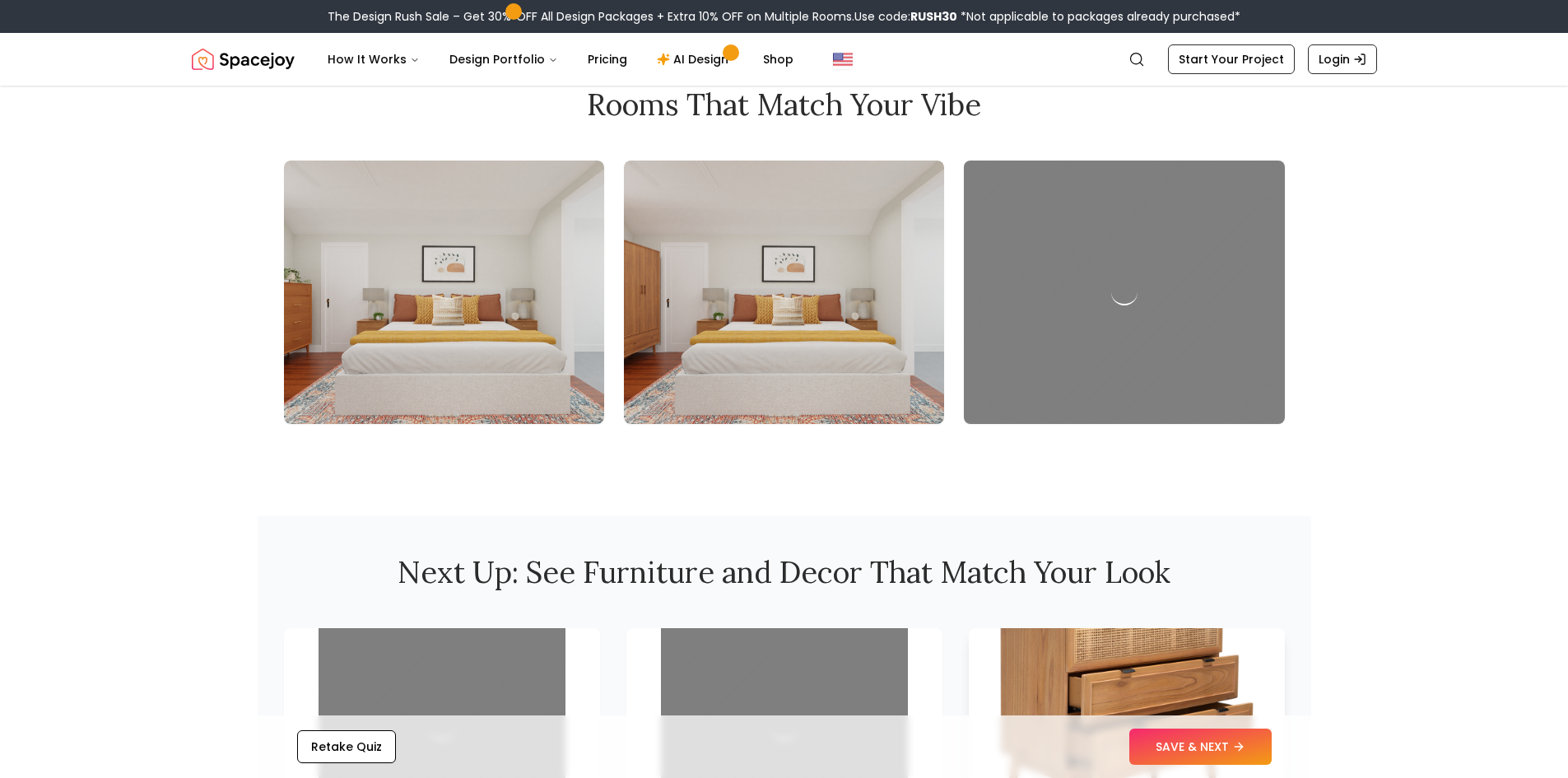
scroll to position [1810, 0]
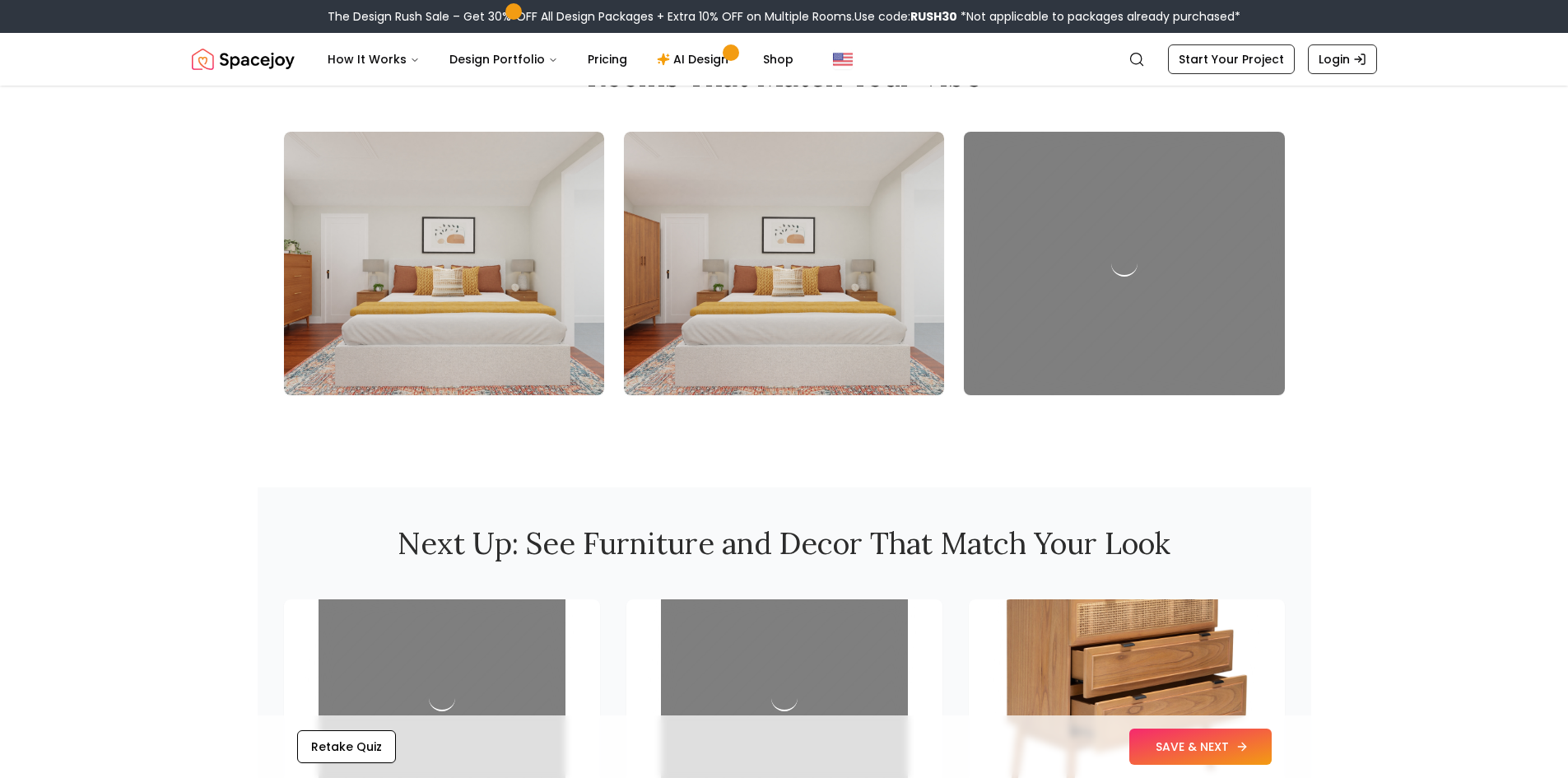
click at [1233, 753] on button "SAVE & NEXT" at bounding box center [1201, 746] width 142 height 36
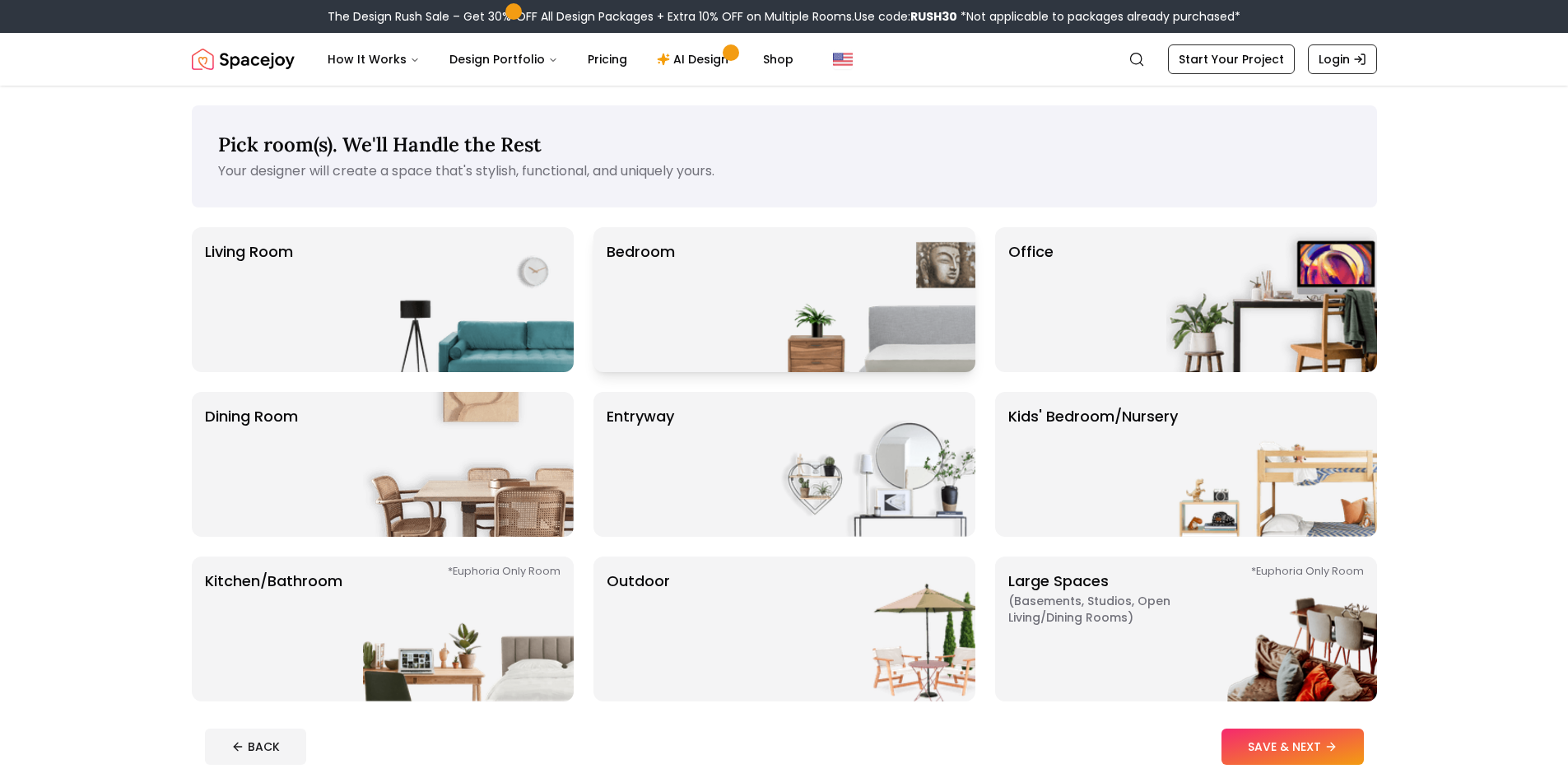
click at [865, 296] on img at bounding box center [870, 300] width 211 height 145
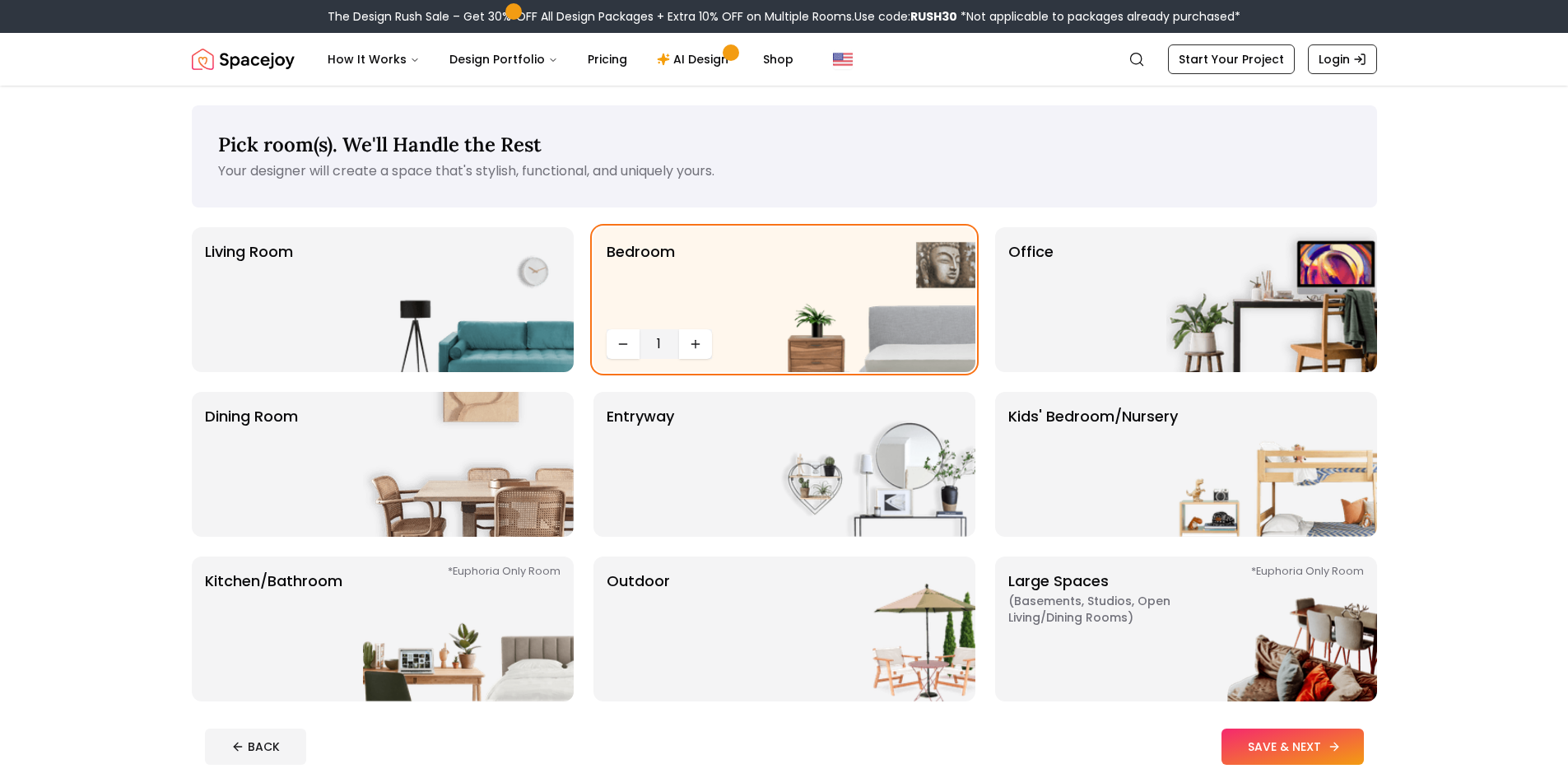
click at [1319, 738] on button "SAVE & NEXT" at bounding box center [1292, 746] width 142 height 36
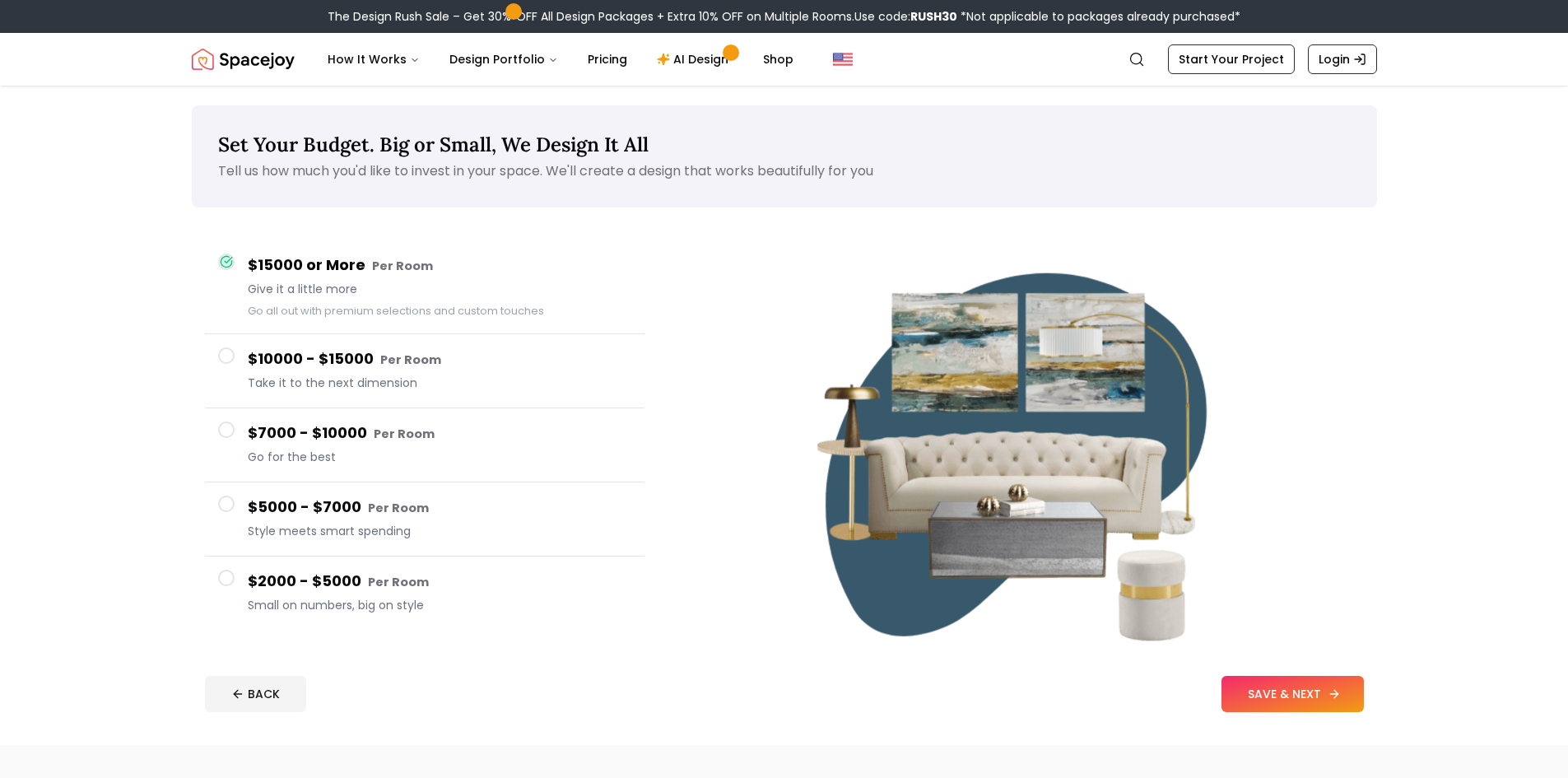
click at [1280, 703] on button "SAVE & NEXT" at bounding box center [1292, 693] width 142 height 36
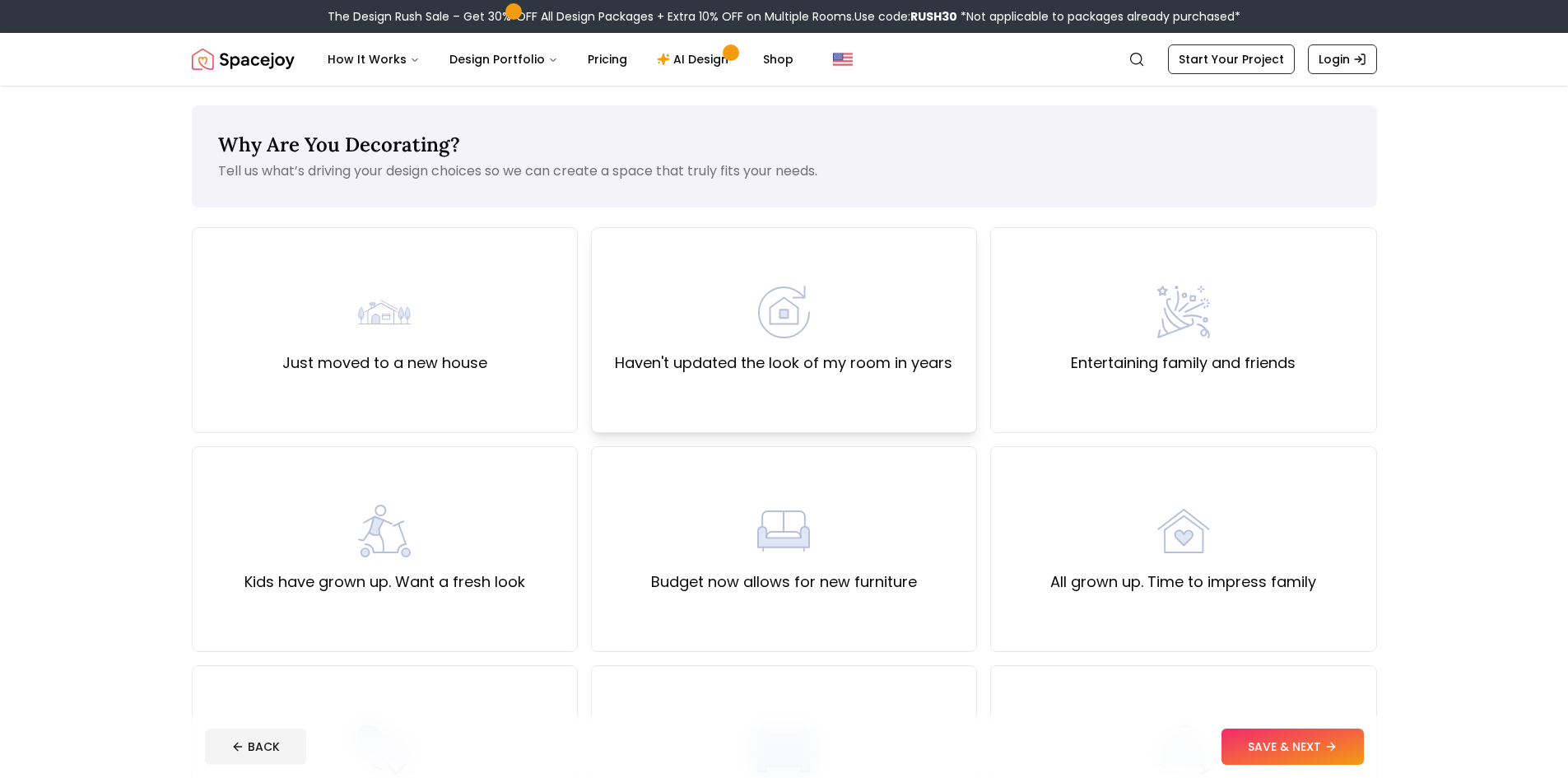
click at [815, 409] on div "Haven't updated the look of my room in years" at bounding box center [784, 330] width 386 height 205
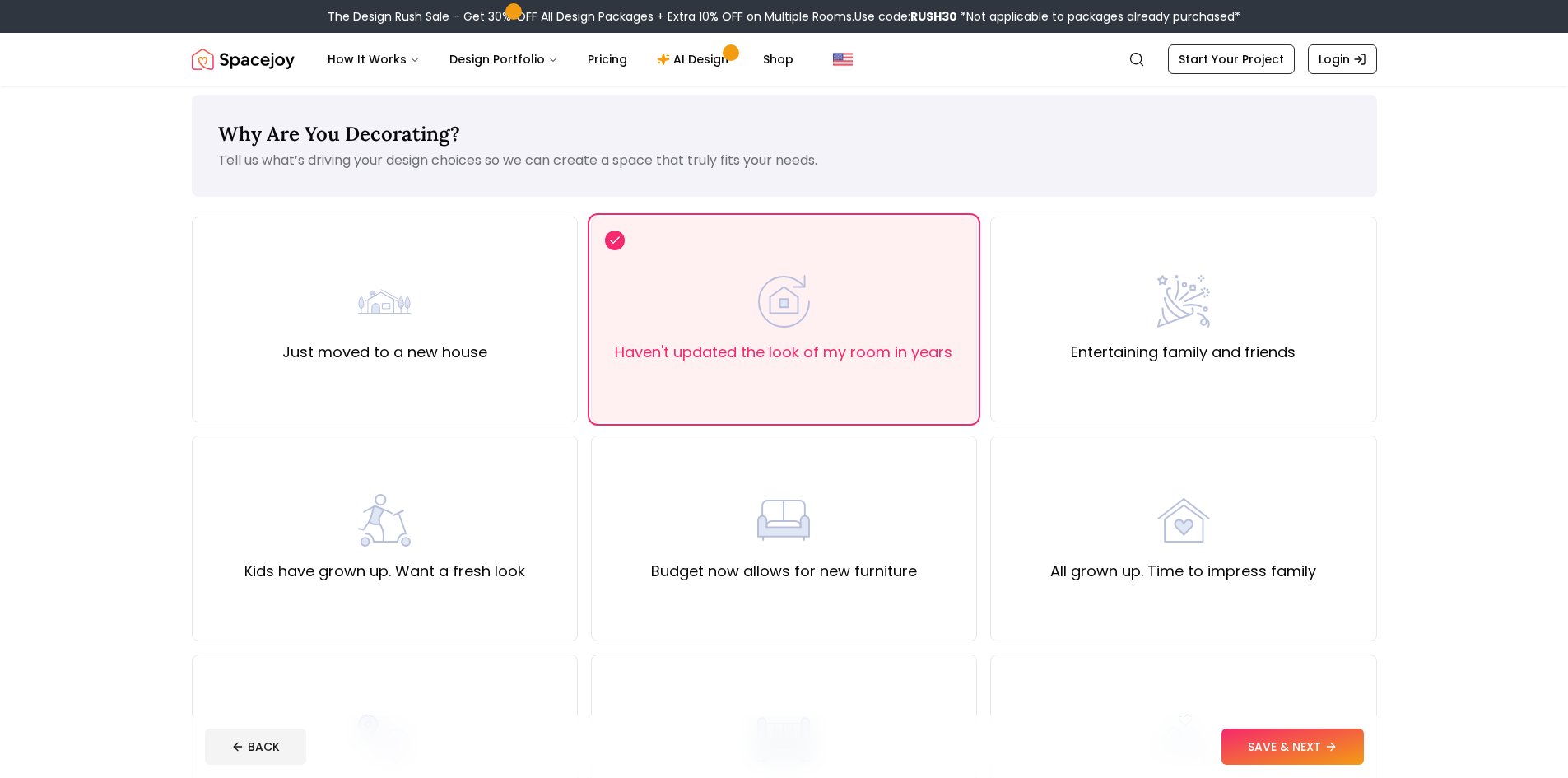
scroll to position [82, 0]
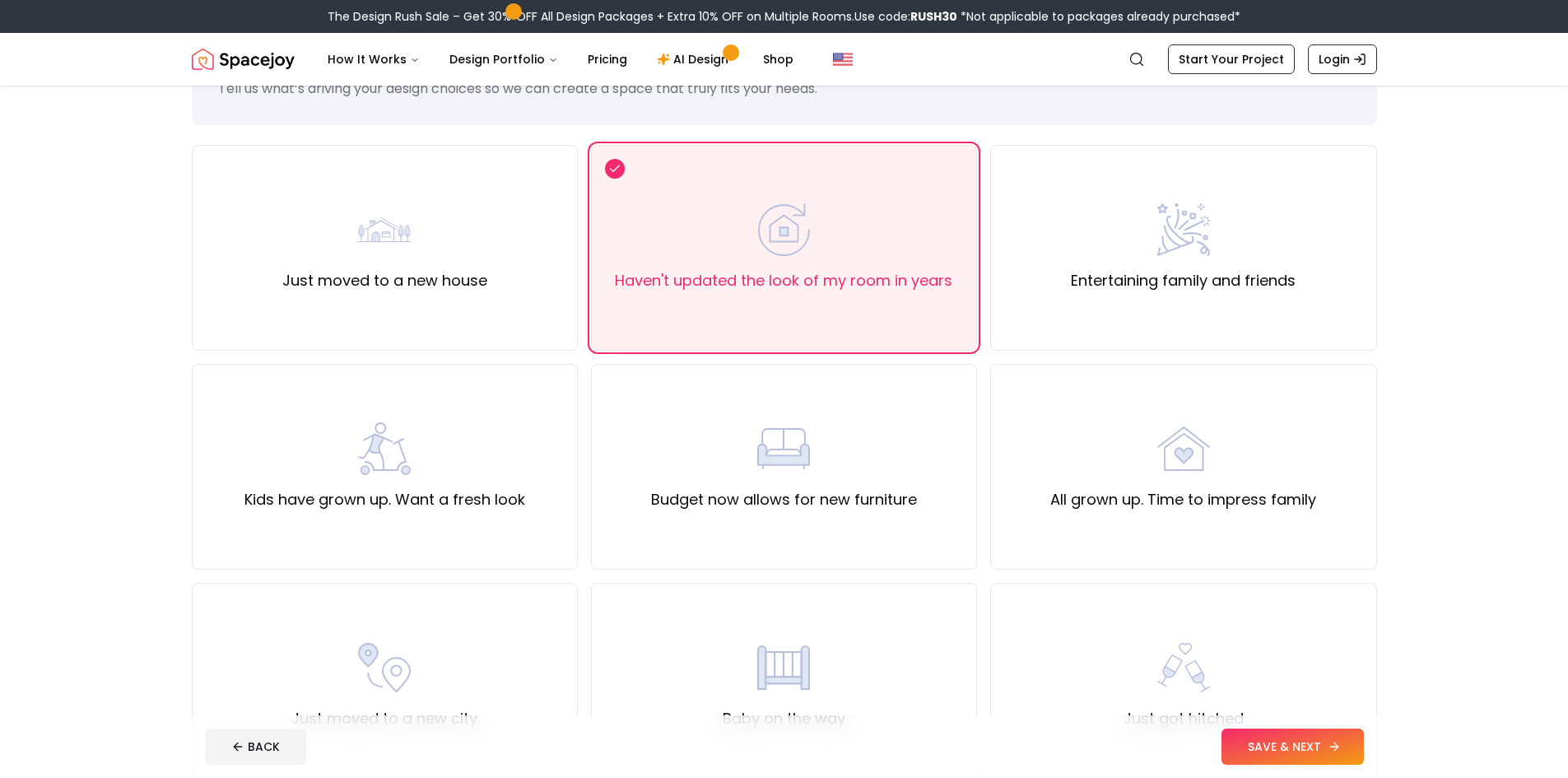
click at [1281, 743] on button "SAVE & NEXT" at bounding box center [1292, 746] width 142 height 36
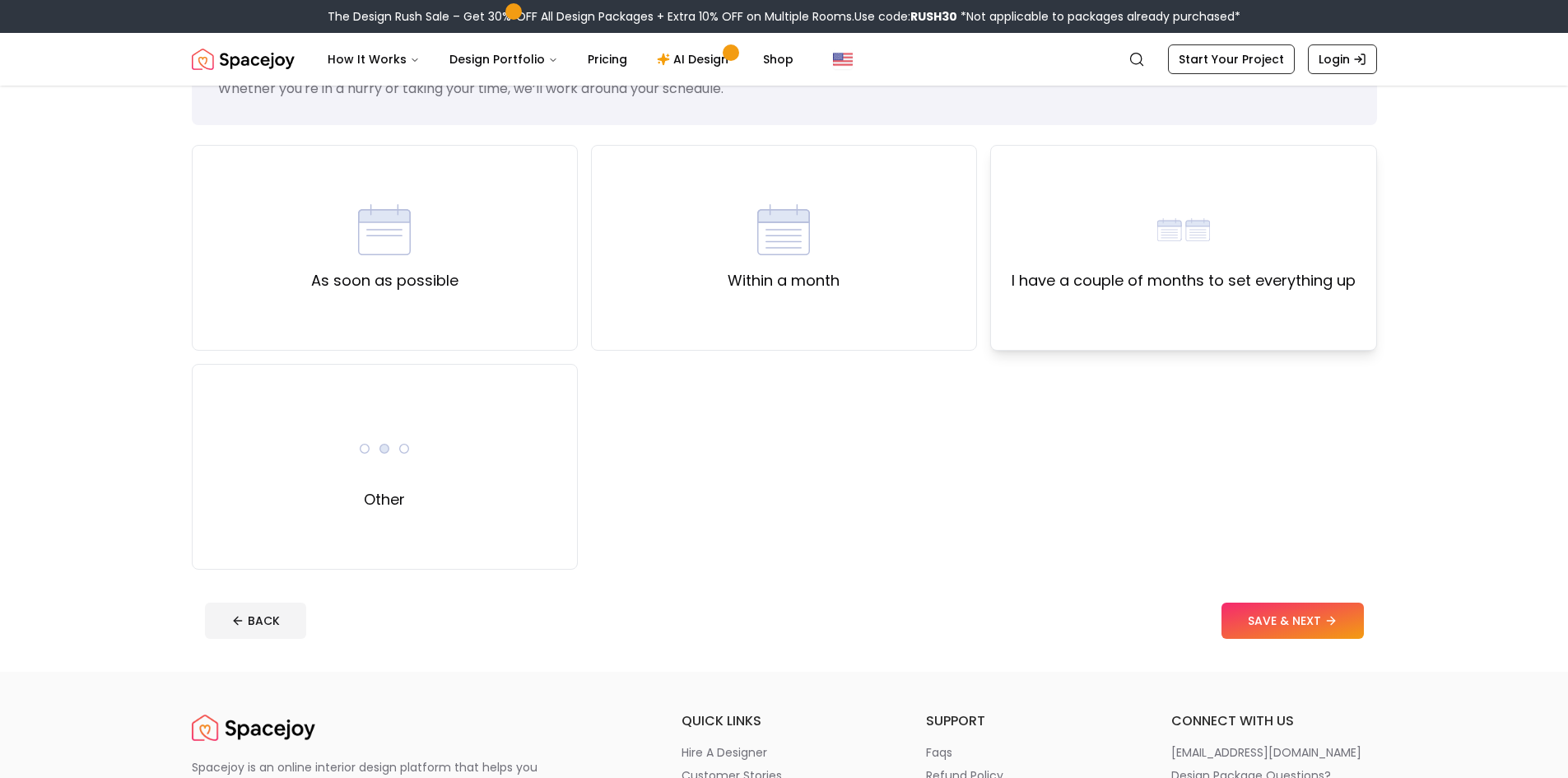
click at [1141, 228] on div "I have a couple of months to set everything up" at bounding box center [1183, 248] width 344 height 89
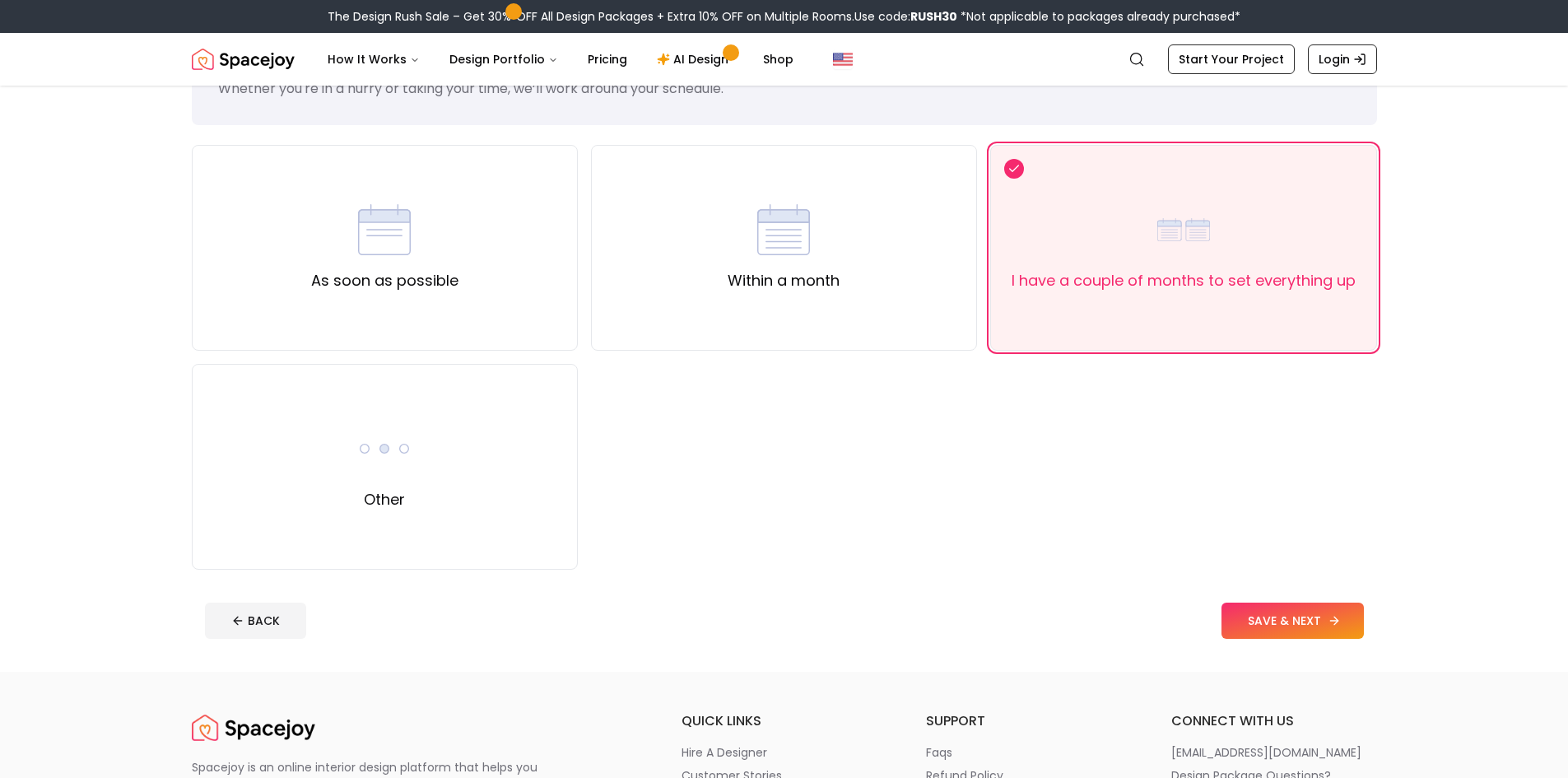
click at [1277, 611] on button "SAVE & NEXT" at bounding box center [1292, 620] width 142 height 36
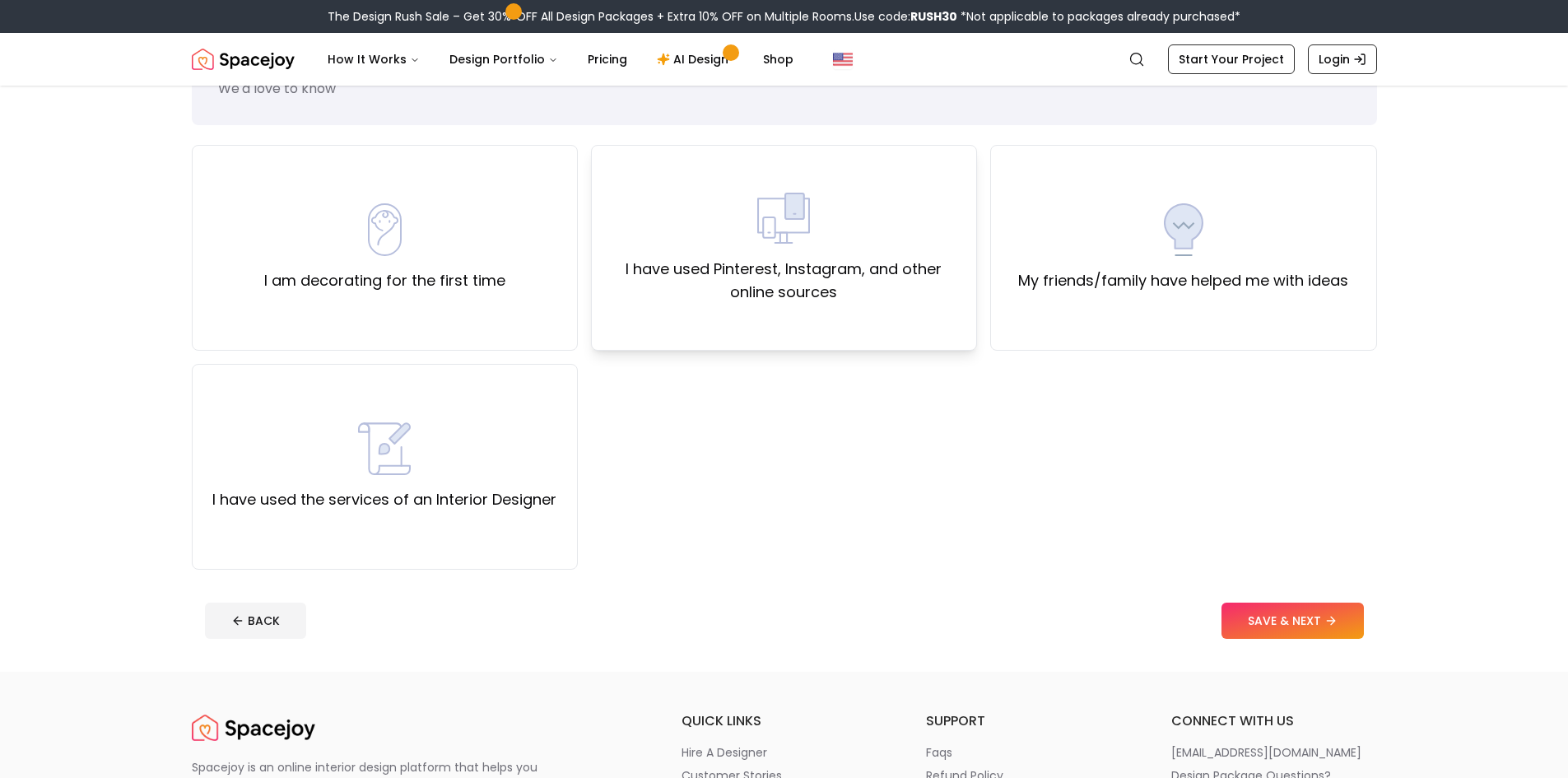
click at [787, 285] on label "I have used Pinterest, Instagram, and other online sources" at bounding box center [784, 280] width 358 height 46
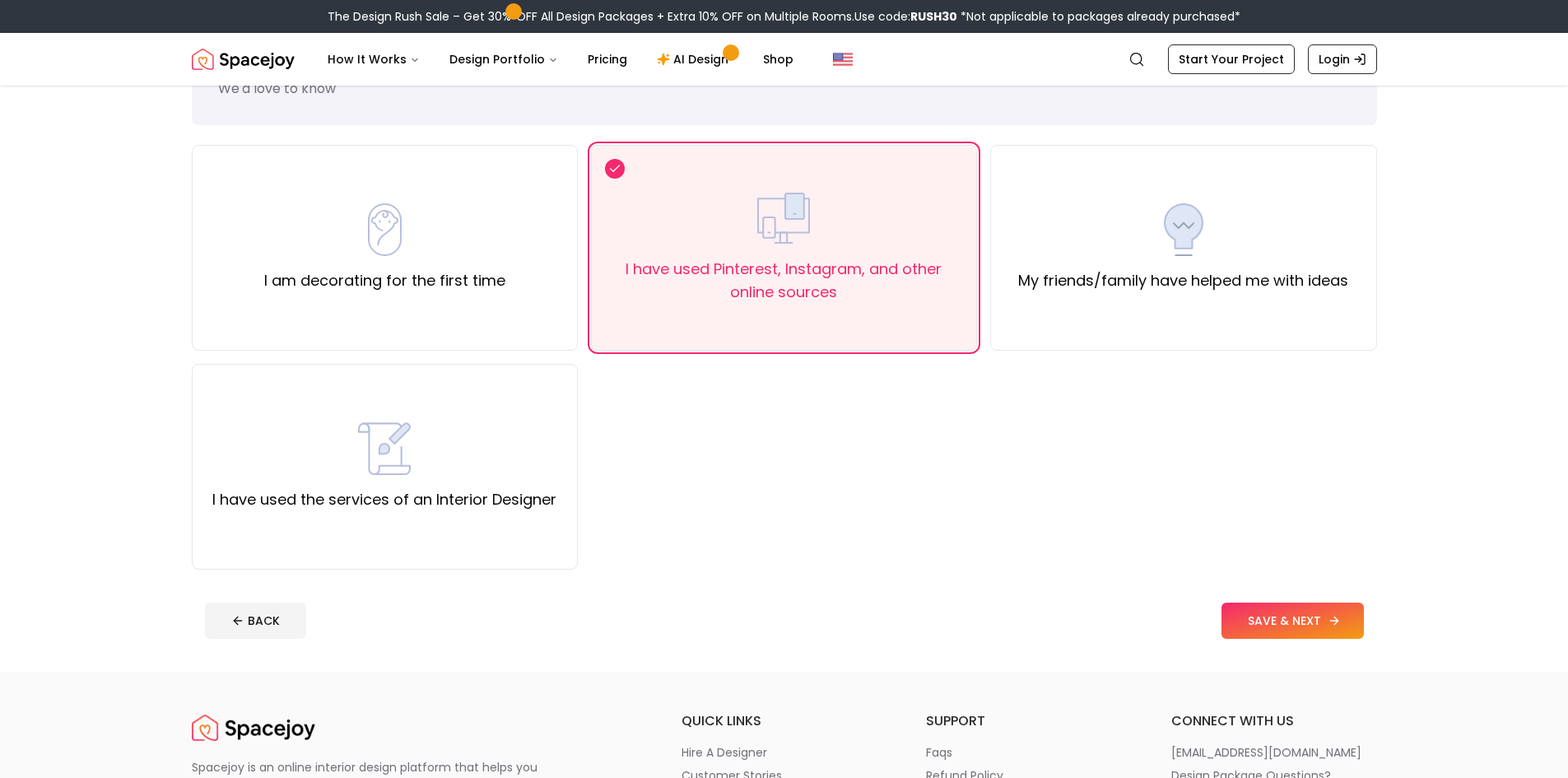
click at [1329, 615] on icon at bounding box center [1334, 621] width 13 height 13
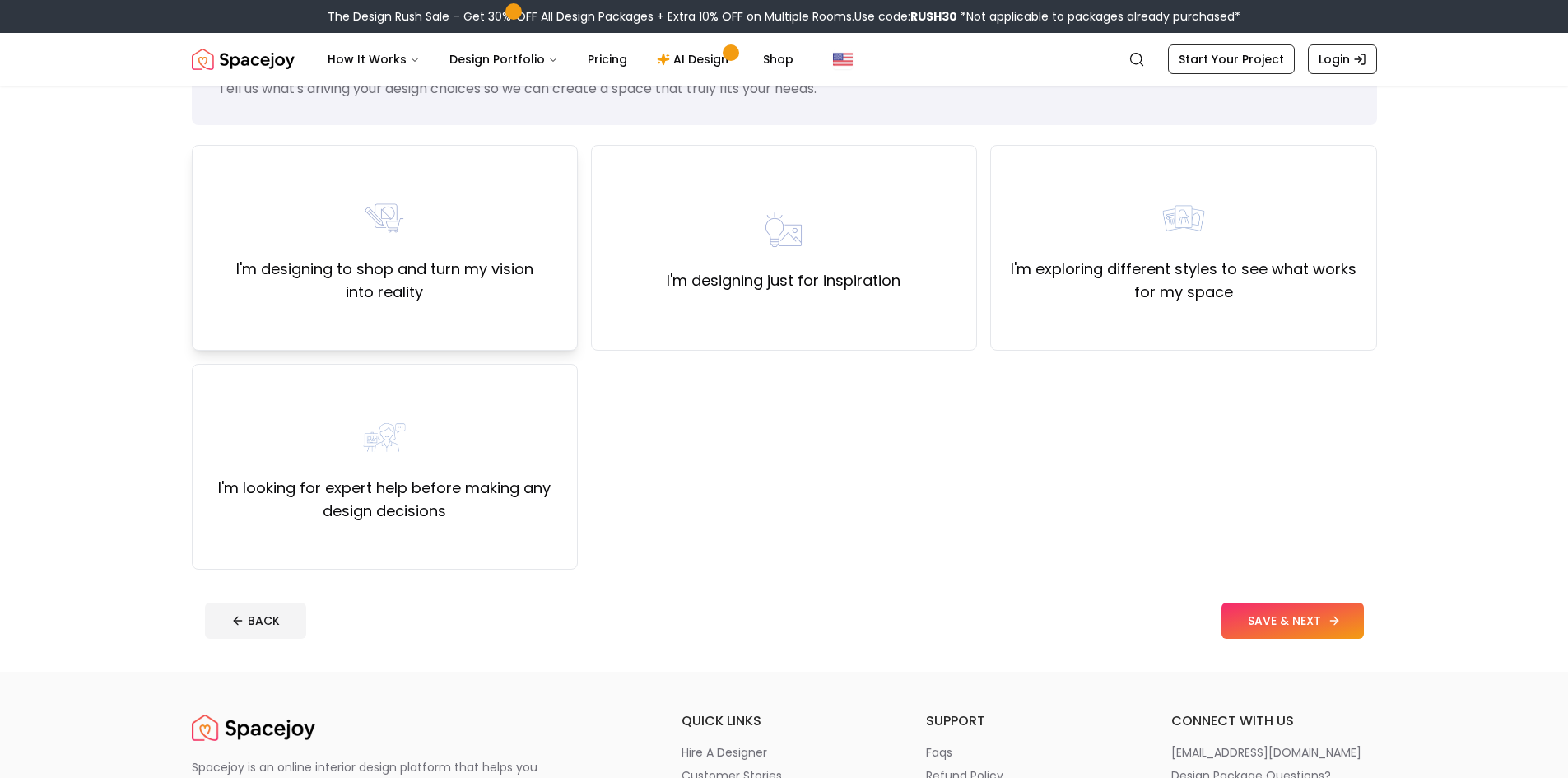
click at [423, 278] on label "I'm designing to shop and turn my vision into reality" at bounding box center [384, 280] width 358 height 46
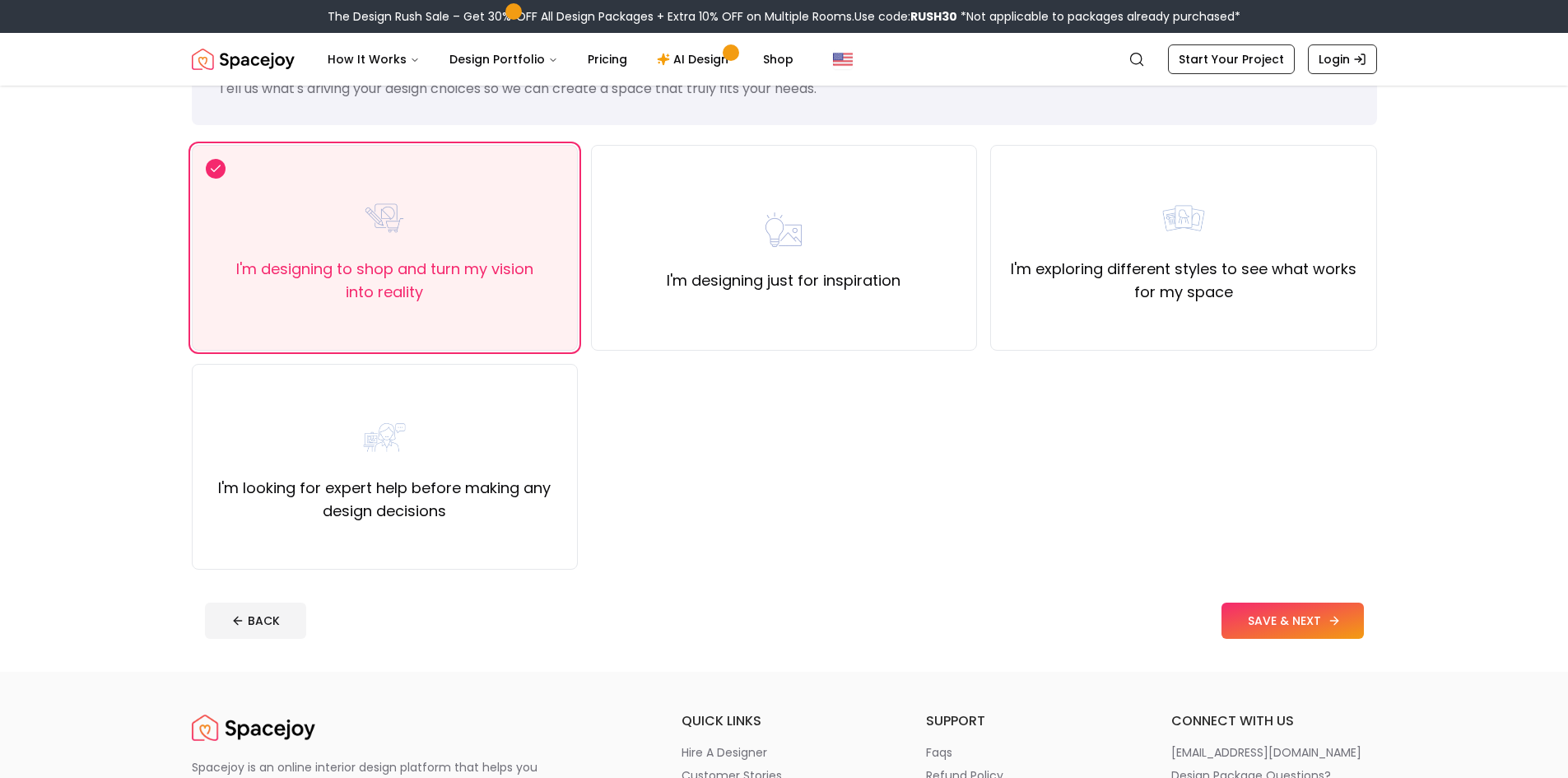
click at [1278, 616] on button "SAVE & NEXT" at bounding box center [1292, 620] width 142 height 36
